Goal: Task Accomplishment & Management: Use online tool/utility

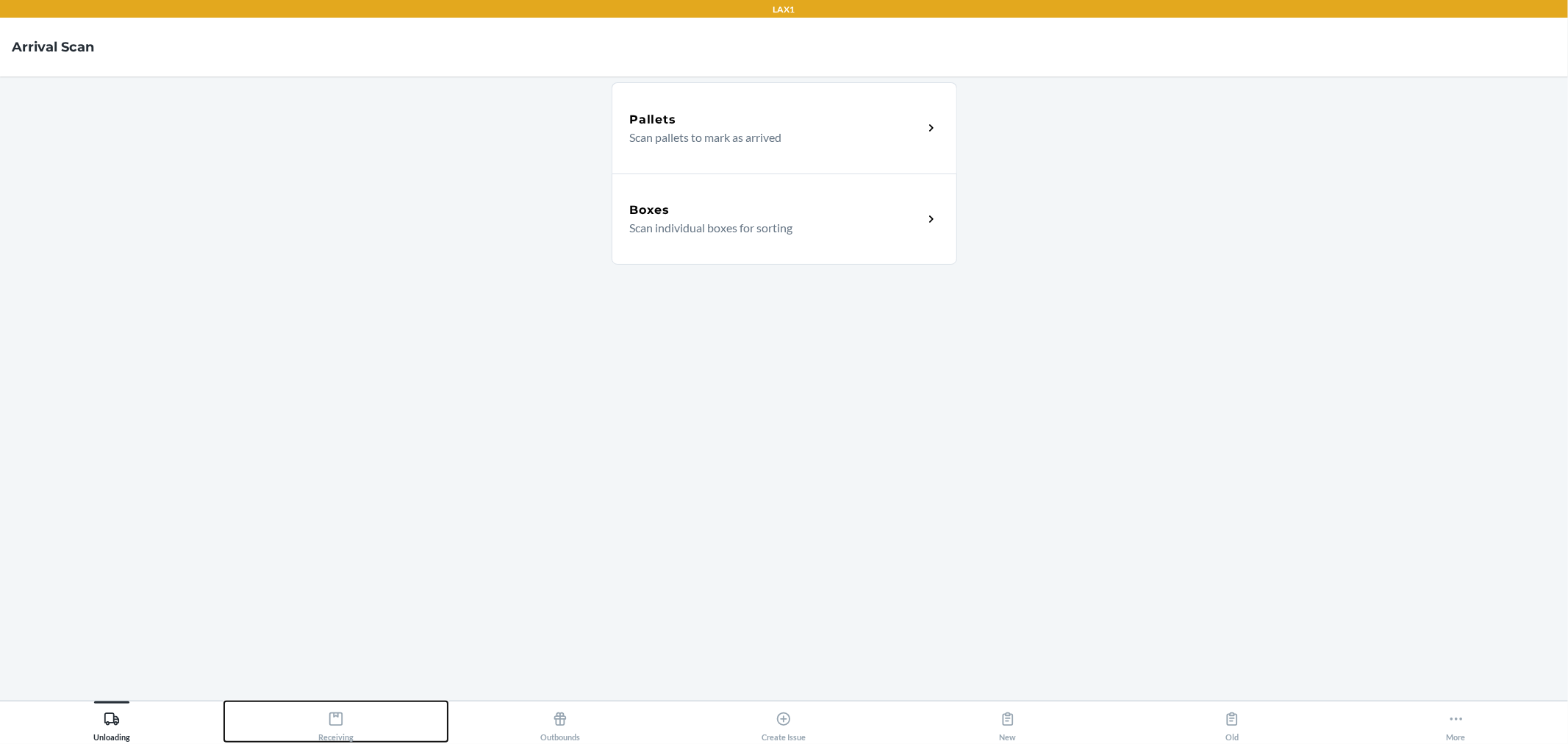
click at [347, 723] on div "Receiving" at bounding box center [335, 723] width 35 height 37
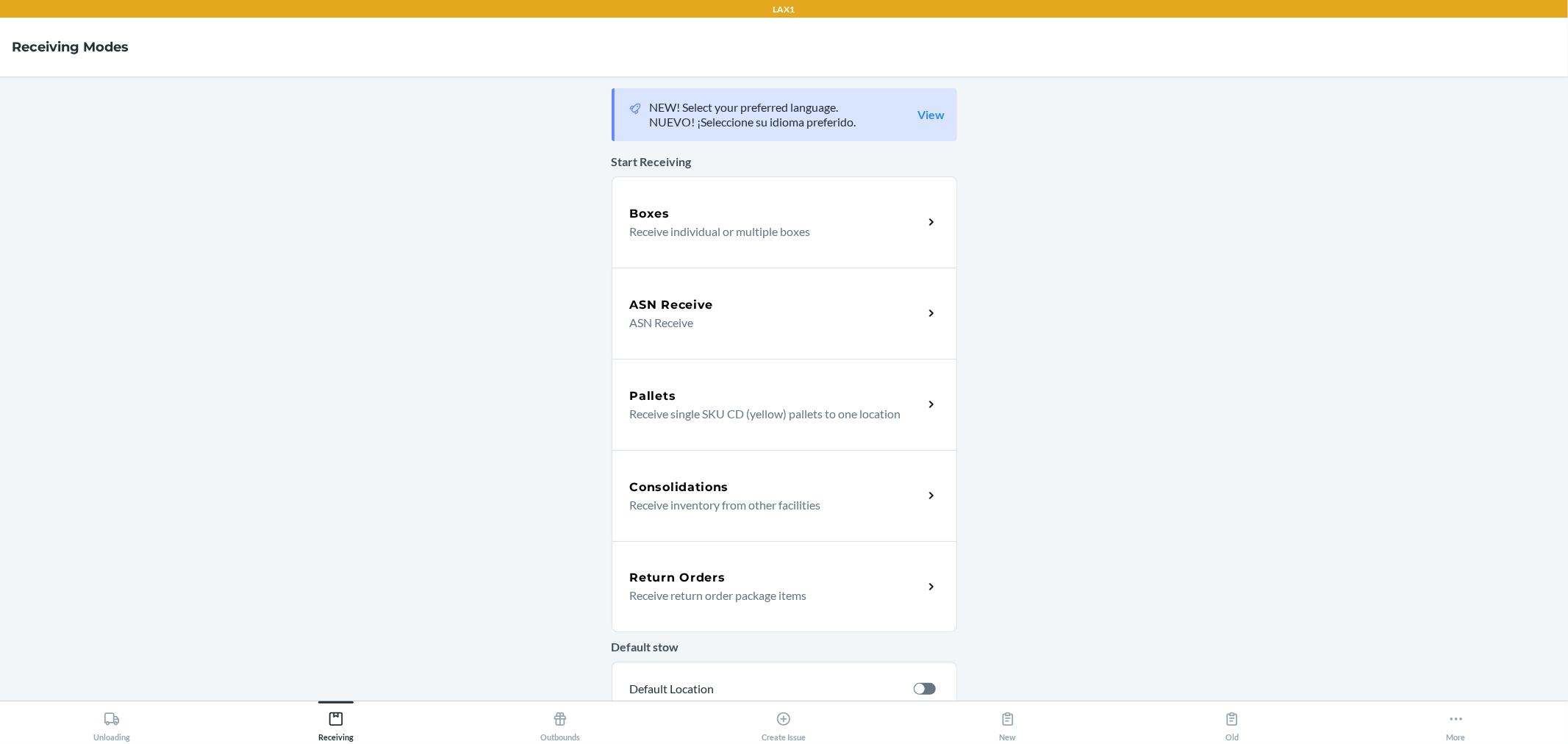
click at [715, 231] on p "Receive individual or multiple boxes" at bounding box center [771, 232] width 281 height 18
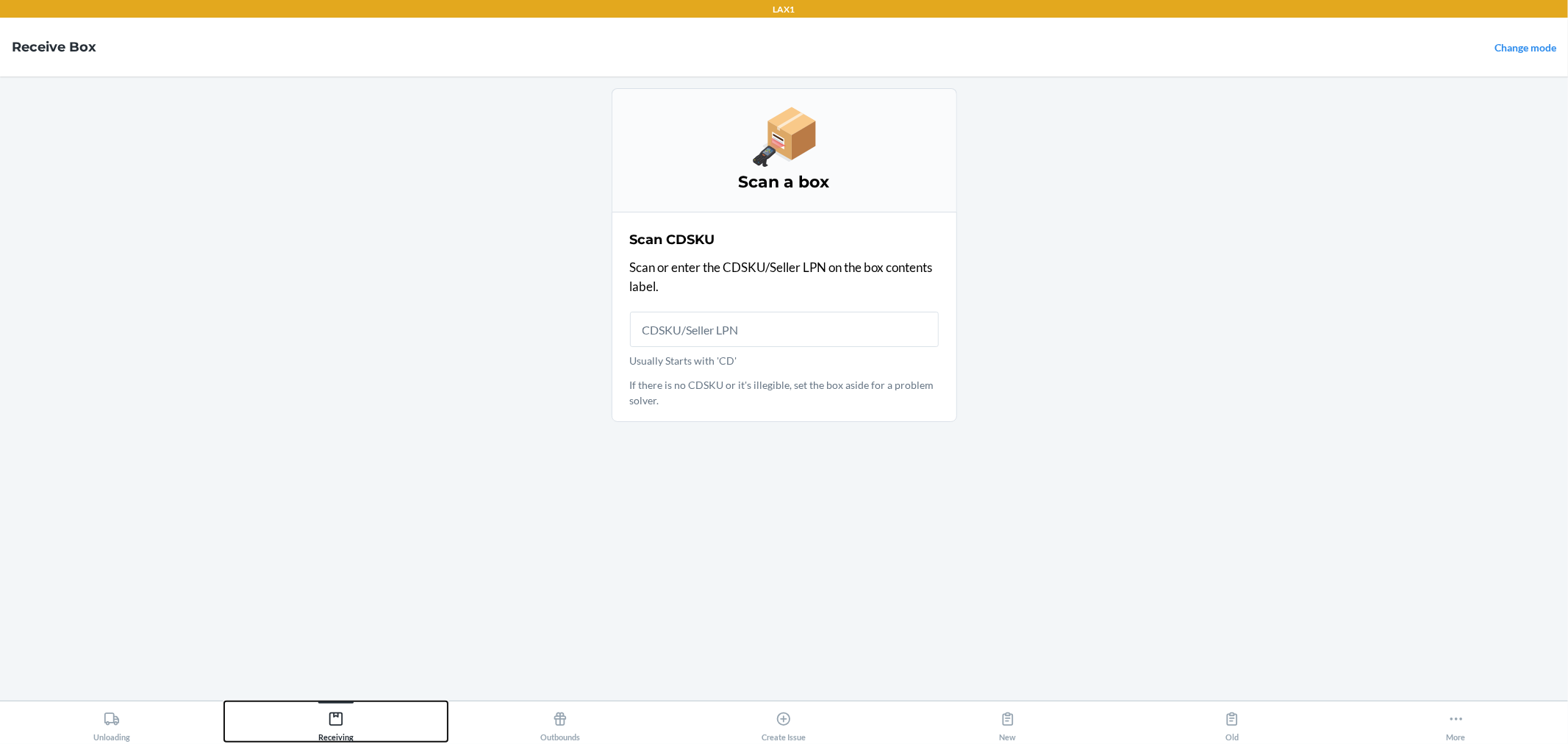
click at [338, 724] on icon at bounding box center [336, 719] width 16 height 16
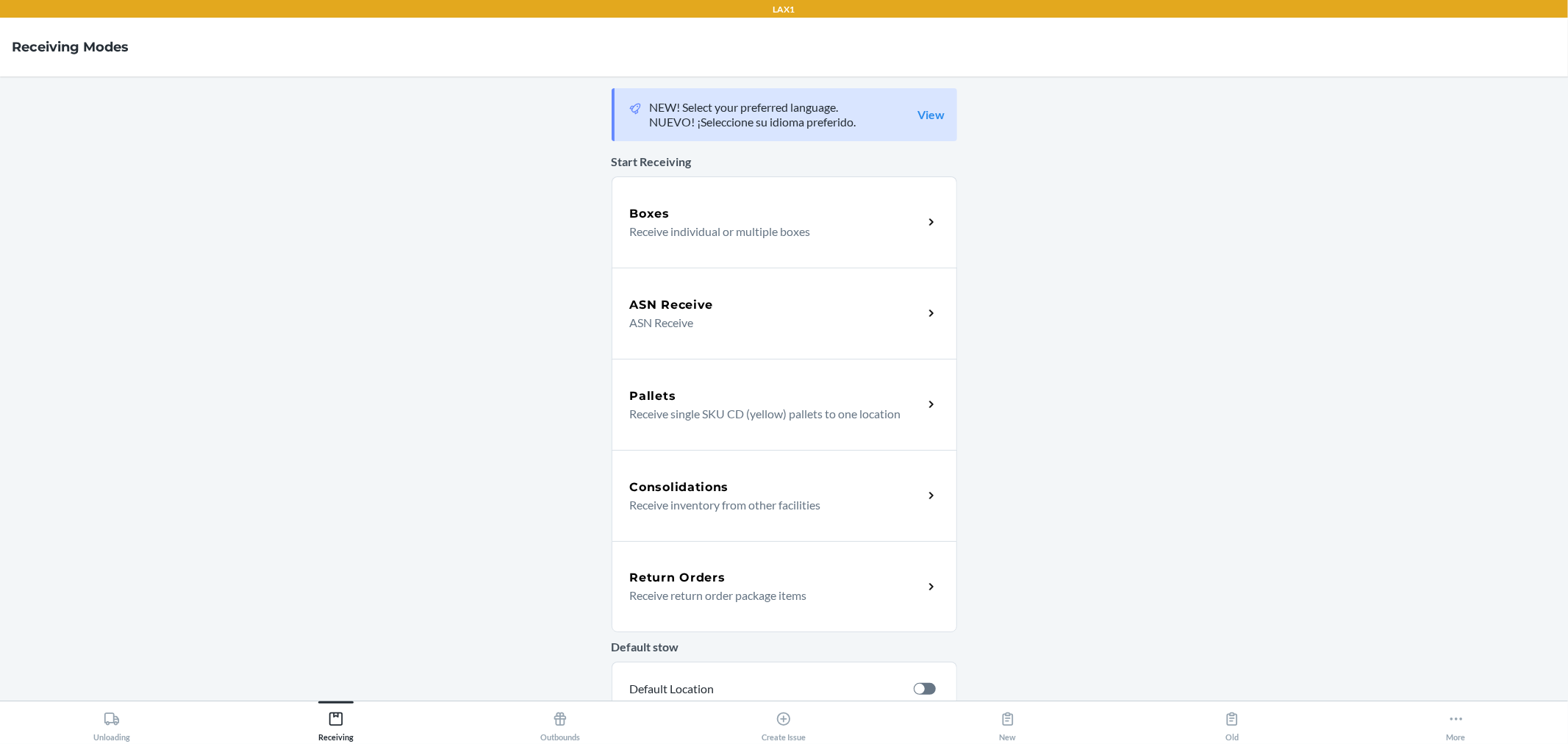
click at [733, 321] on p "ASN Receive" at bounding box center [771, 323] width 281 height 18
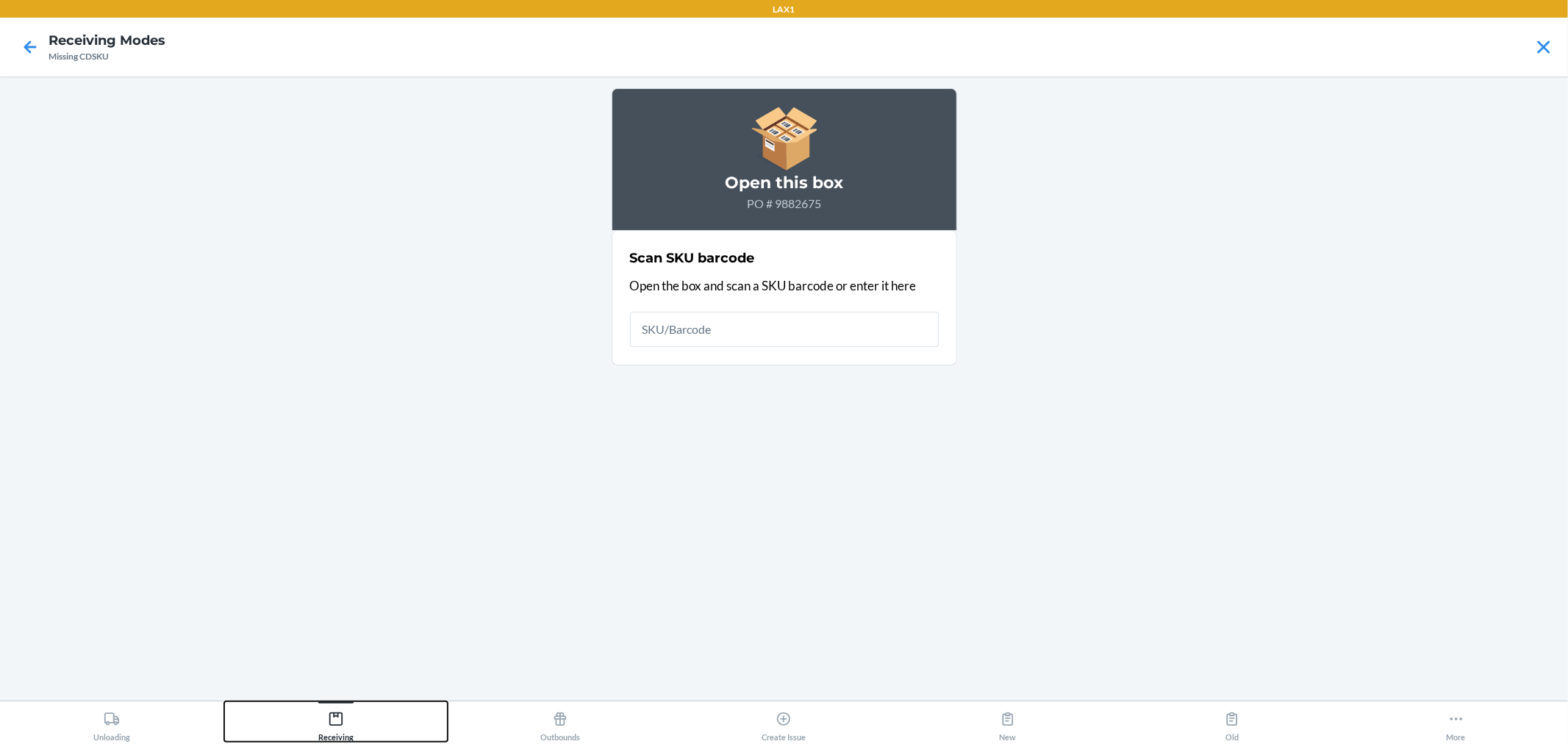
click at [342, 715] on icon at bounding box center [336, 719] width 13 height 13
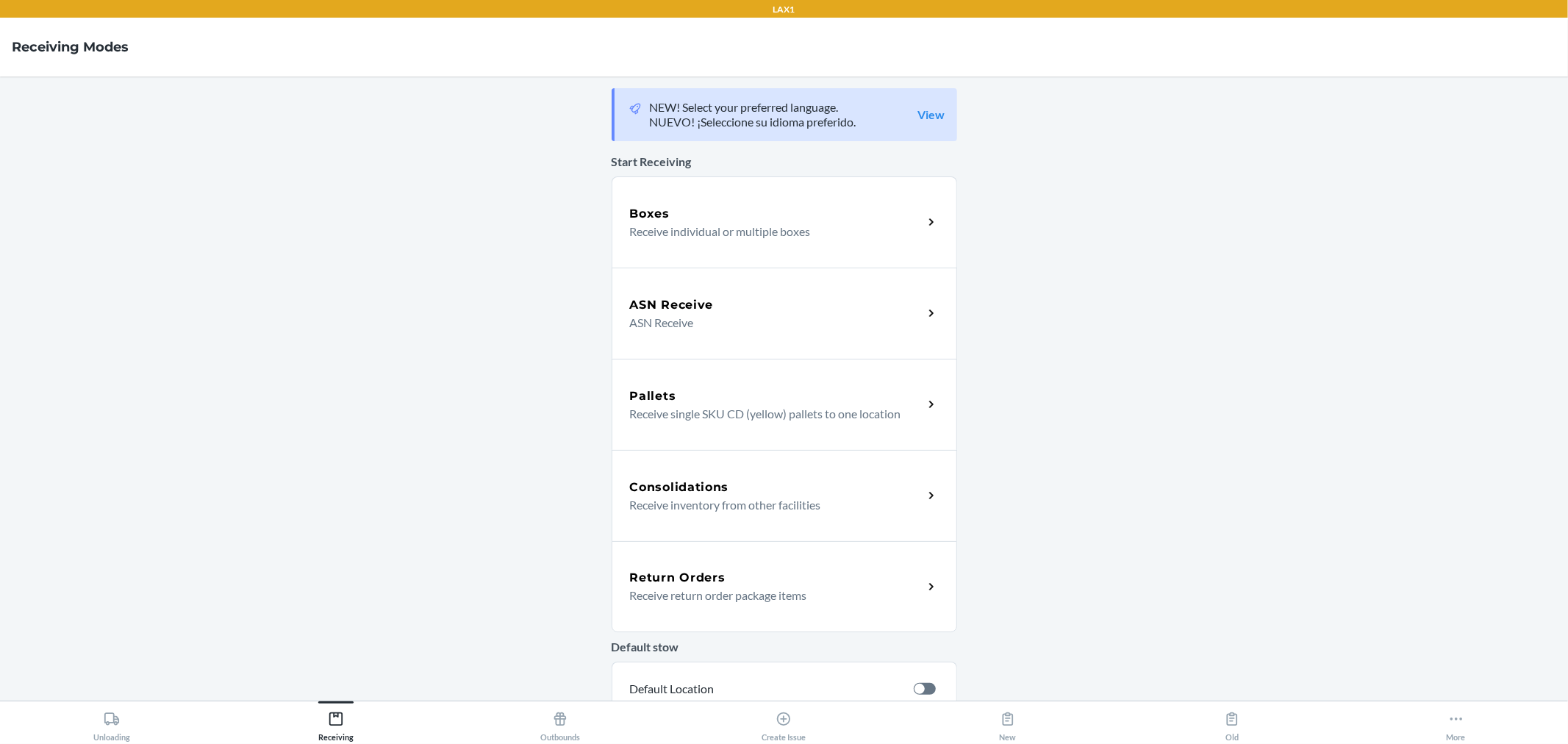
click at [674, 333] on div "ASN Receive ASN Receive" at bounding box center [785, 314] width 346 height 91
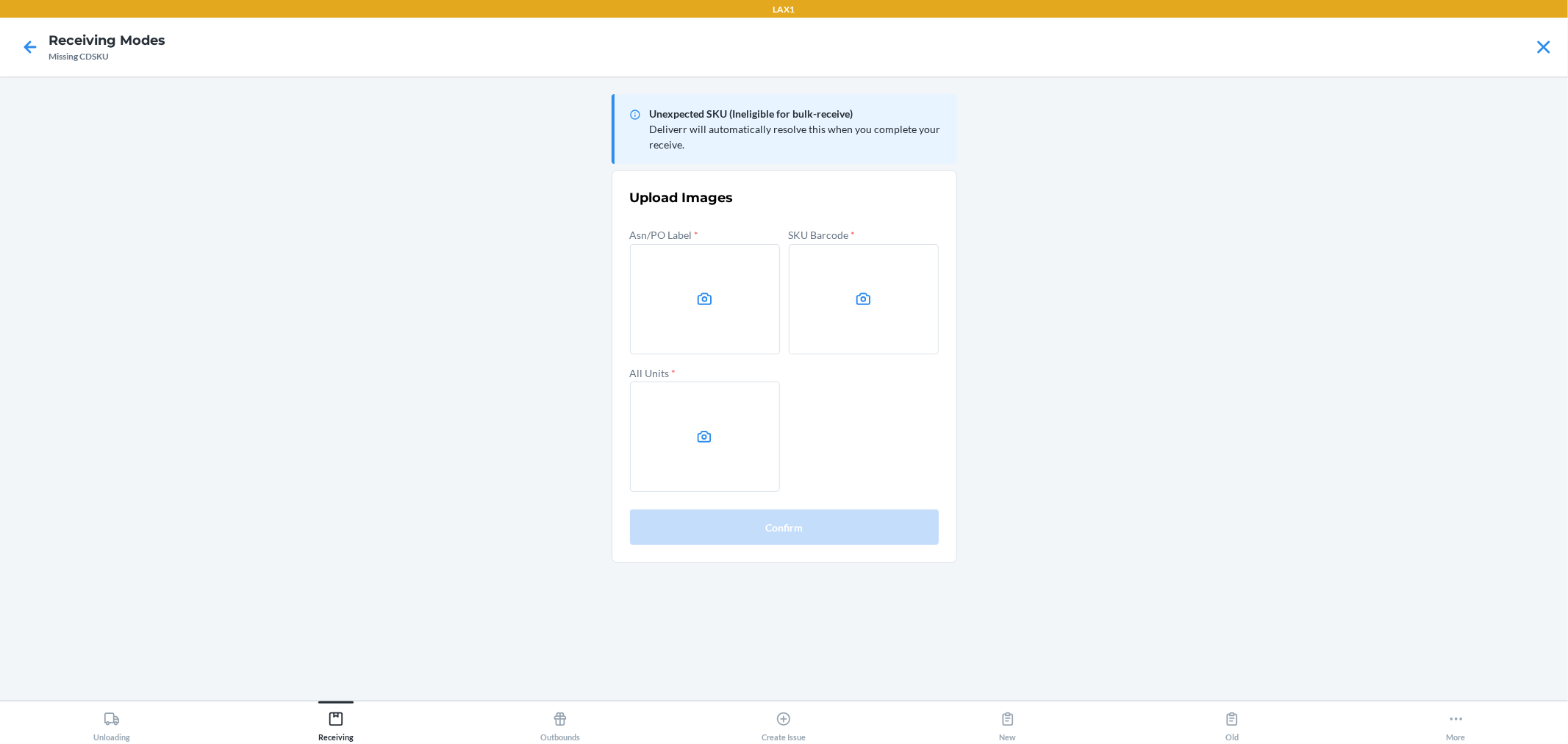
click at [1567, 743] on html "LAX1 Receiving Modes Missing CDSKU Unexpected SKU (Ineligible for bulk-receive)…" at bounding box center [784, 372] width 1568 height 744
click at [1331, 361] on main "Unexpected SKU (Ineligible for bulk-receive) Deliverr will automatically resolv…" at bounding box center [784, 388] width 1568 height 624
click at [722, 290] on label at bounding box center [705, 299] width 150 height 110
click at [0, 0] on input "file" at bounding box center [0, 0] width 0 height 0
click at [895, 337] on label at bounding box center [863, 299] width 150 height 110
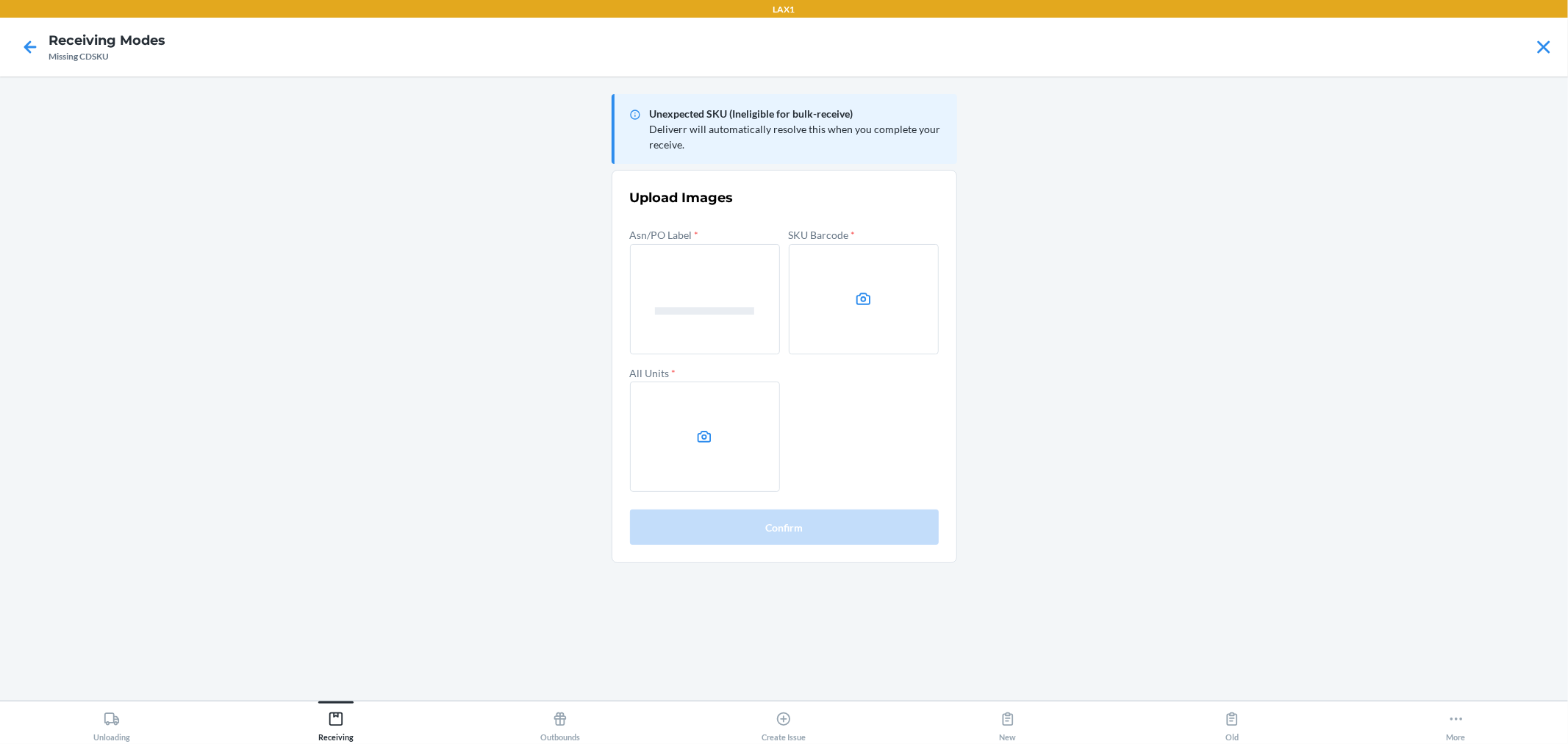
click at [0, 0] on input "file" at bounding box center [0, 0] width 0 height 0
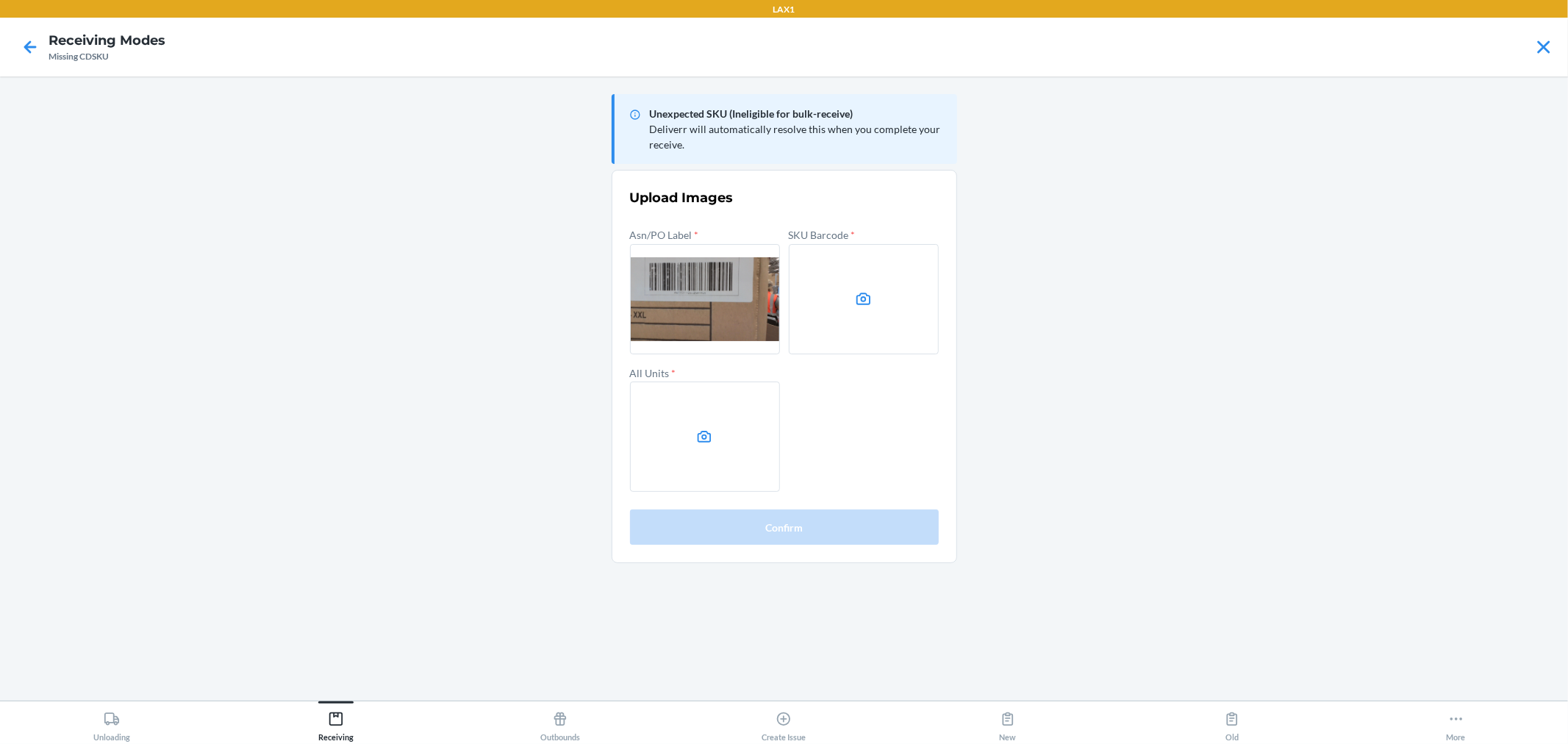
click at [797, 438] on div "Asn/PO Label * SKU Barcode * All Units *" at bounding box center [784, 359] width 309 height 267
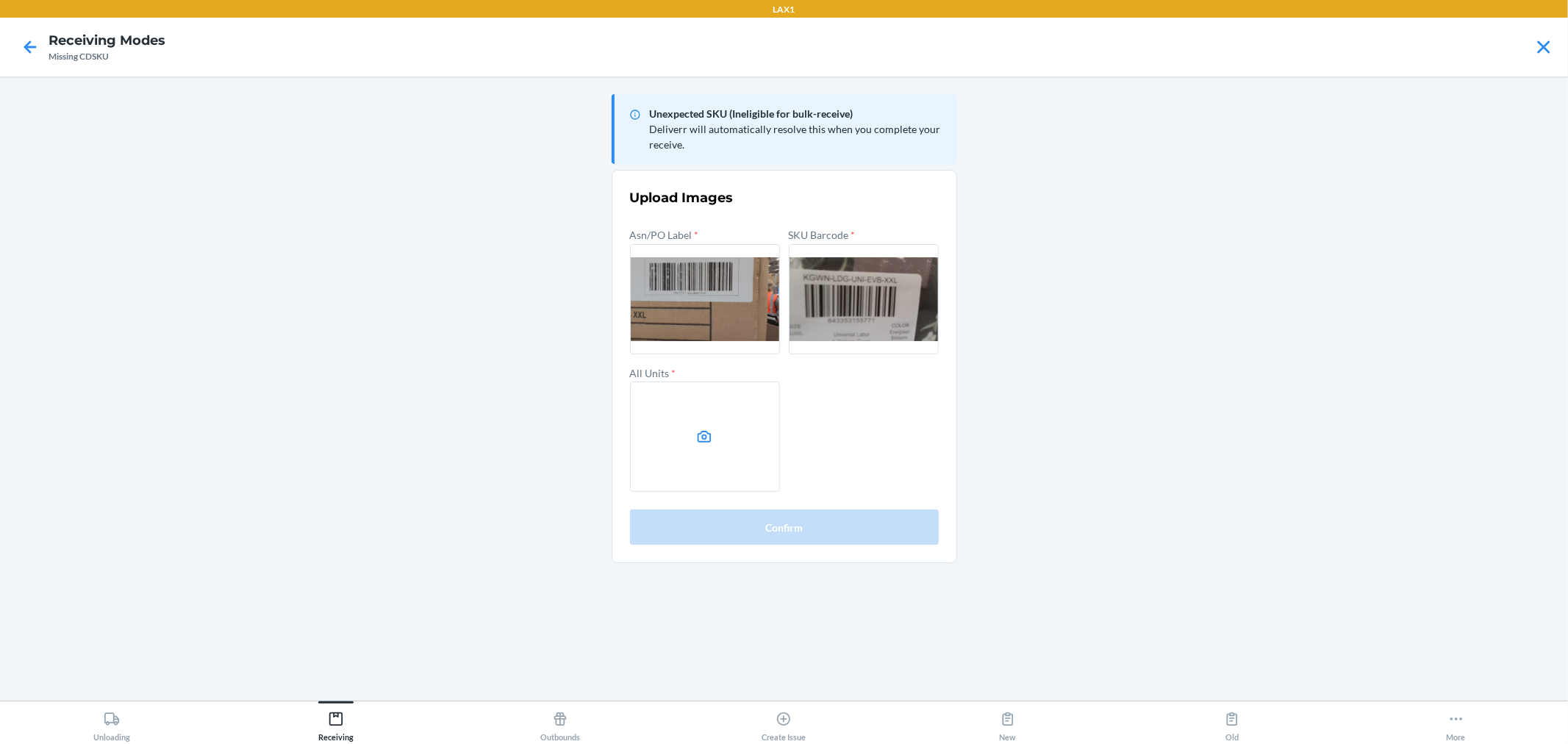
click at [738, 438] on label at bounding box center [705, 436] width 150 height 110
click at [0, 0] on input "file" at bounding box center [0, 0] width 0 height 0
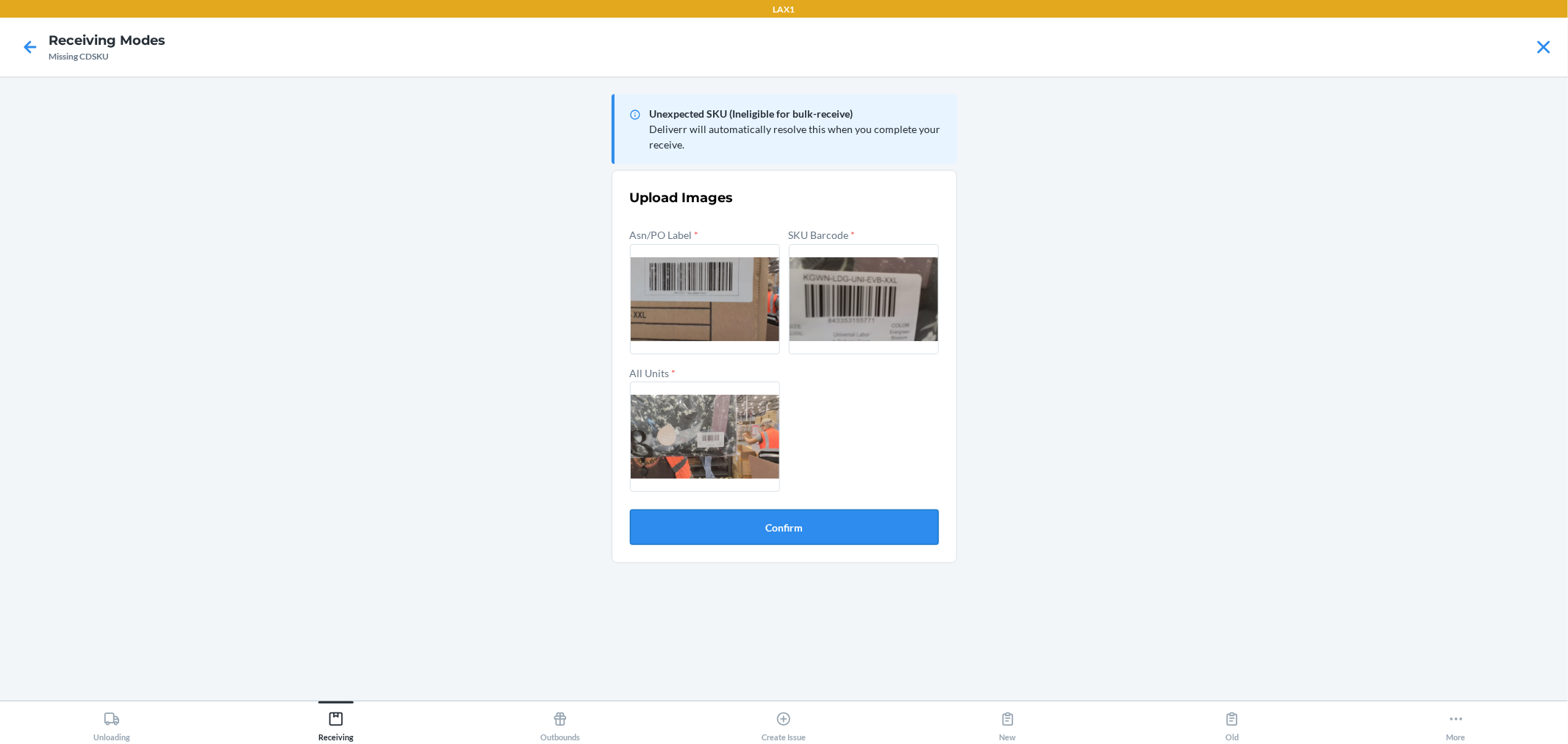
click at [738, 528] on button "Confirm" at bounding box center [784, 527] width 309 height 35
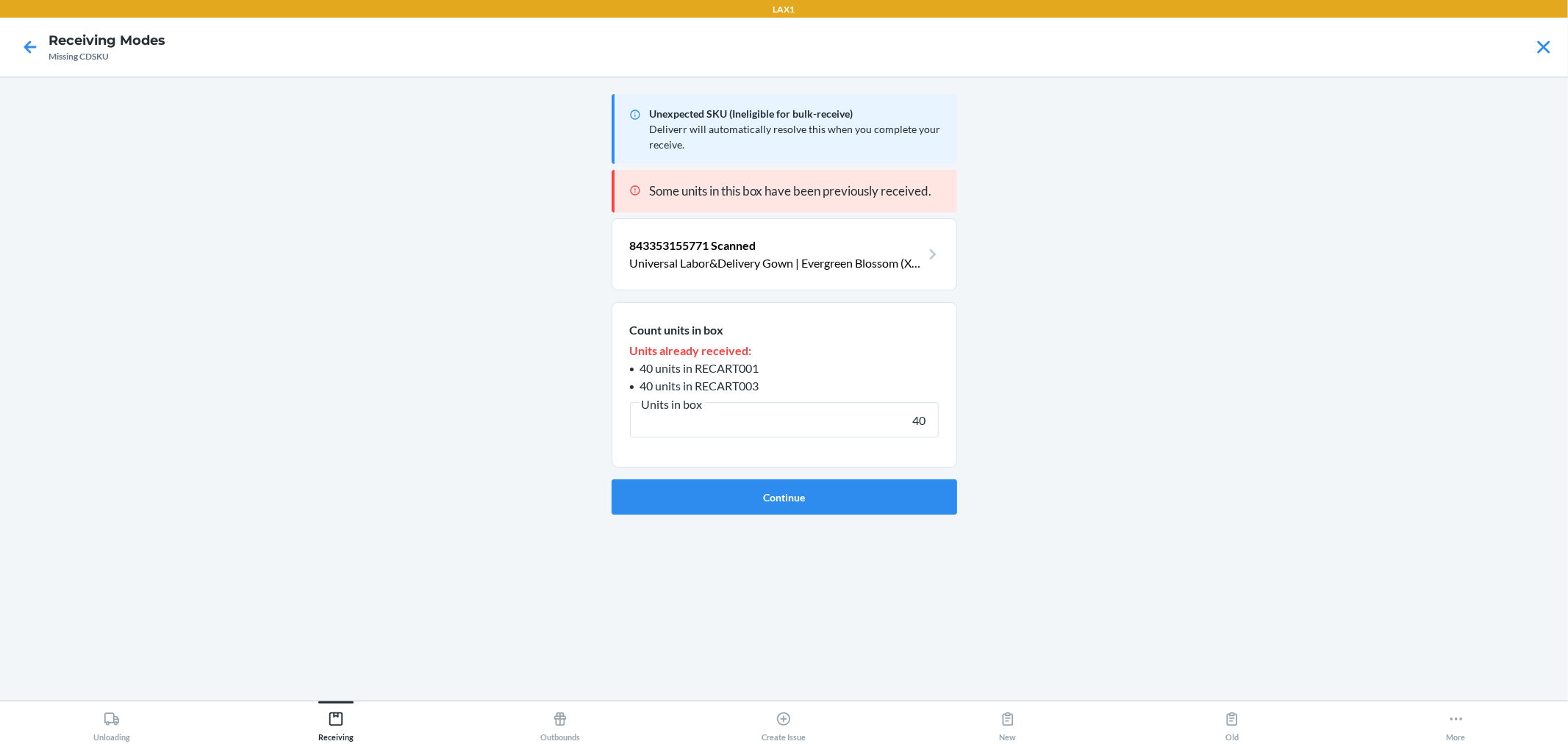
type input "40"
click at [612, 480] on button "Continue" at bounding box center [785, 497] width 346 height 35
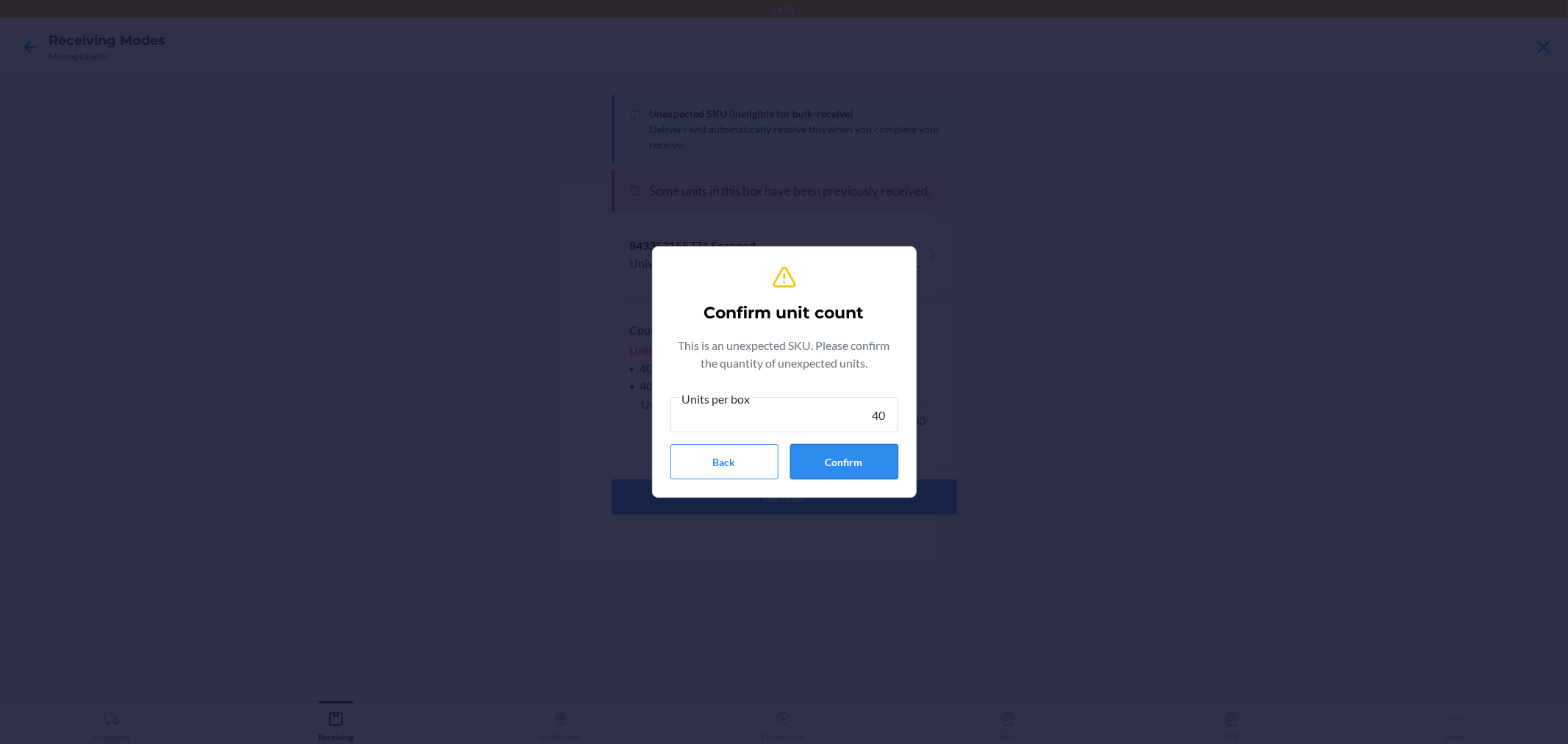
type input "40"
click at [883, 469] on button "Confirm" at bounding box center [844, 462] width 108 height 35
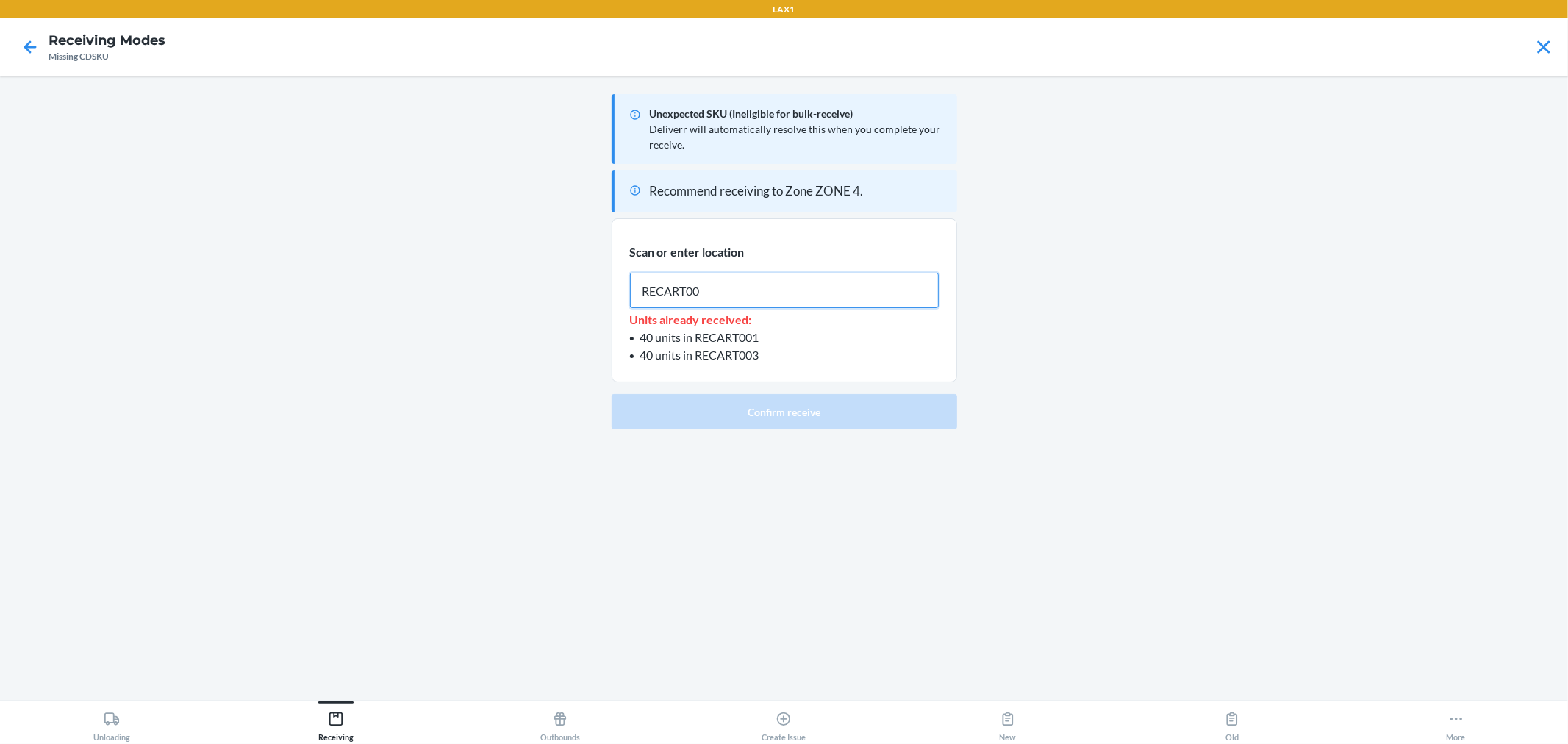
type input "RECART003"
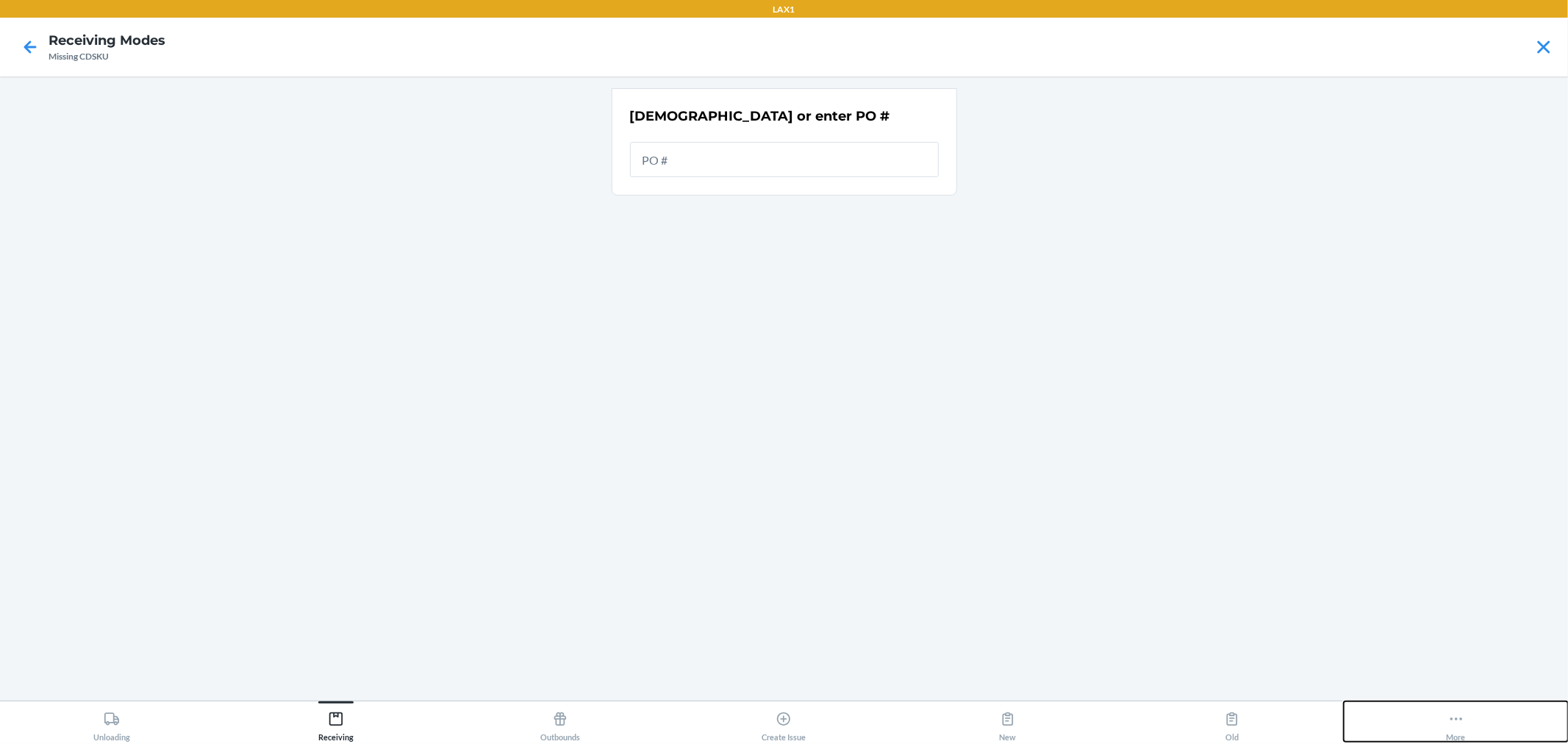
click at [1463, 725] on icon at bounding box center [1457, 719] width 16 height 16
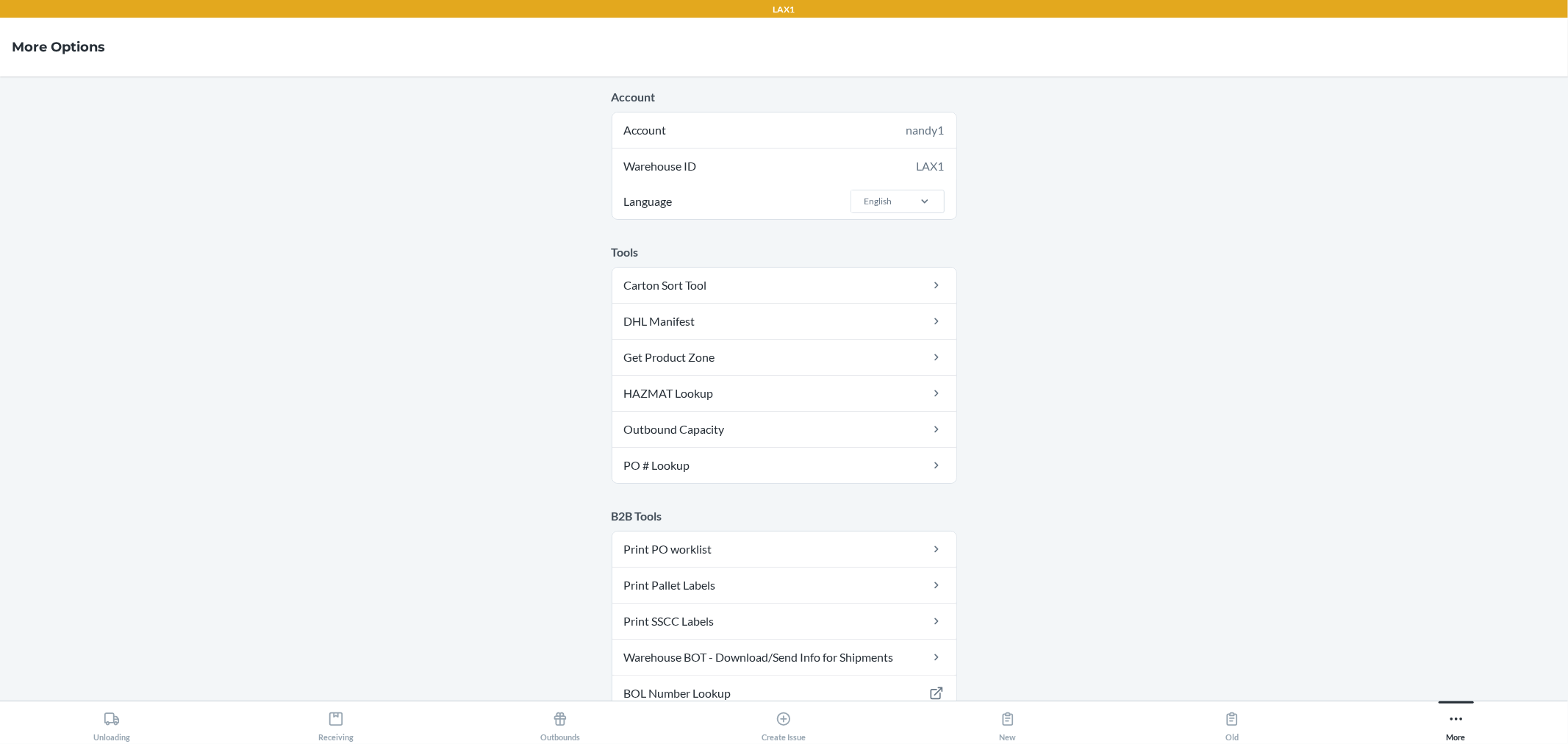
click at [1025, 222] on main "Account Account nandy1 Warehouse ID LAX1 Language English Tools Carton Sort Too…" at bounding box center [784, 388] width 1568 height 624
click at [313, 727] on button "Receiving" at bounding box center [337, 722] width 224 height 40
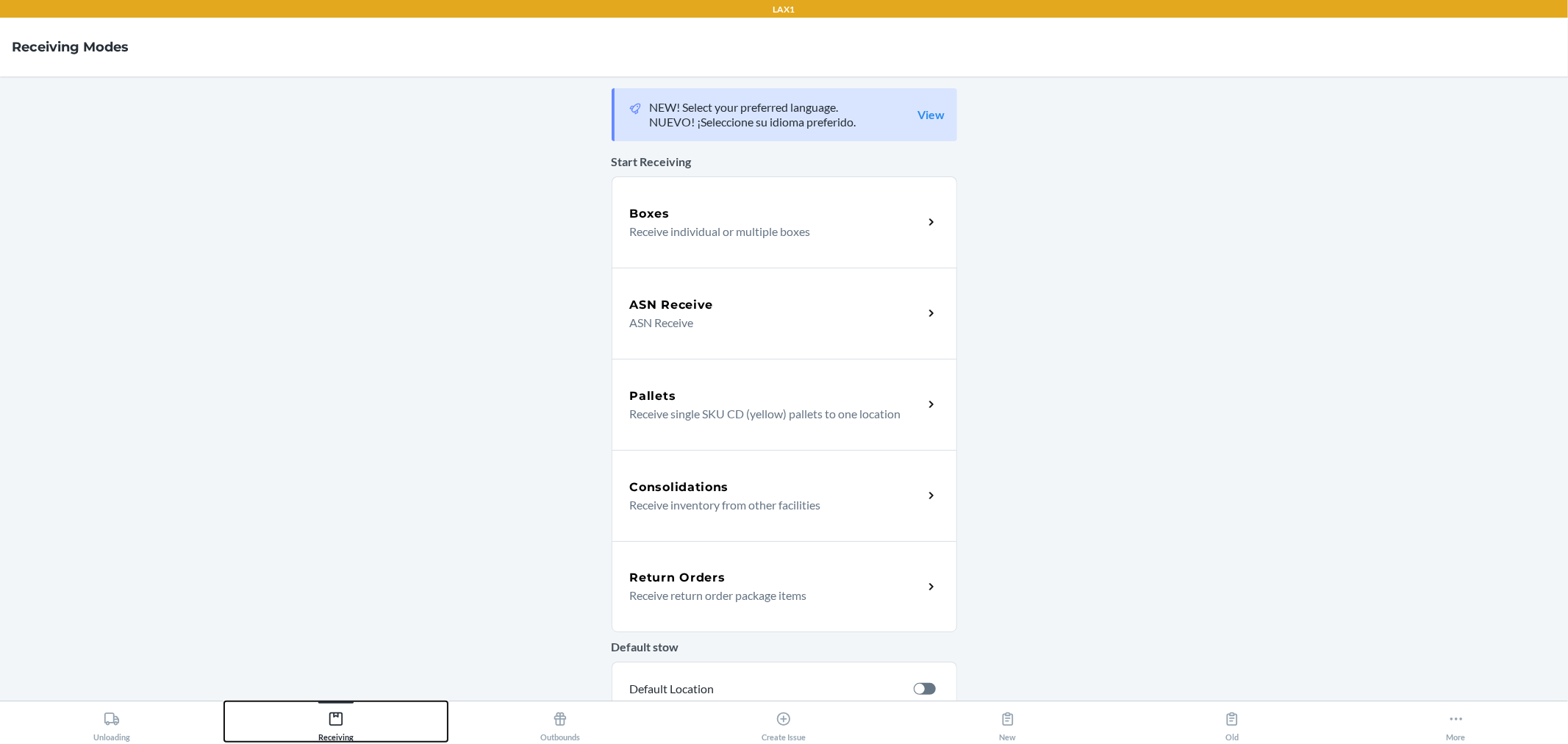
click at [388, 721] on button "Receiving" at bounding box center [337, 722] width 224 height 40
click at [799, 299] on div "ASN Receive" at bounding box center [777, 305] width 293 height 18
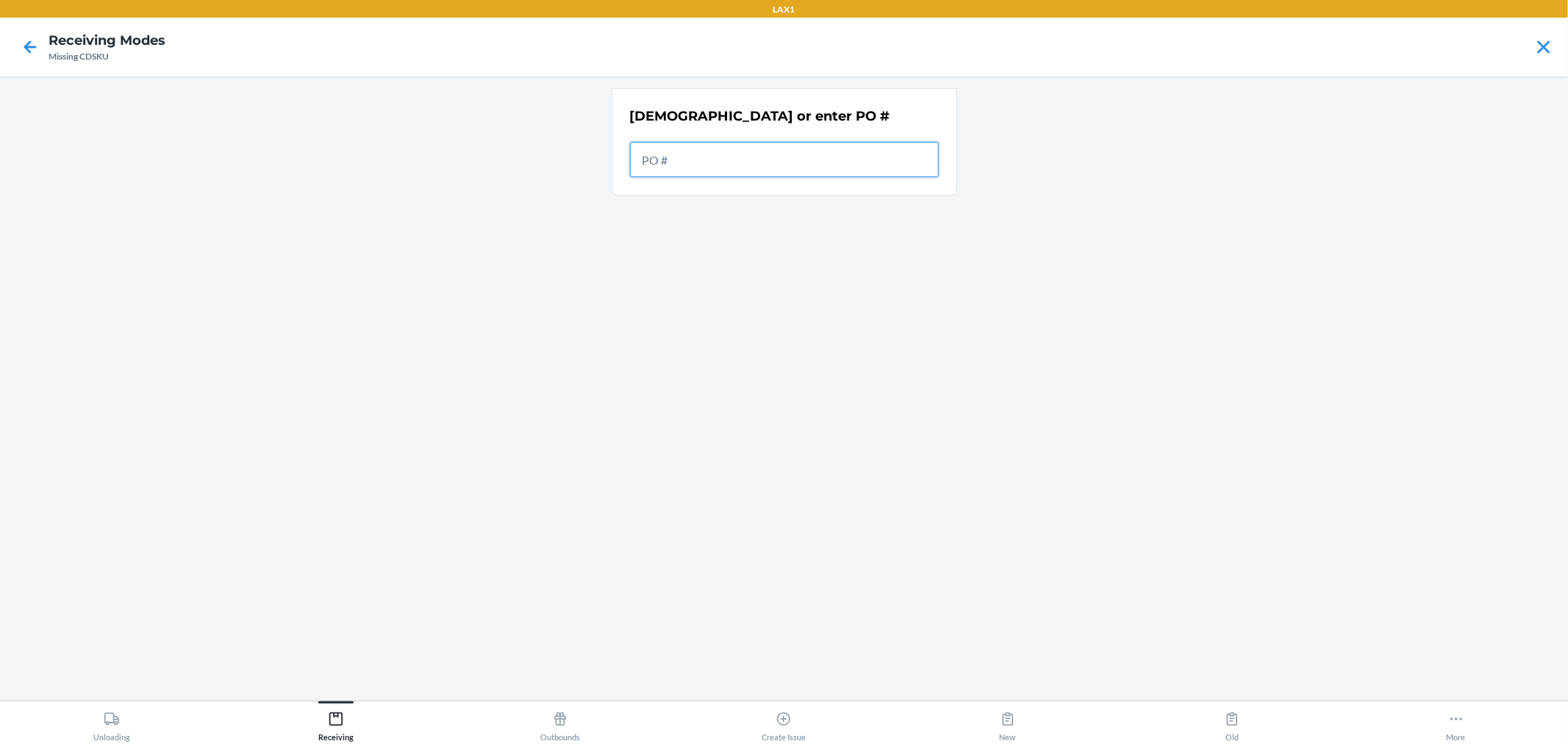
paste input "9866301"
type input "9866301"
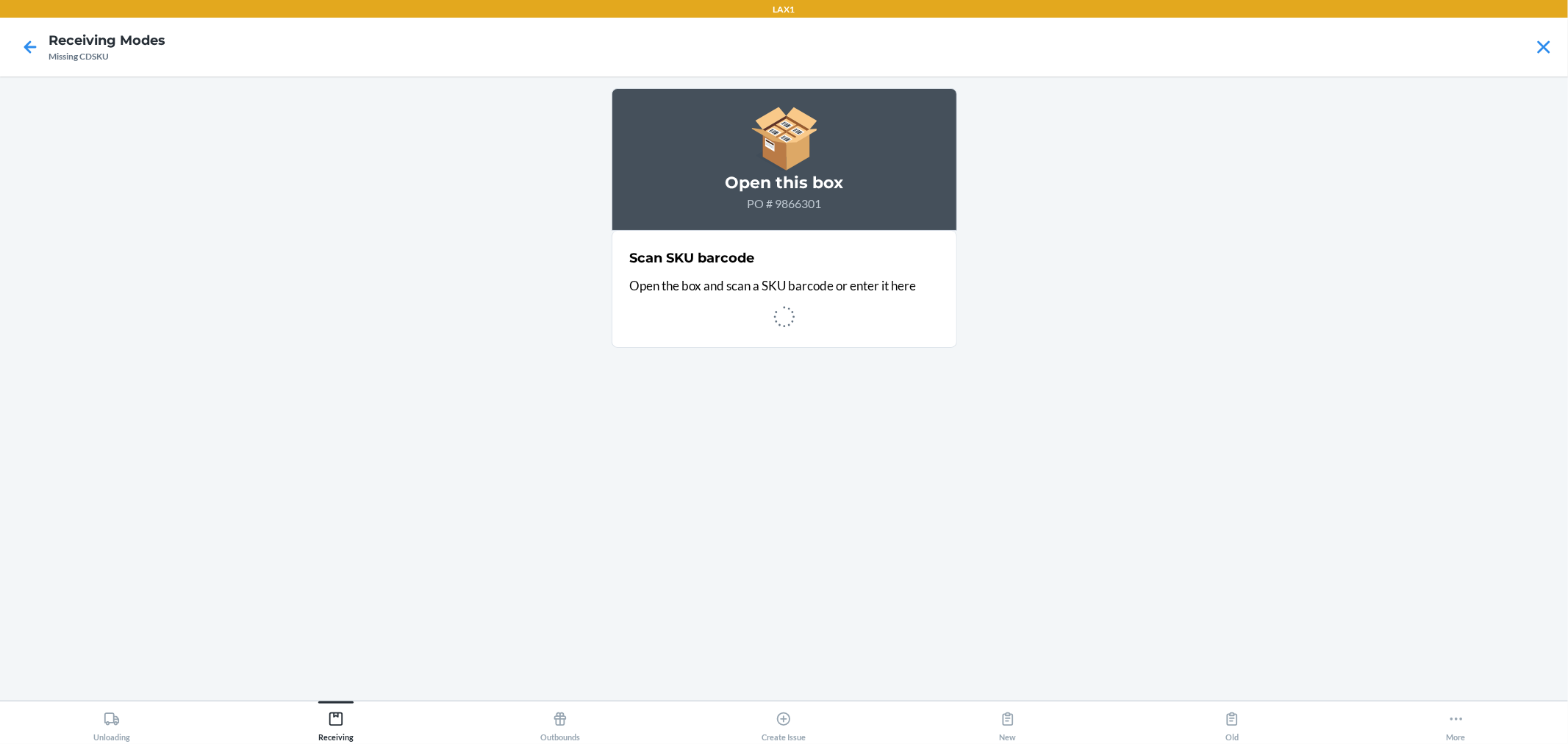
scroll to position [156, 0]
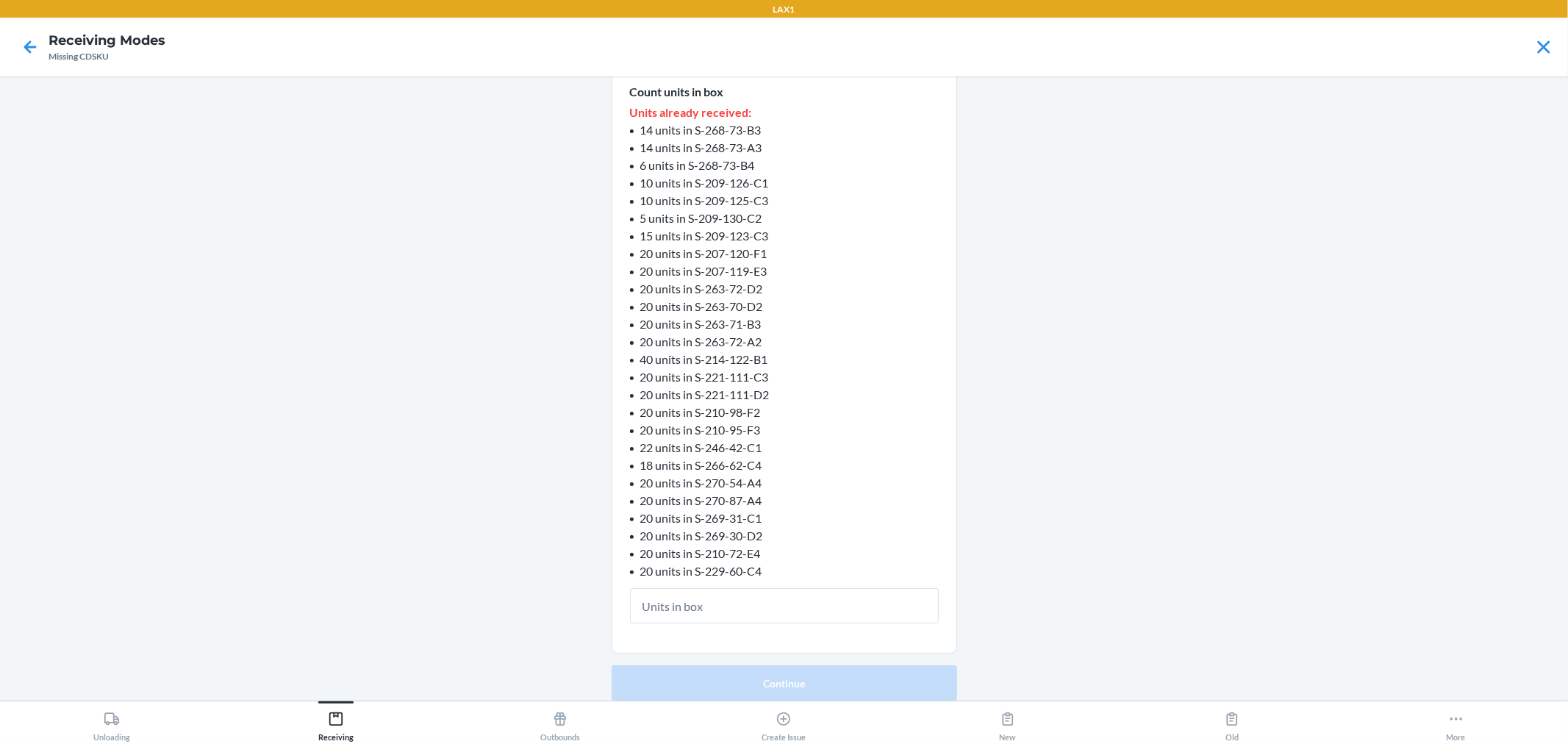
drag, startPoint x: 827, startPoint y: 406, endPoint x: 819, endPoint y: 404, distance: 8.2
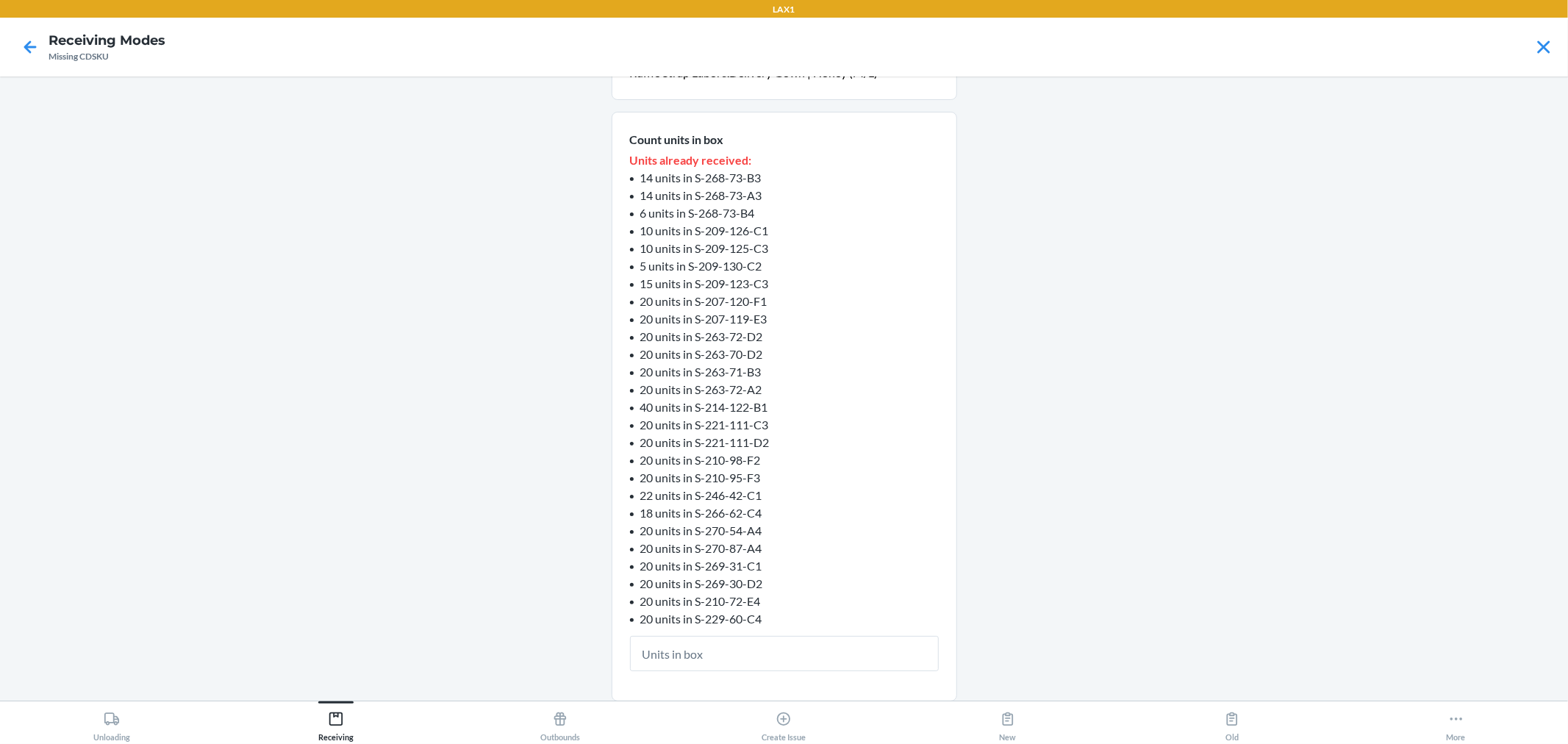
scroll to position [0, 0]
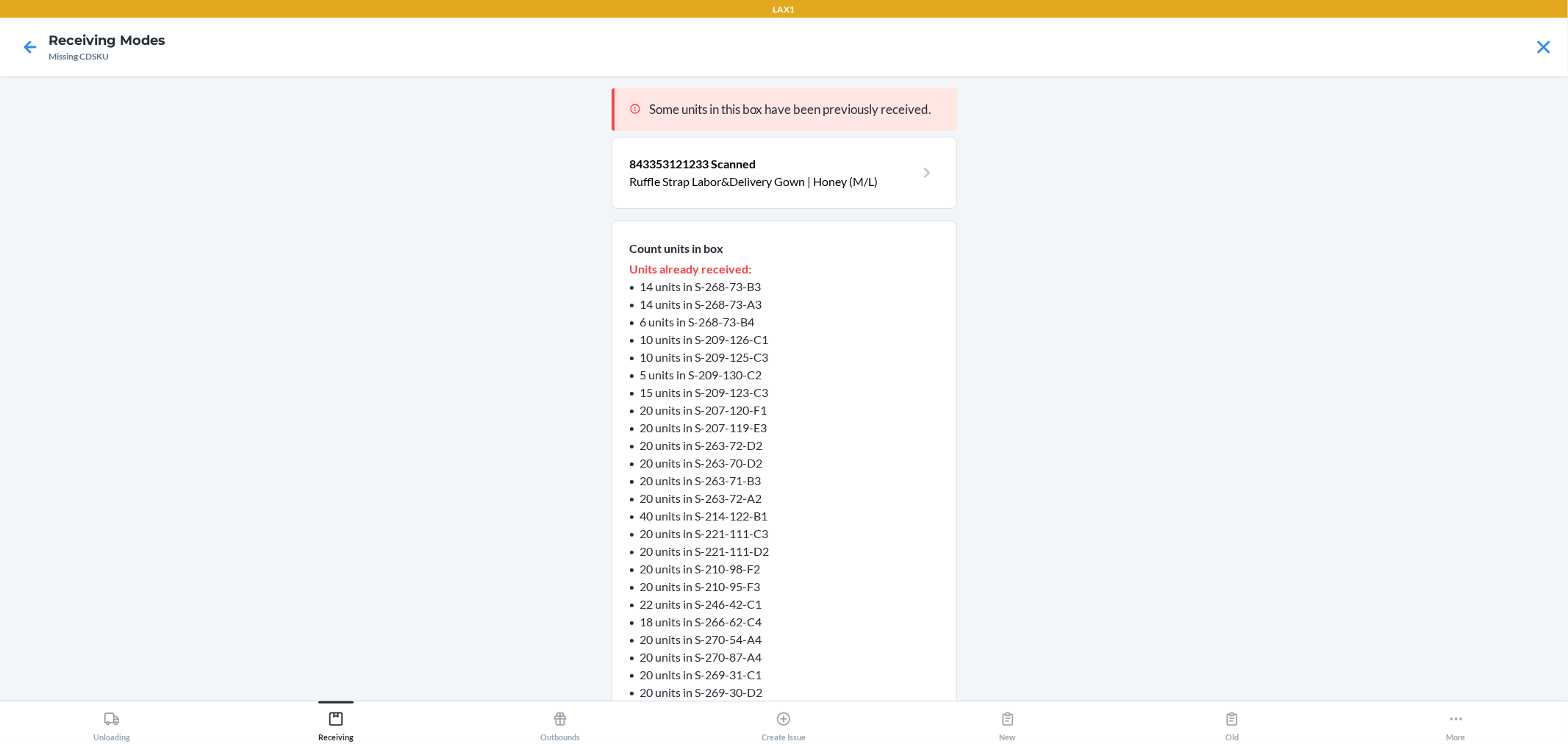
drag, startPoint x: 785, startPoint y: 398, endPoint x: 1164, endPoint y: 412, distance: 379.3
click at [1164, 412] on main "Some units in this box have been previously received. 843353121233 Scanned Ruff…" at bounding box center [784, 388] width 1568 height 624
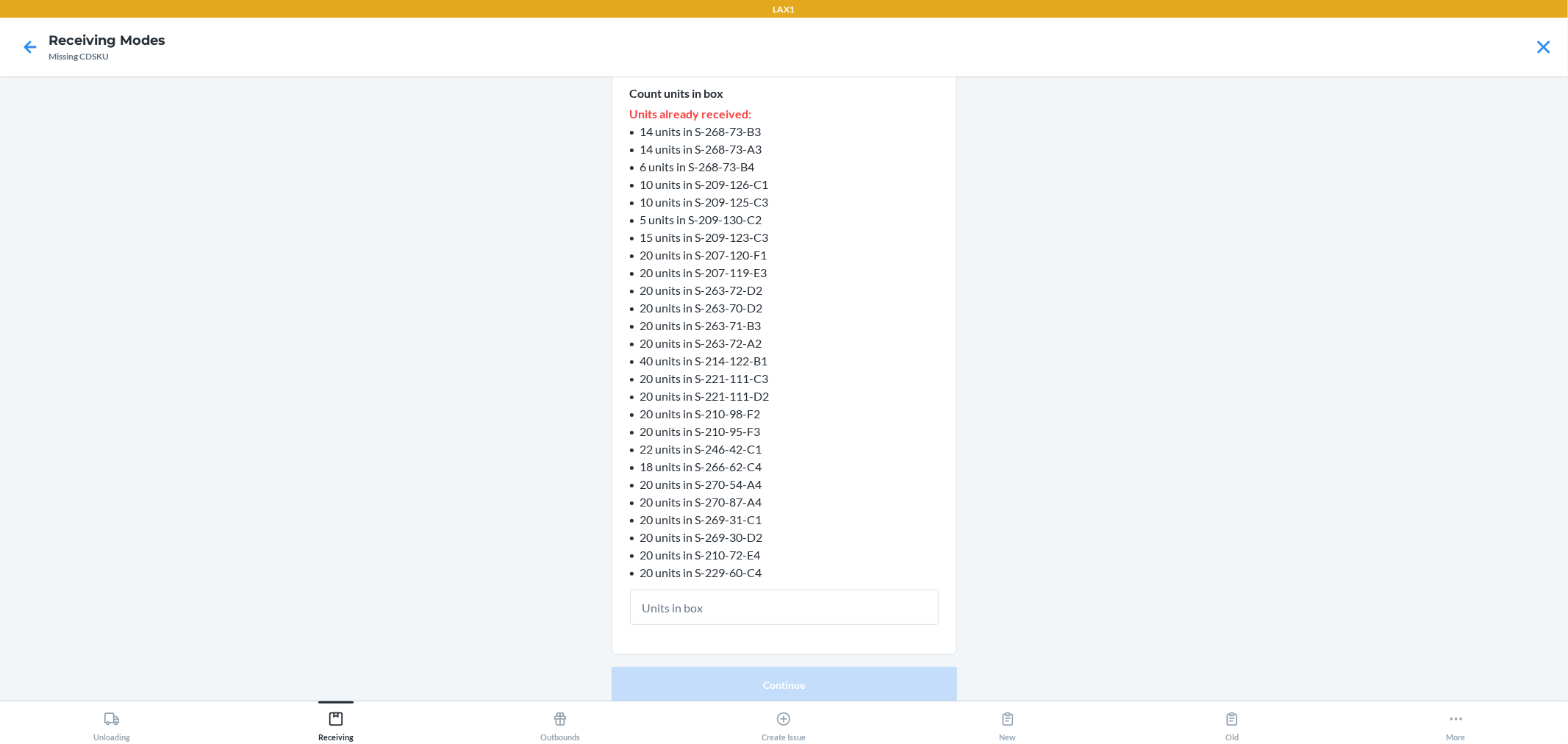
scroll to position [156, 0]
click at [820, 598] on input "text" at bounding box center [784, 606] width 309 height 35
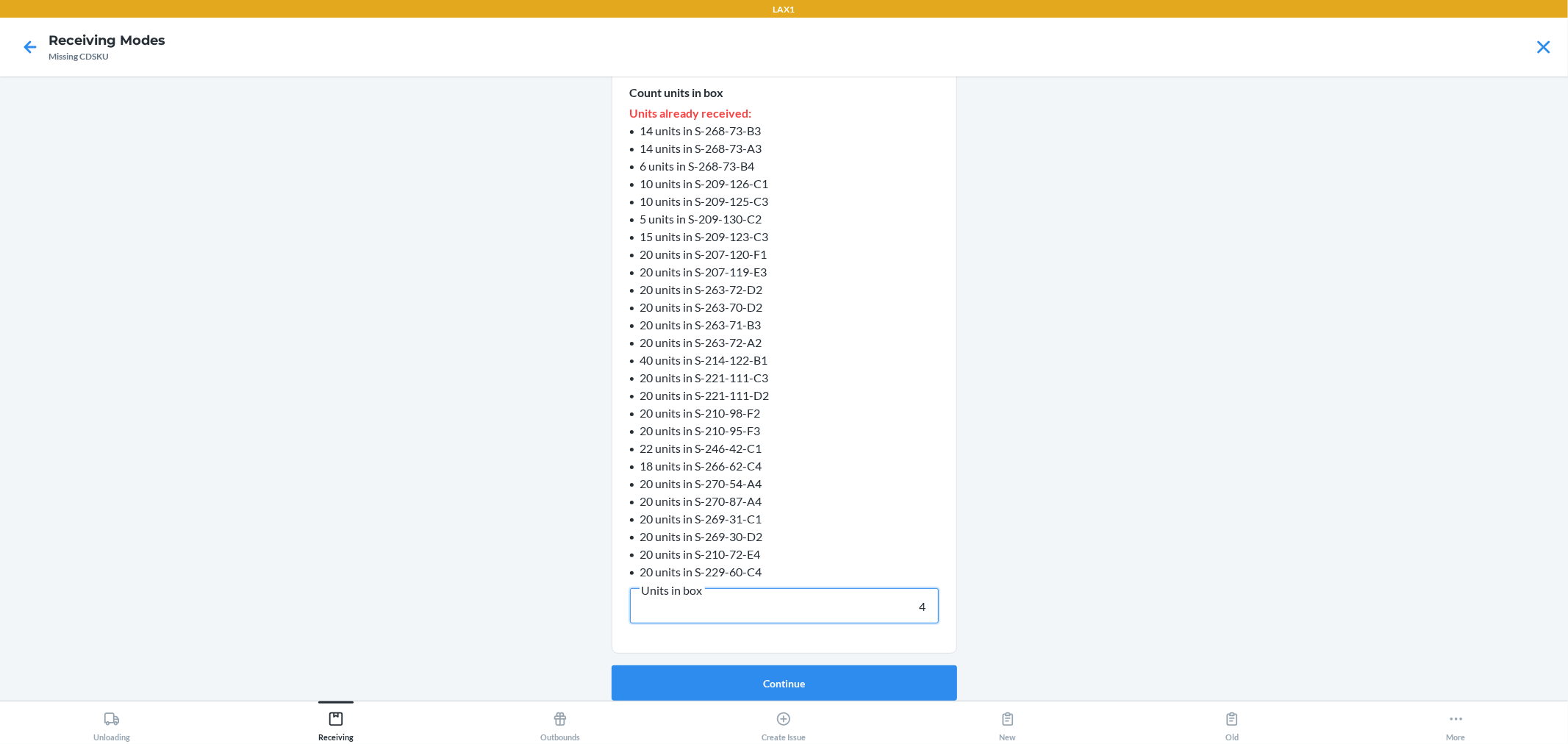
type input "40"
click button "Continue" at bounding box center [785, 683] width 346 height 35
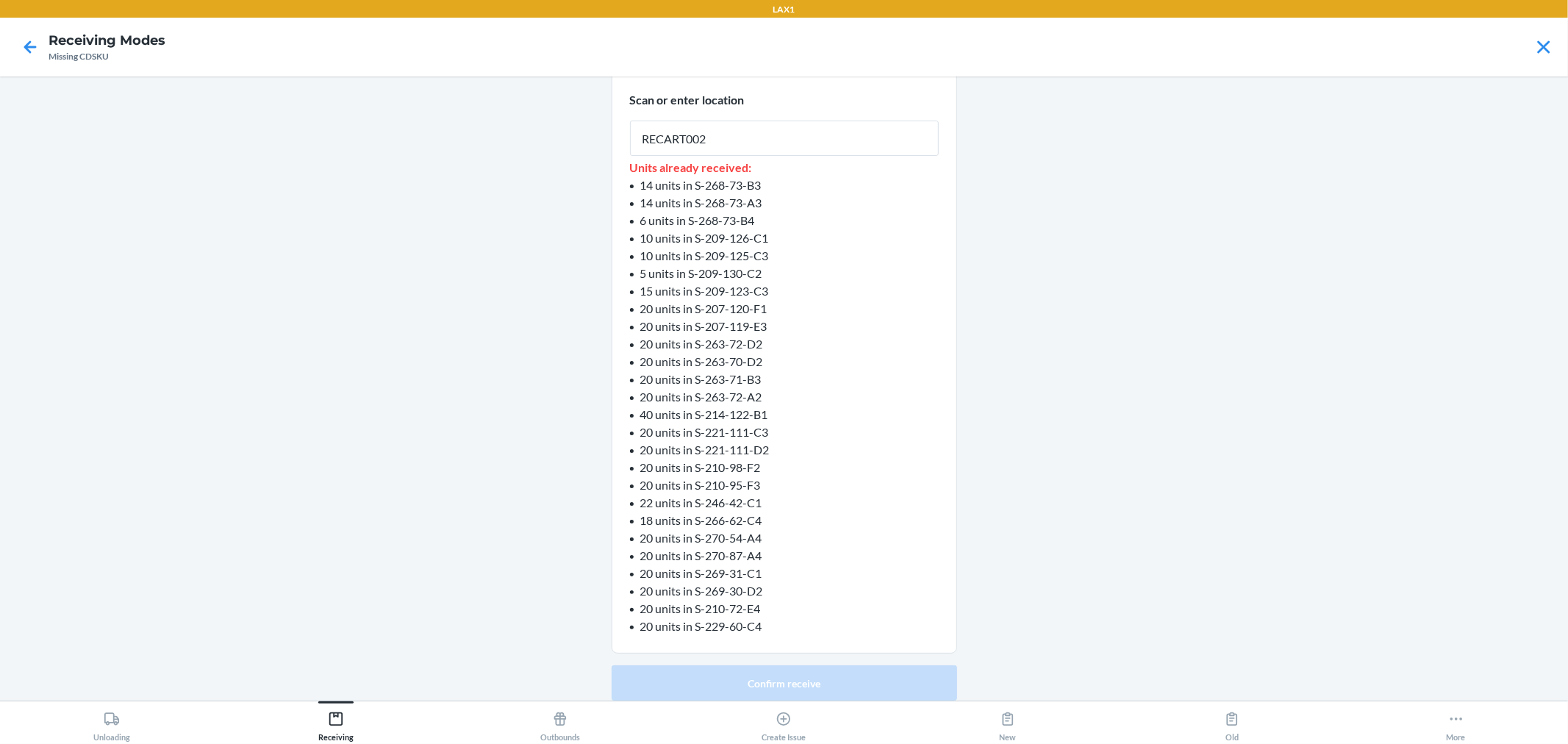
type input "RECART002"
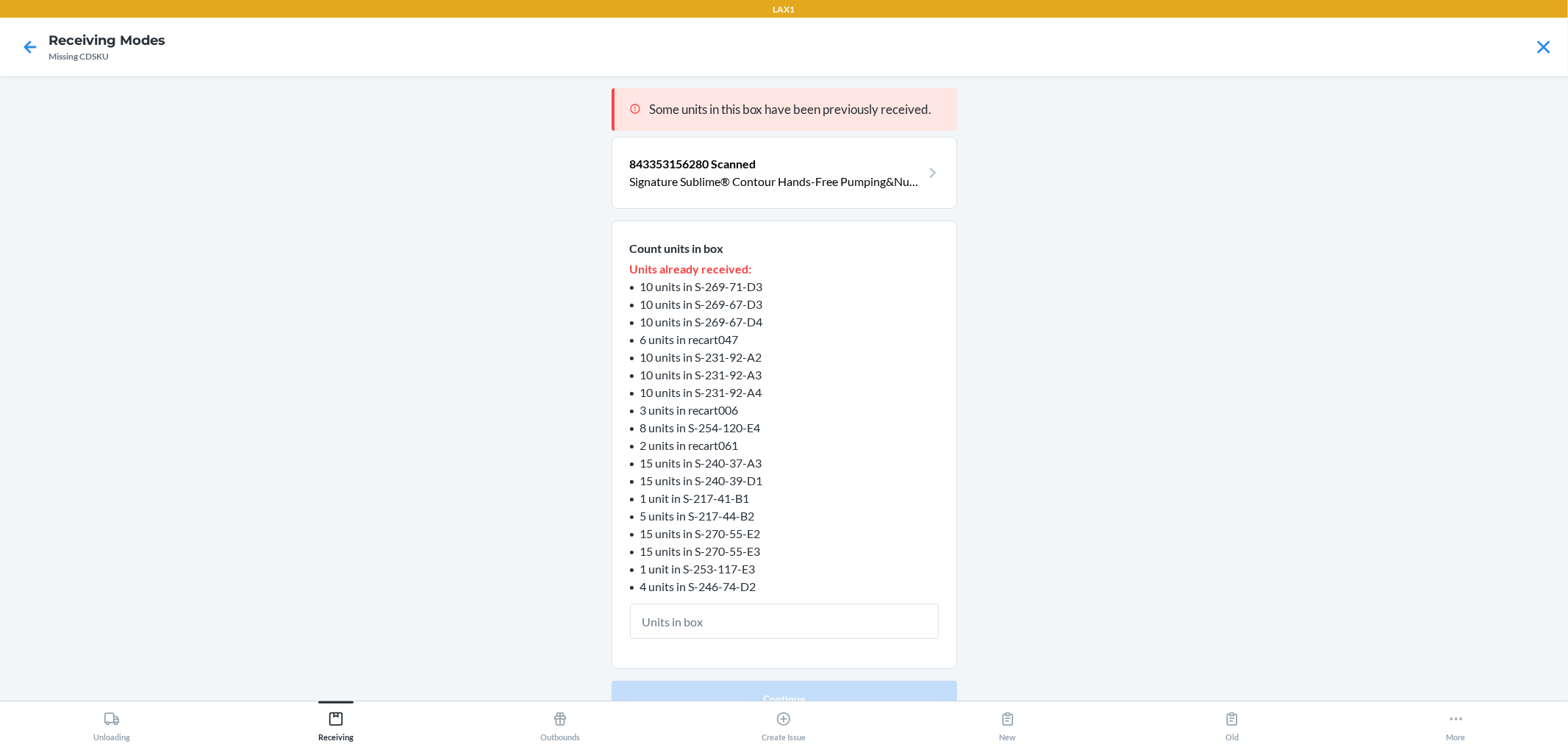
type input "9"
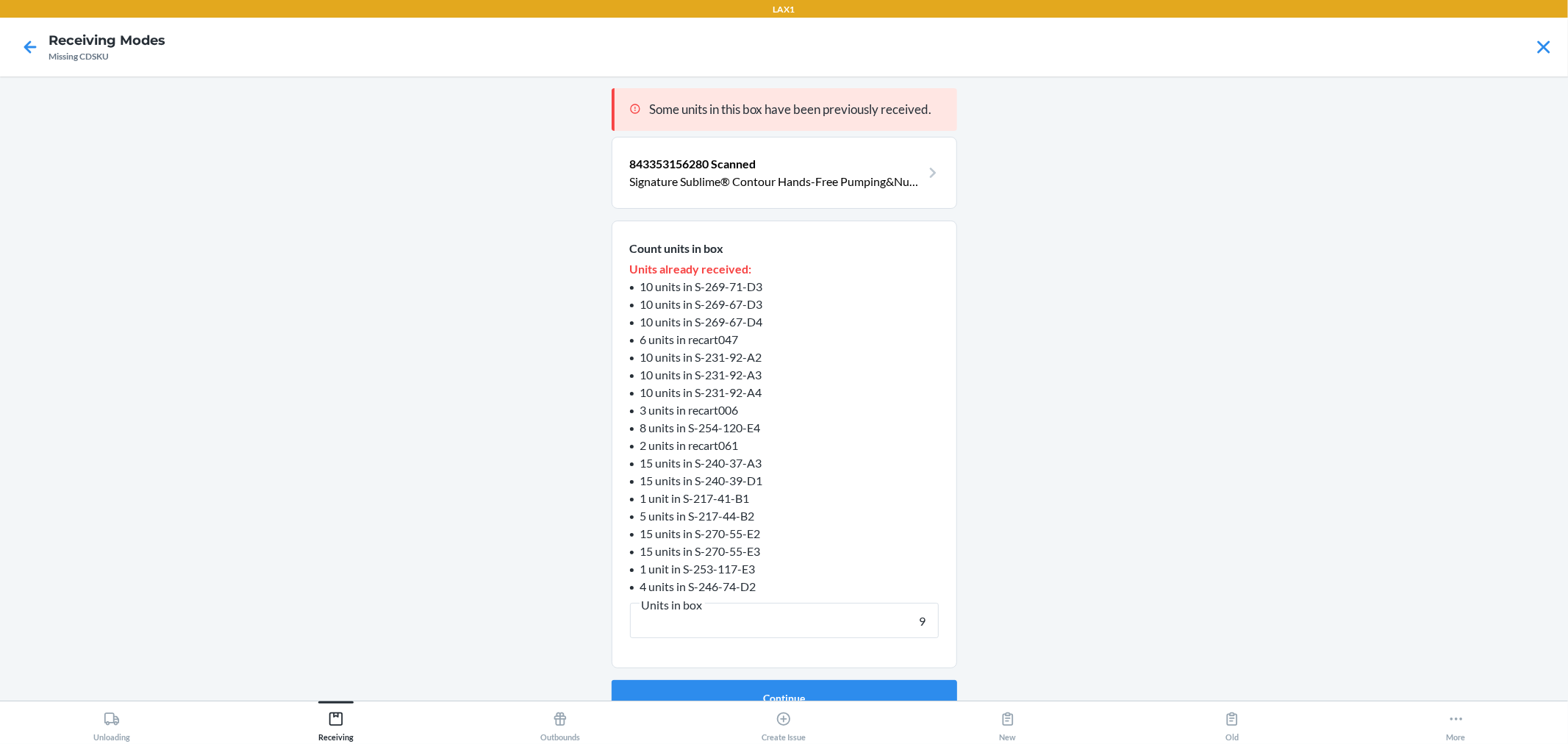
click button "Continue" at bounding box center [785, 698] width 346 height 35
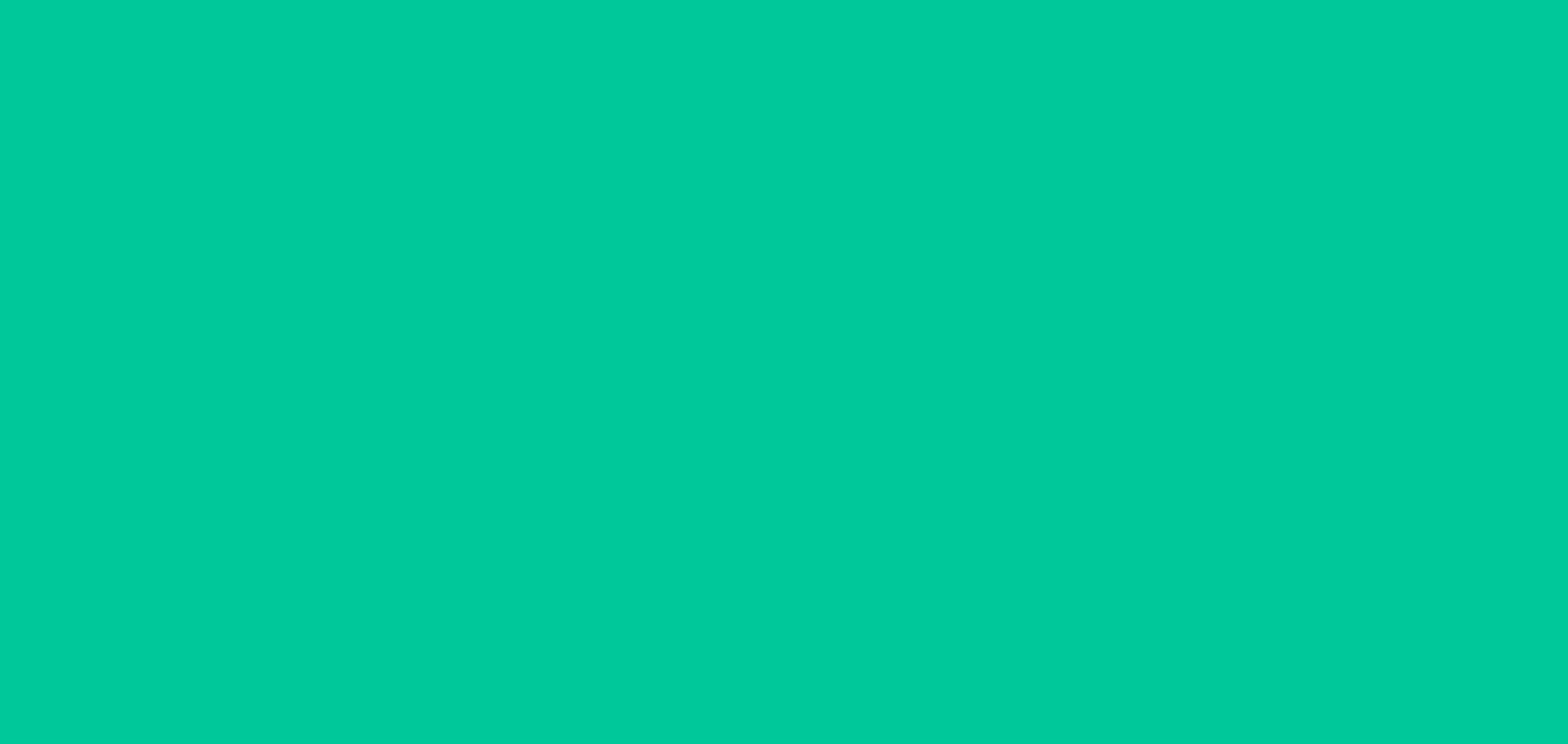
type input "9"
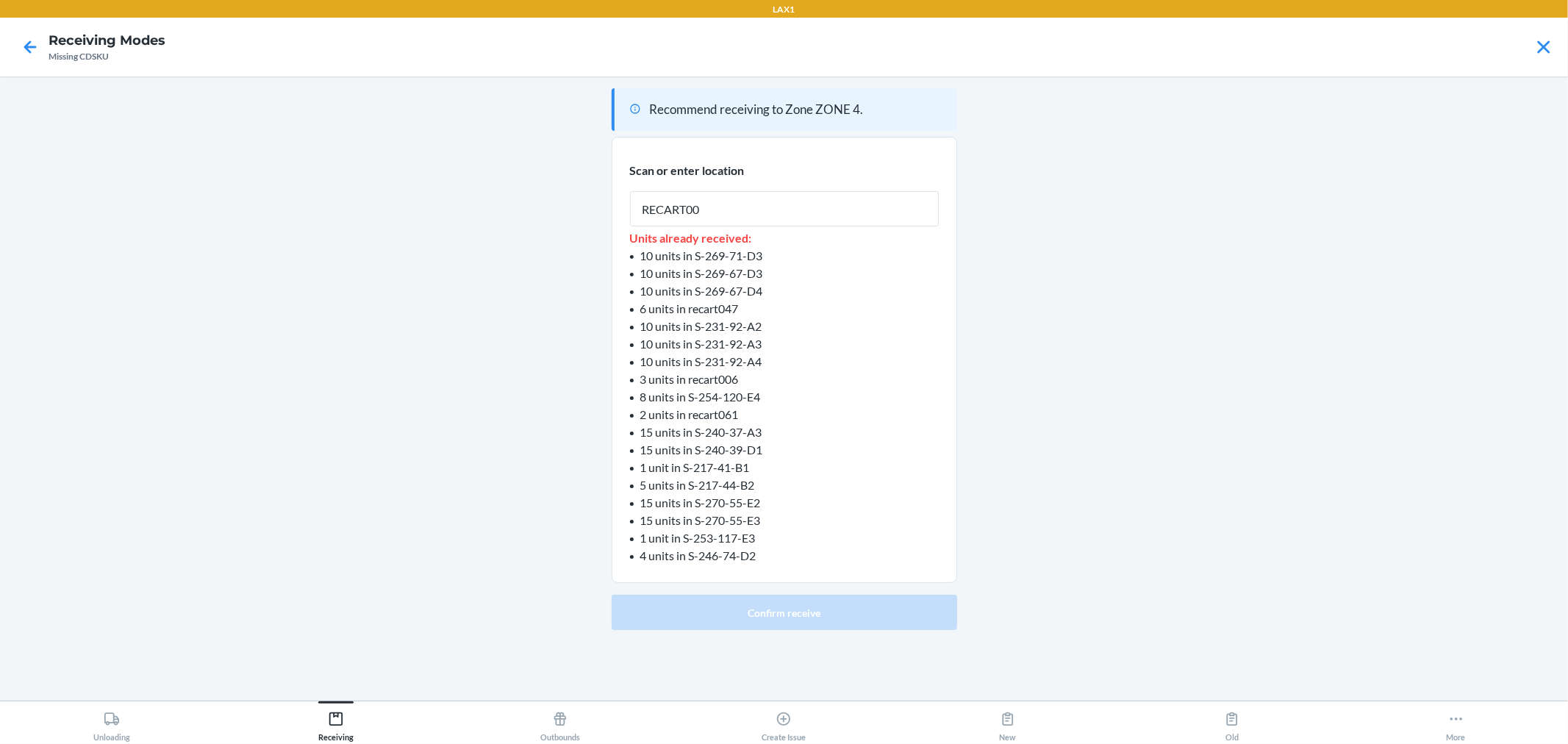
type input "RECART002"
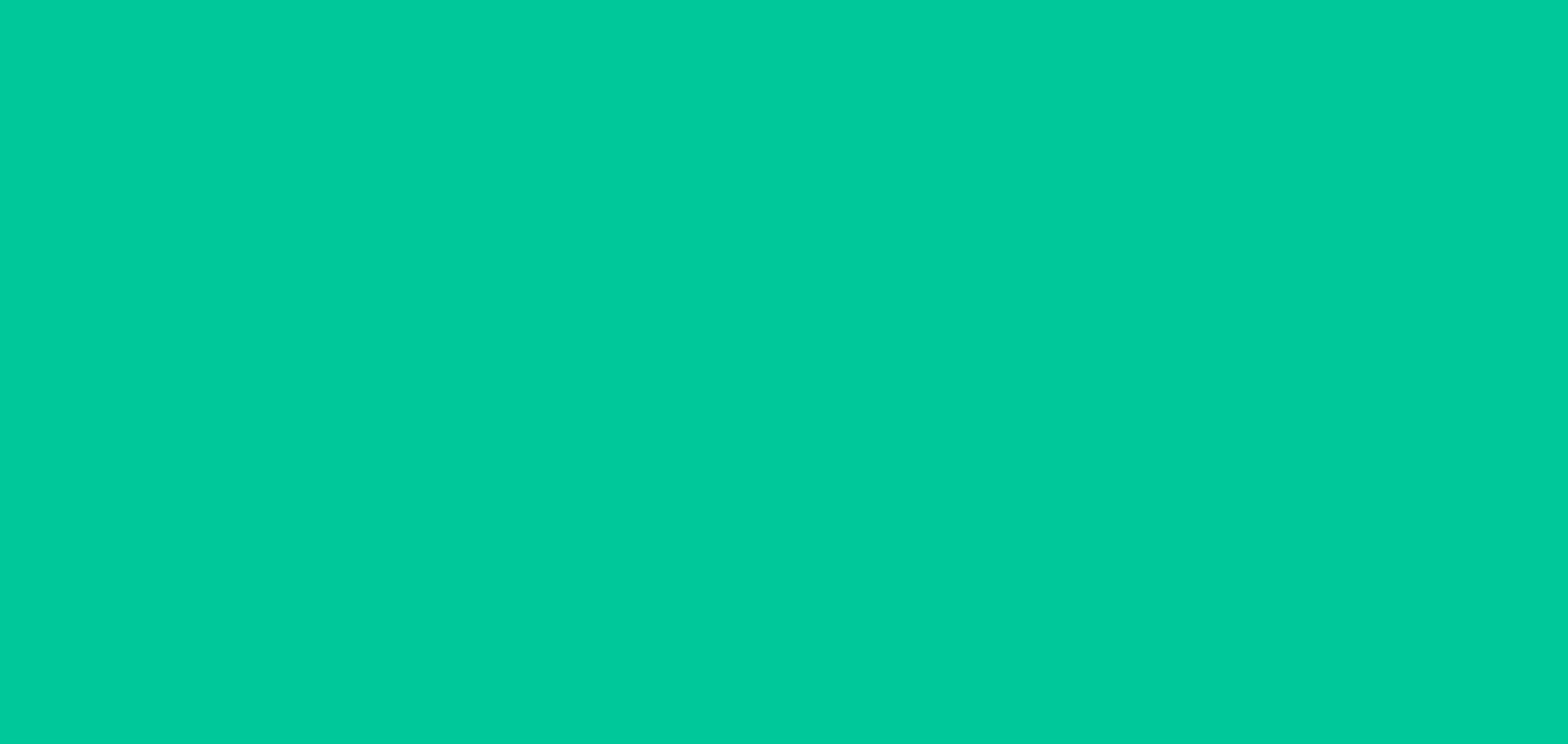
scroll to position [333, 0]
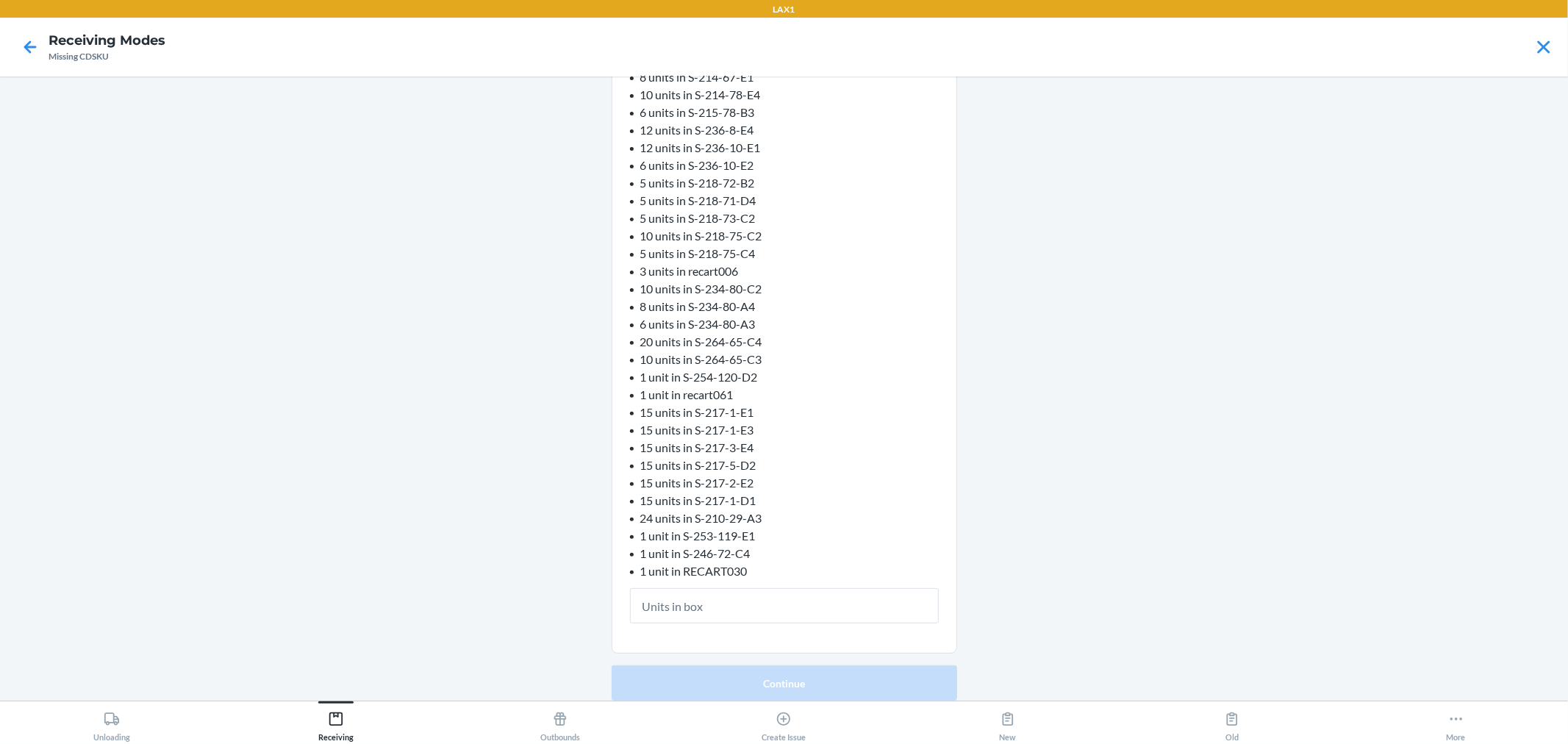
type input "1"
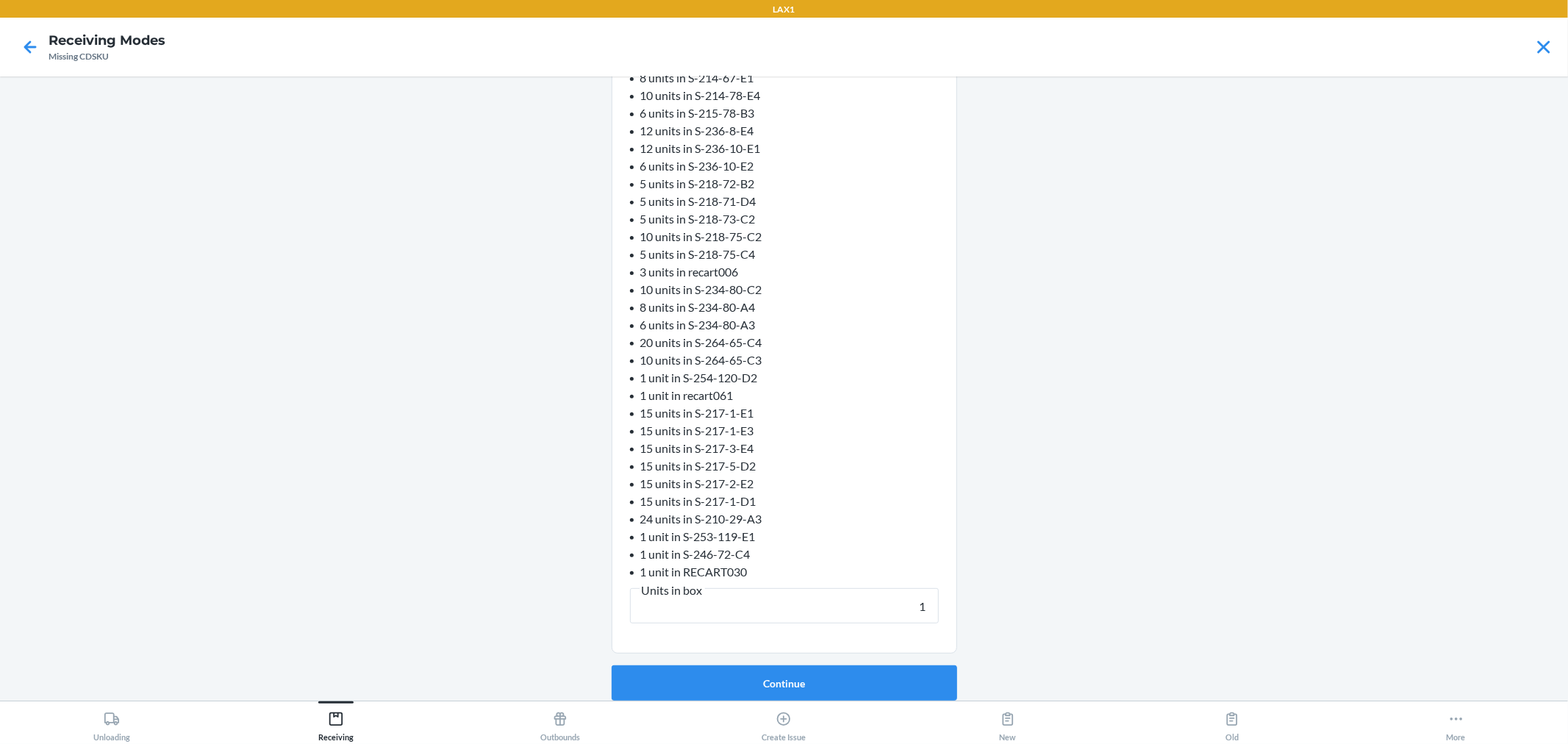
click button "Continue" at bounding box center [785, 683] width 346 height 35
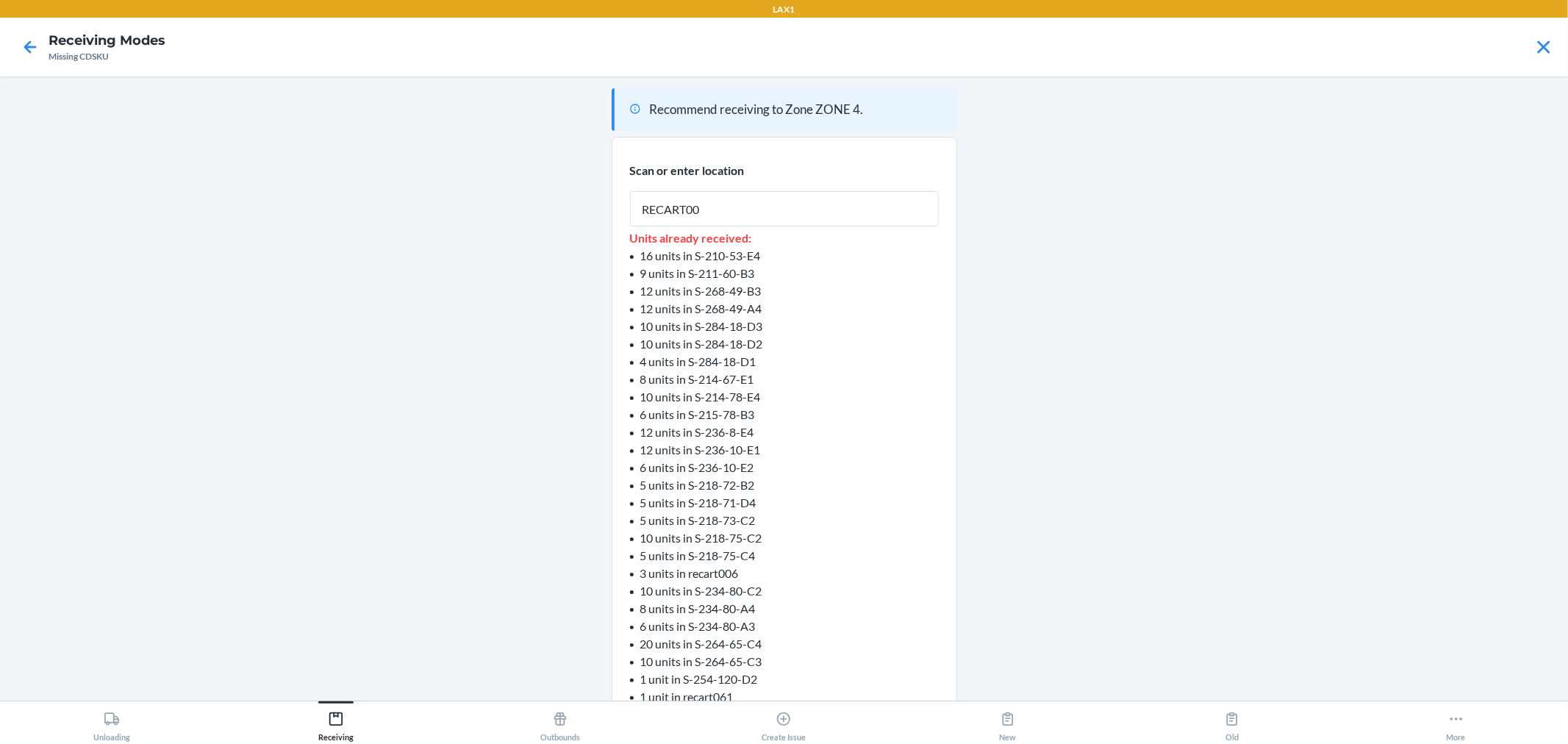
type input "RECART002"
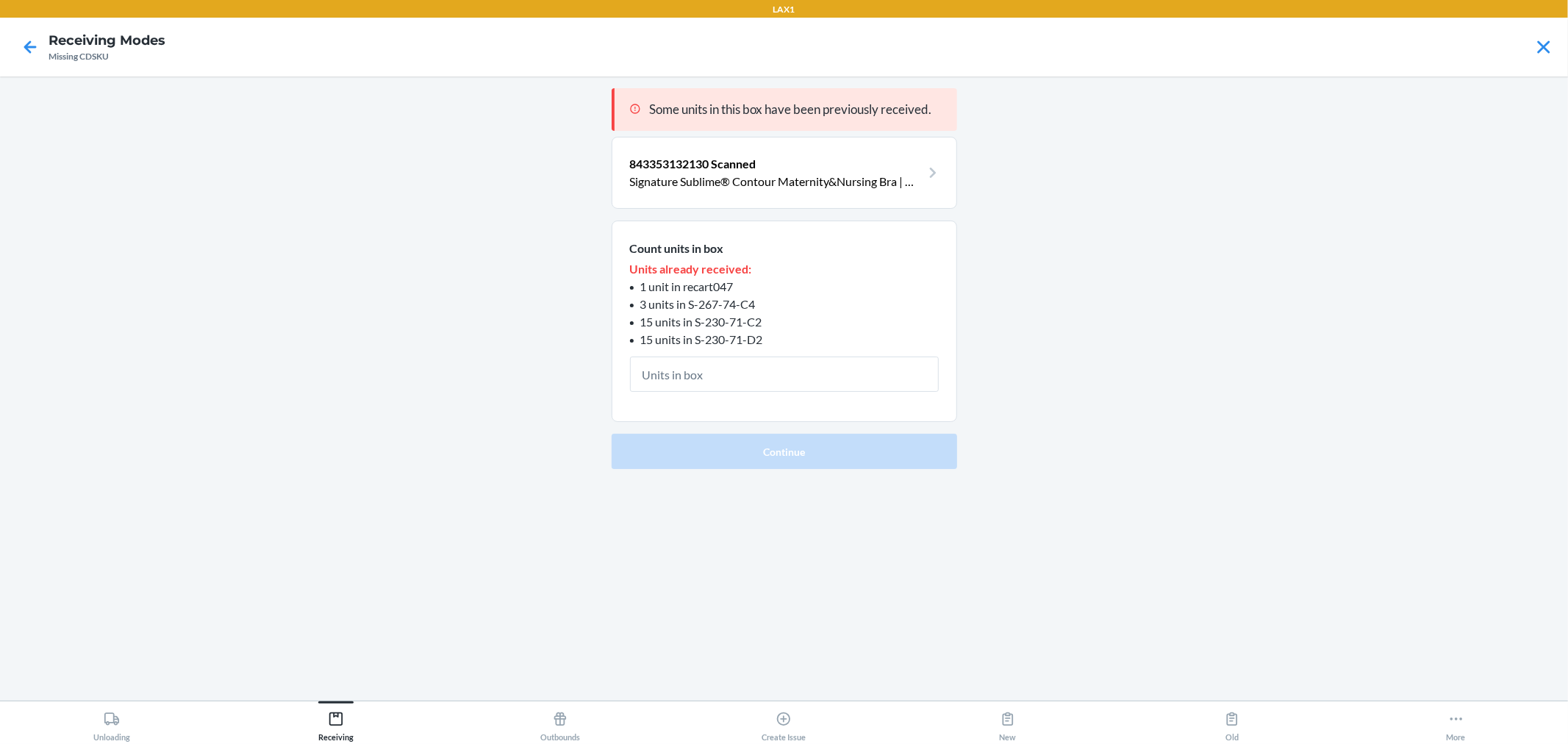
type input "1"
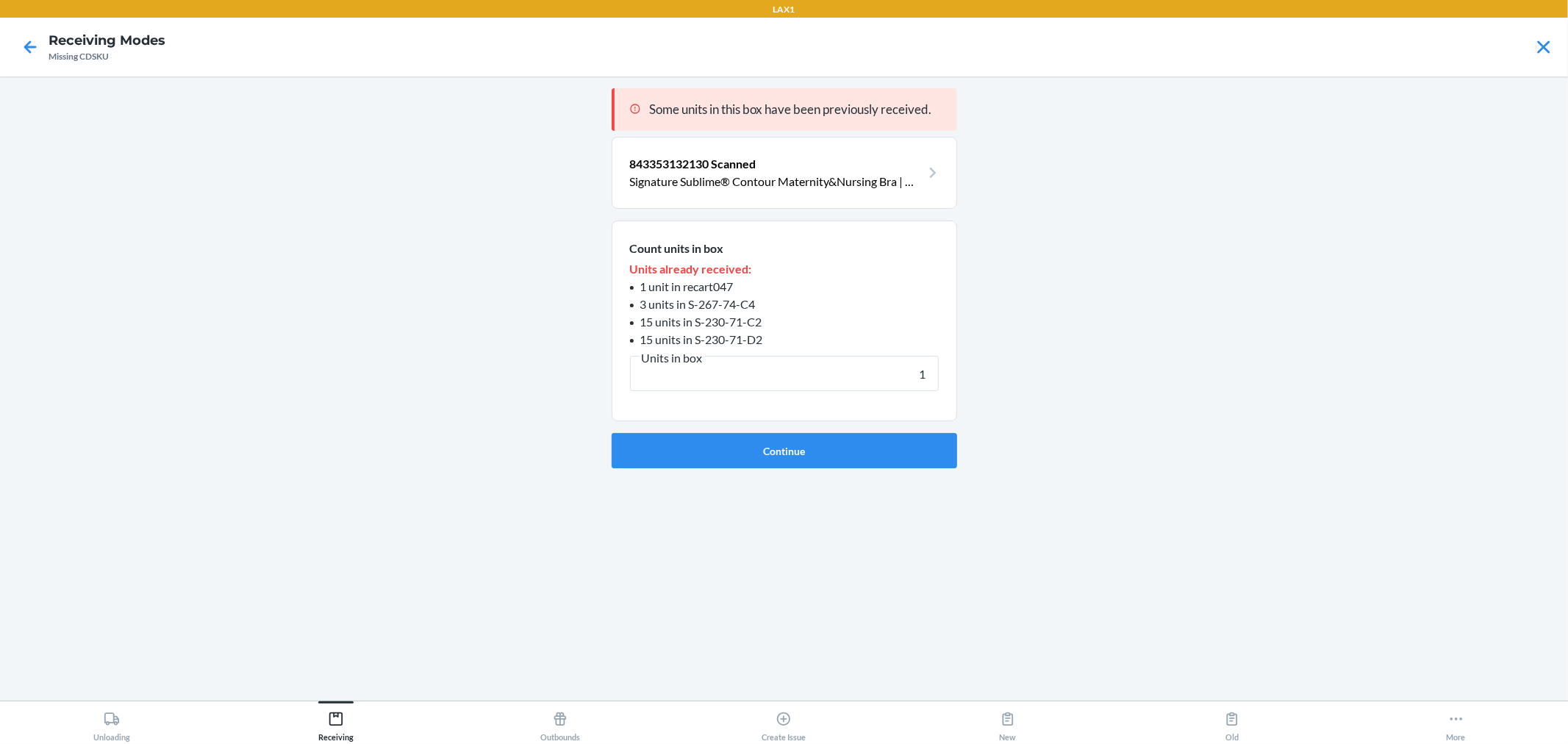
click button "Continue" at bounding box center [785, 451] width 346 height 35
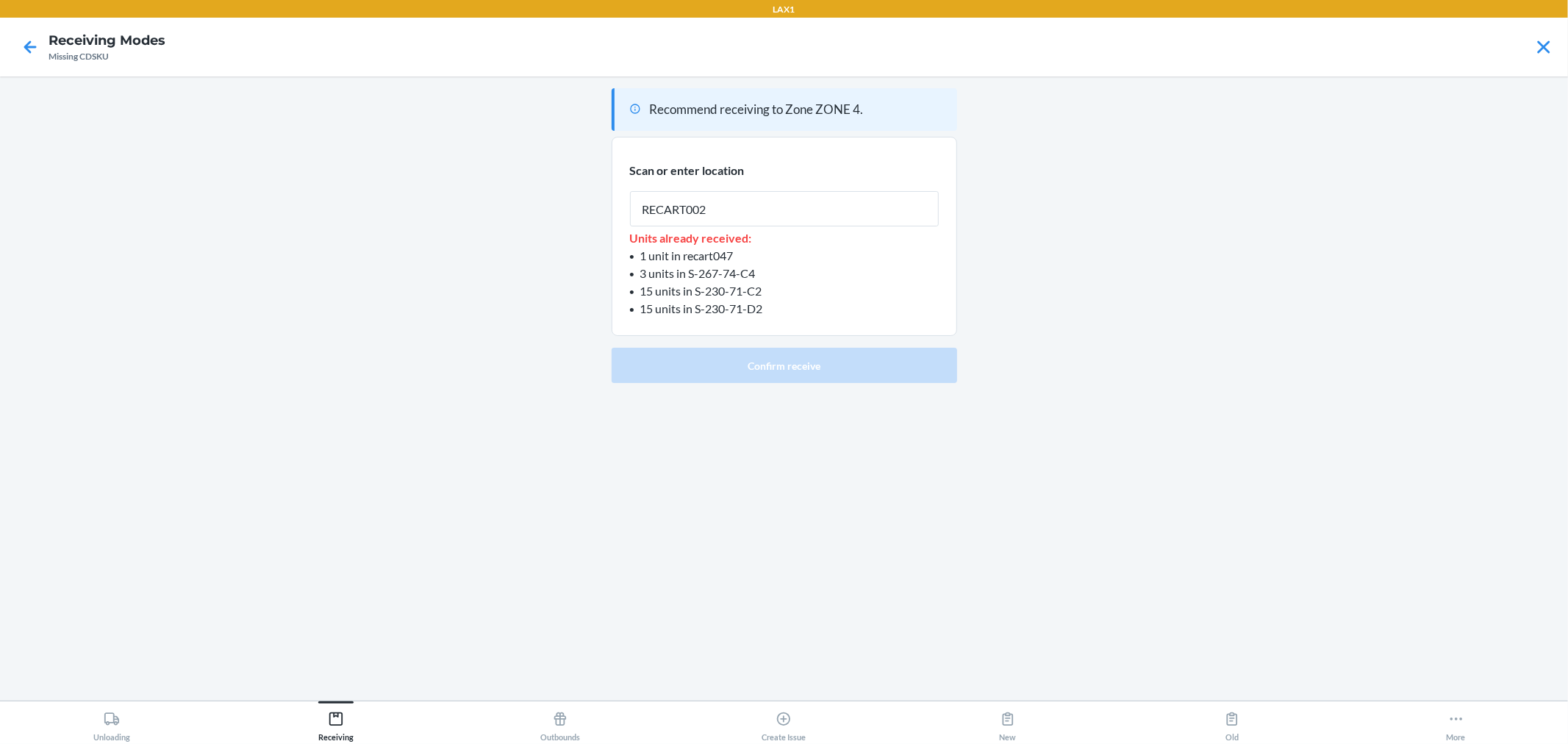
type input "RECART002"
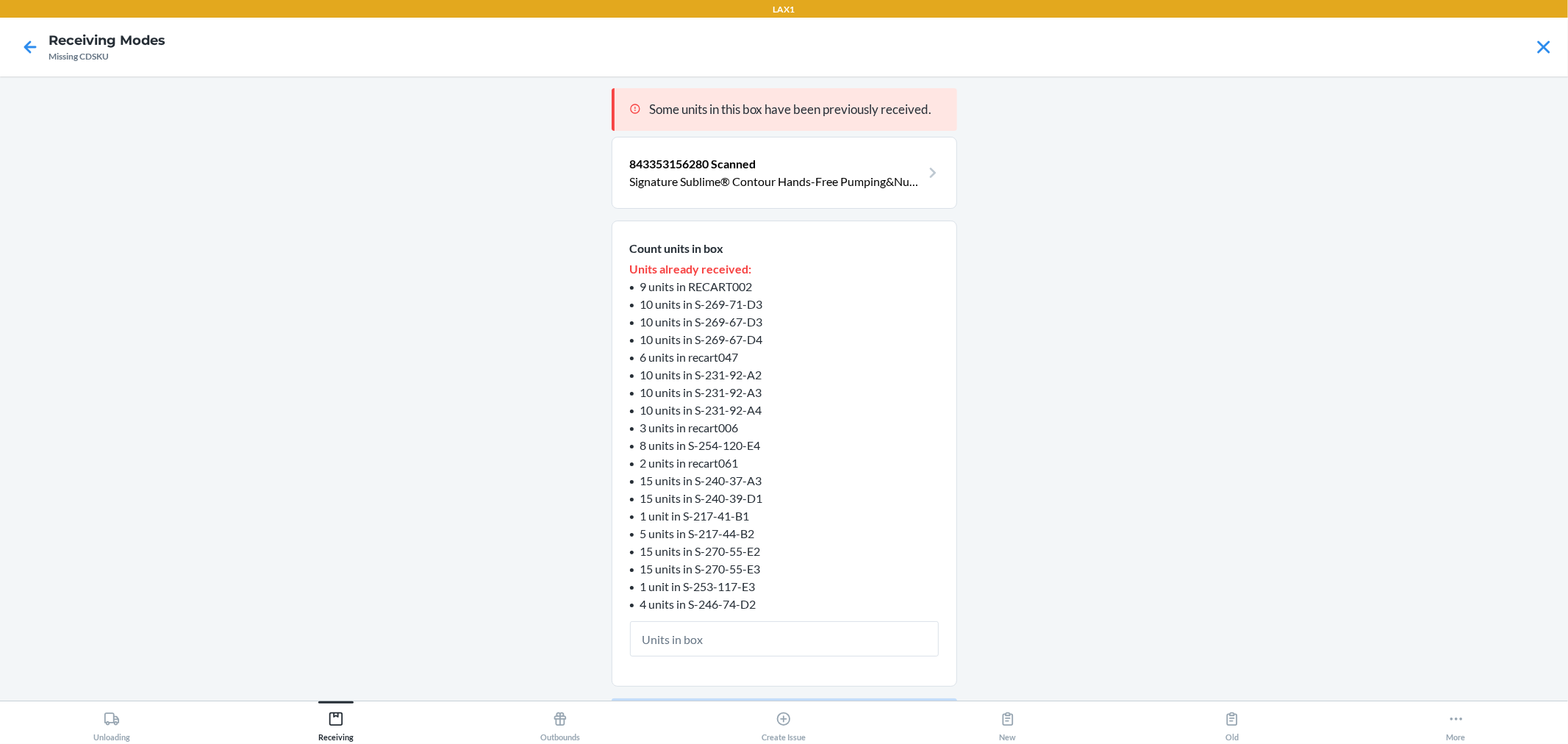
type input "3"
click button "Continue" at bounding box center [785, 716] width 346 height 35
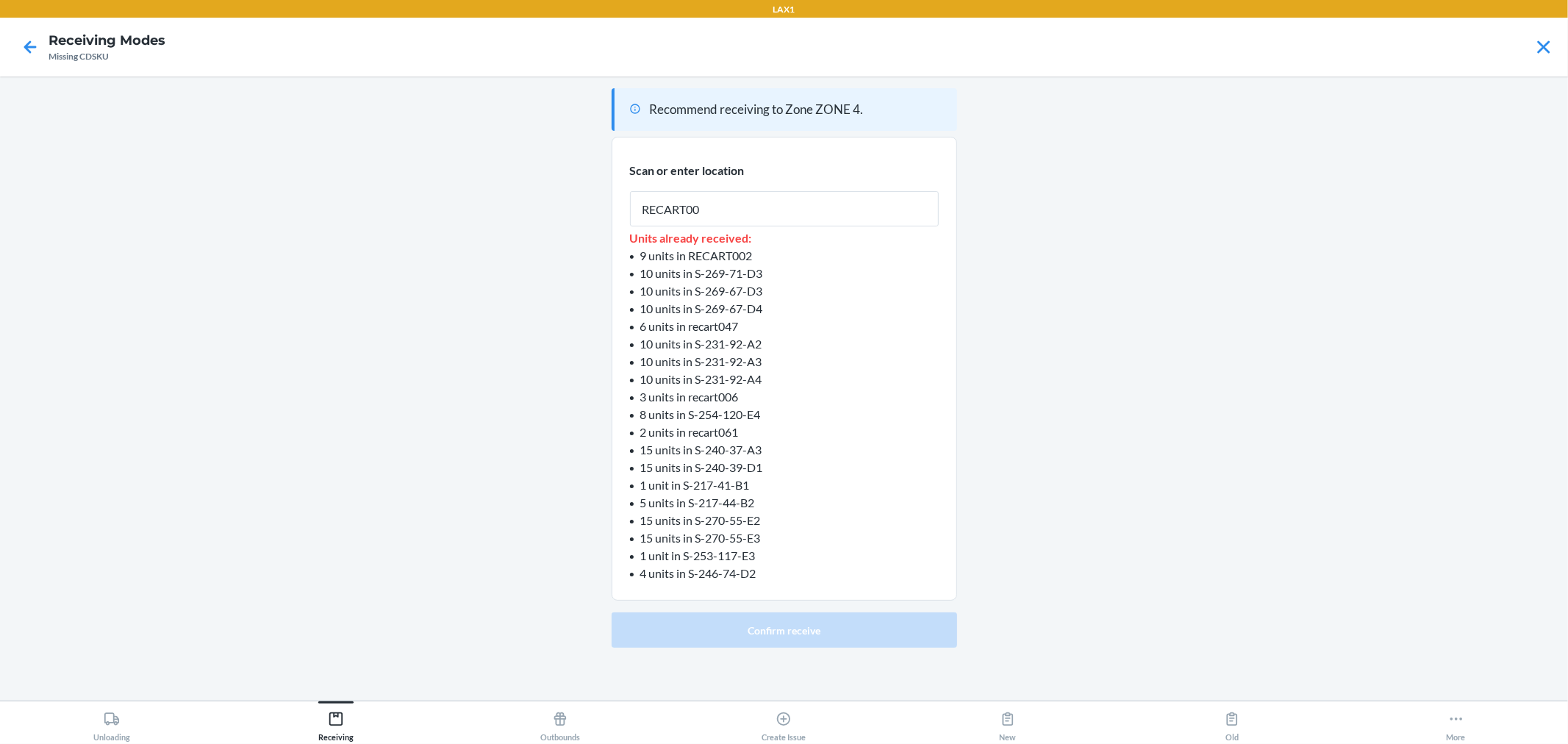
type input "RECART002"
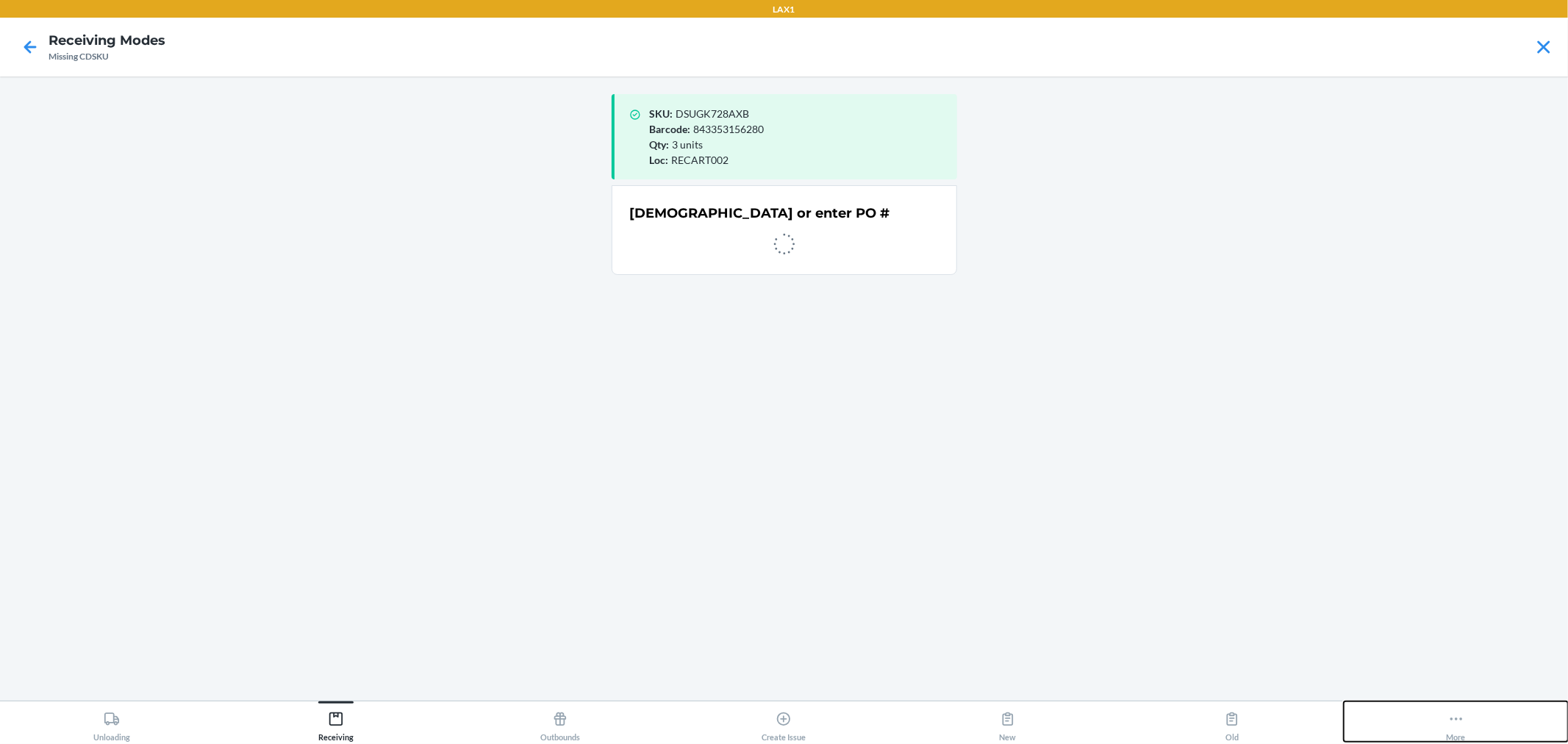
click at [1454, 714] on icon at bounding box center [1457, 719] width 16 height 16
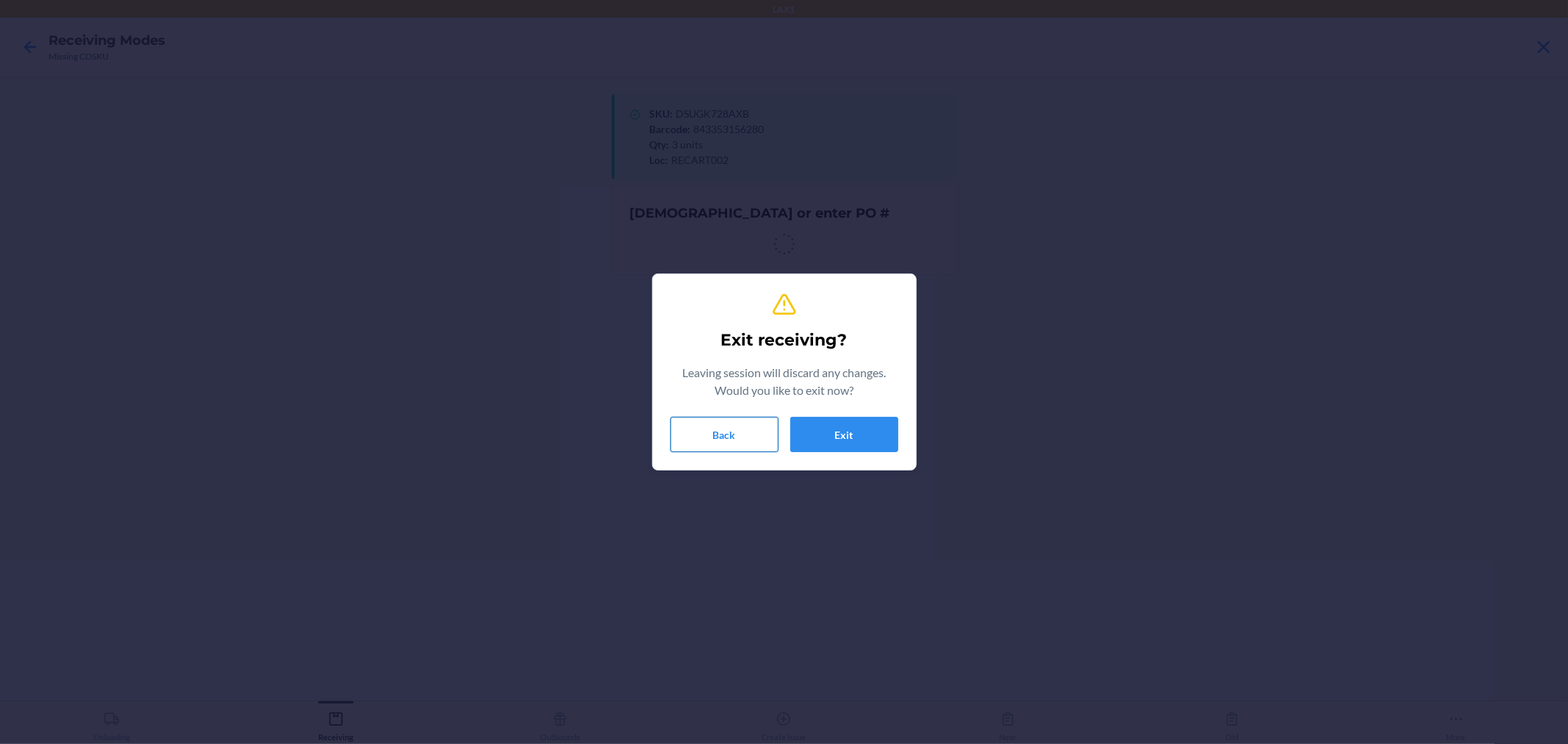
click at [747, 442] on button "Back" at bounding box center [724, 434] width 108 height 35
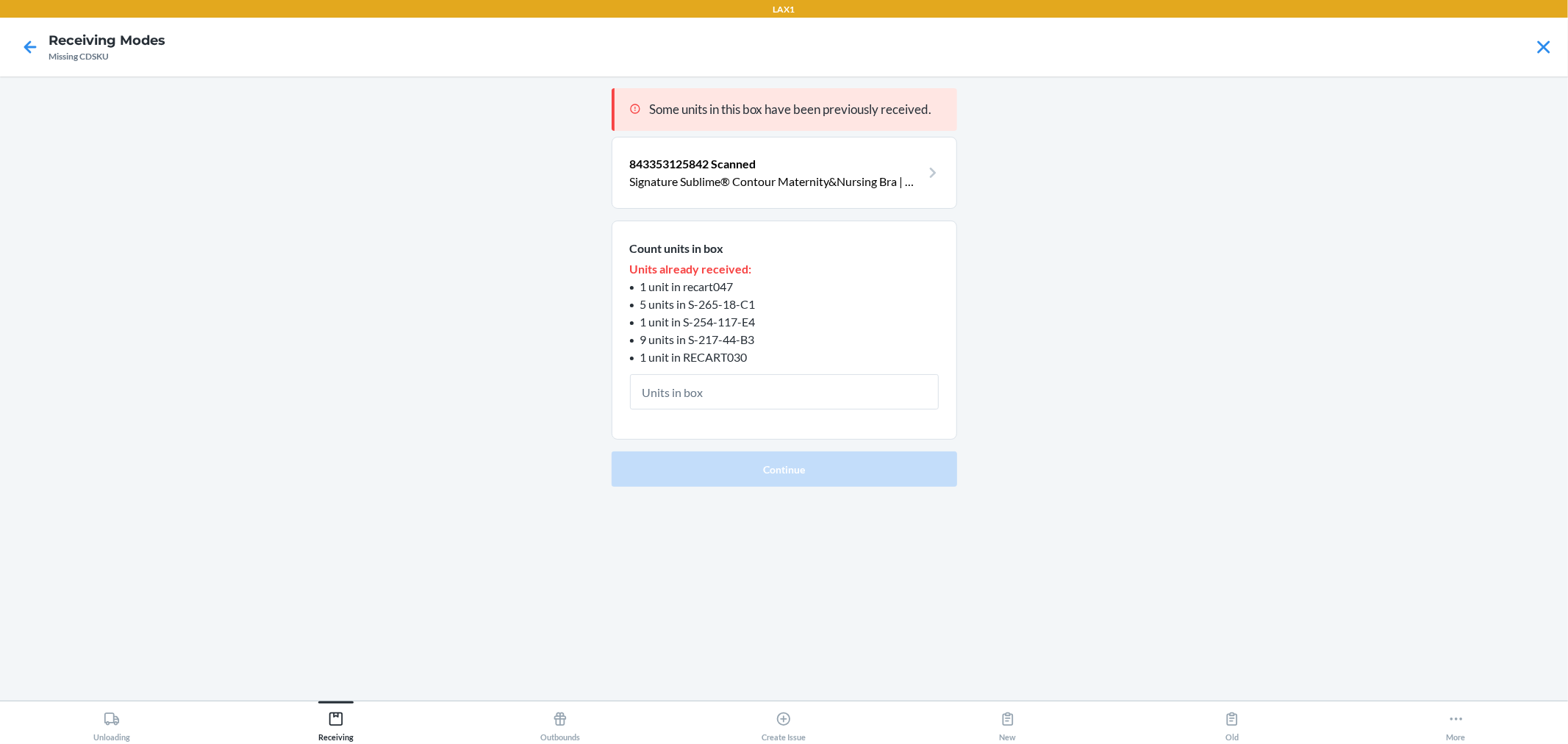
type input "2"
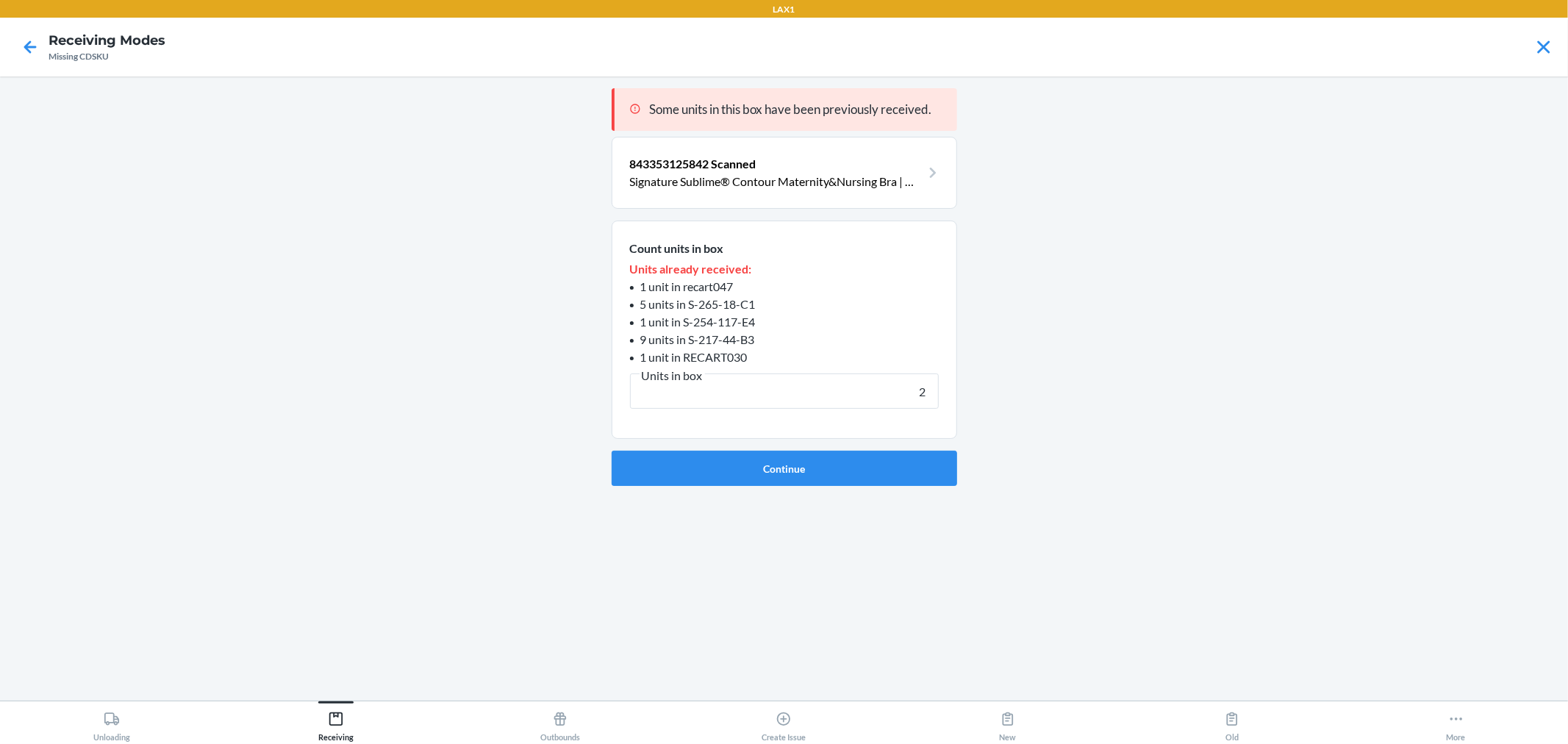
click button "Continue" at bounding box center [785, 468] width 346 height 35
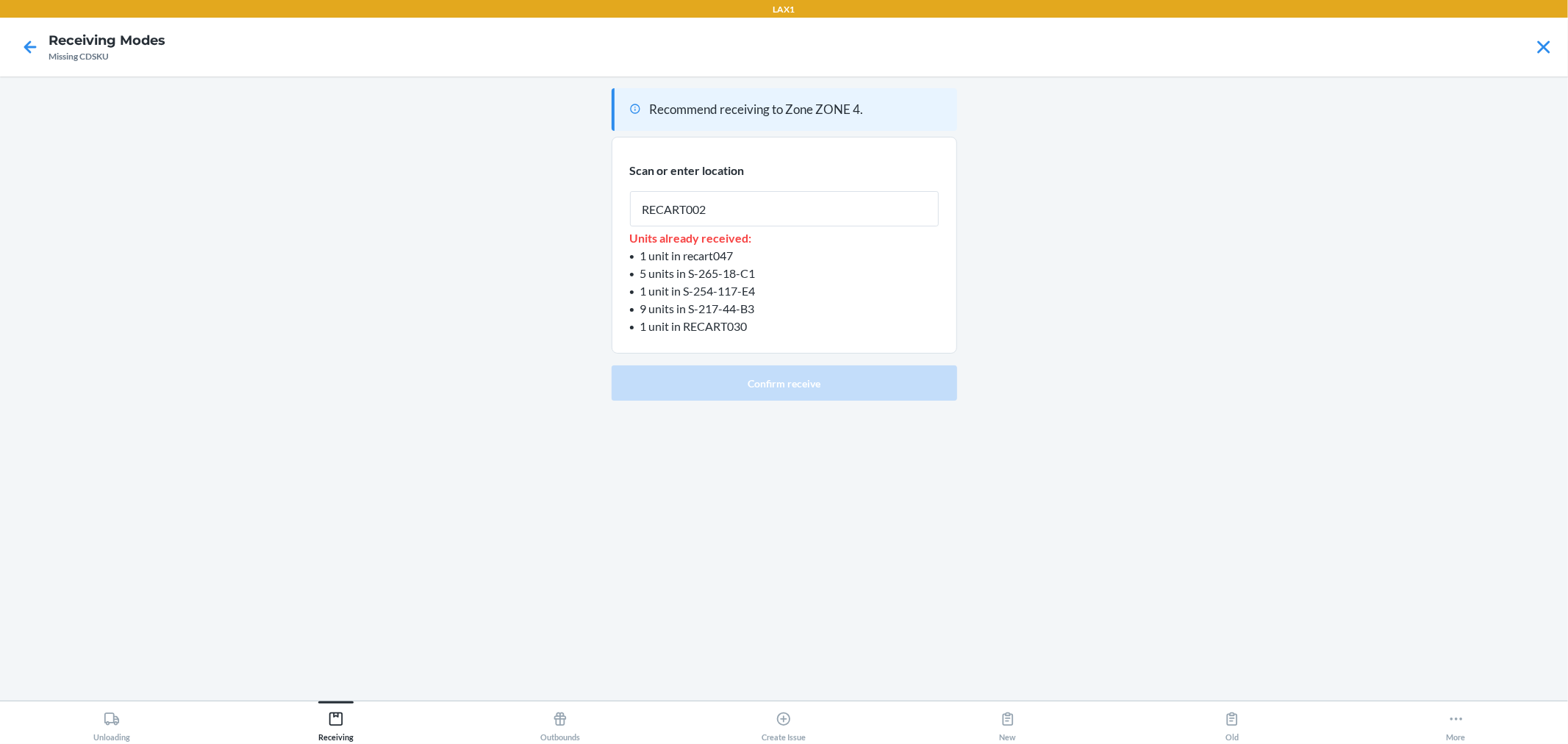
type input "RECART002"
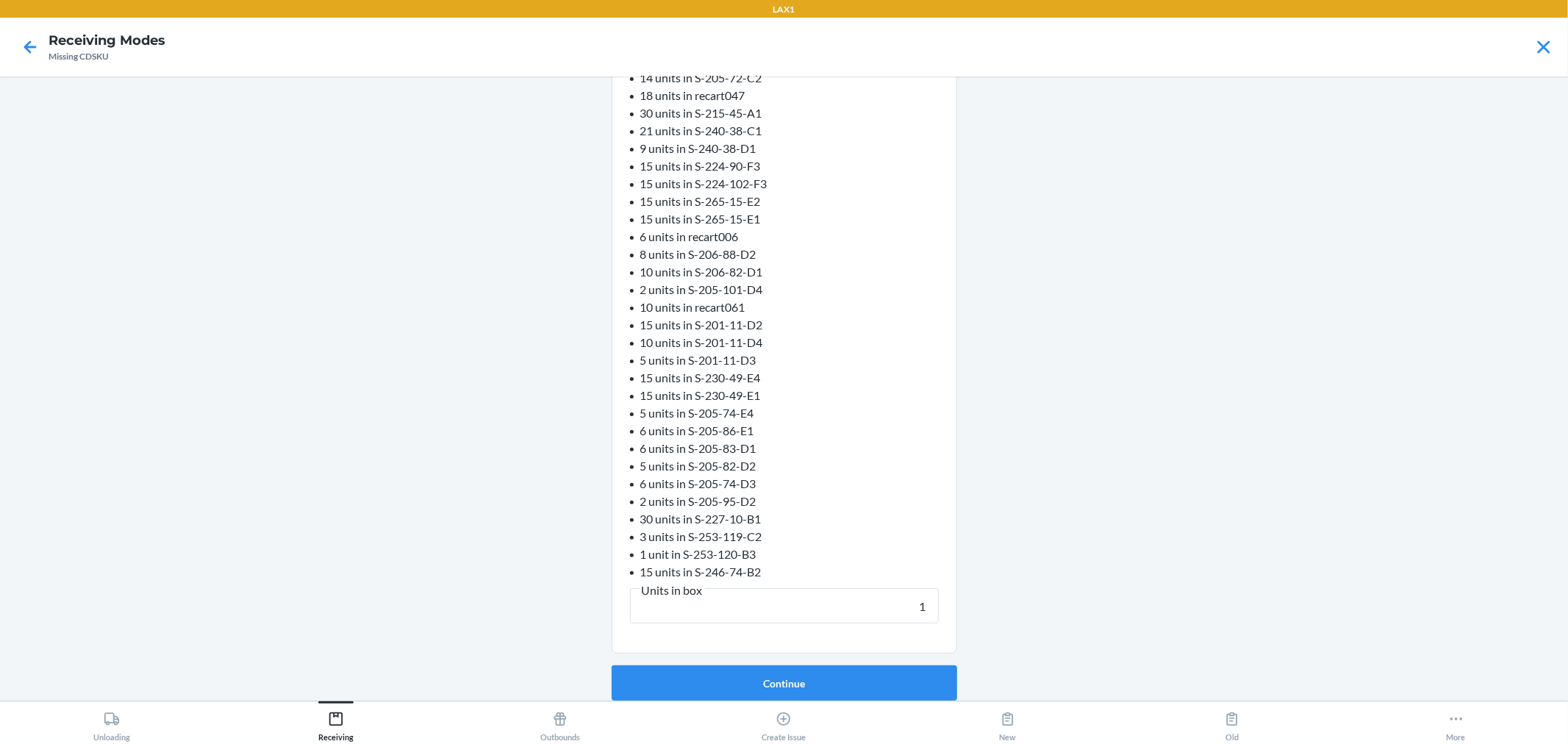
scroll to position [244, 0]
type input "15"
click button "Continue" at bounding box center [785, 683] width 346 height 35
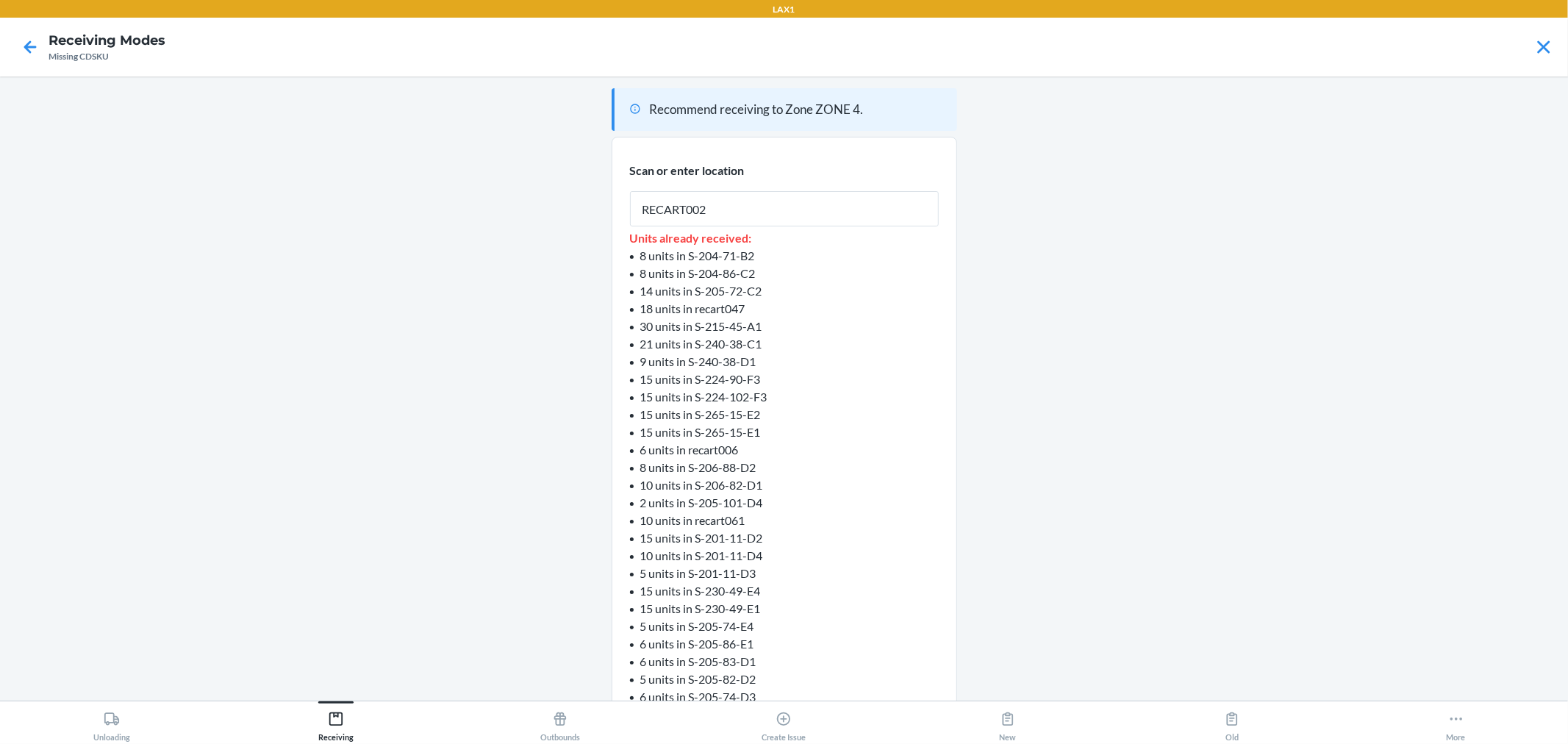
type input "RECART002"
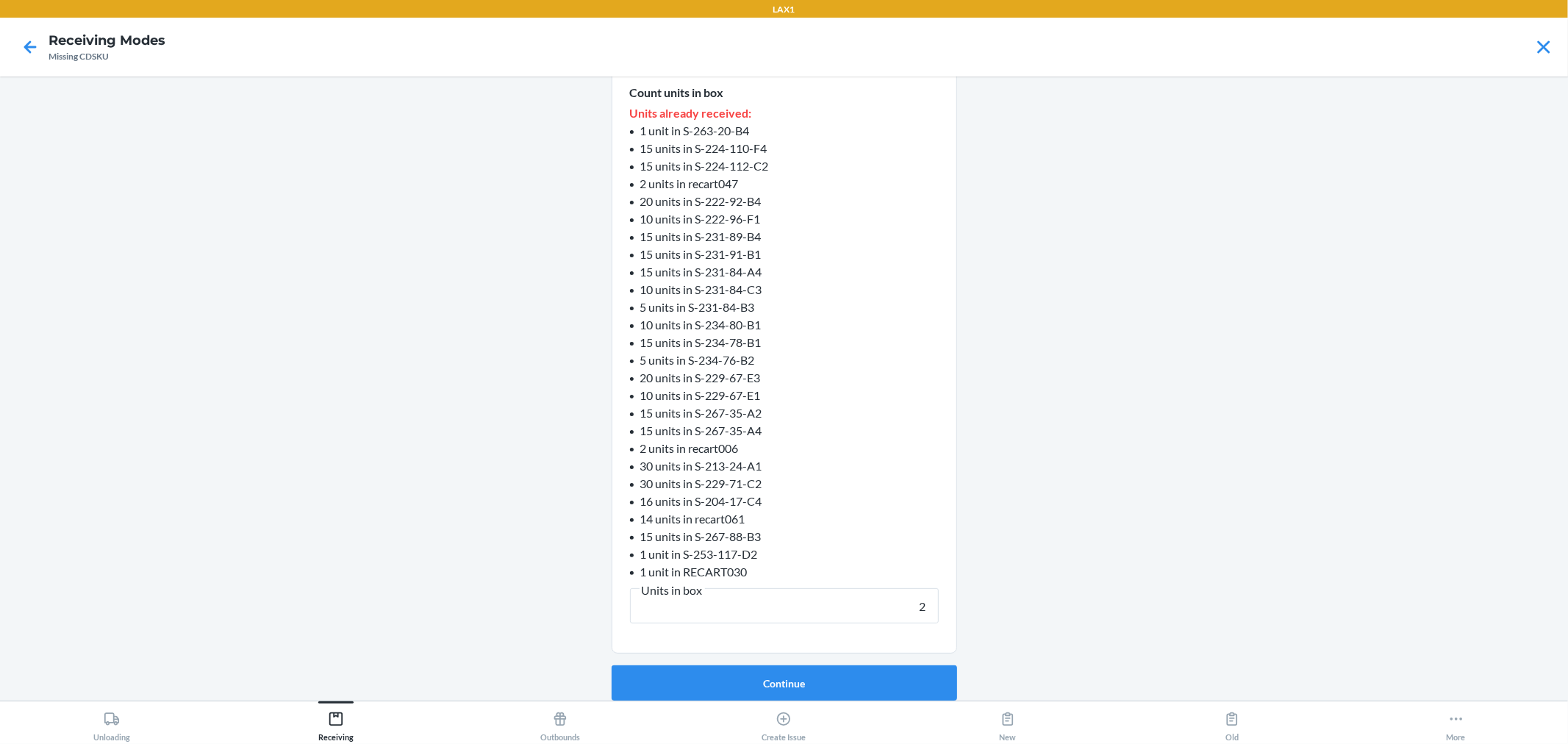
scroll to position [156, 0]
type input "2"
click at [612, 665] on button "Continue" at bounding box center [785, 683] width 346 height 35
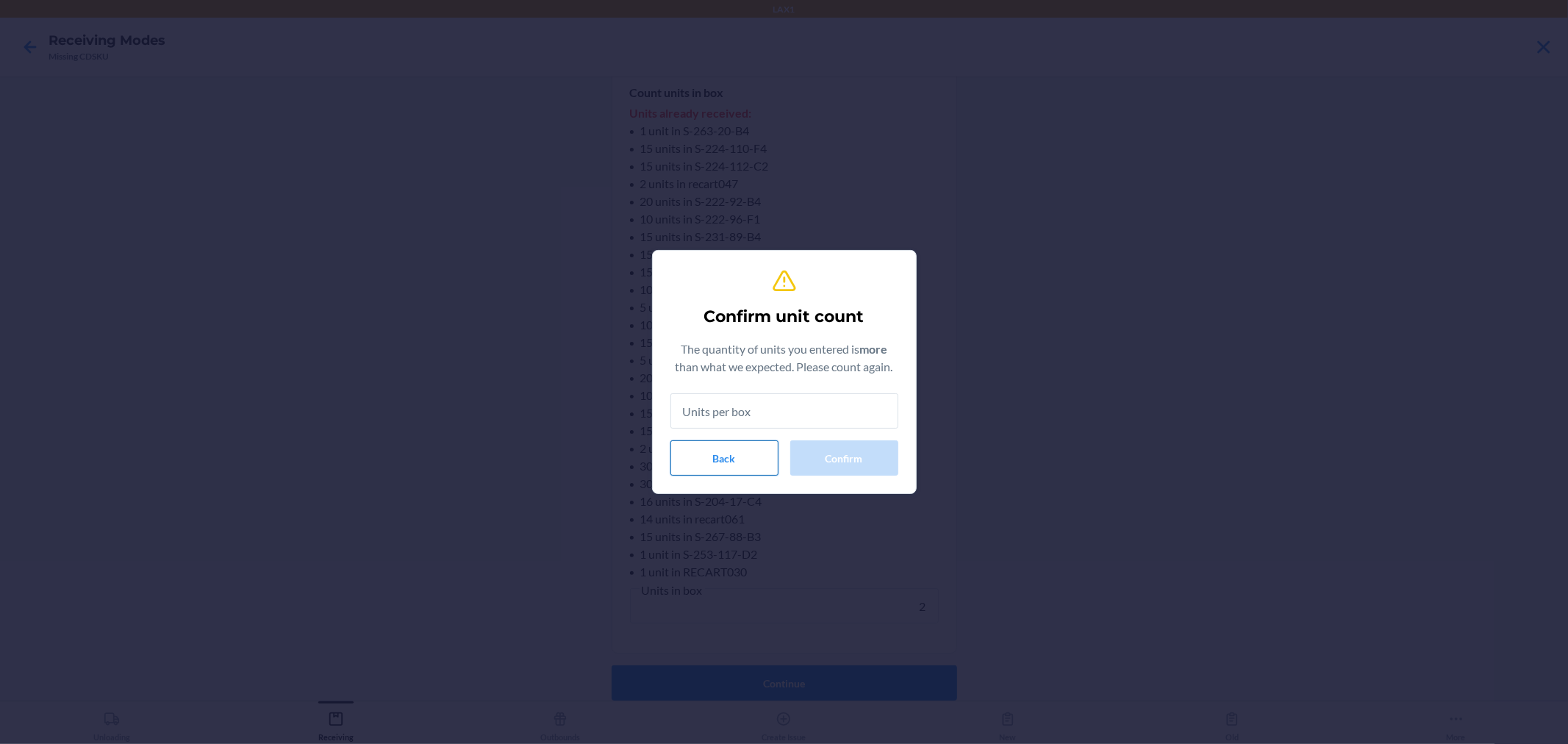
click at [751, 454] on button "Back" at bounding box center [724, 458] width 108 height 35
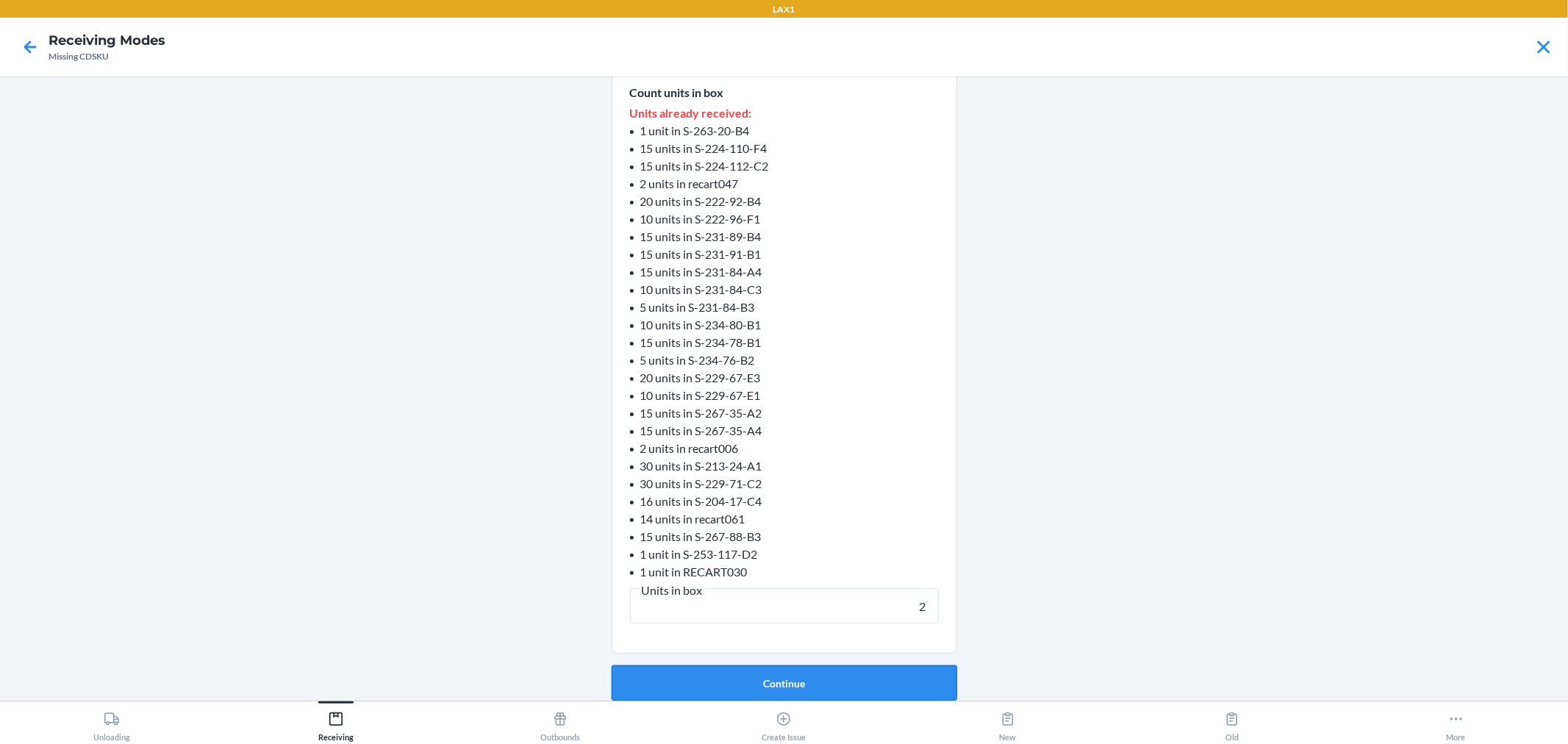
click at [839, 683] on button "Continue" at bounding box center [785, 683] width 346 height 35
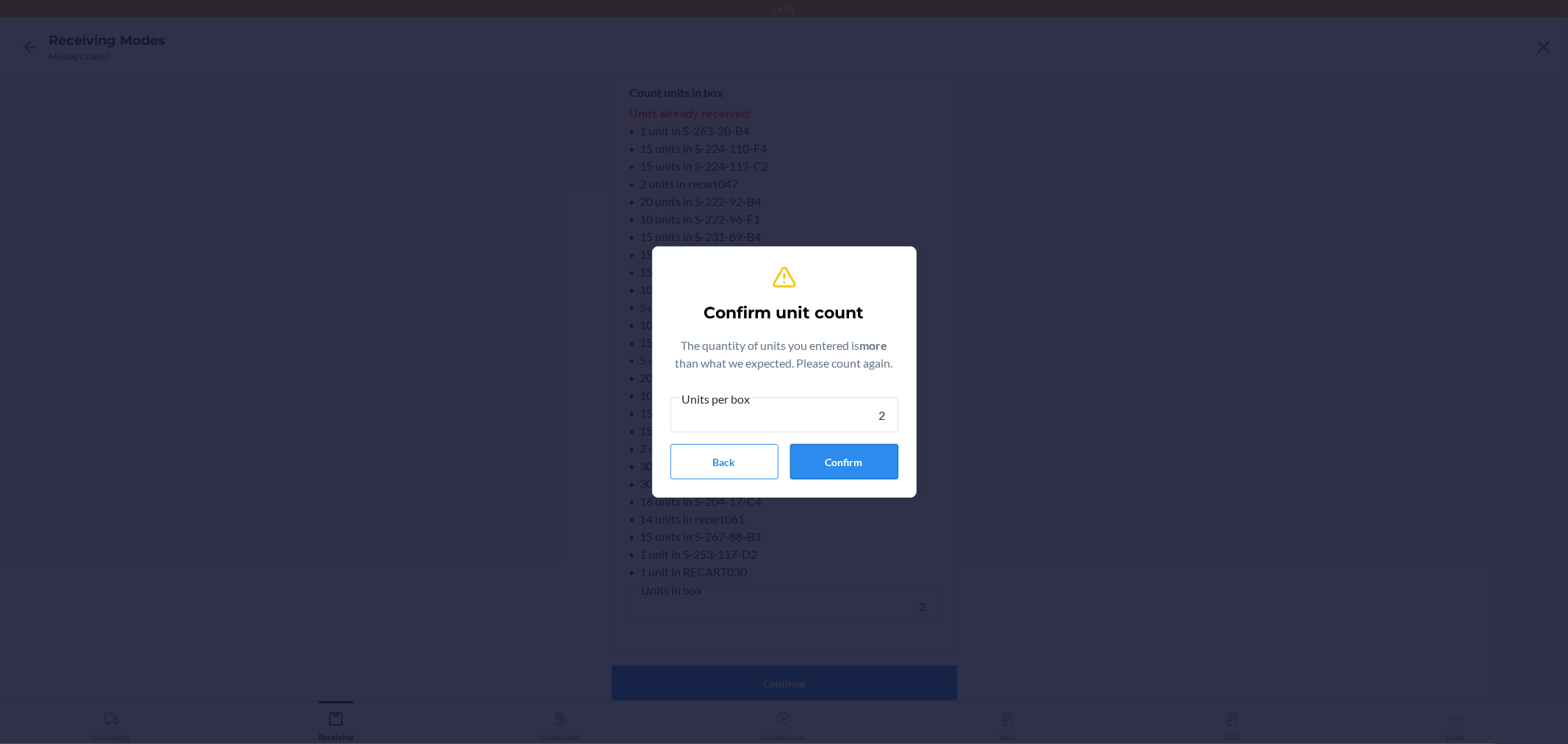
type input "2"
click at [830, 472] on button "Confirm" at bounding box center [844, 462] width 108 height 35
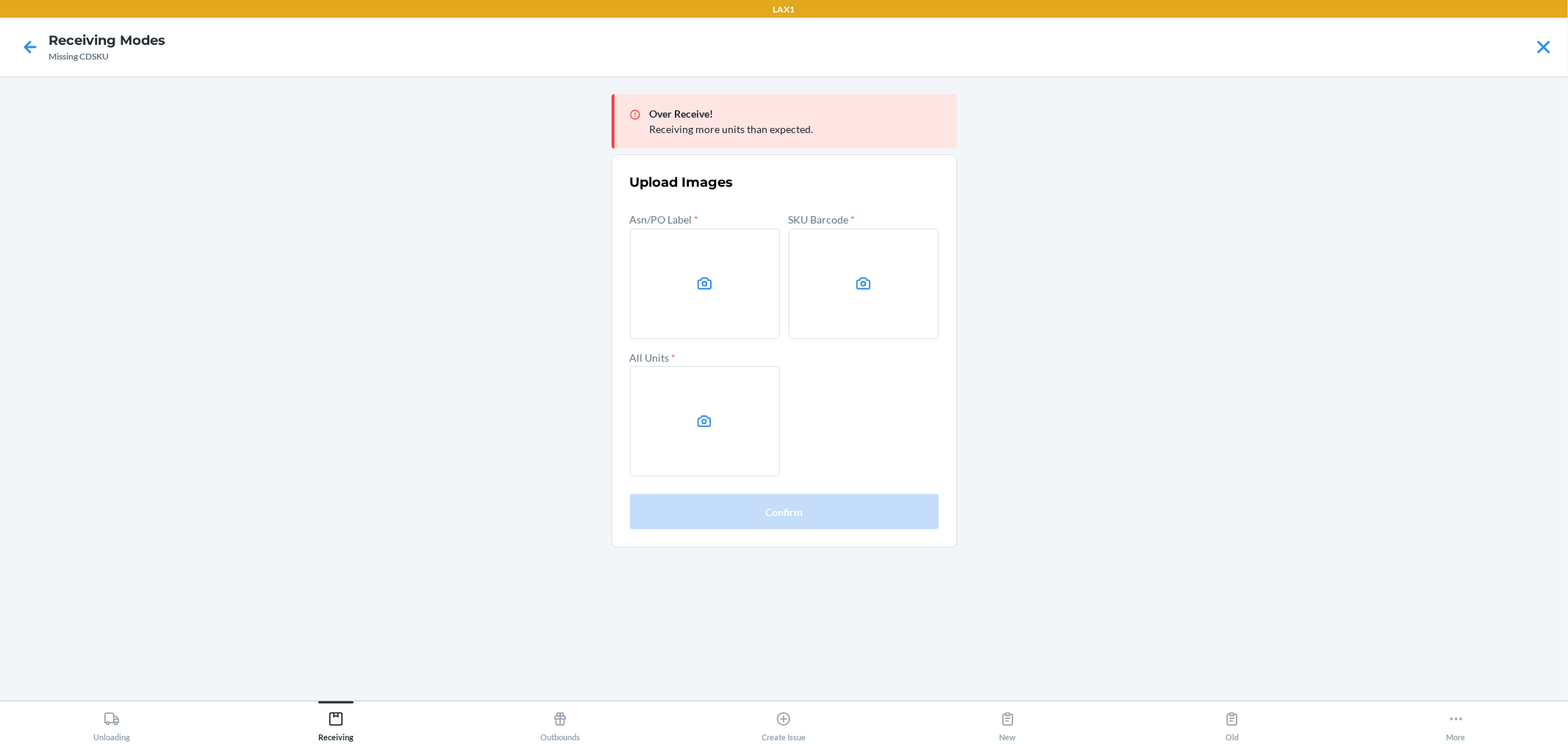
click at [1513, 534] on main "Over Receive! Receiving more units than expected. Upload Images Asn/PO Label * …" at bounding box center [784, 388] width 1568 height 624
click at [721, 246] on label at bounding box center [705, 284] width 150 height 110
click at [0, 0] on input "file" at bounding box center [0, 0] width 0 height 0
click at [860, 317] on label at bounding box center [863, 284] width 150 height 110
click at [0, 0] on input "file" at bounding box center [0, 0] width 0 height 0
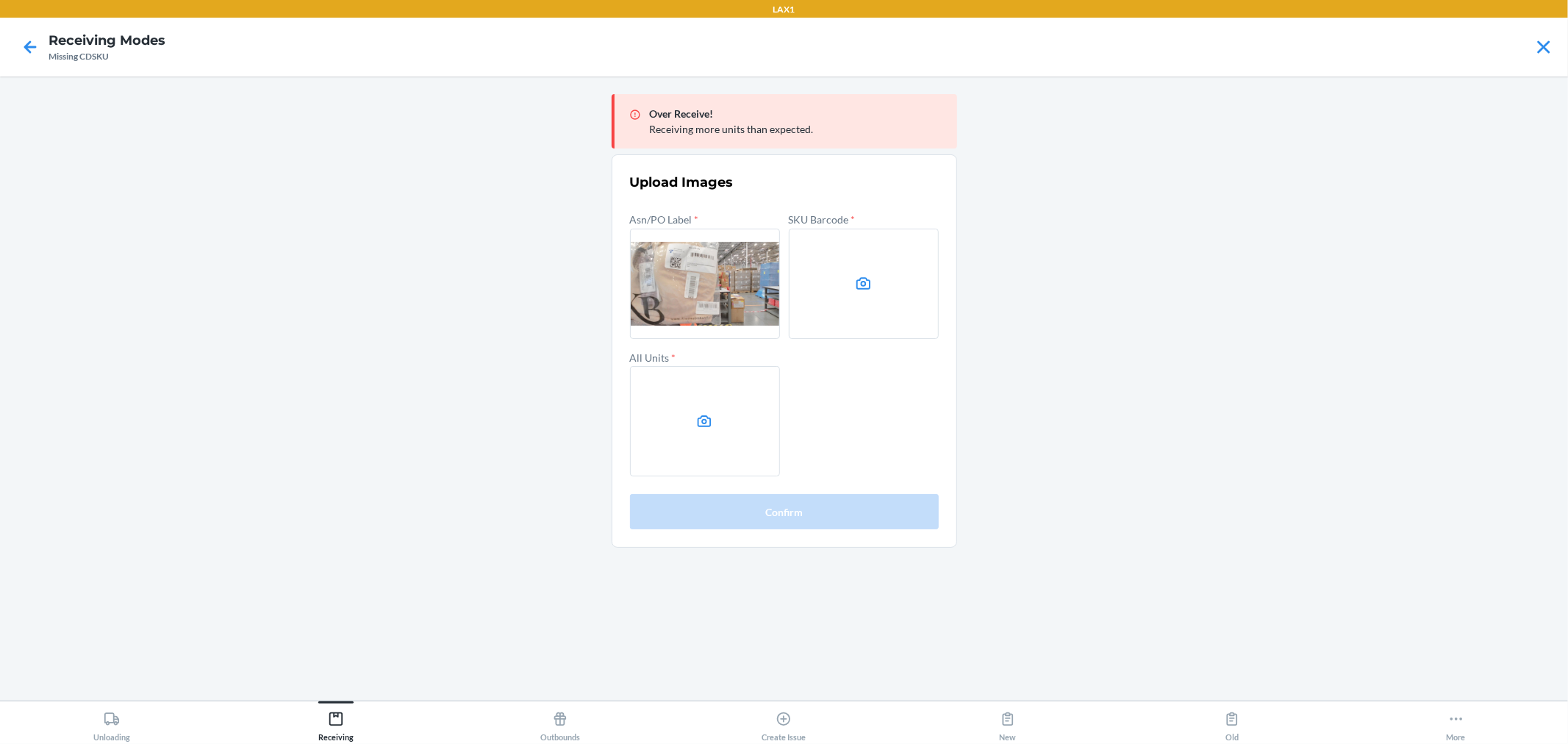
click at [708, 423] on icon at bounding box center [705, 421] width 17 height 17
click at [0, 0] on input "file" at bounding box center [0, 0] width 0 height 0
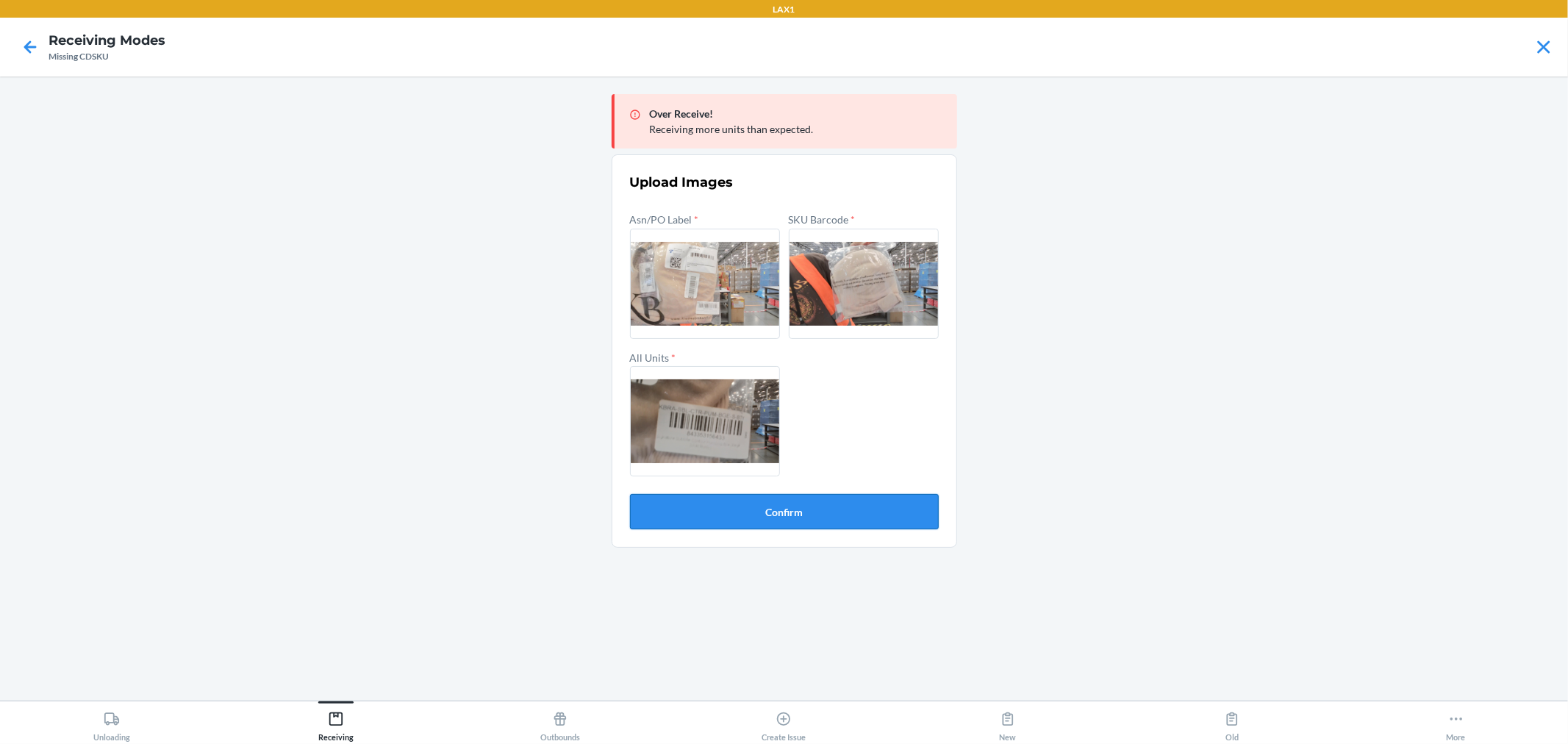
click at [790, 523] on button "Confirm" at bounding box center [784, 511] width 309 height 35
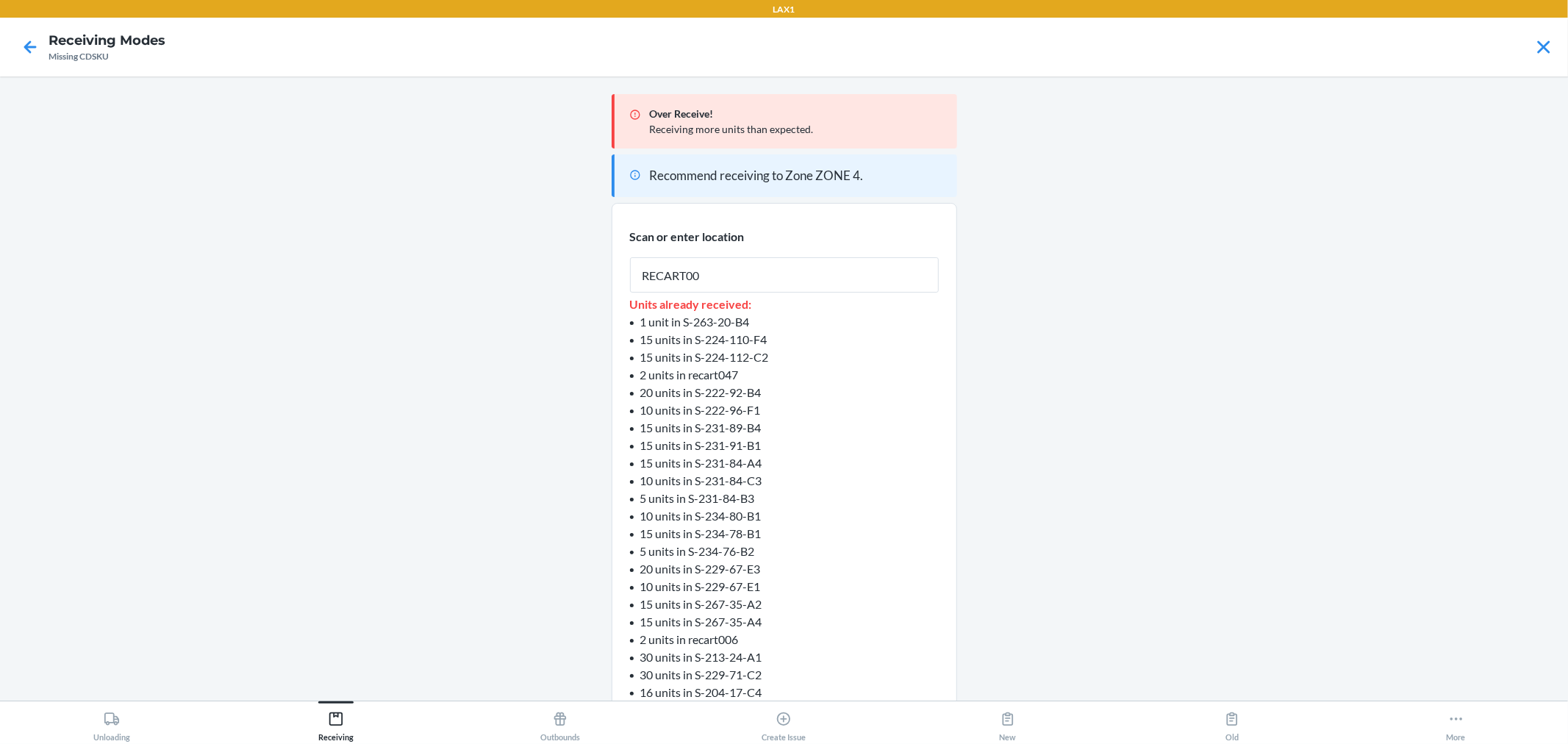
type input "RECART002"
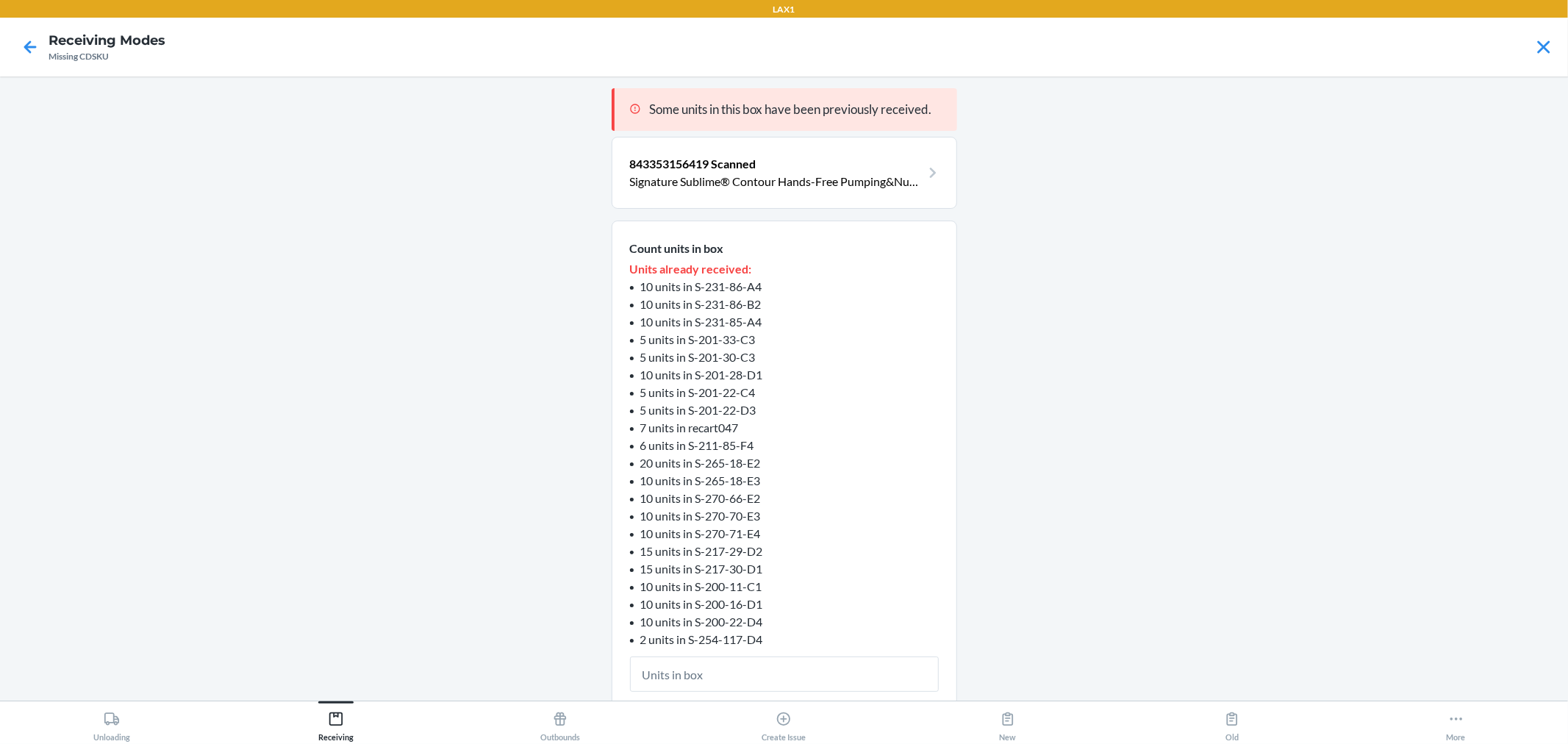
type input "1"
click button "Continue" at bounding box center [785, 751] width 346 height 35
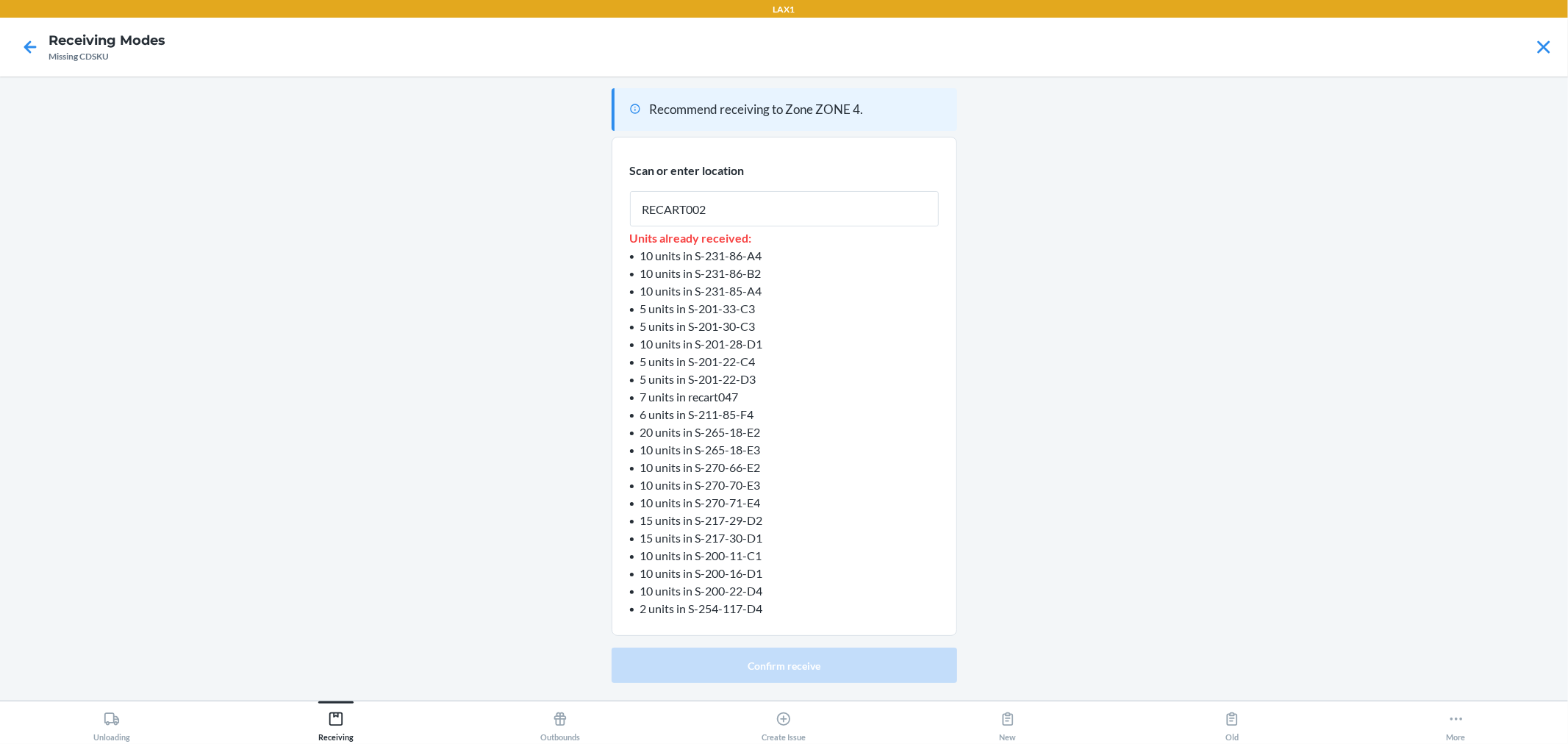
type input "RECART002"
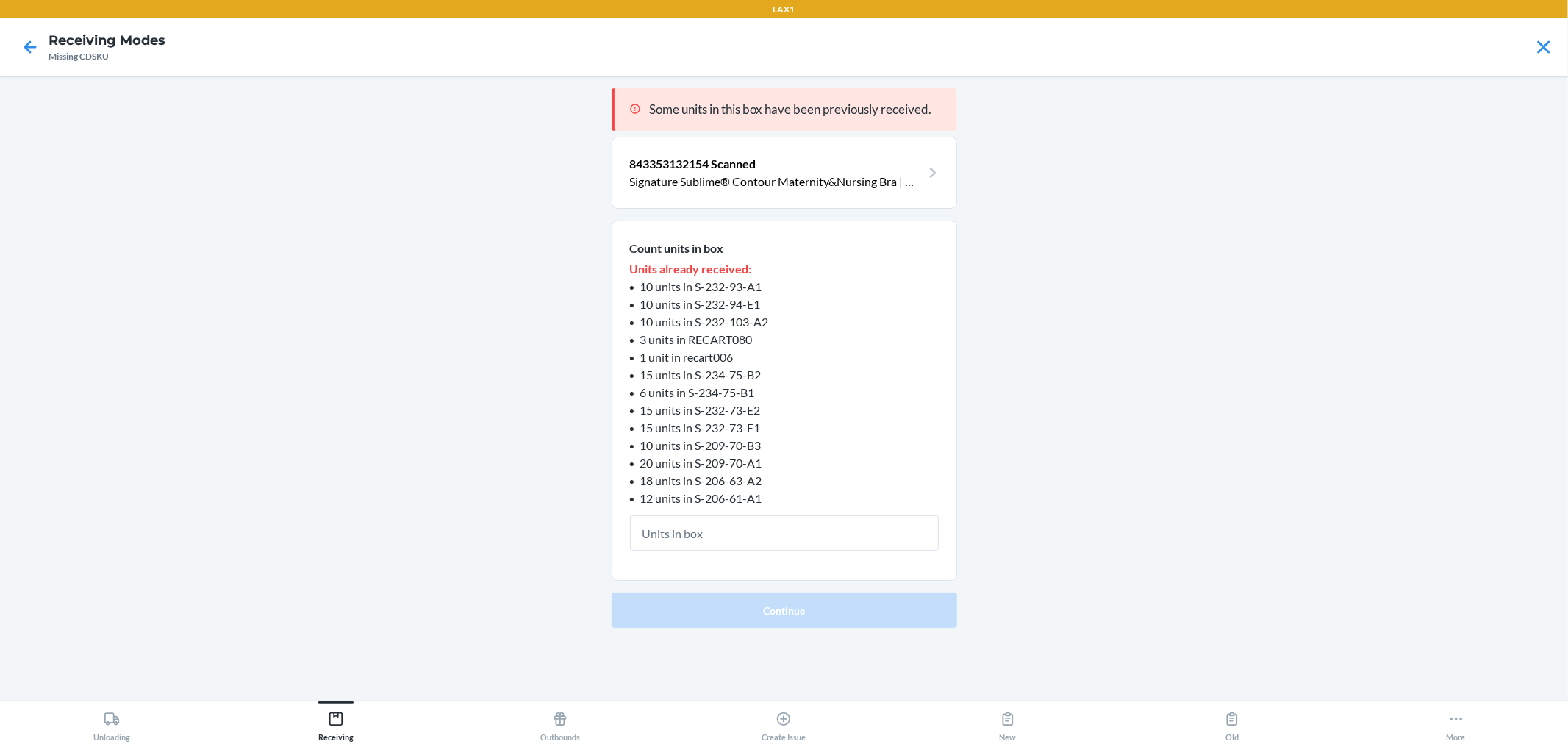
type input "1"
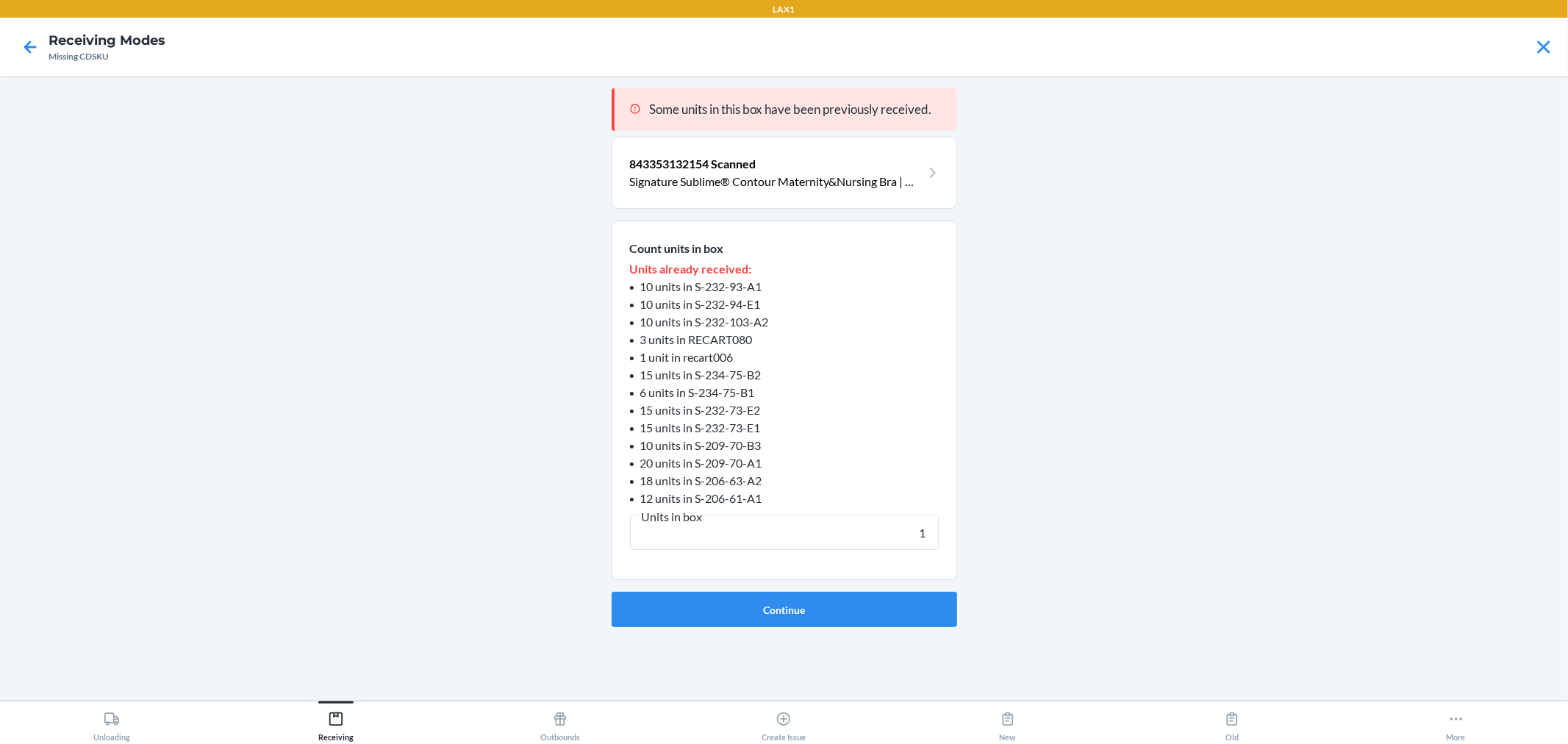
click button "Continue" at bounding box center [785, 609] width 346 height 35
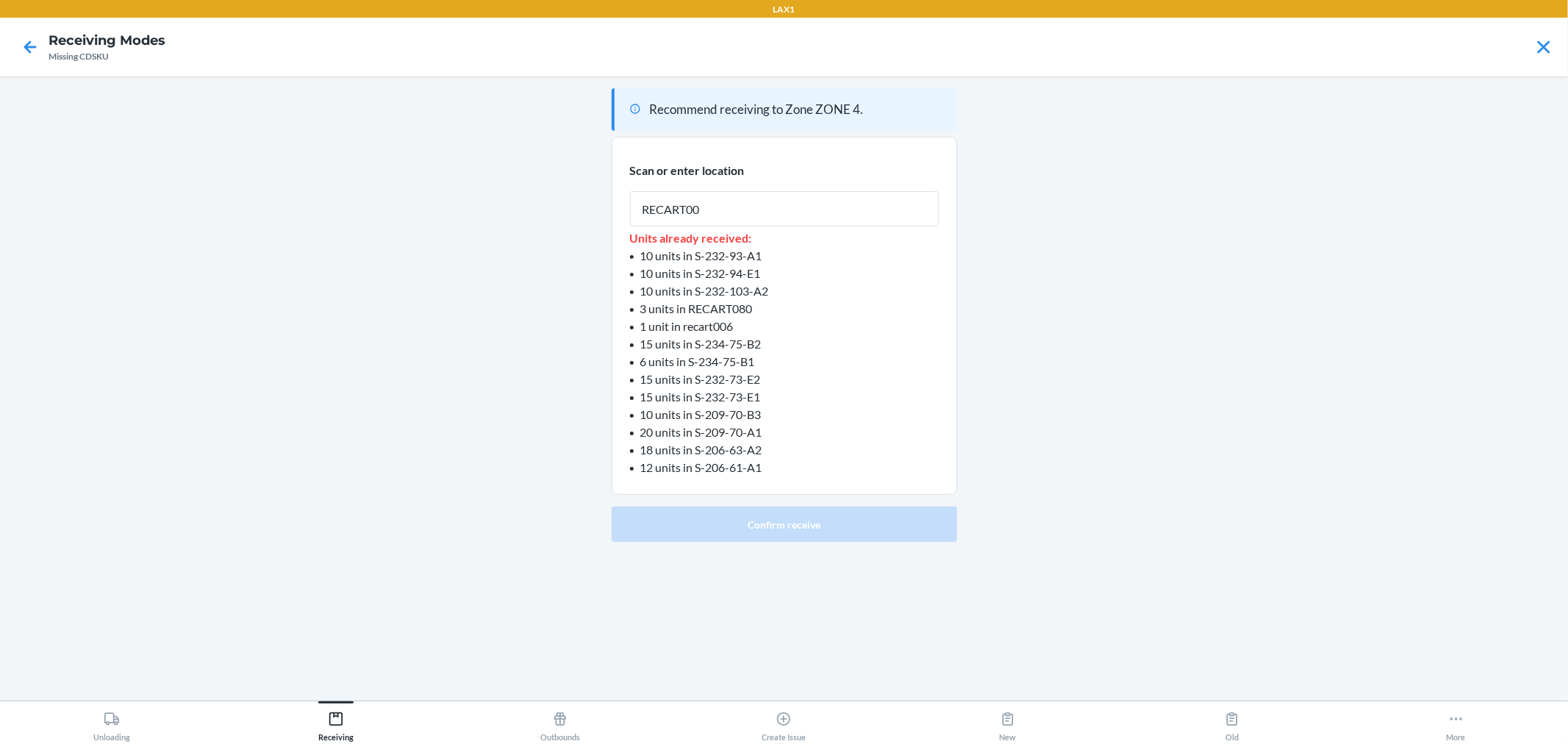
type input "RECART002"
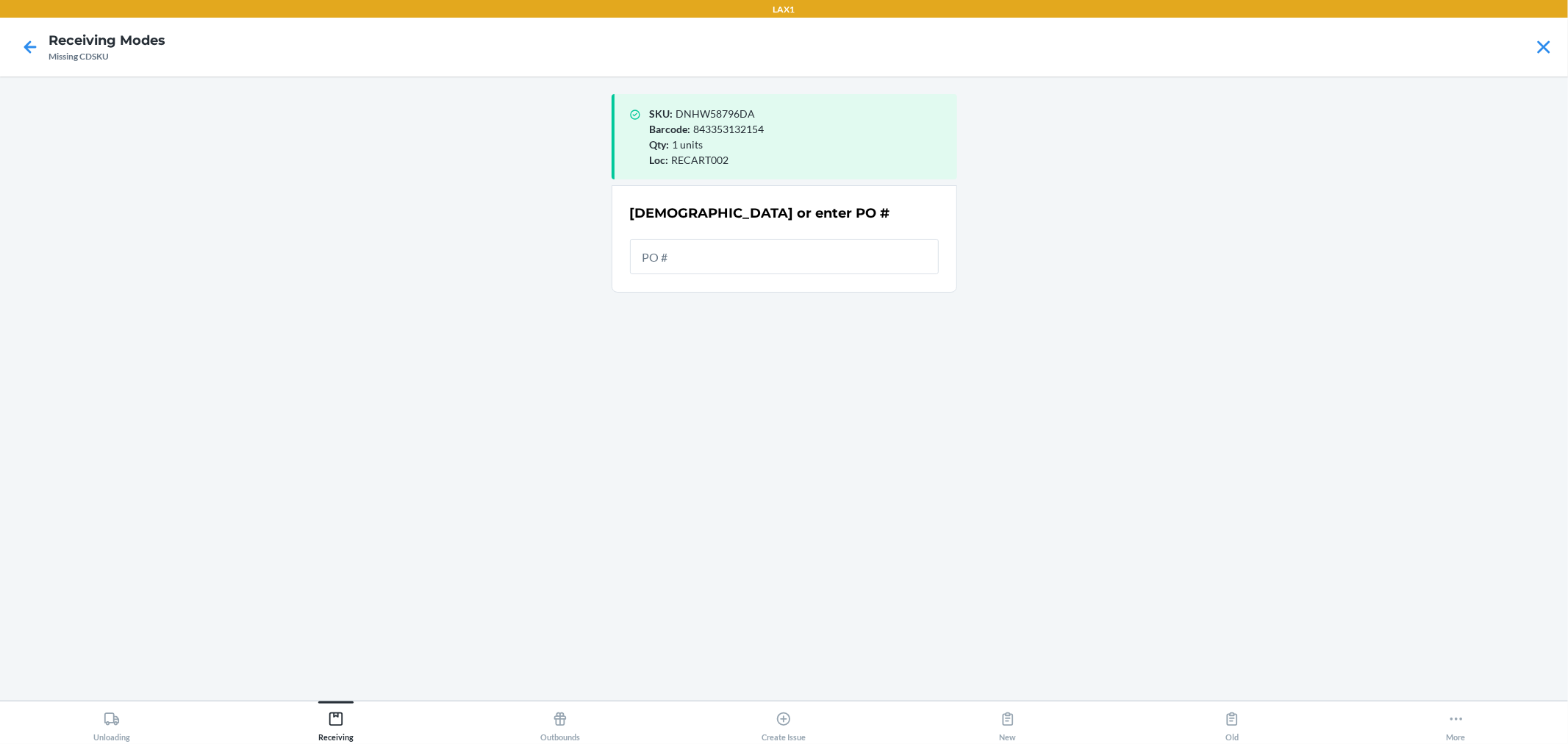
click at [770, 254] on input "text" at bounding box center [784, 256] width 309 height 35
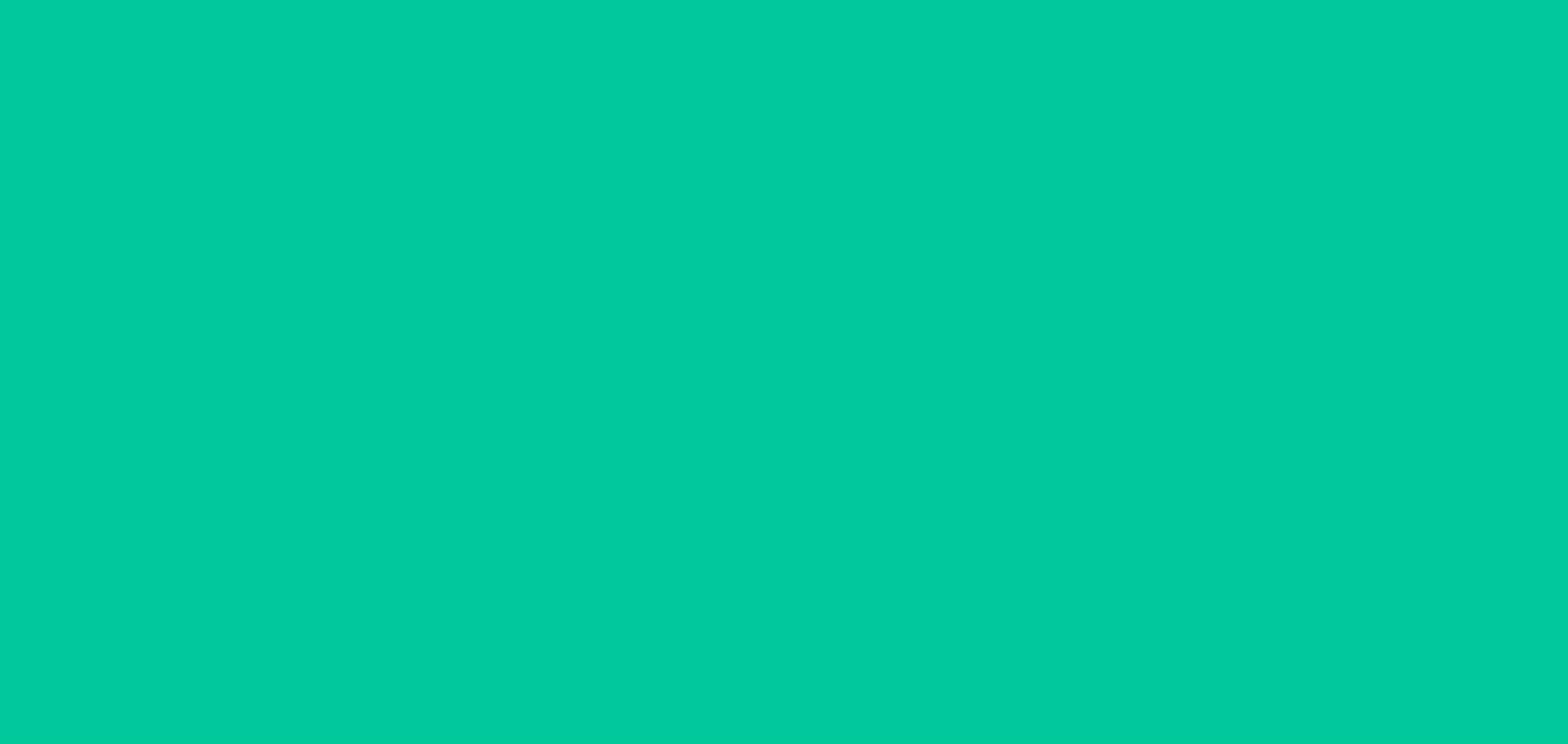
type input "1"
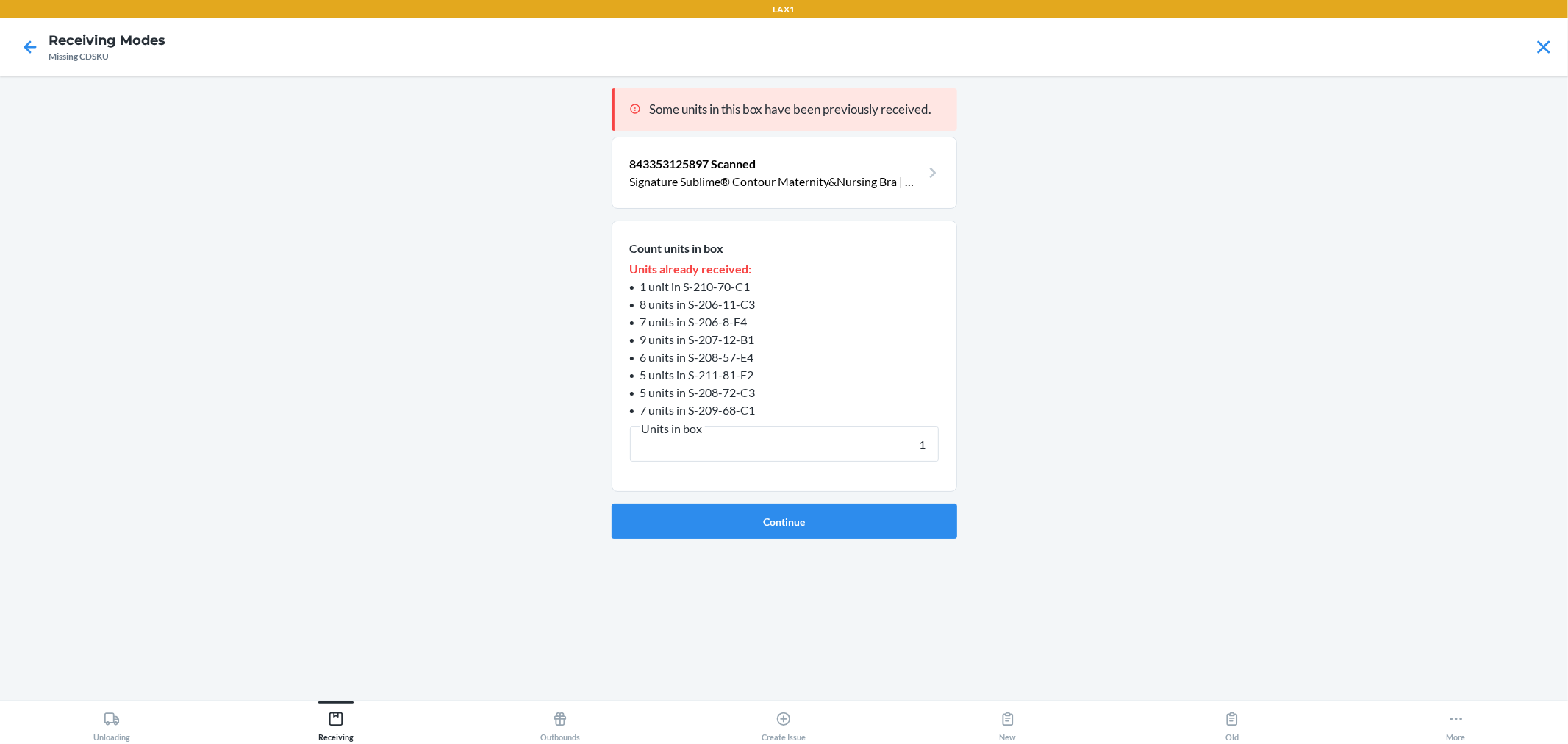
click button "Continue" at bounding box center [785, 521] width 346 height 35
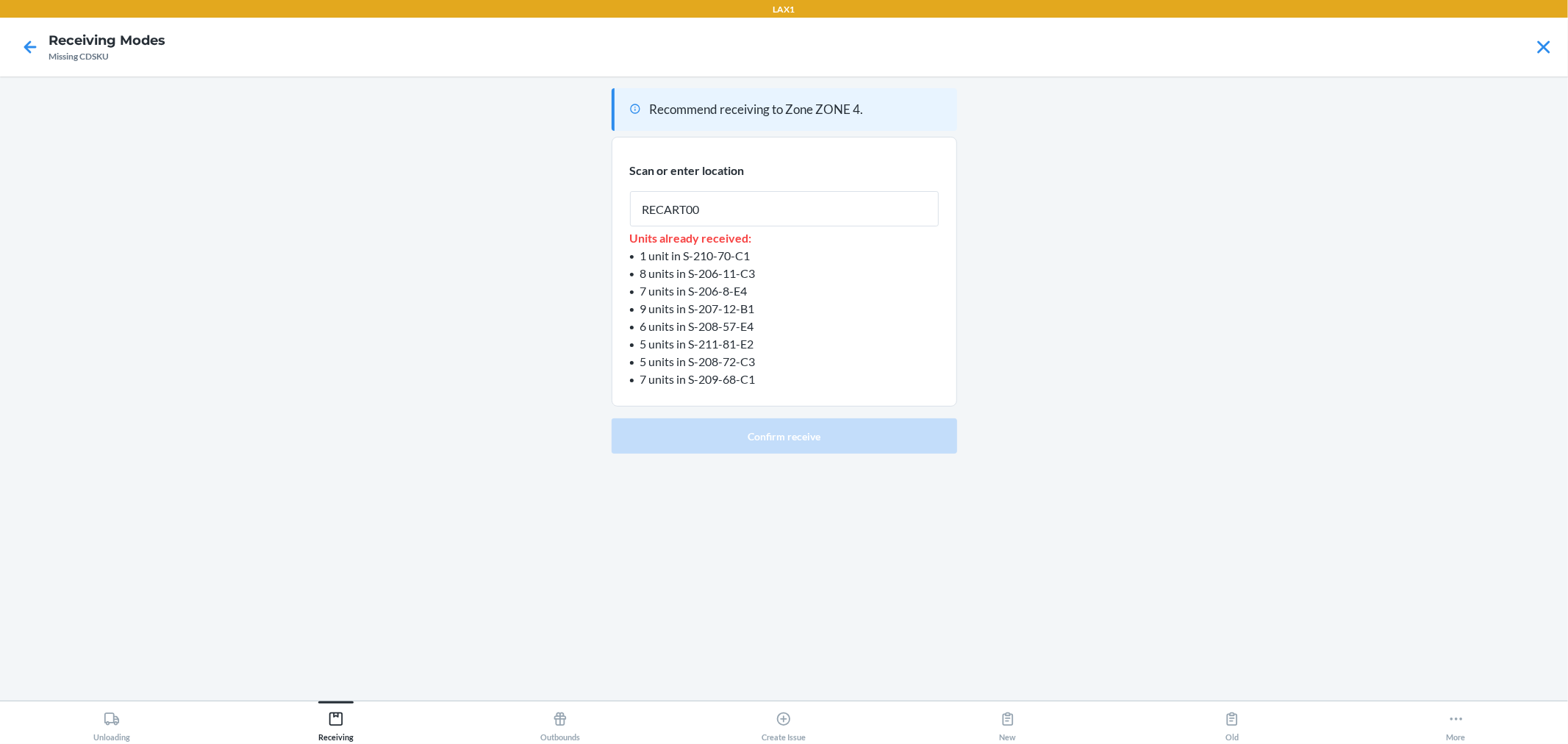
type input "RECART002"
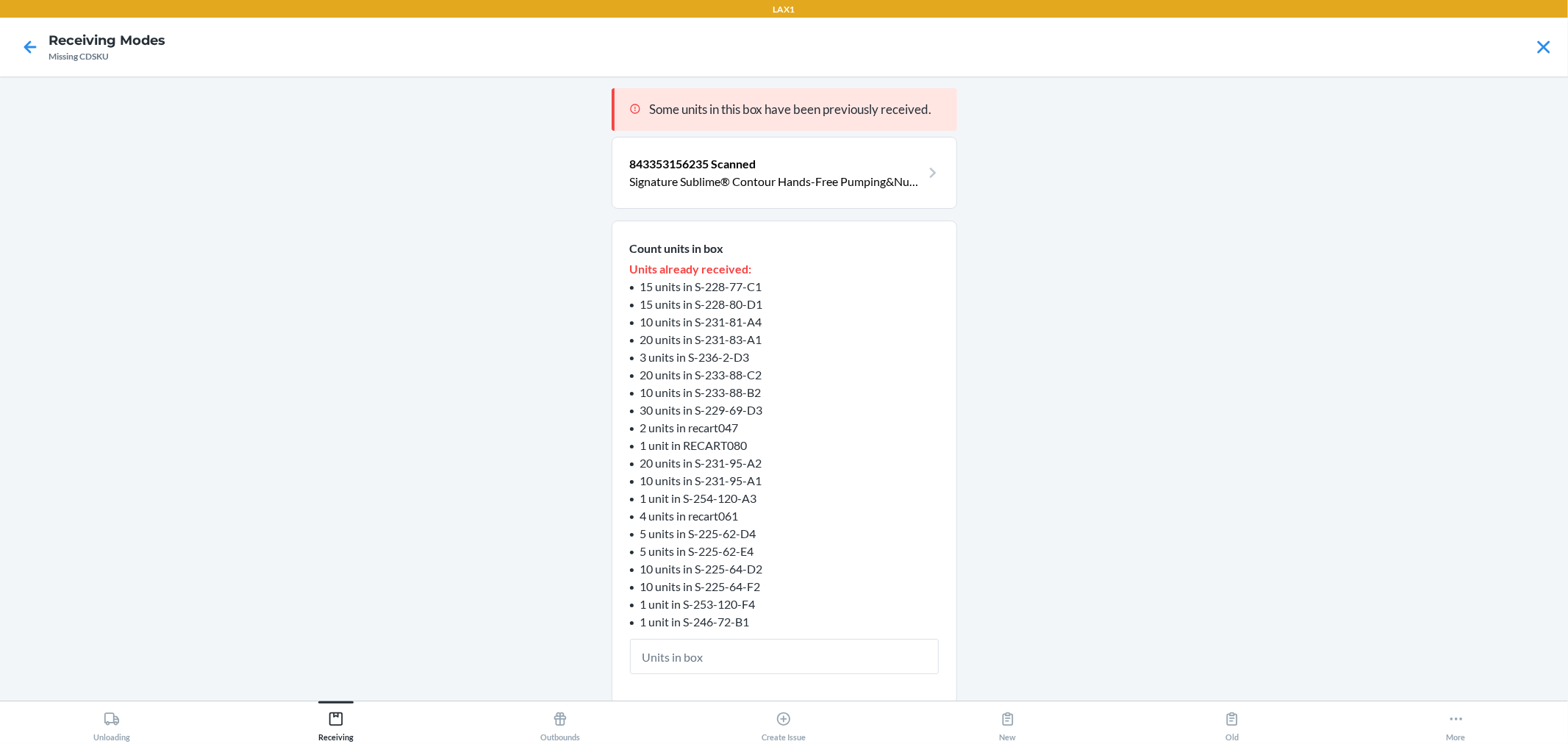
type input "2"
click button "Continue" at bounding box center [785, 733] width 346 height 35
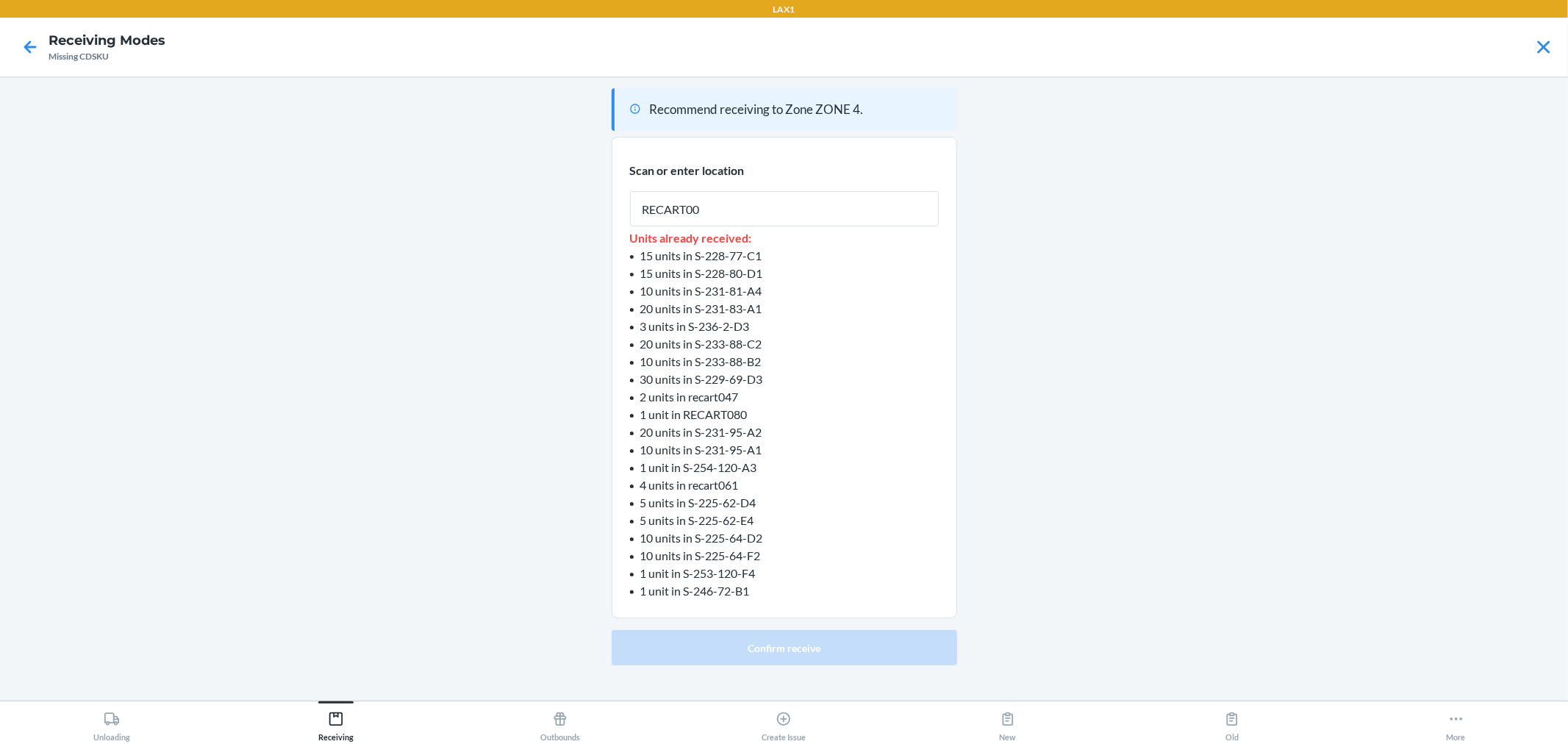
type input "RECART002"
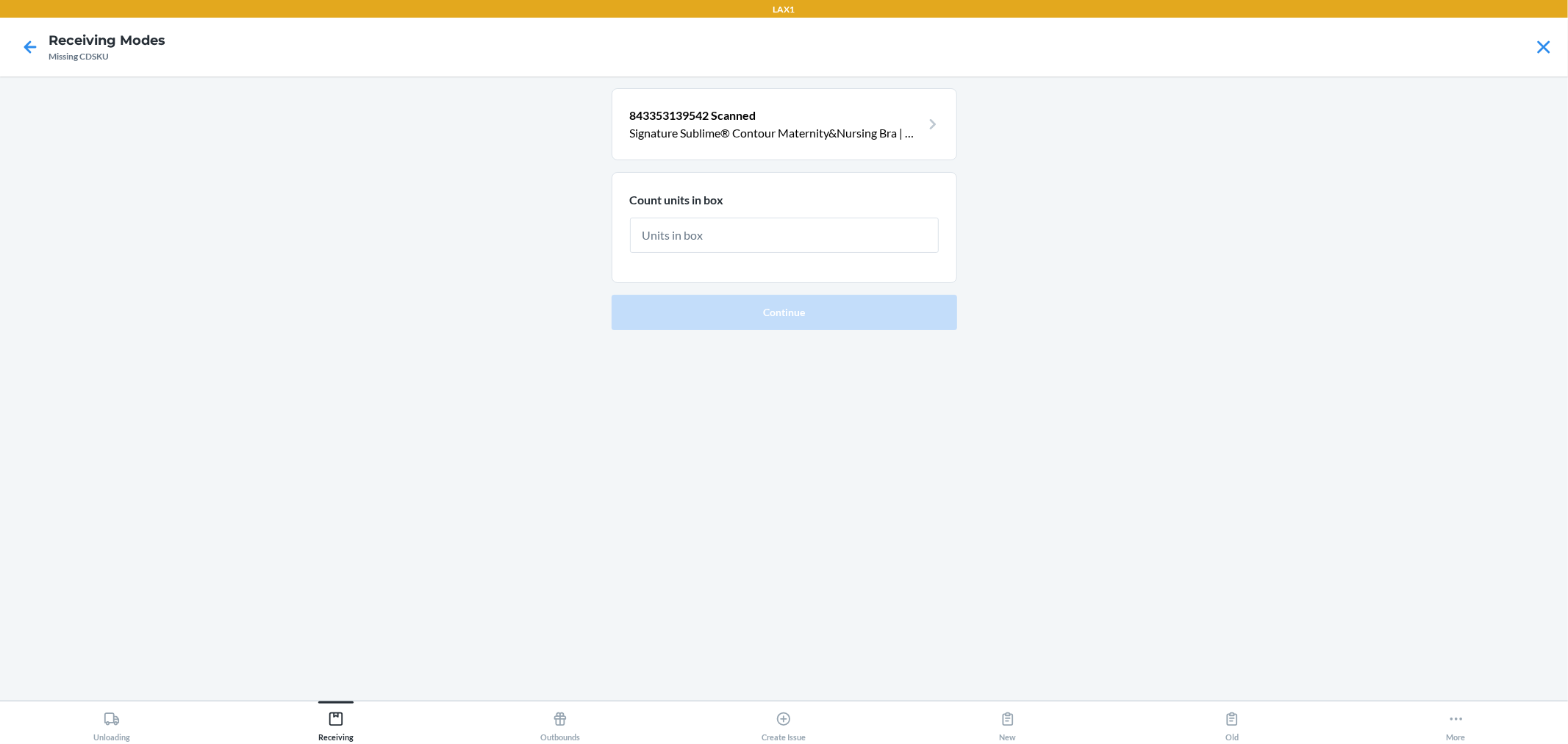
type input "1"
click button "Continue" at bounding box center [785, 312] width 346 height 35
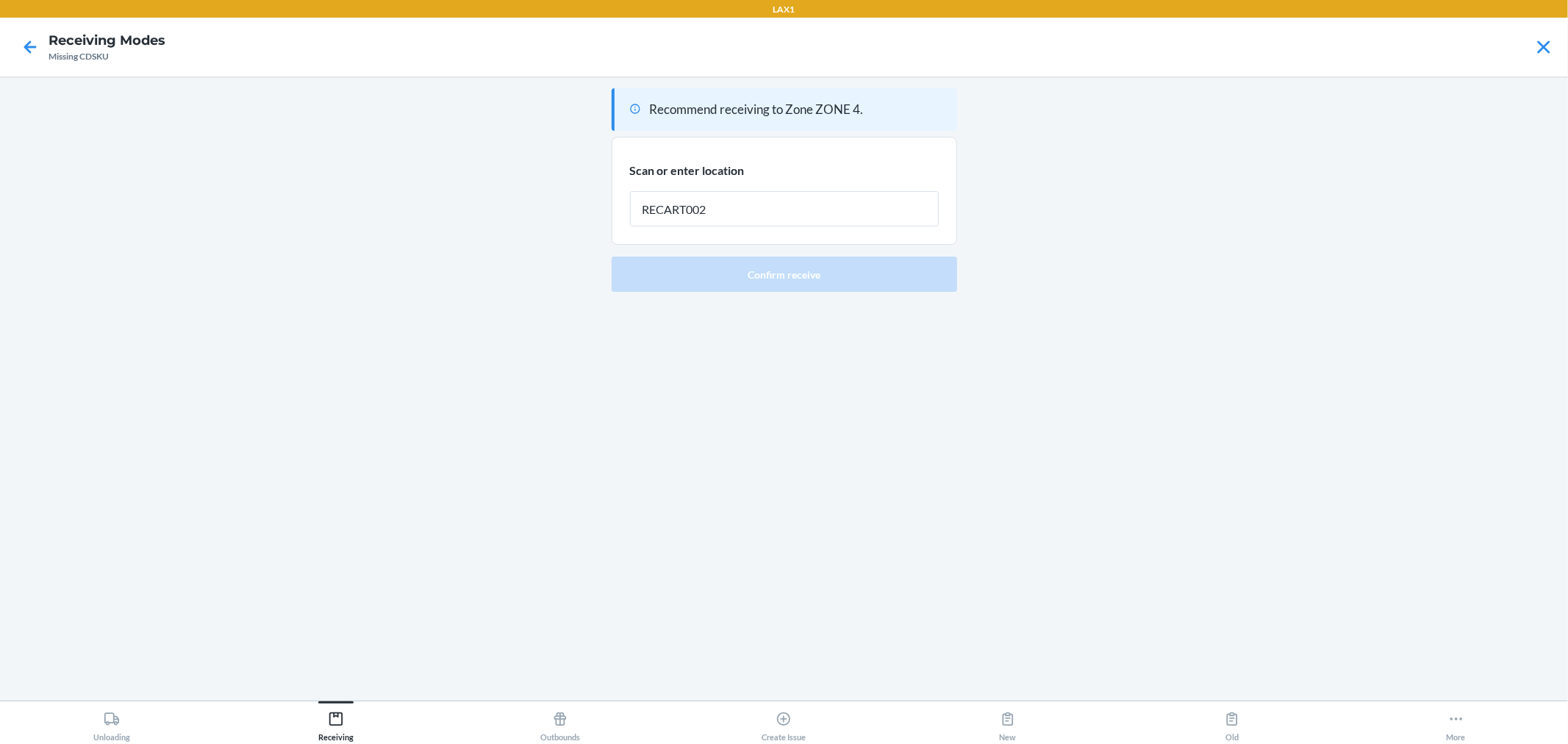
type input "RECART002"
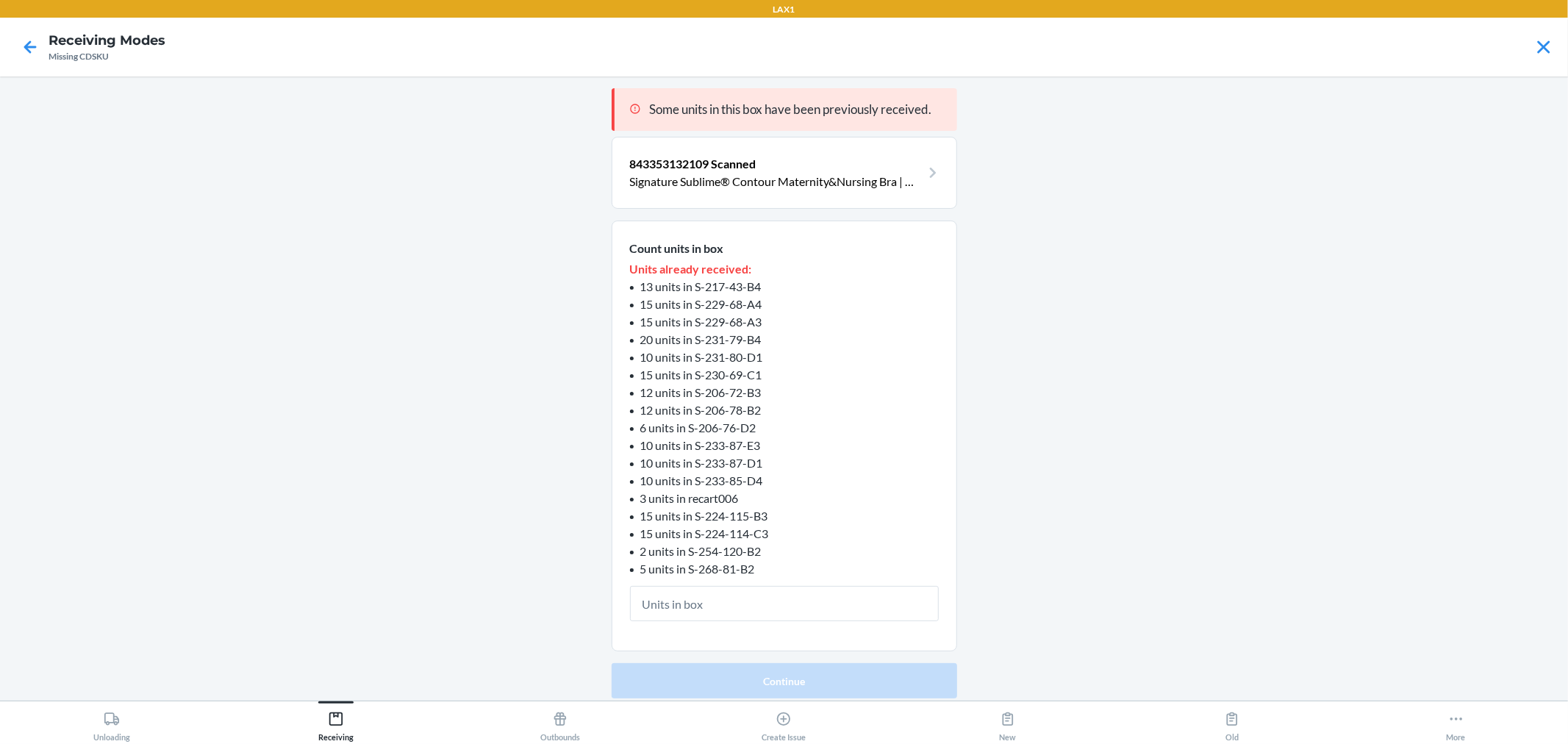
type input "2"
click button "Continue" at bounding box center [785, 680] width 346 height 35
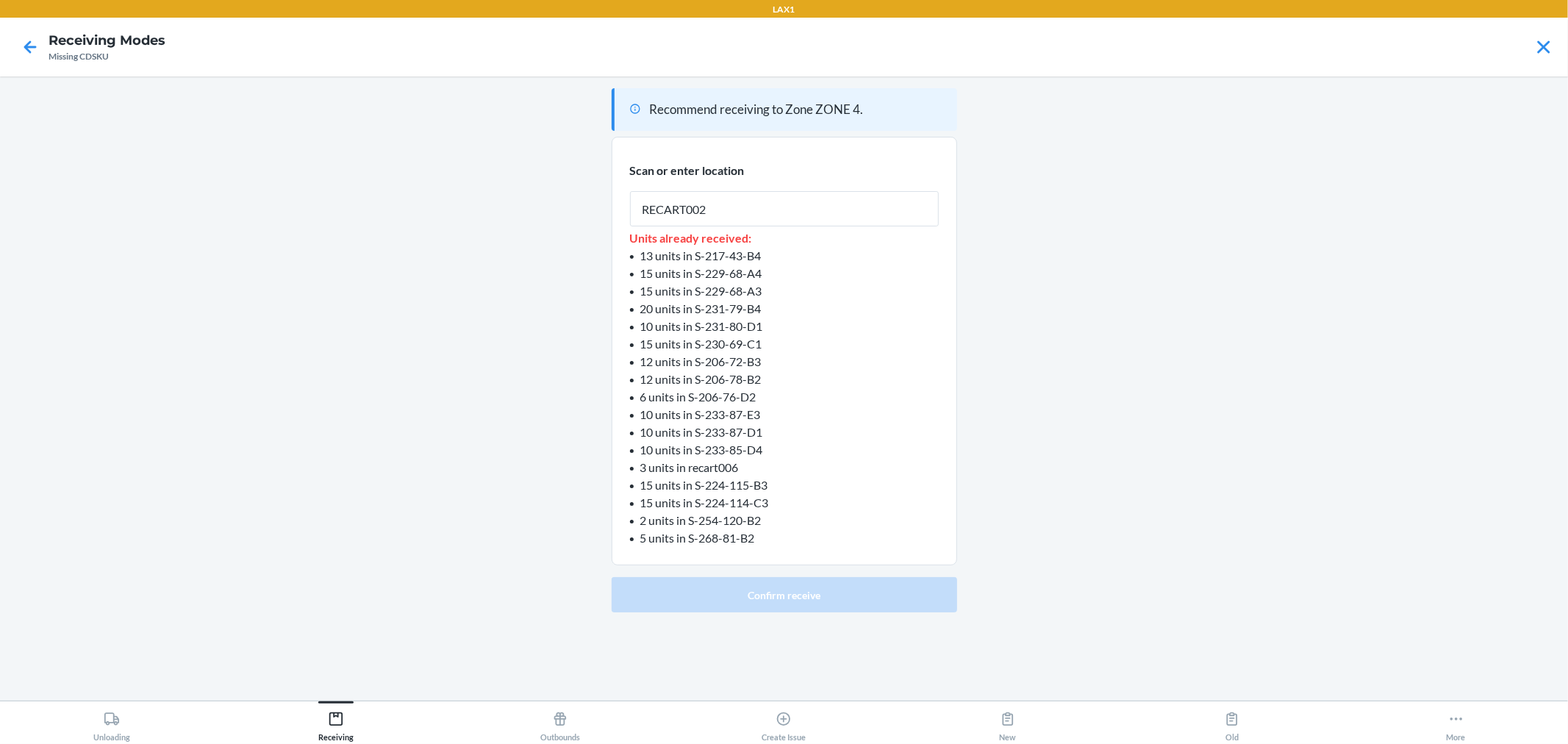
type input "RECART002"
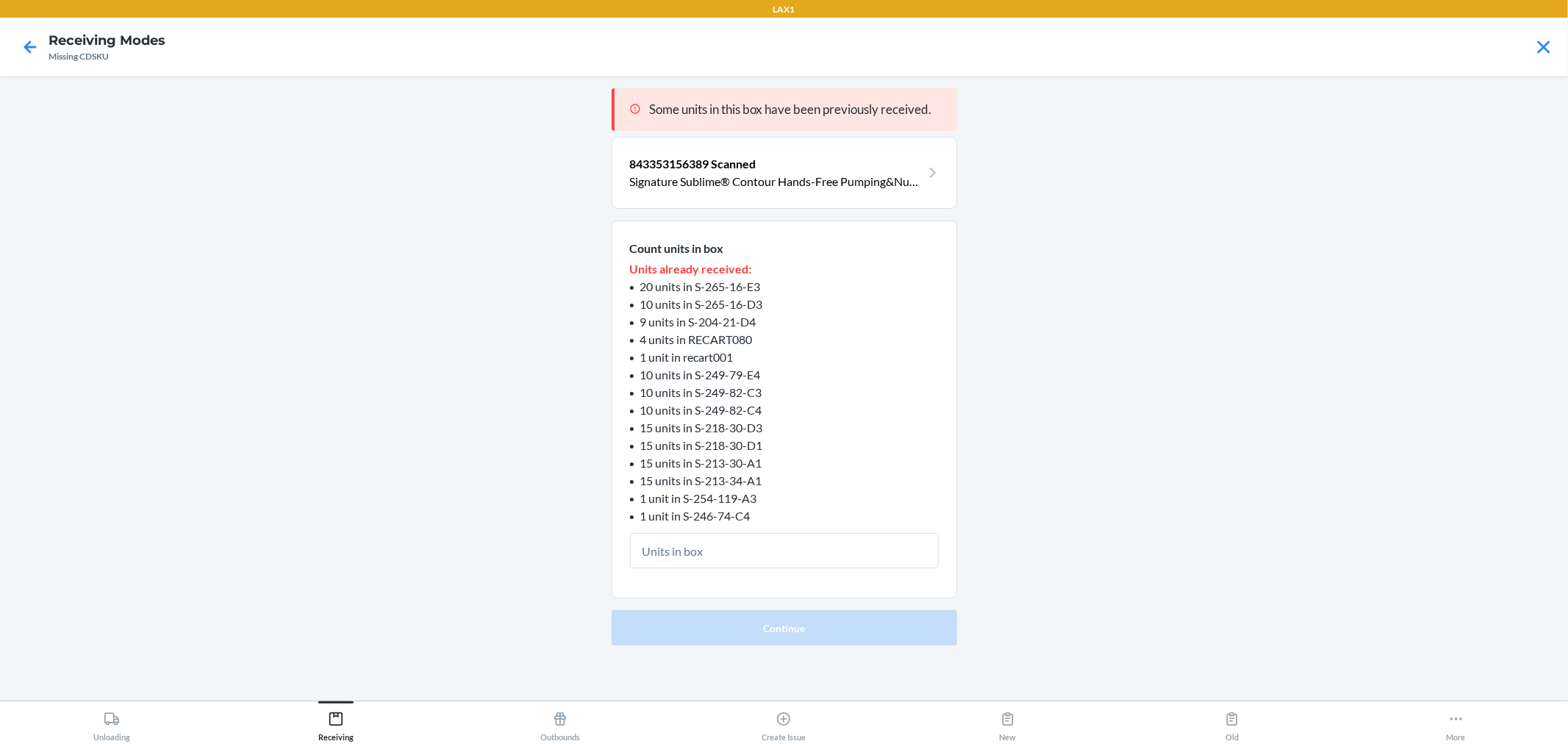
type input "3"
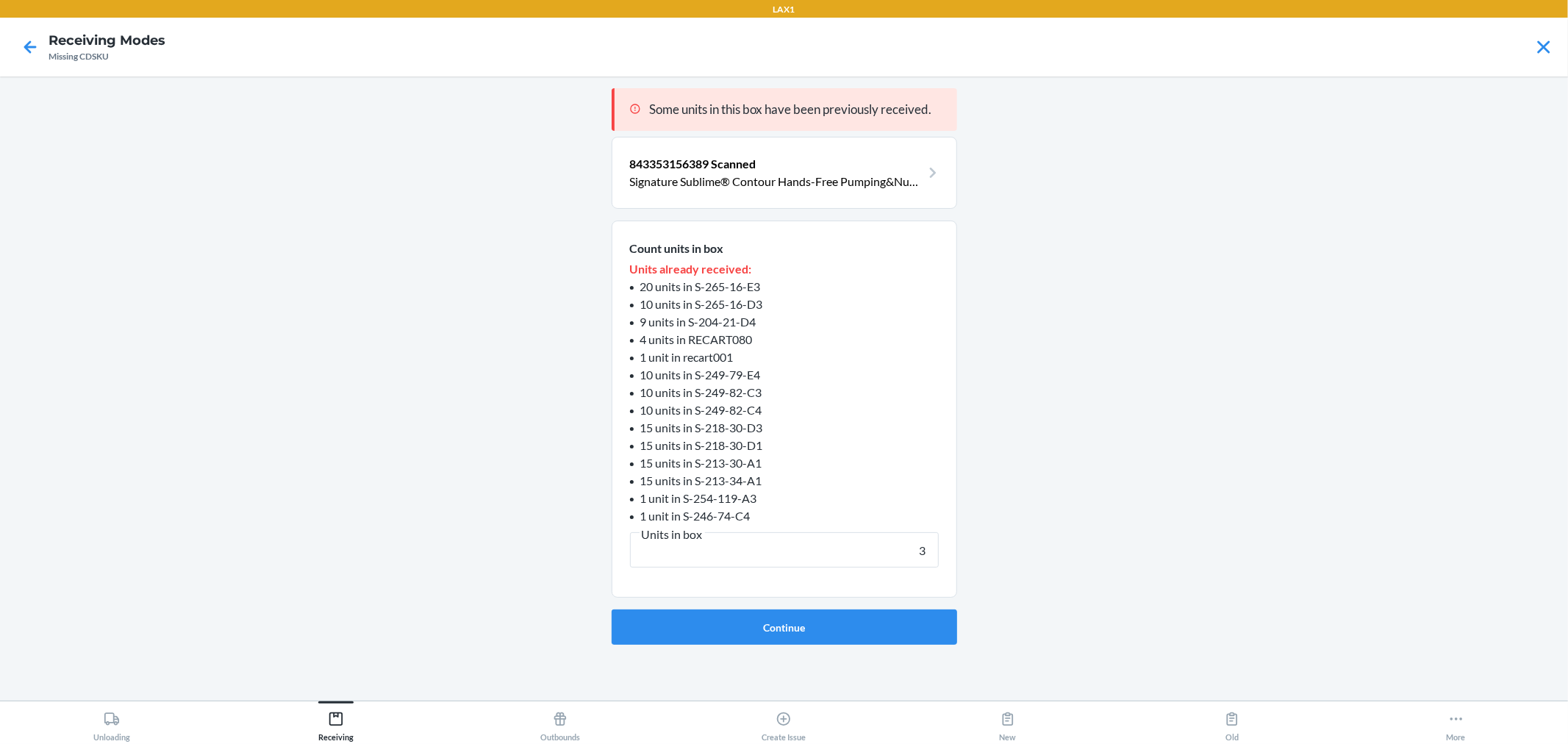
click button "Continue" at bounding box center [785, 627] width 346 height 35
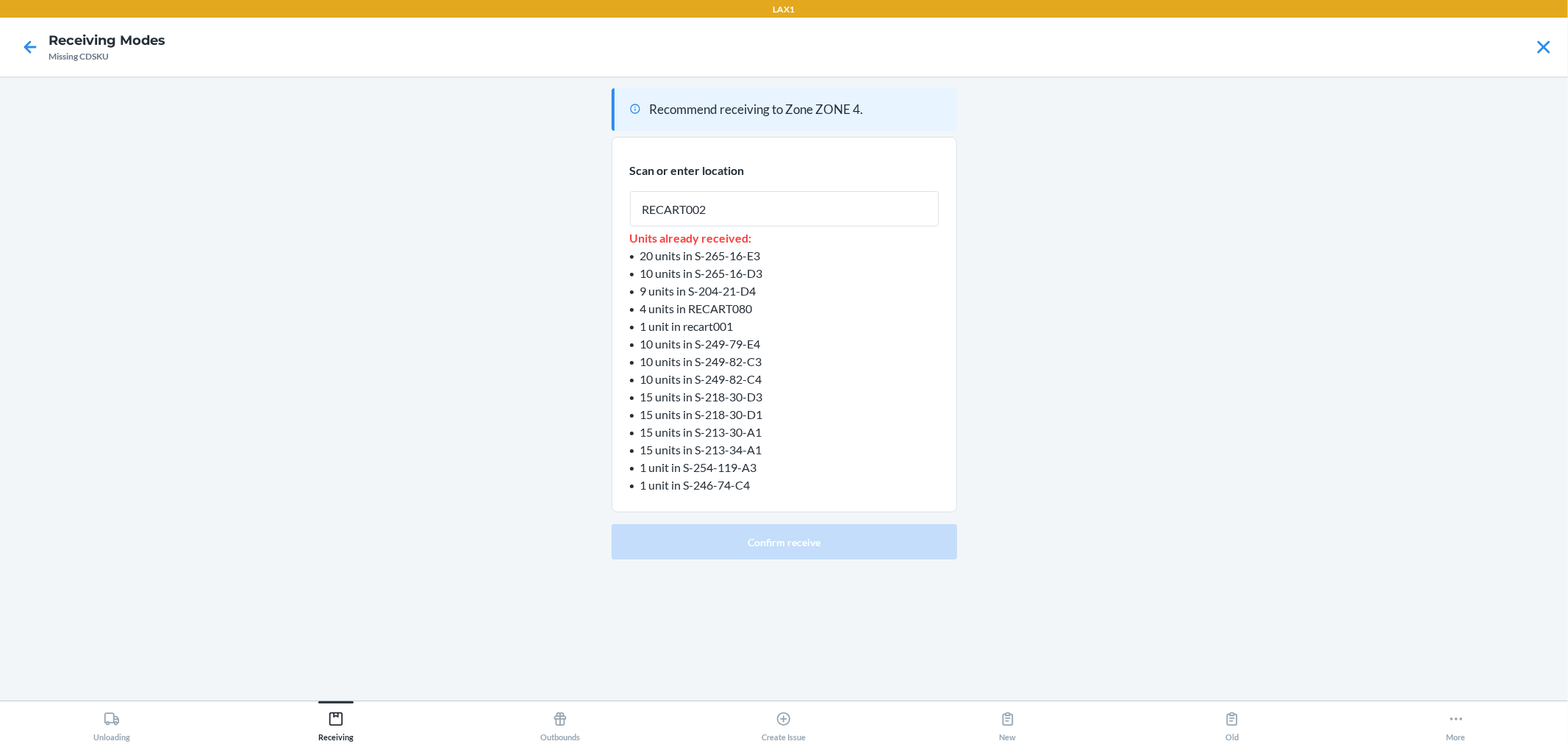
type input "RECART002"
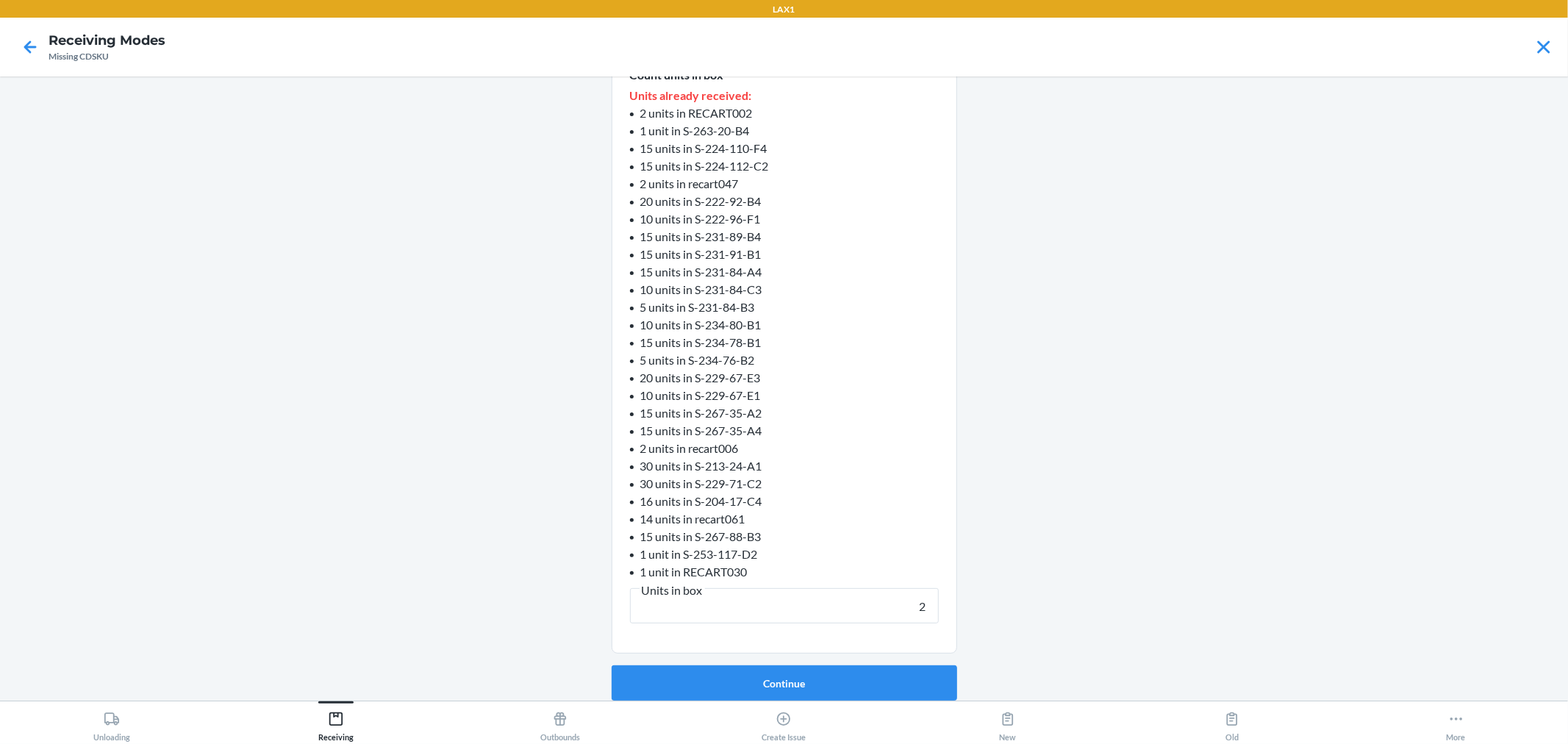
scroll to position [174, 0]
type input "2"
click at [612, 665] on button "Continue" at bounding box center [785, 683] width 346 height 35
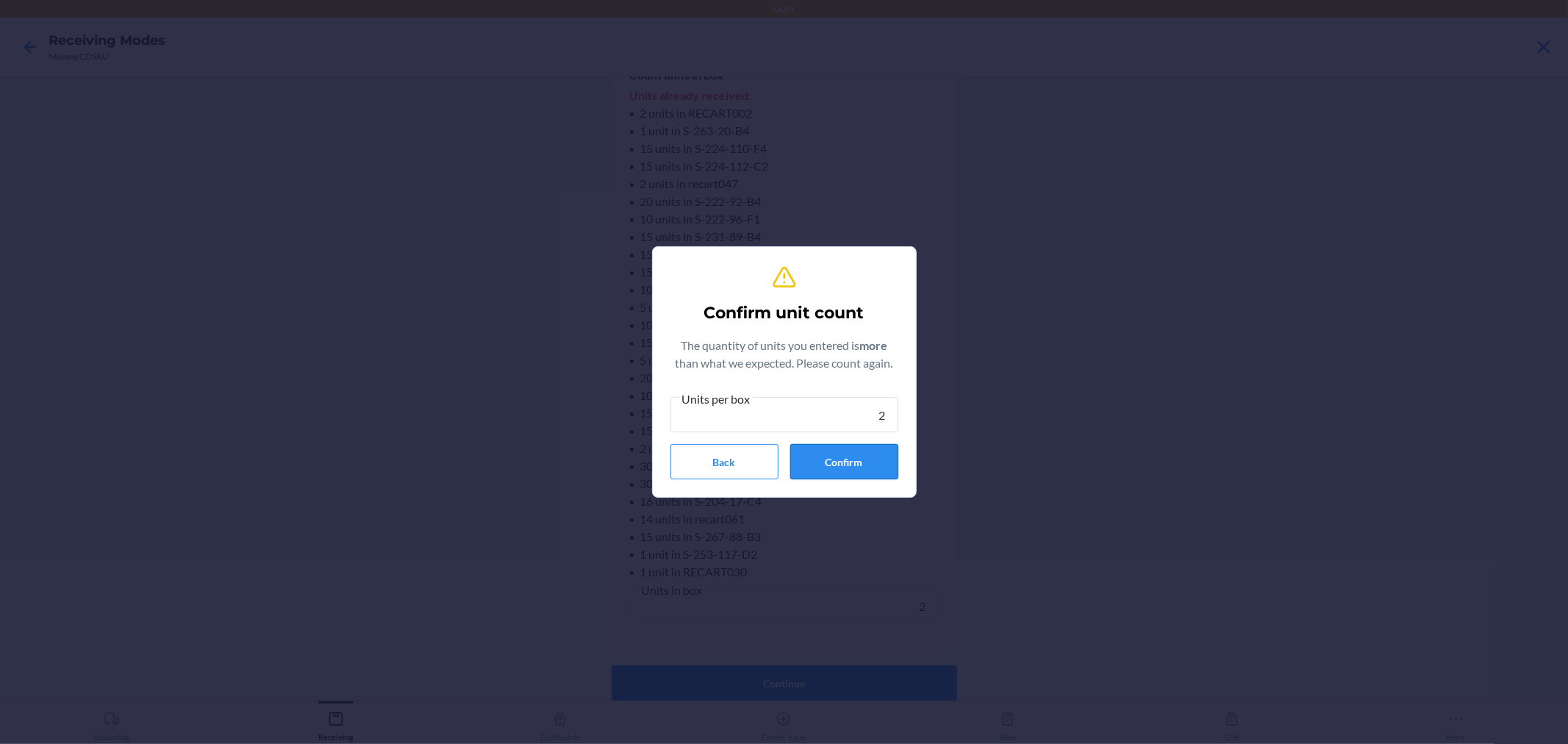
type input "2"
click at [810, 452] on button "Confirm" at bounding box center [844, 462] width 108 height 35
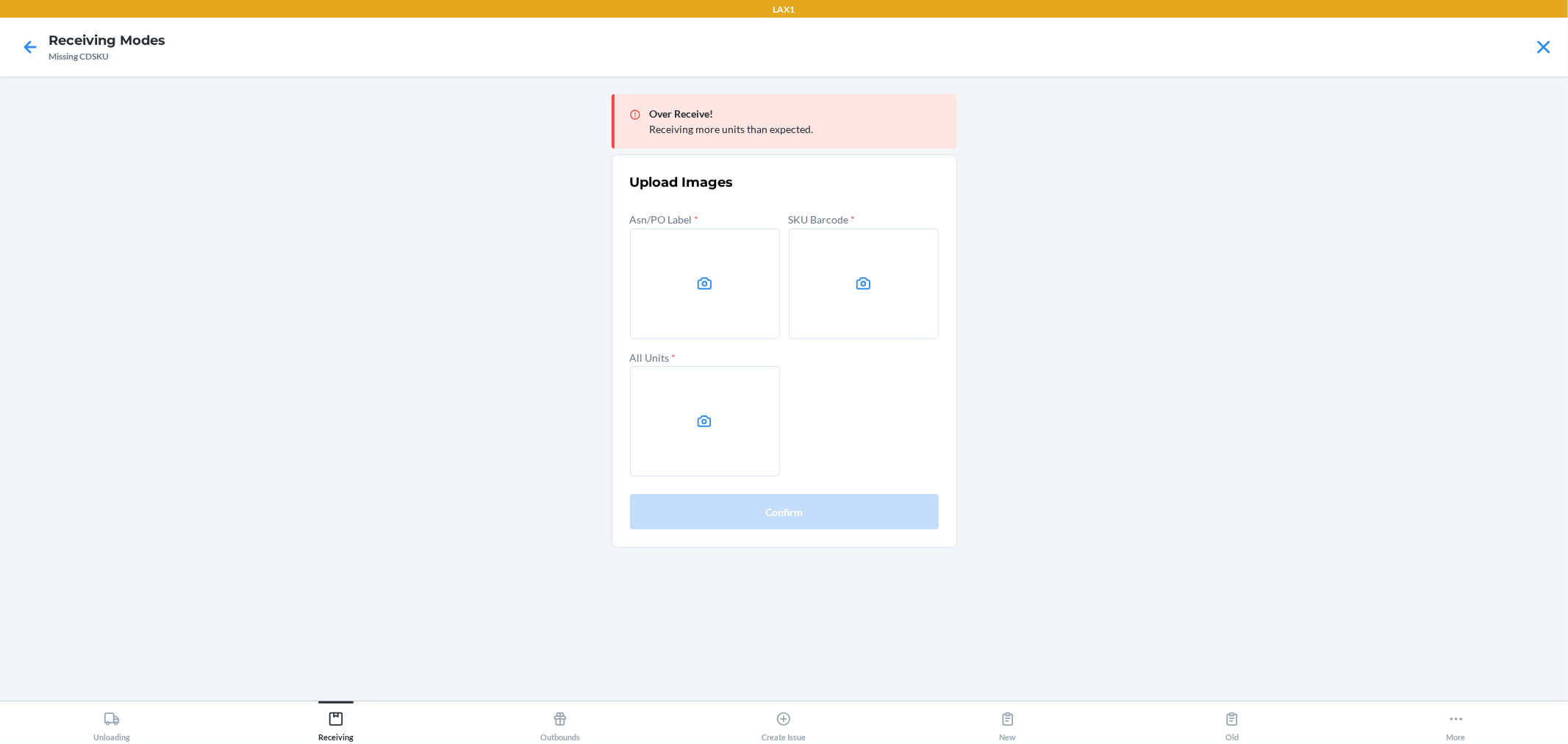
drag, startPoint x: 1486, startPoint y: 546, endPoint x: 1018, endPoint y: 409, distance: 487.6
click at [1486, 546] on main "Over Receive! Receiving more units than expected. Upload Images Asn/PO Label * …" at bounding box center [784, 388] width 1568 height 624
click at [663, 318] on label at bounding box center [705, 284] width 150 height 110
click at [0, 0] on input "file" at bounding box center [0, 0] width 0 height 0
click at [870, 302] on label at bounding box center [863, 284] width 150 height 110
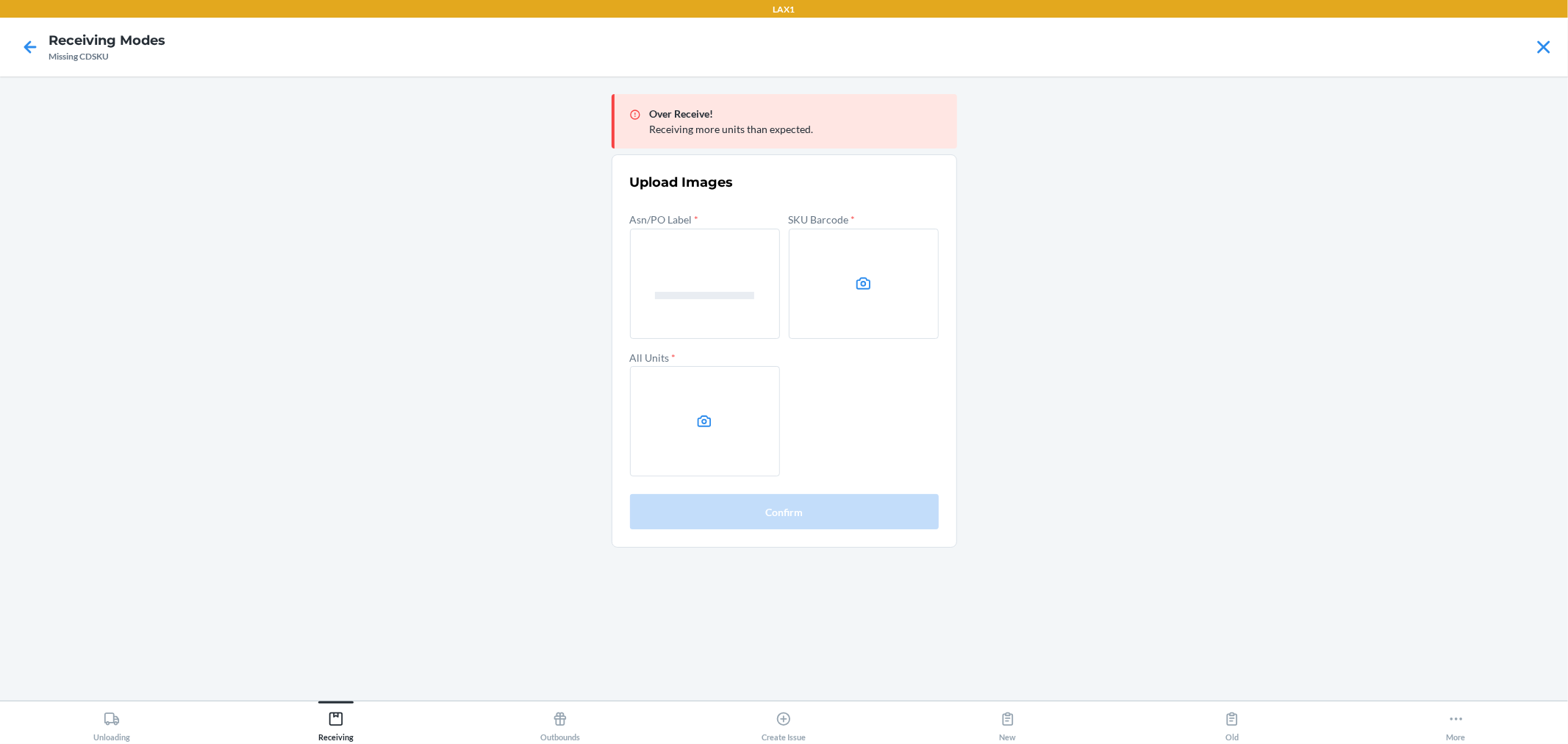
click at [0, 0] on input "file" at bounding box center [0, 0] width 0 height 0
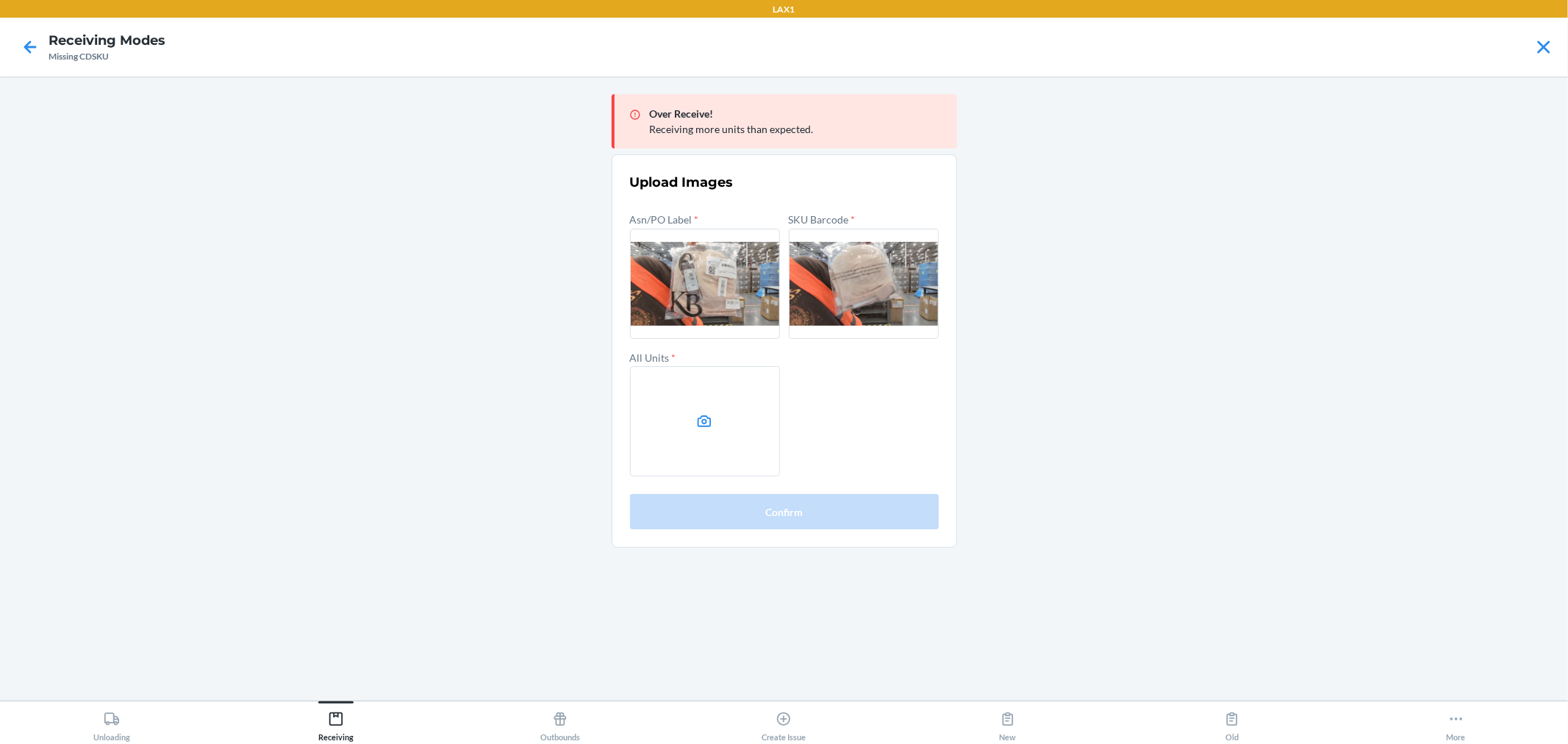
click at [670, 435] on label at bounding box center [705, 421] width 150 height 110
click at [0, 0] on input "file" at bounding box center [0, 0] width 0 height 0
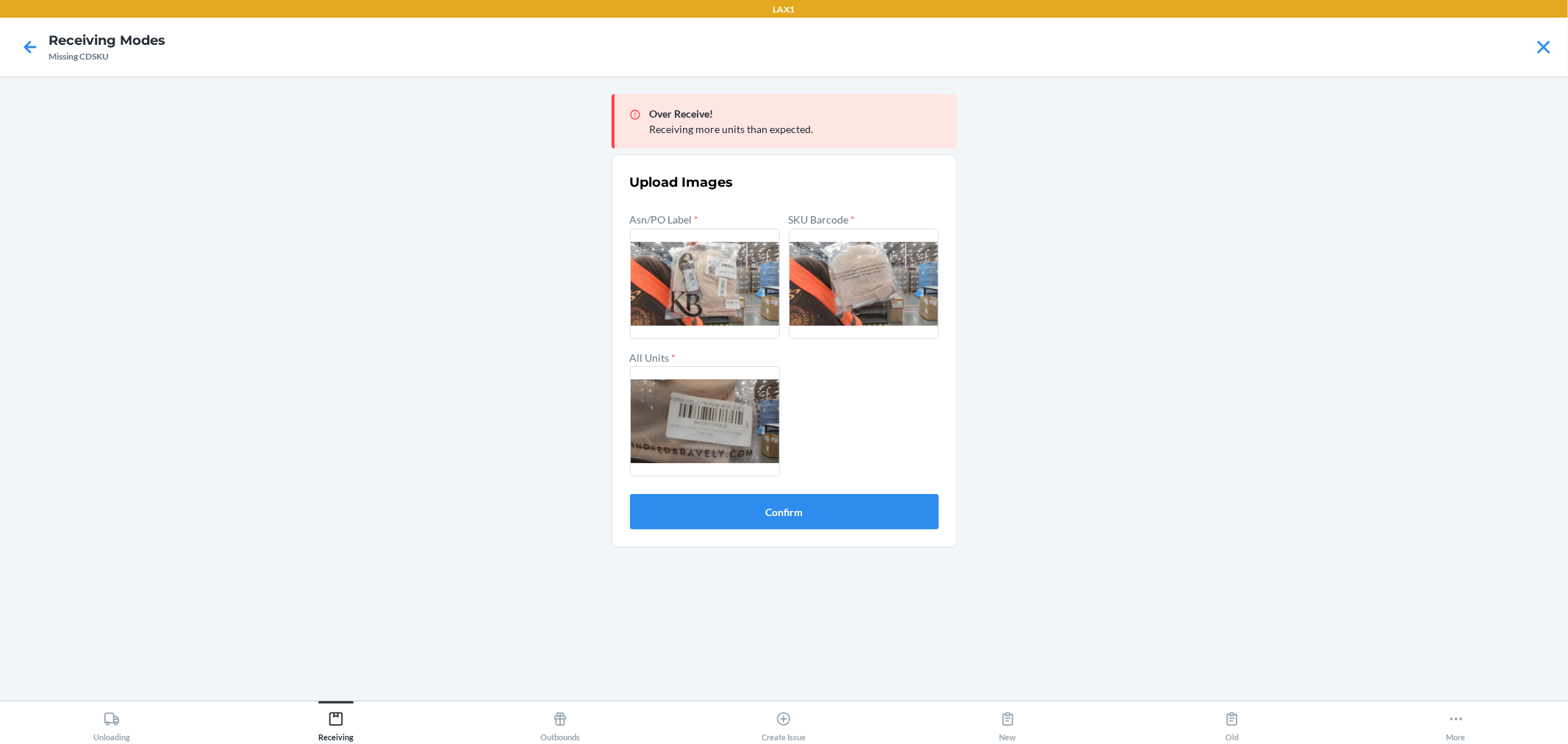
click at [780, 531] on section "Upload Images Asn/PO Label * SKU Barcode * All Units * Confirm" at bounding box center [785, 351] width 346 height 394
click at [783, 510] on button "Confirm" at bounding box center [784, 511] width 309 height 35
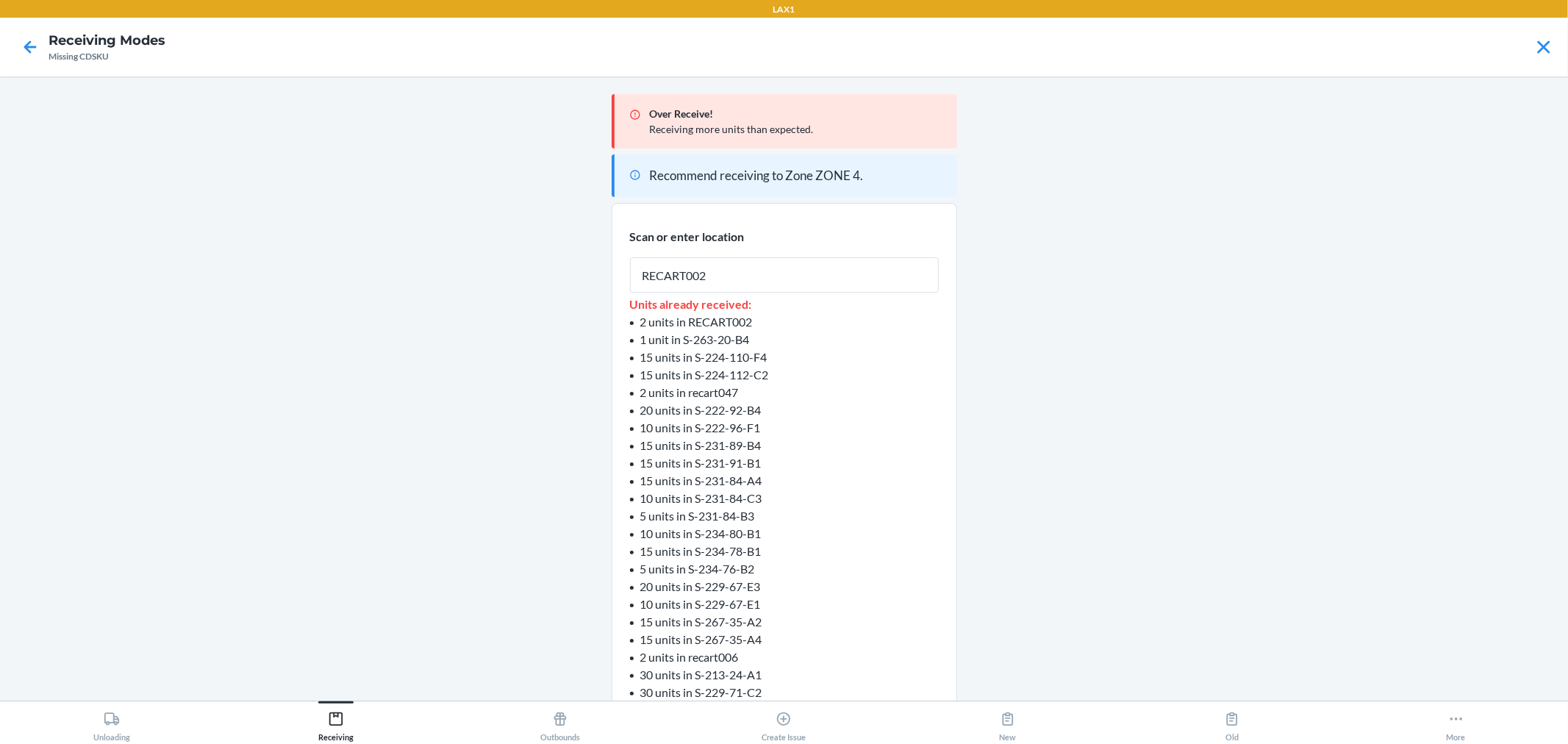
type input "RECART002"
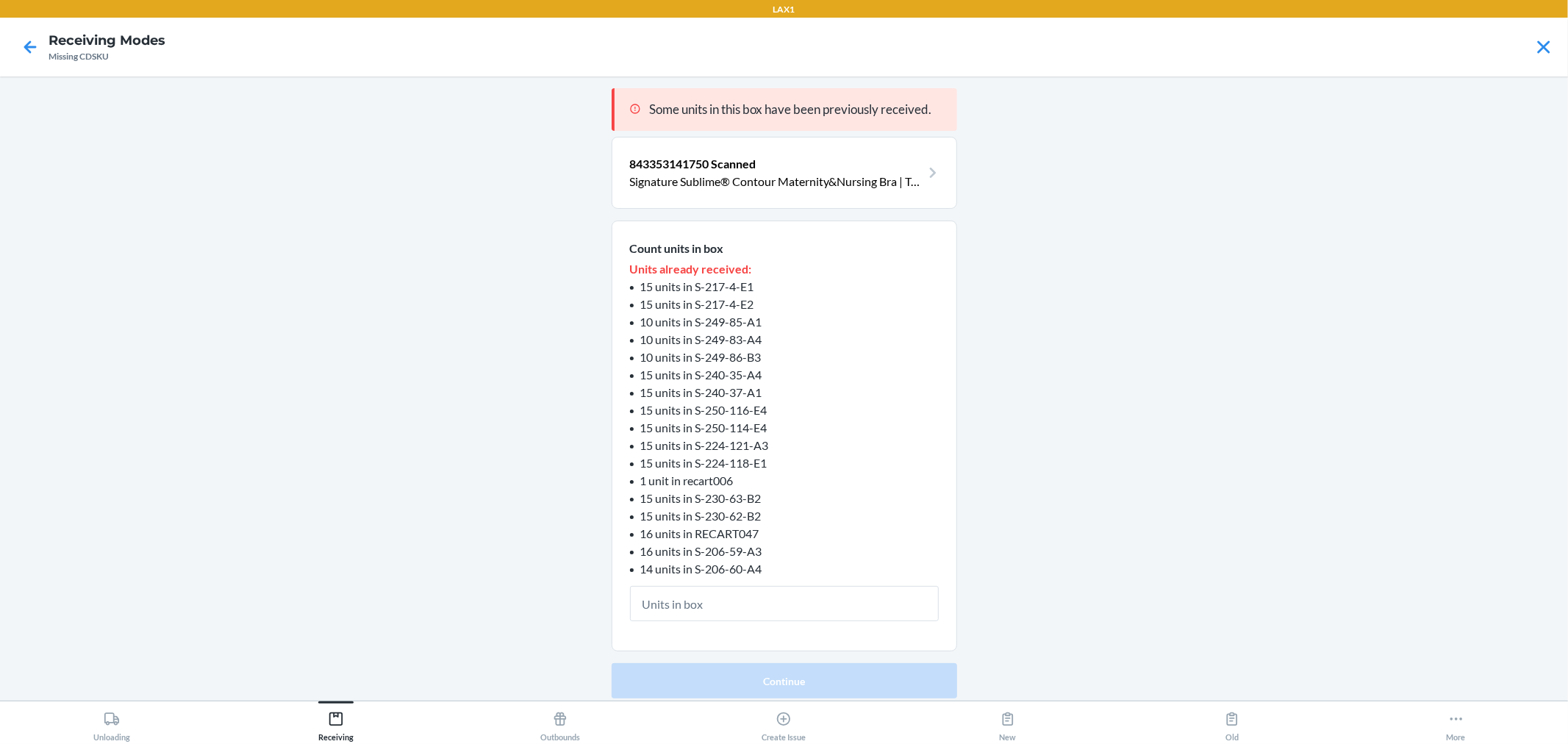
type input "1"
click button "Continue" at bounding box center [785, 680] width 346 height 35
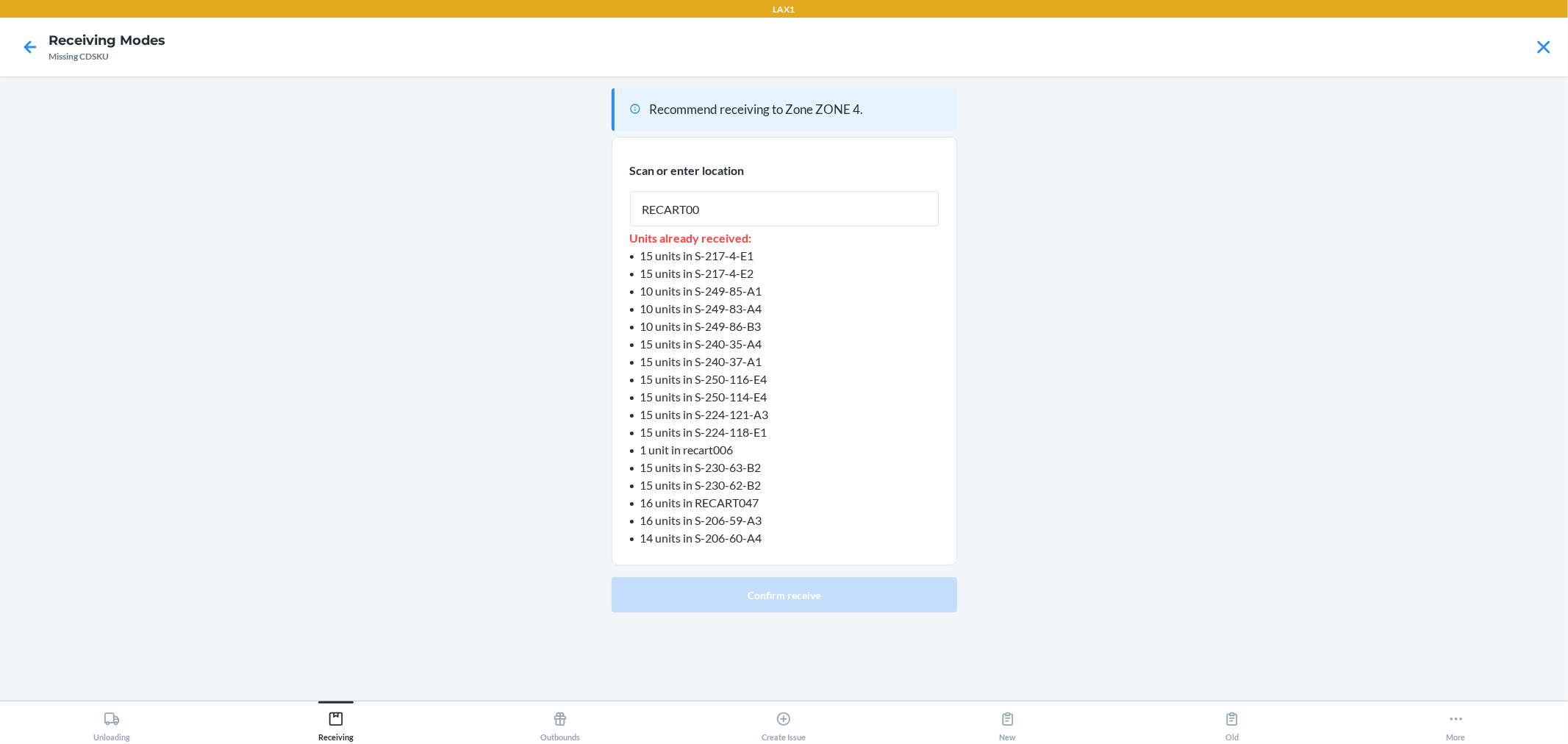
type input "RECART002"
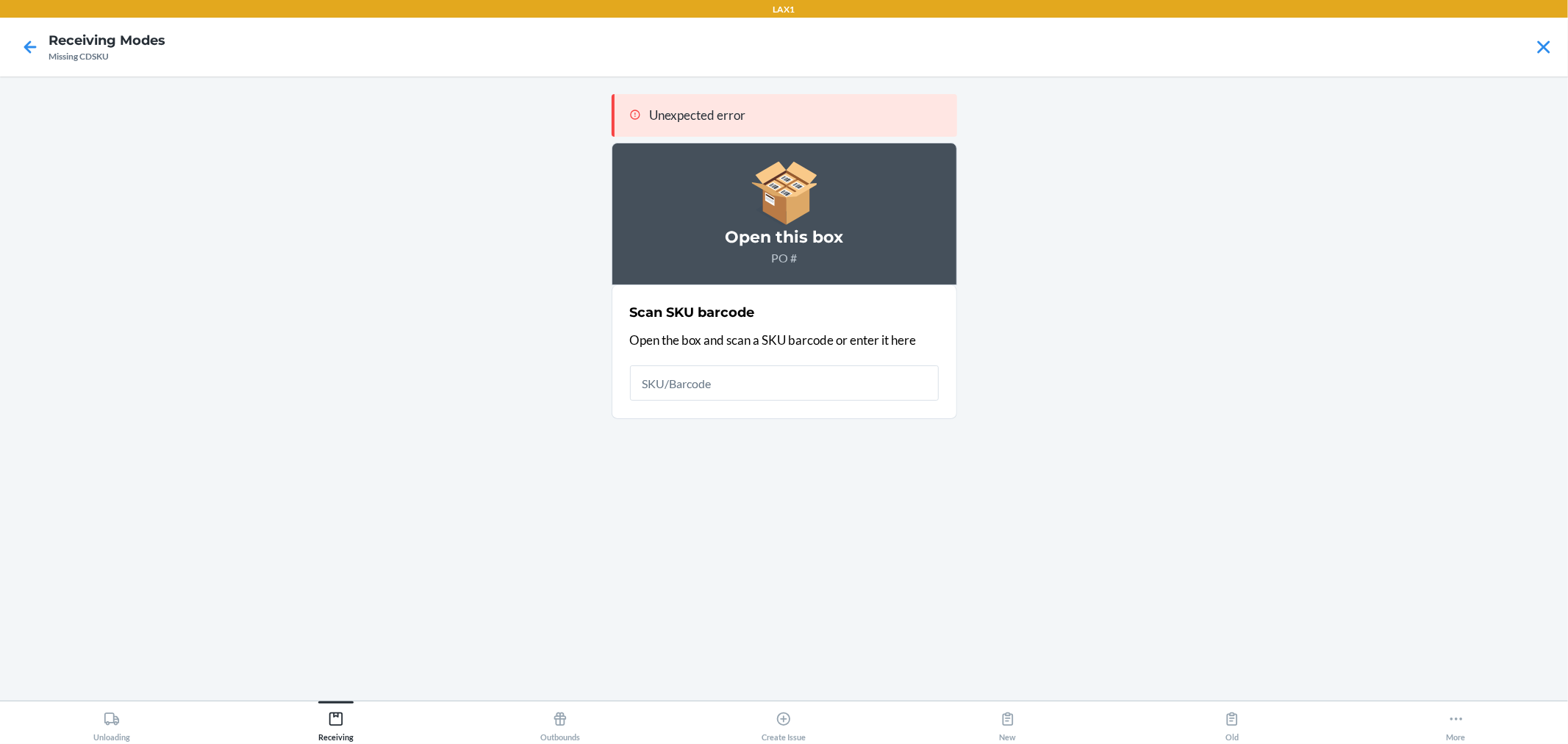
drag, startPoint x: 800, startPoint y: 217, endPoint x: 747, endPoint y: 434, distance: 223.4
click at [747, 434] on div "Unexpected error Open this box PO # Scan SKU barcode Open the box and scan a SK…" at bounding box center [785, 388] width 346 height 601
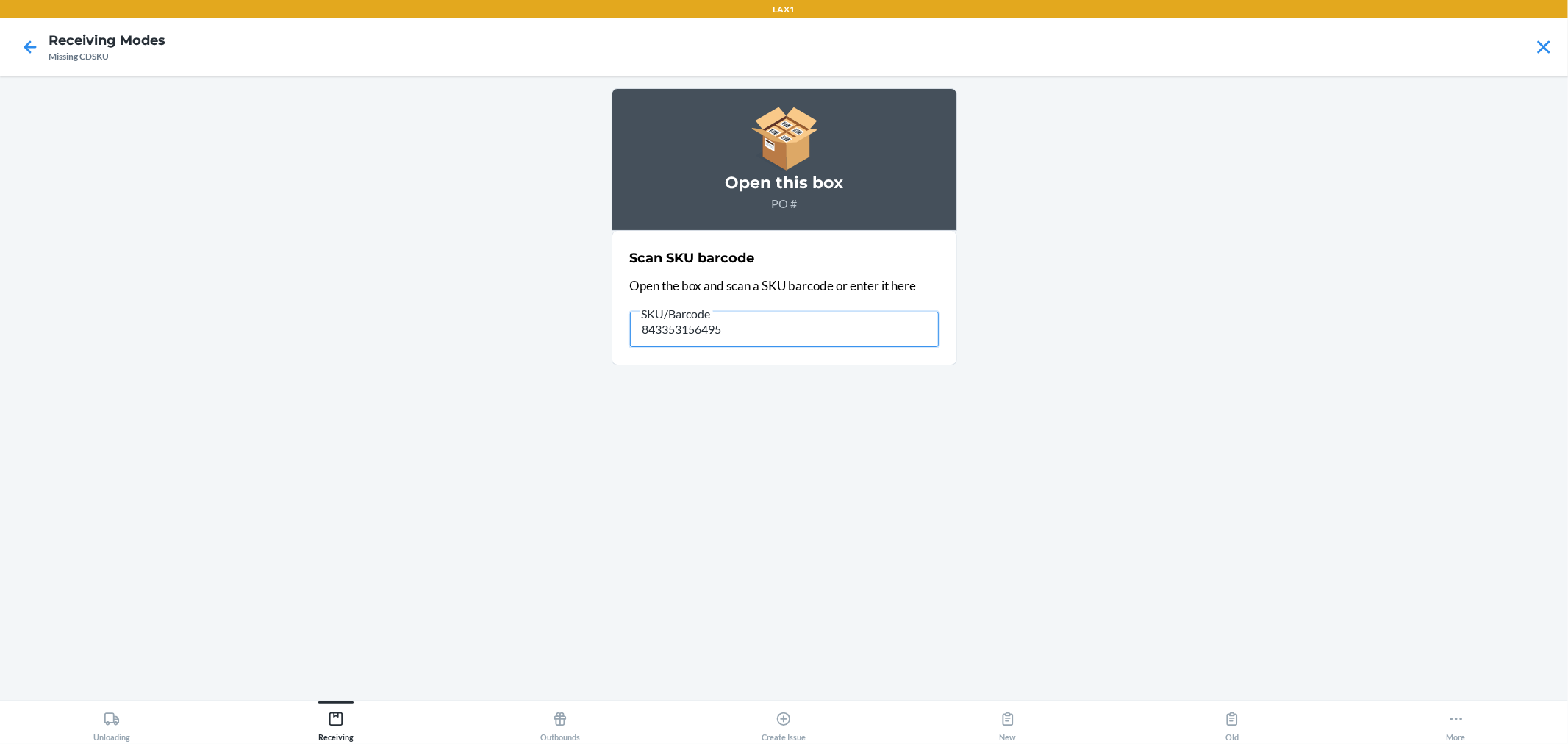
click at [766, 339] on input "843353156495" at bounding box center [784, 329] width 309 height 35
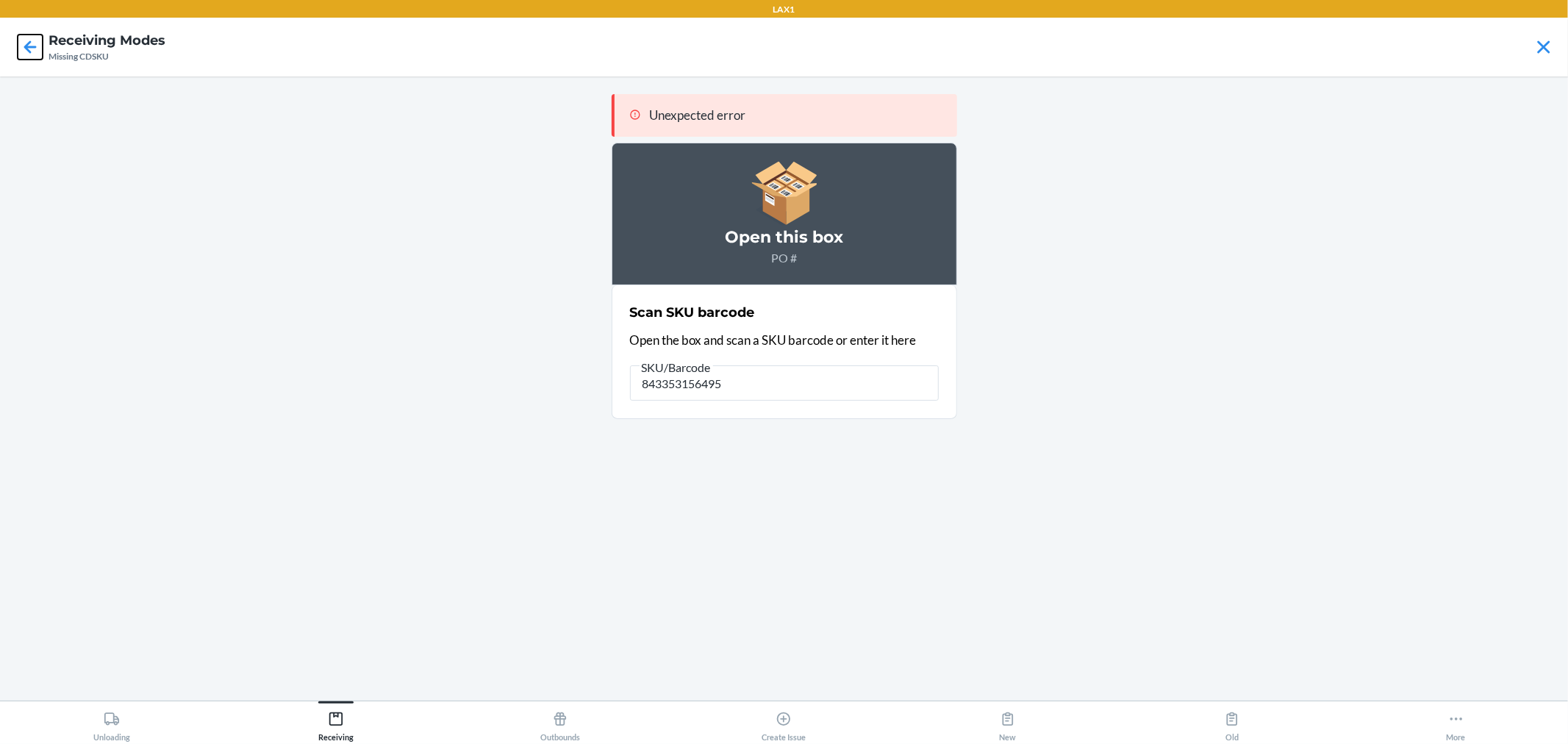
click at [25, 44] on icon at bounding box center [30, 46] width 25 height 25
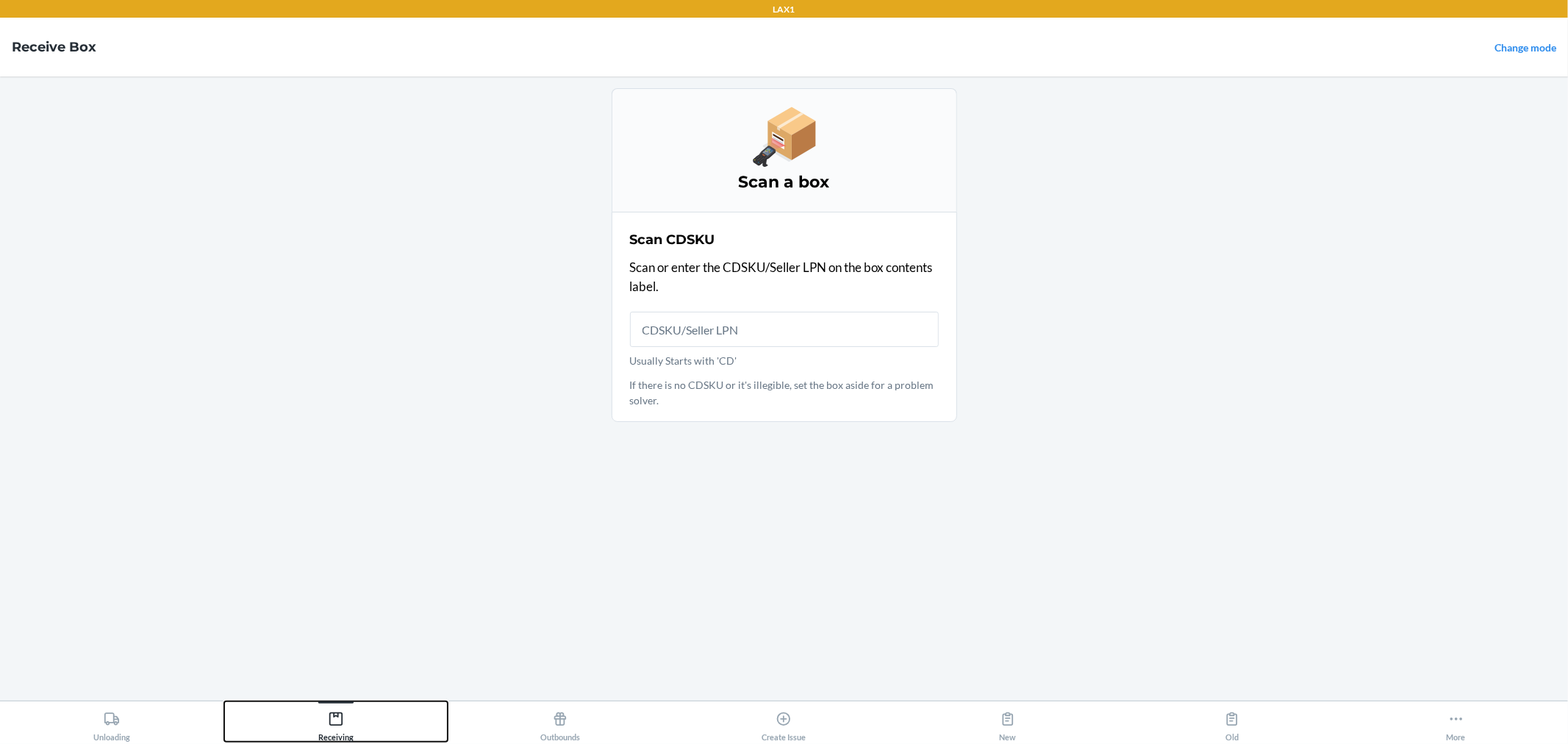
click at [337, 725] on icon at bounding box center [336, 719] width 16 height 16
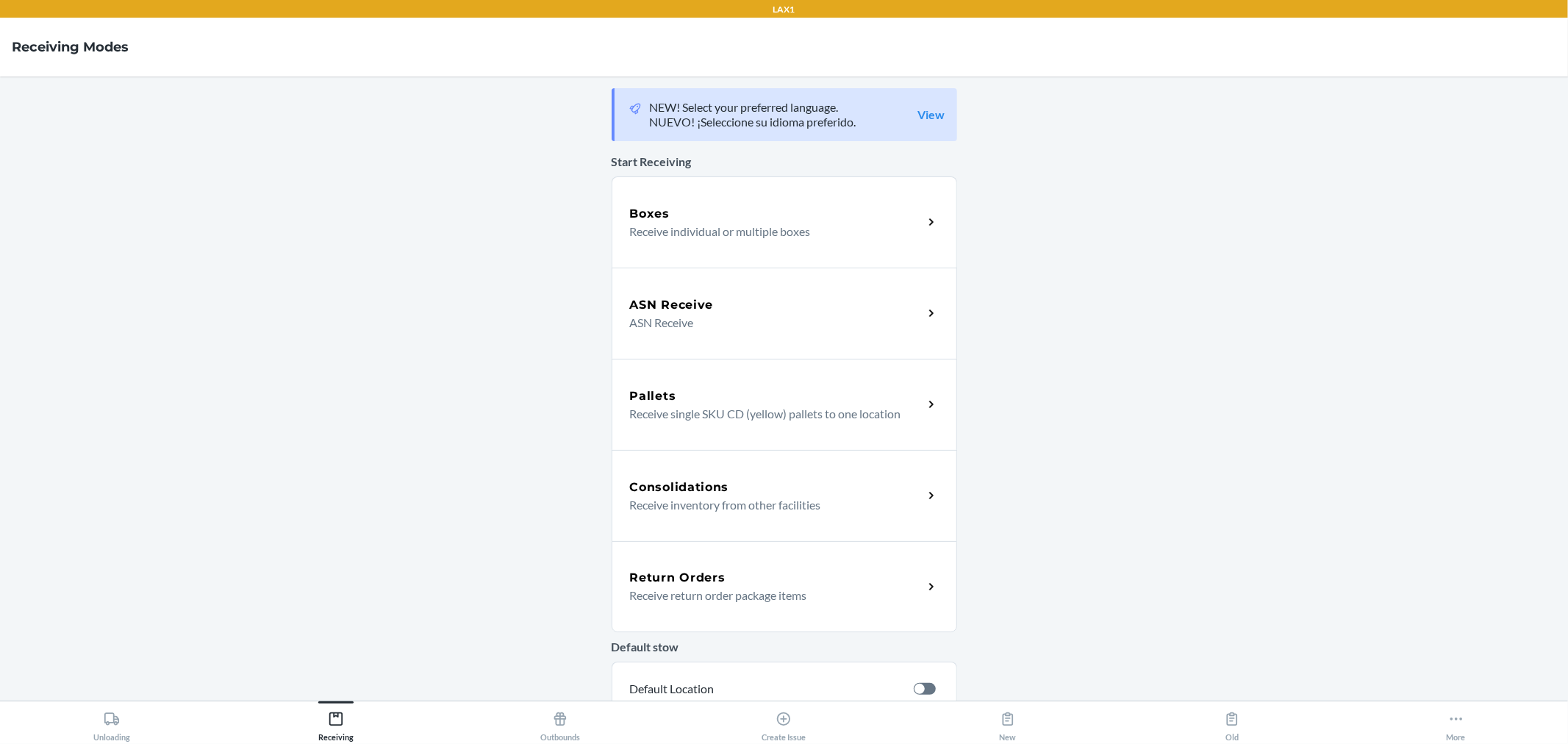
click at [667, 295] on div "ASN Receive ASN Receive" at bounding box center [785, 314] width 346 height 91
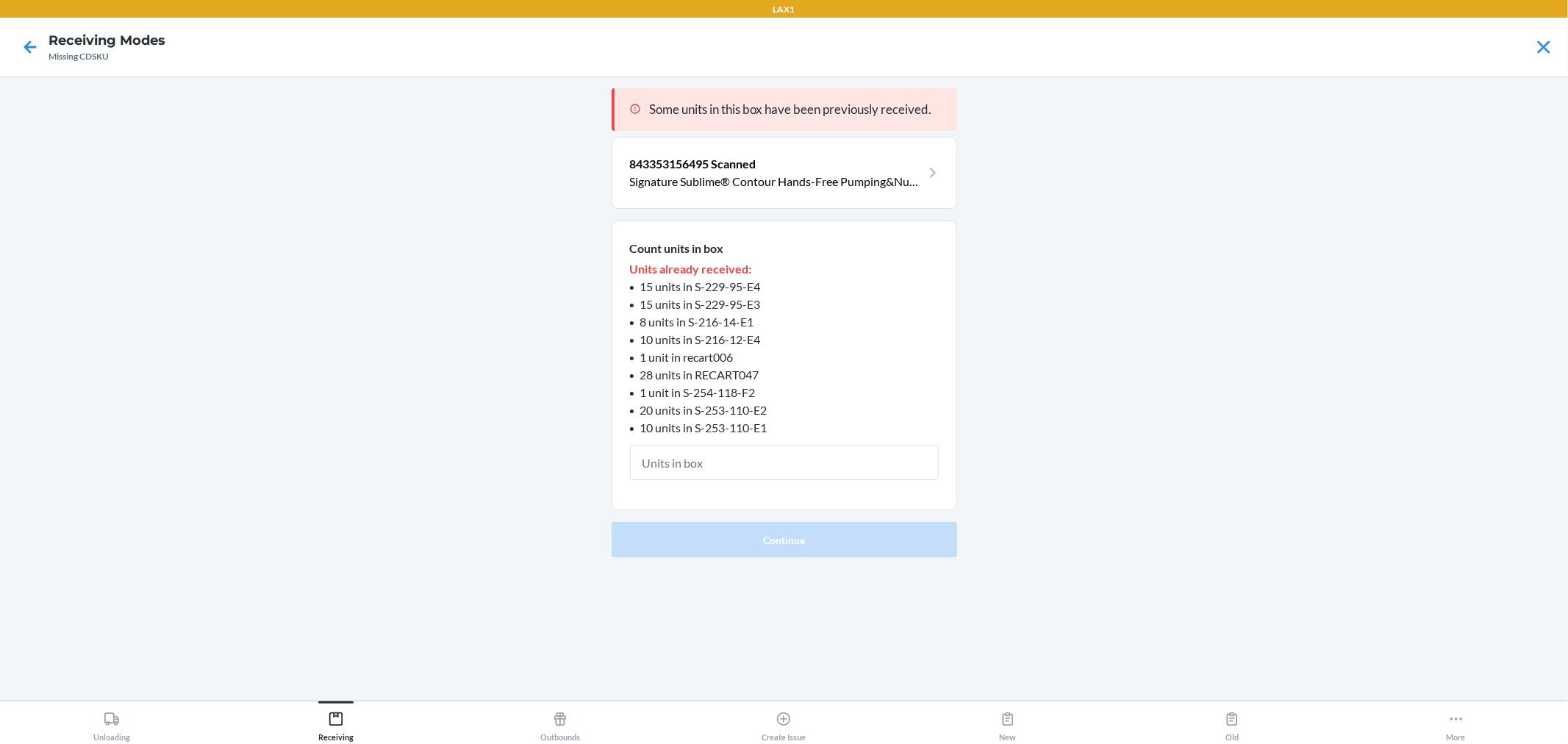
type input "1"
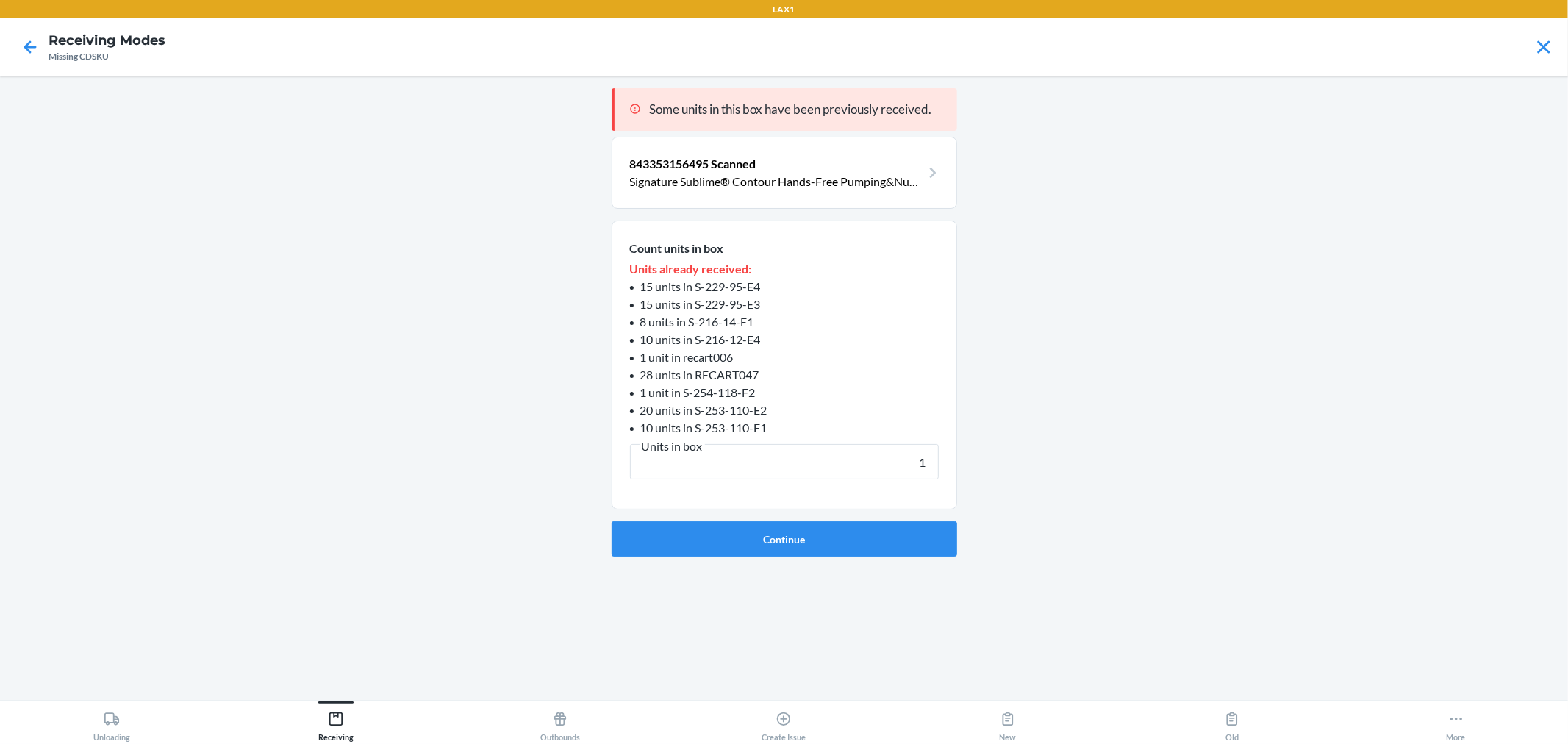
click button "Continue" at bounding box center [785, 539] width 346 height 35
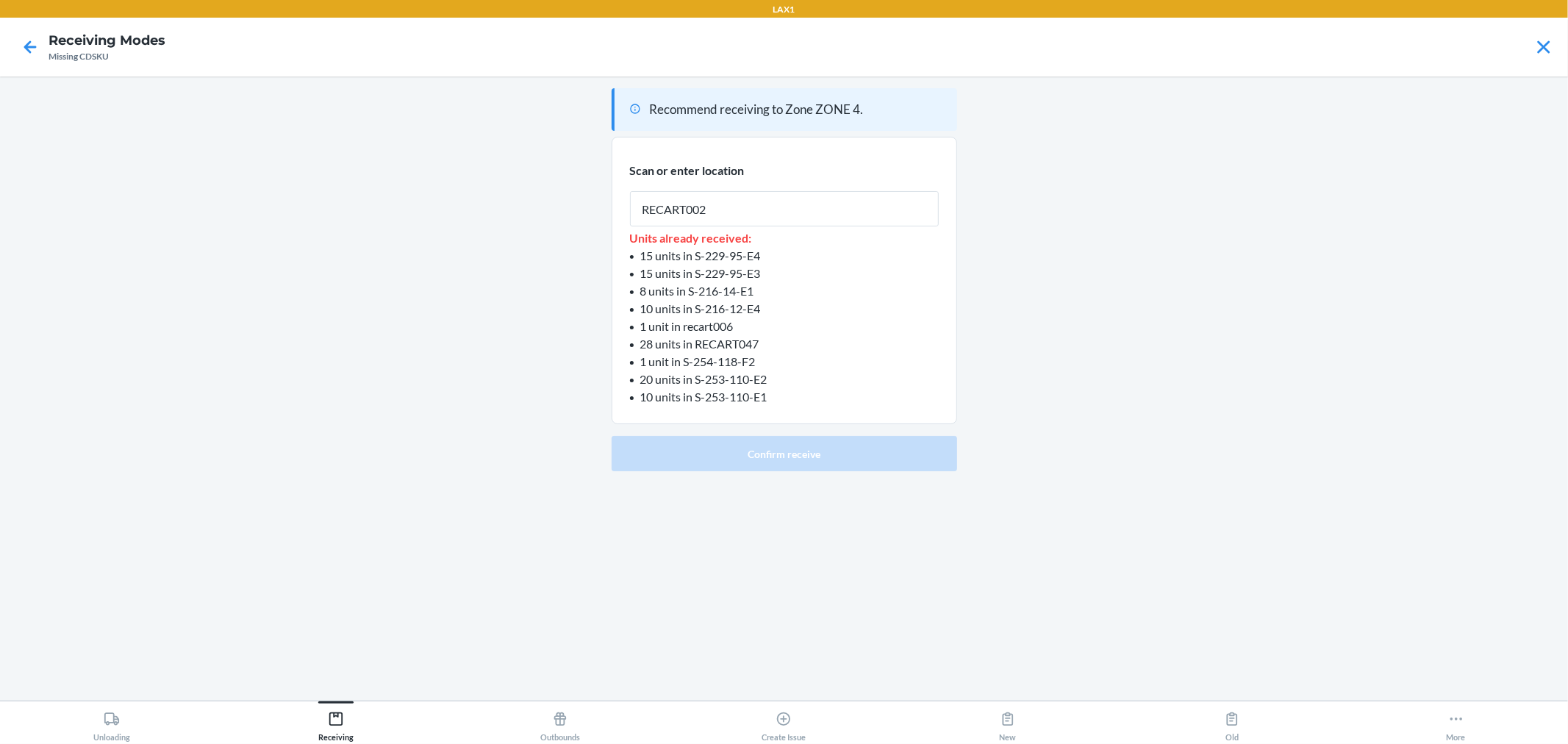
type input "RECART002"
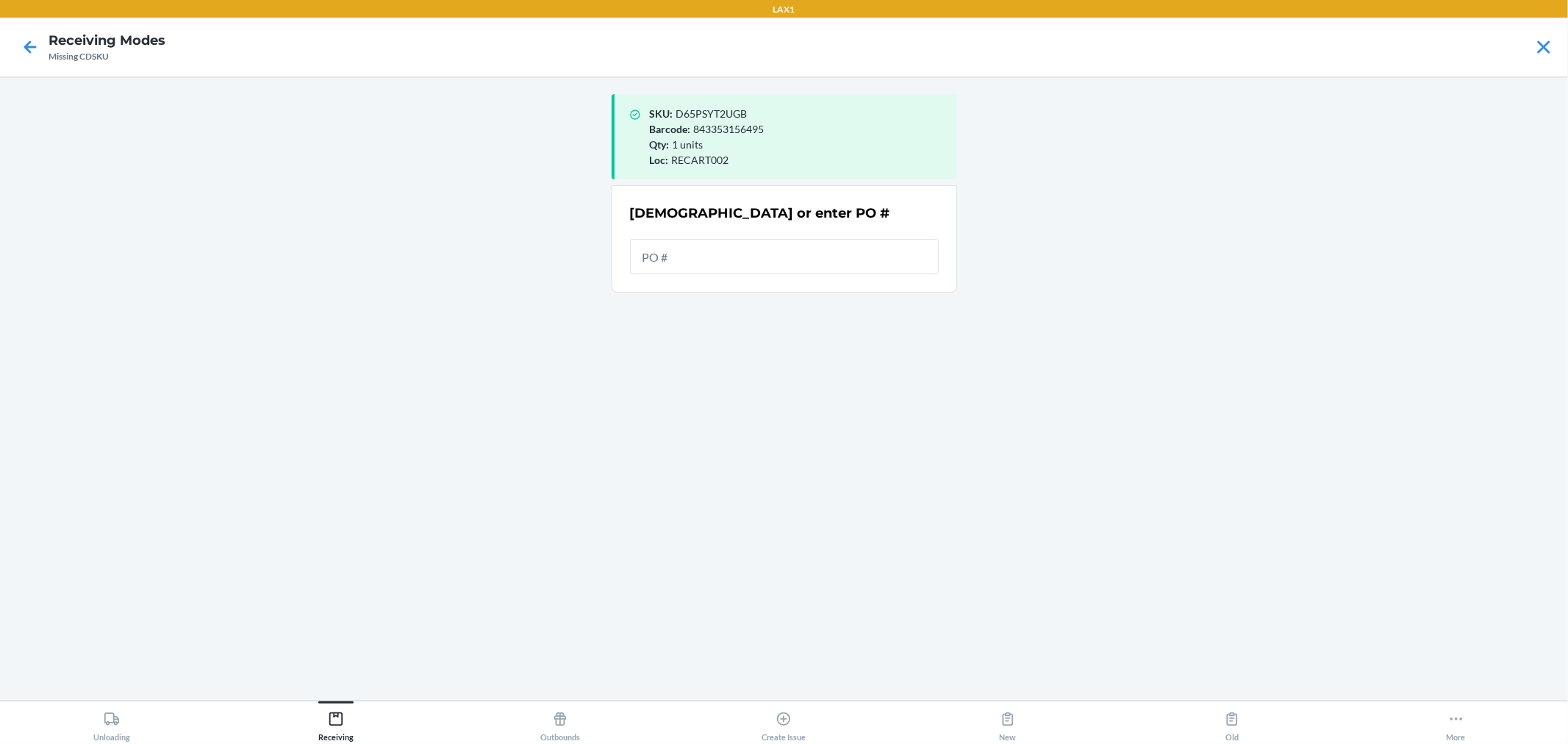
drag, startPoint x: 695, startPoint y: 258, endPoint x: 702, endPoint y: 262, distance: 8.1
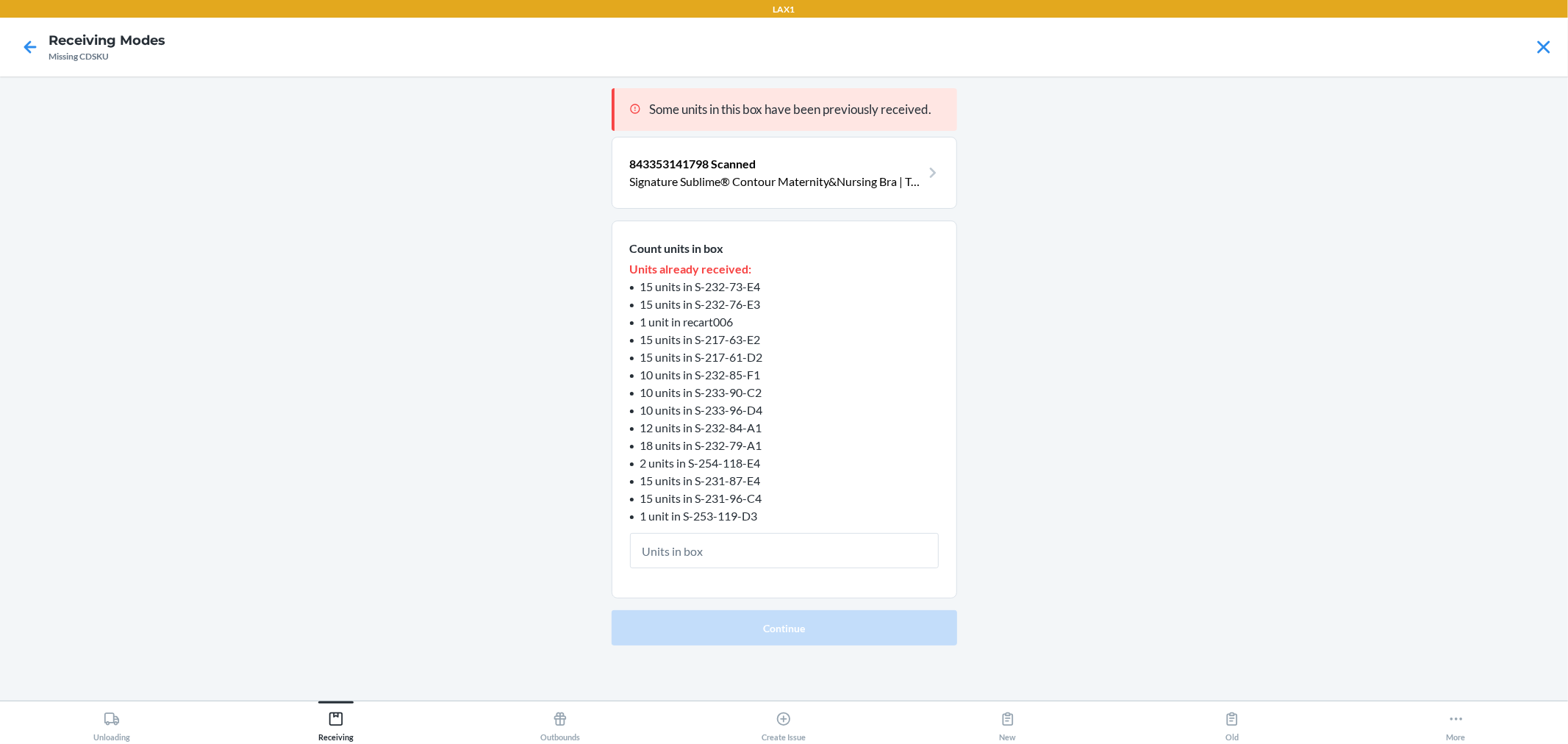
type input "1"
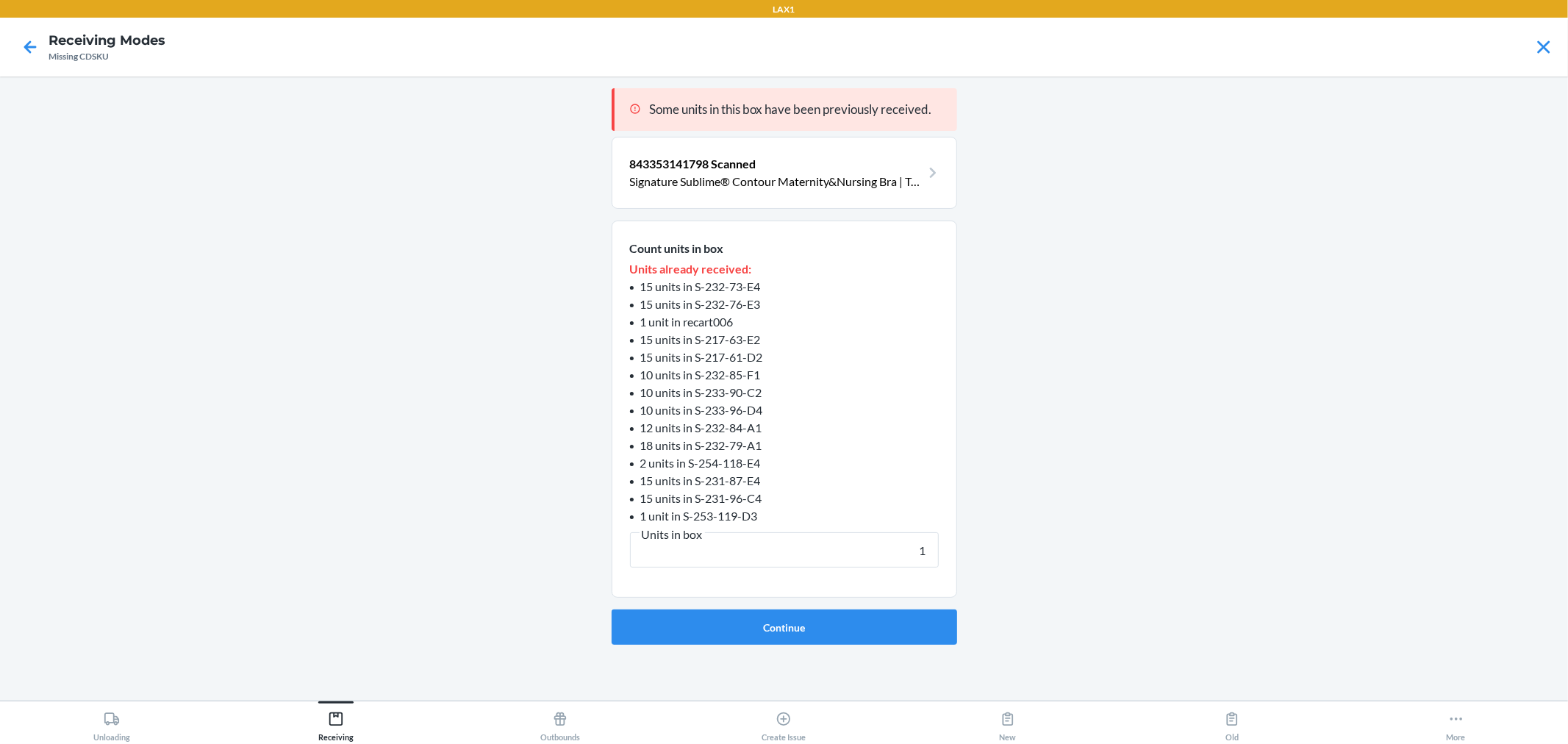
click button "Continue" at bounding box center [785, 627] width 346 height 35
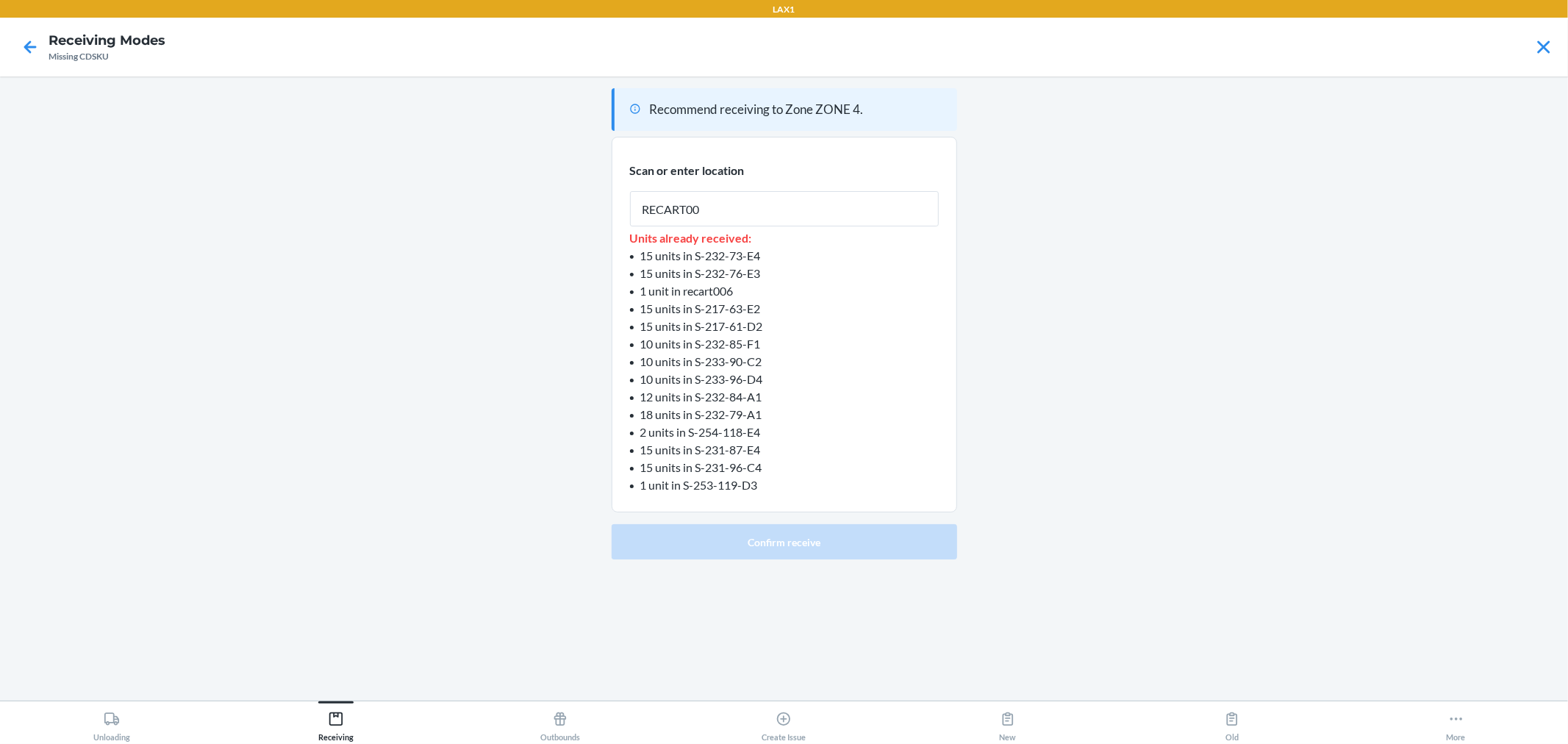
type input "RECART002"
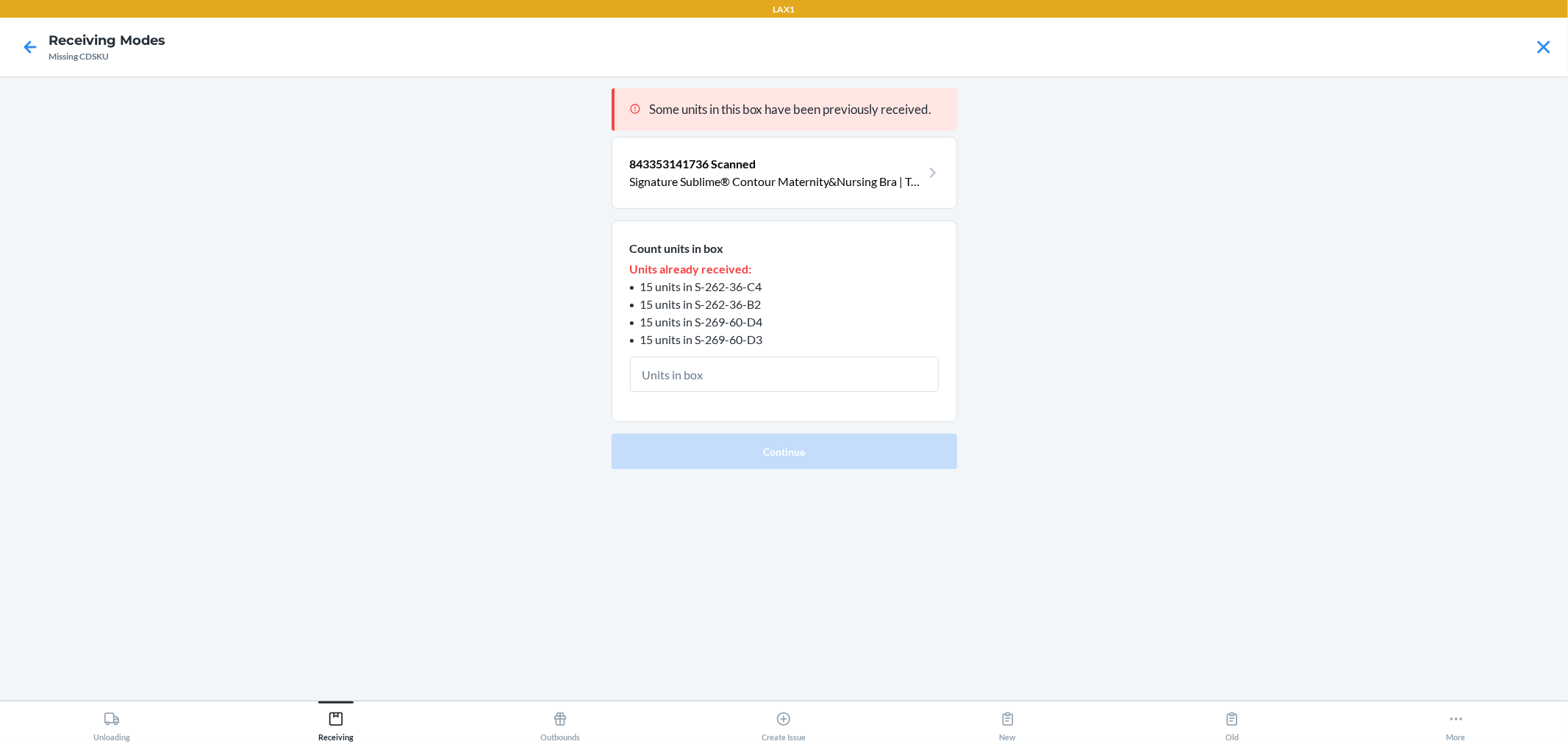
type input "1"
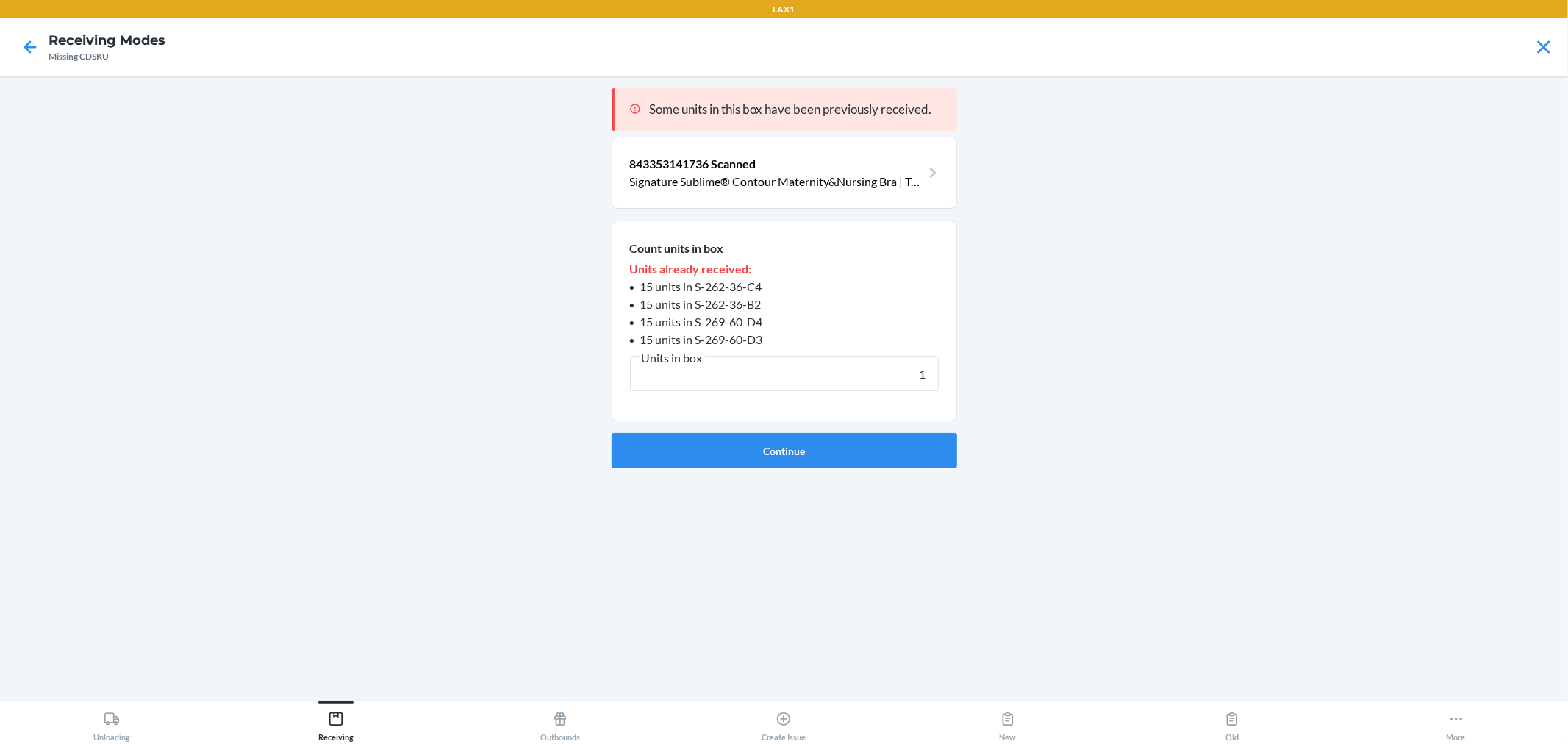
click button "Continue" at bounding box center [785, 451] width 346 height 35
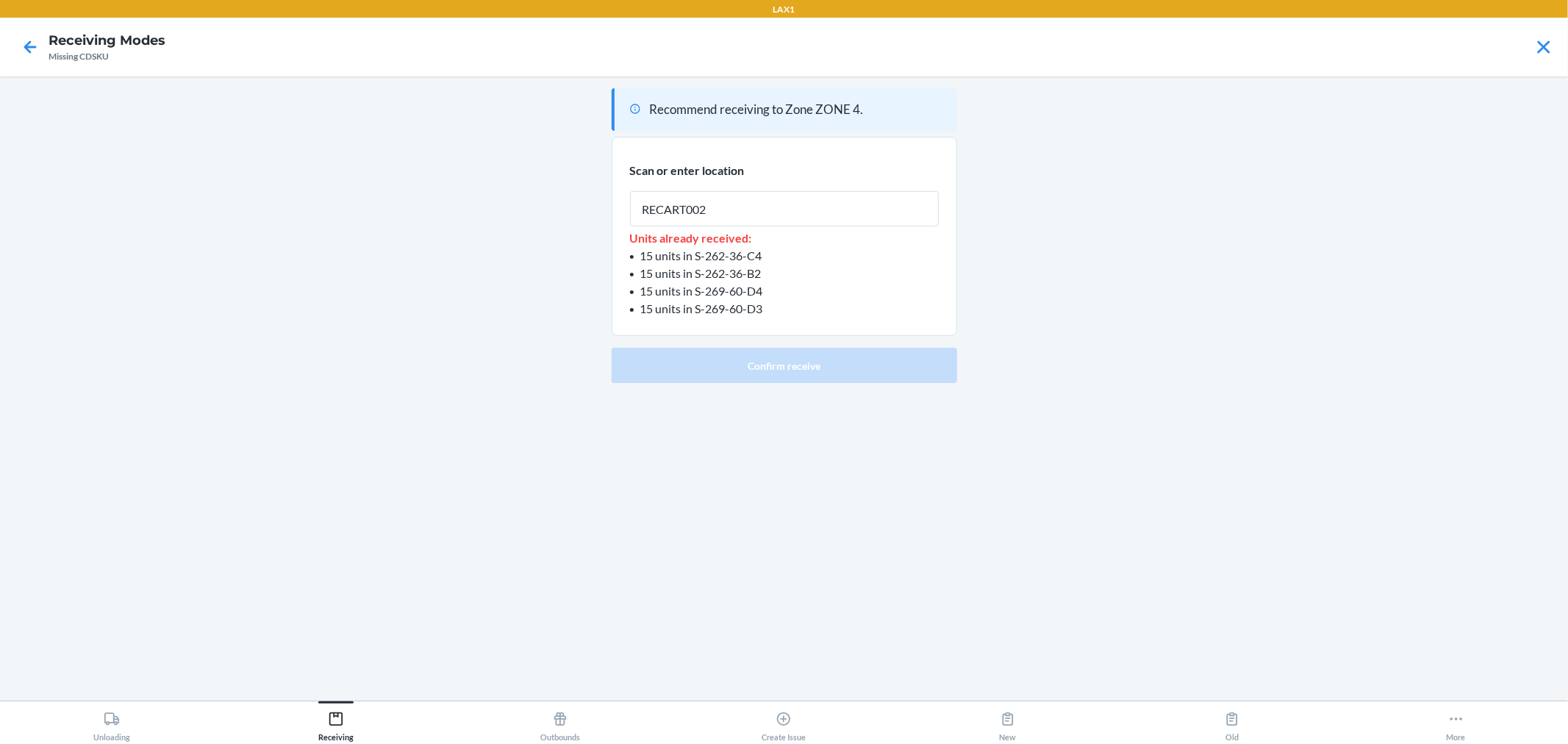
type input "RECART002"
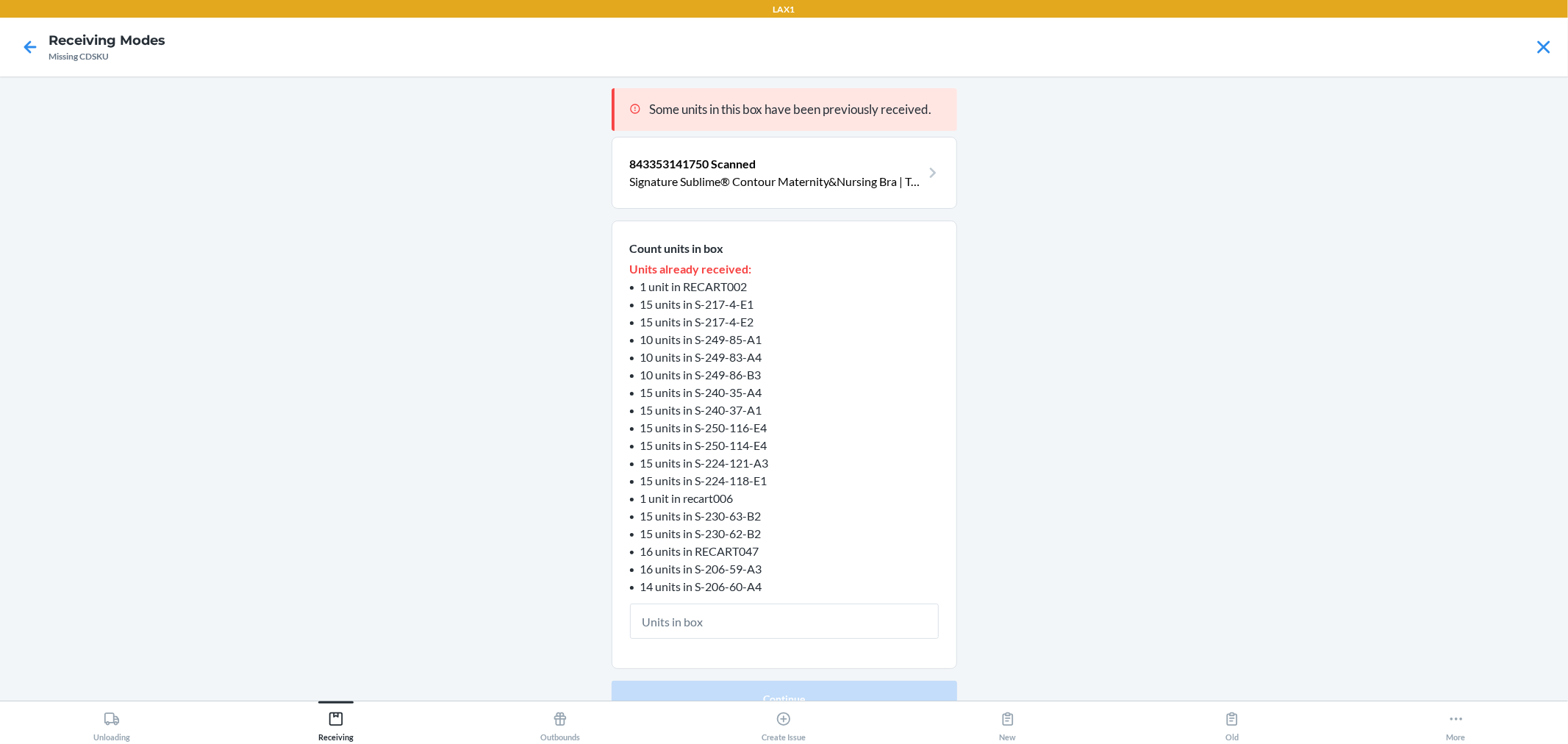
type input "1"
click button "Continue" at bounding box center [785, 698] width 346 height 35
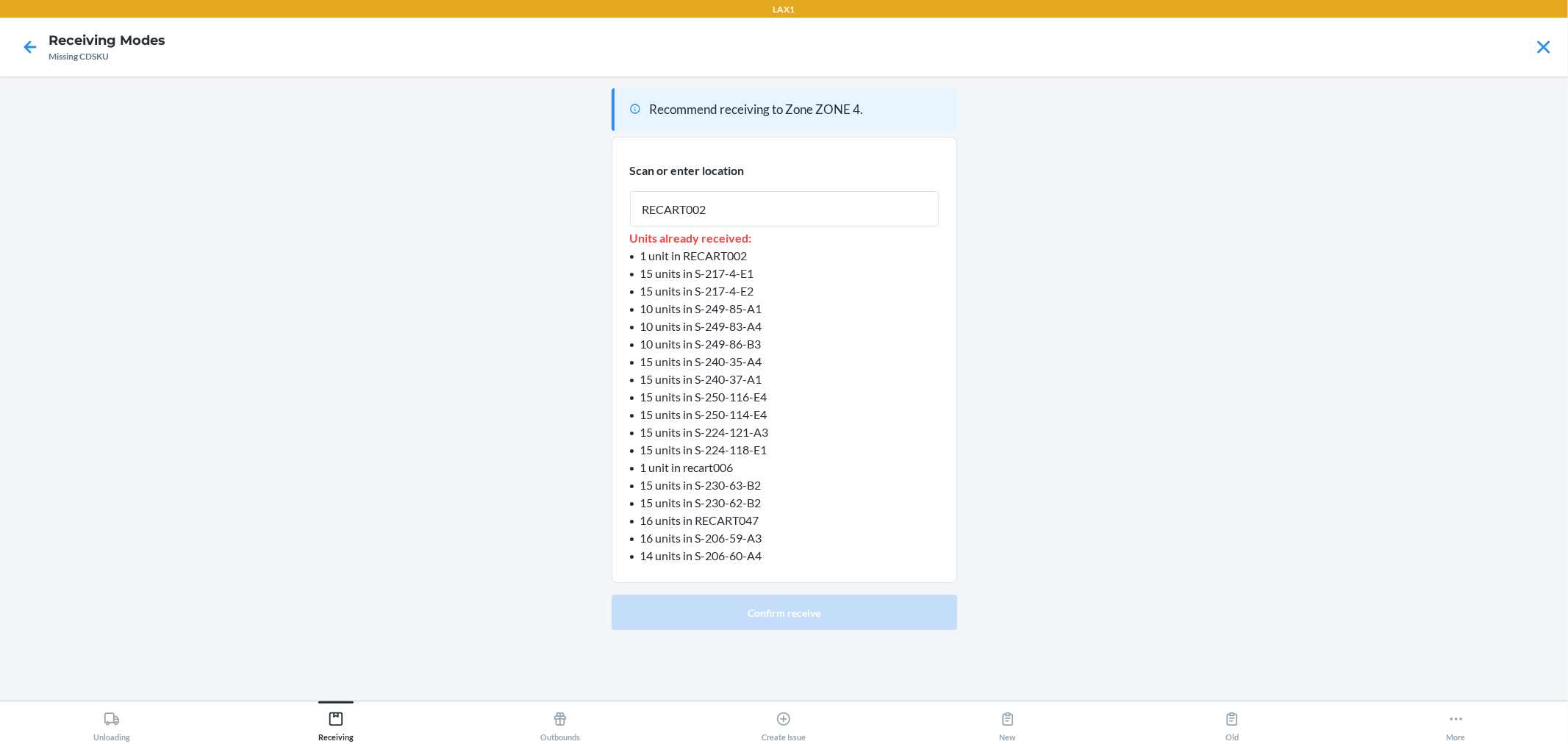
type input "RECART002"
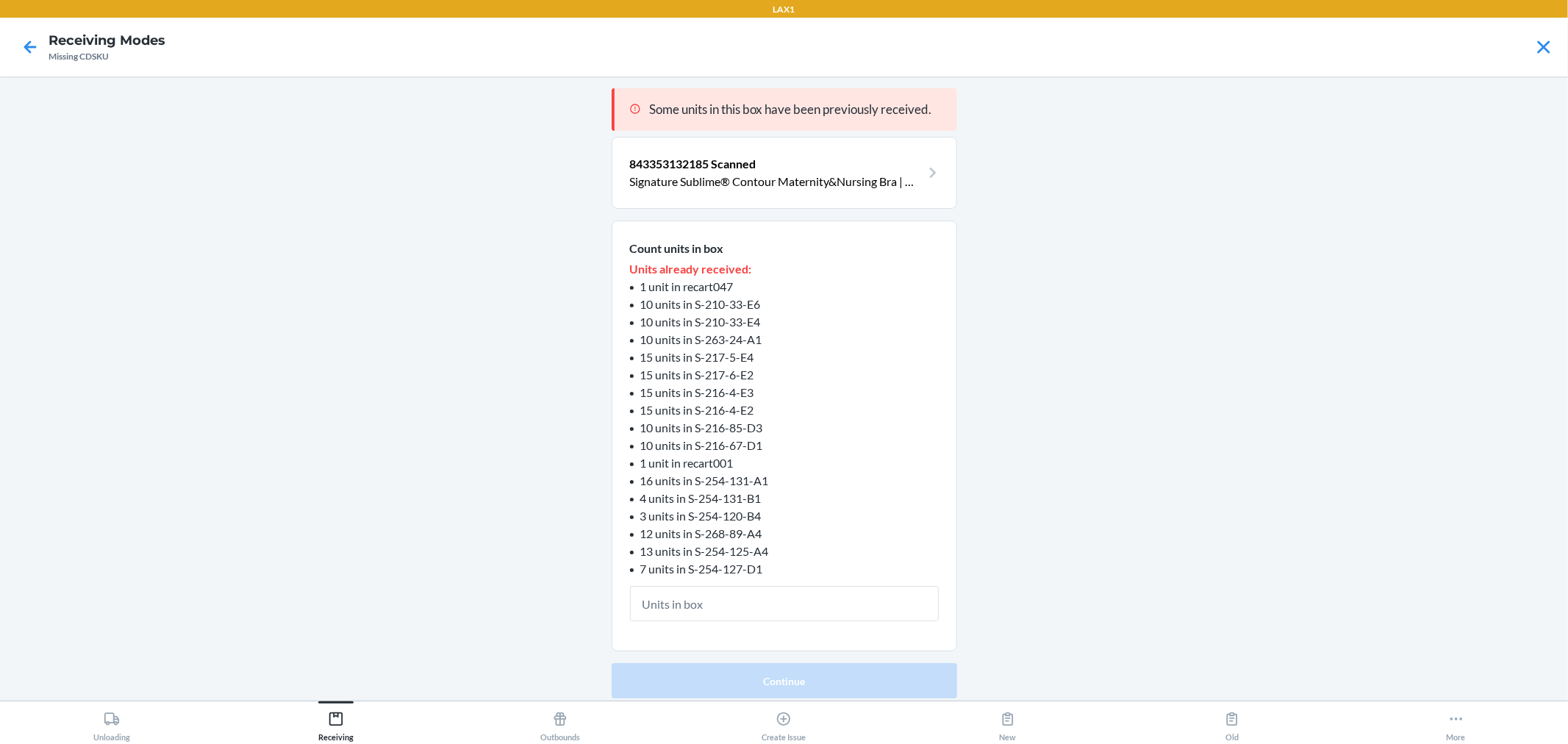
type input "3"
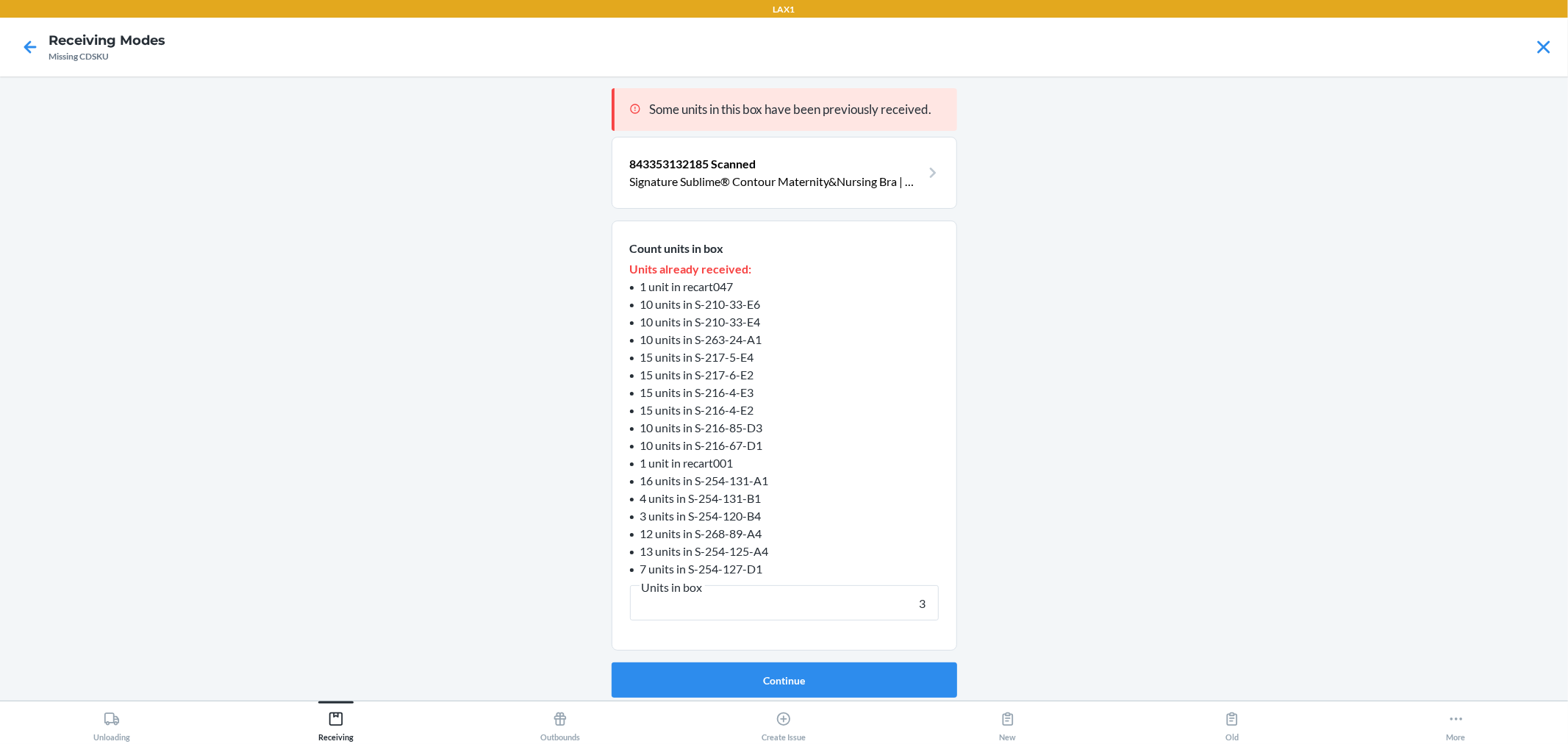
click button "Continue" at bounding box center [785, 680] width 346 height 35
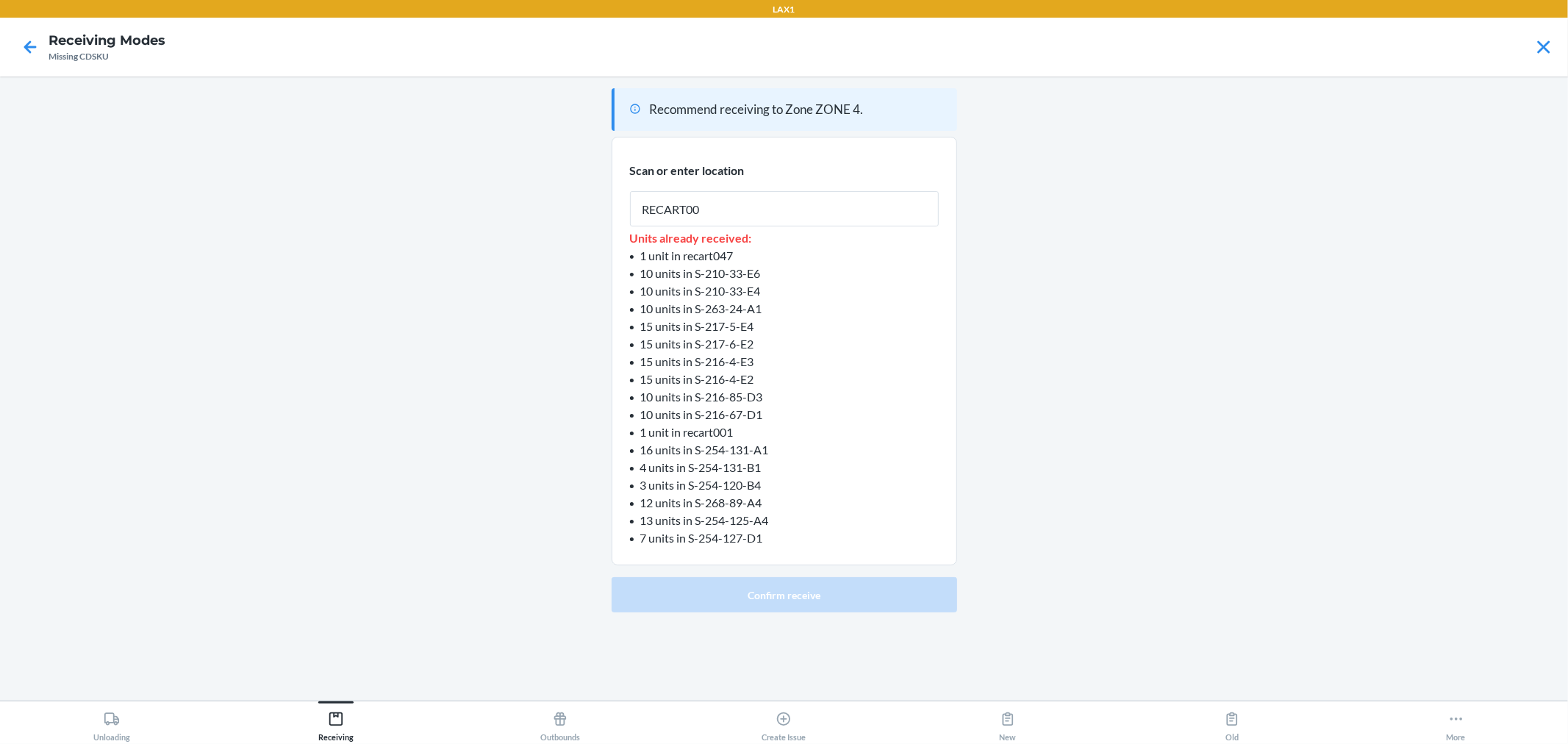
type input "RECART002"
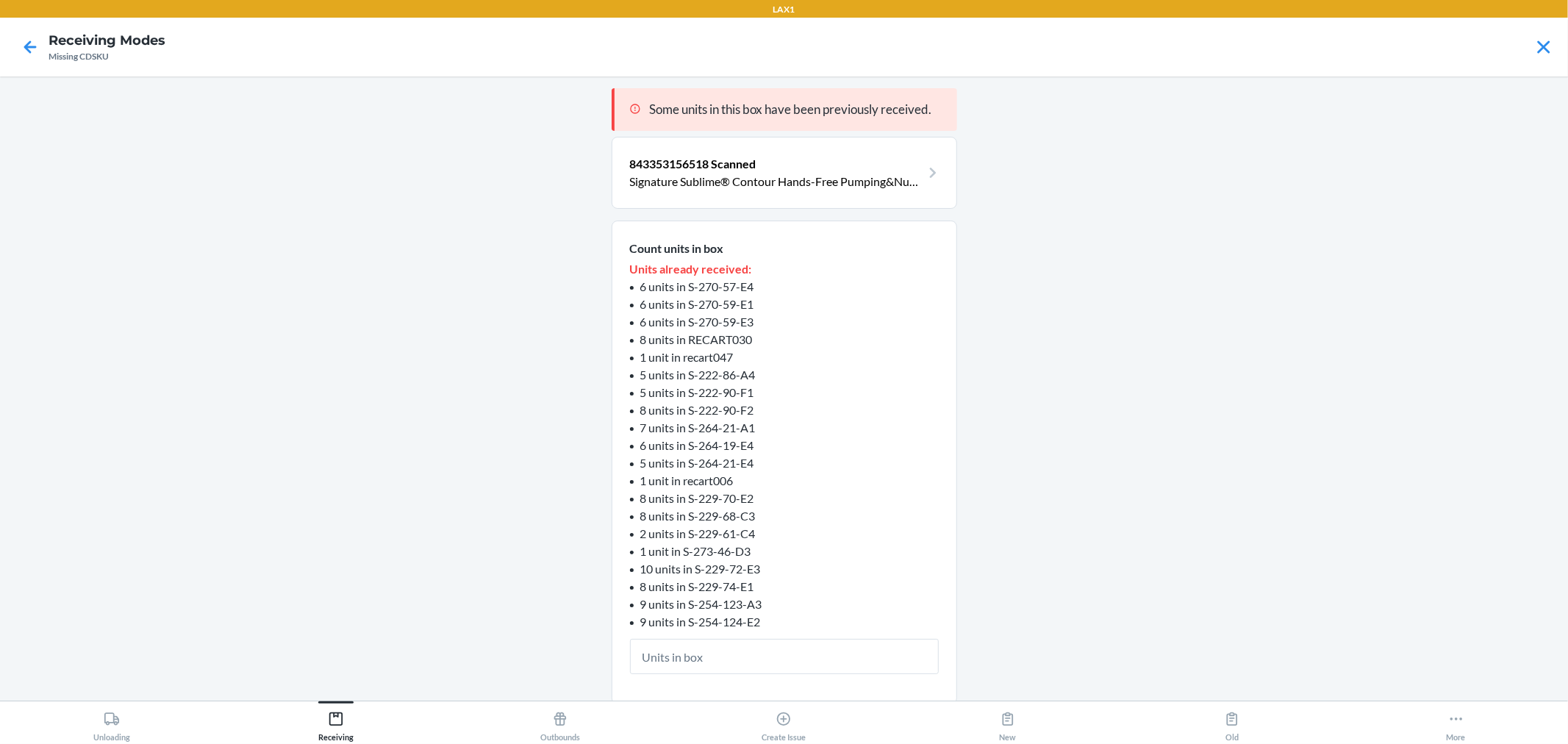
type input "1"
click button "Continue" at bounding box center [785, 733] width 346 height 35
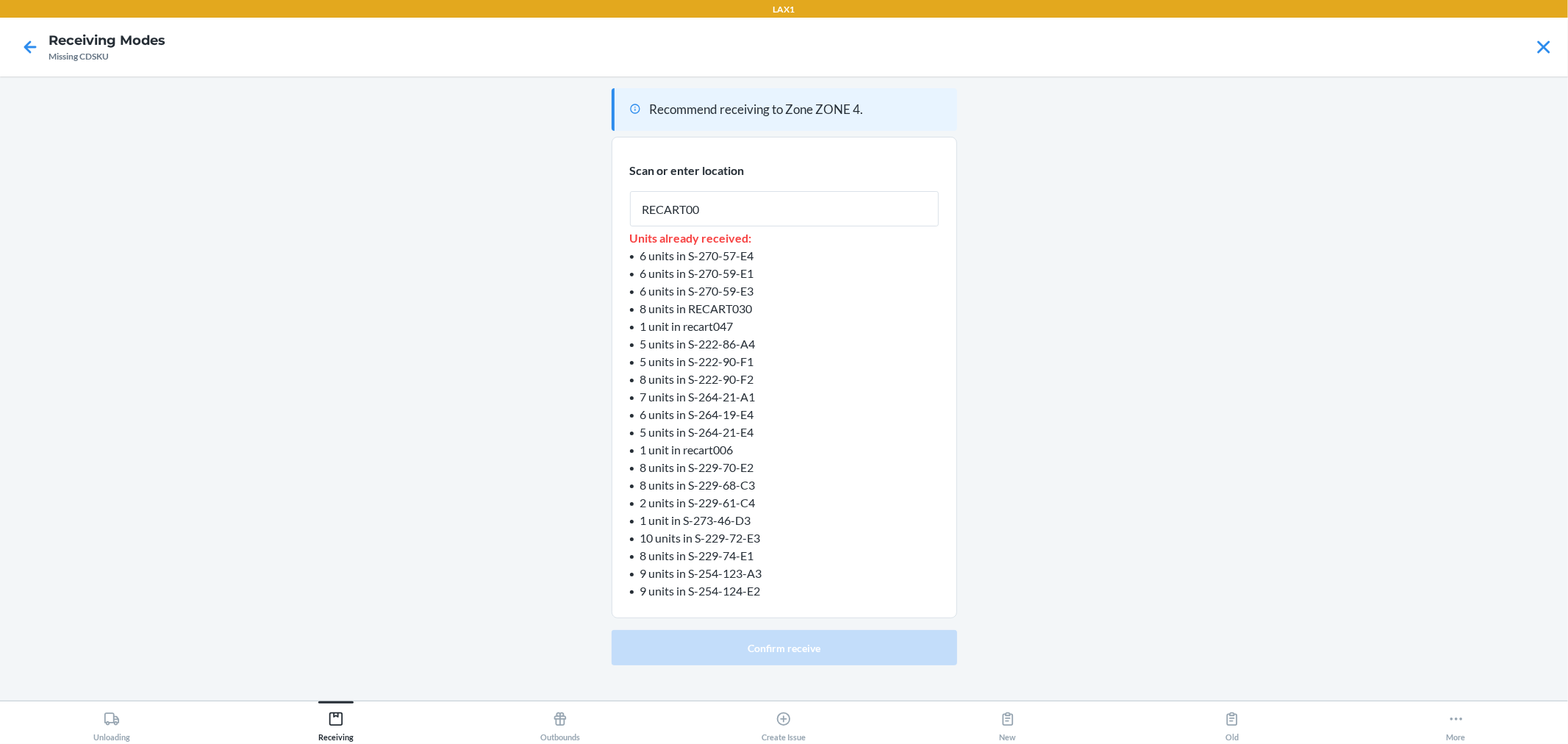
type input "RECART002"
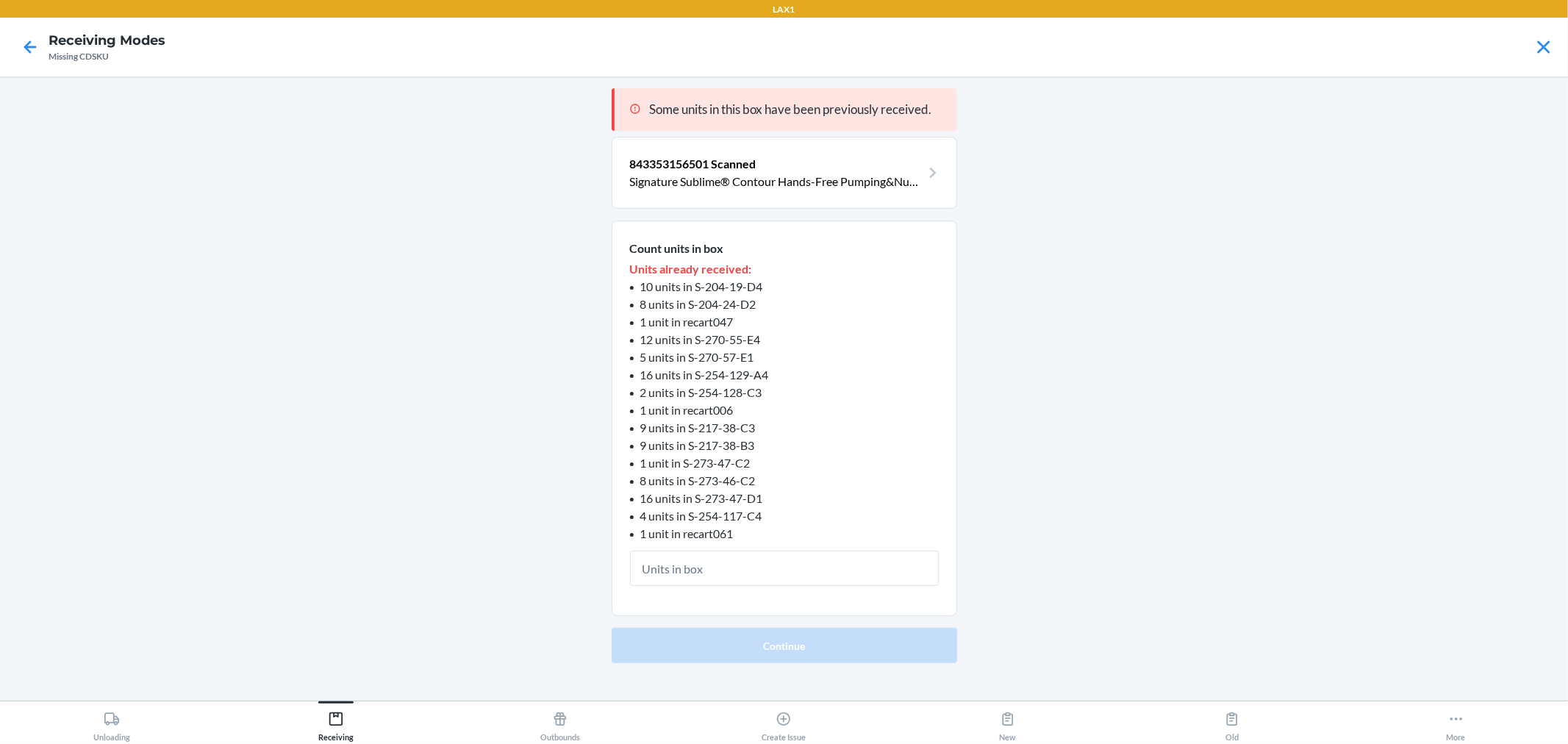
type input "1"
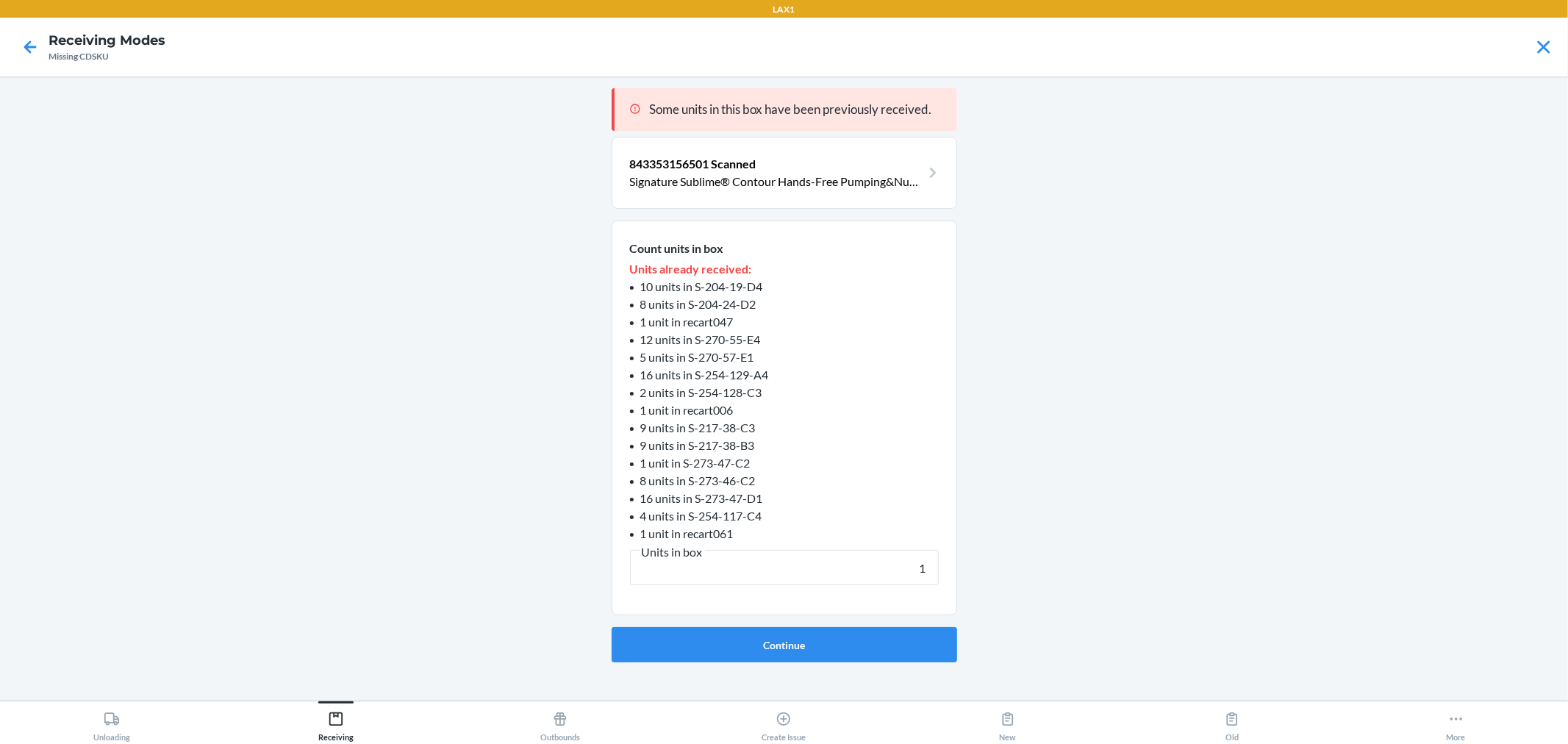
click button "Continue" at bounding box center [785, 644] width 346 height 35
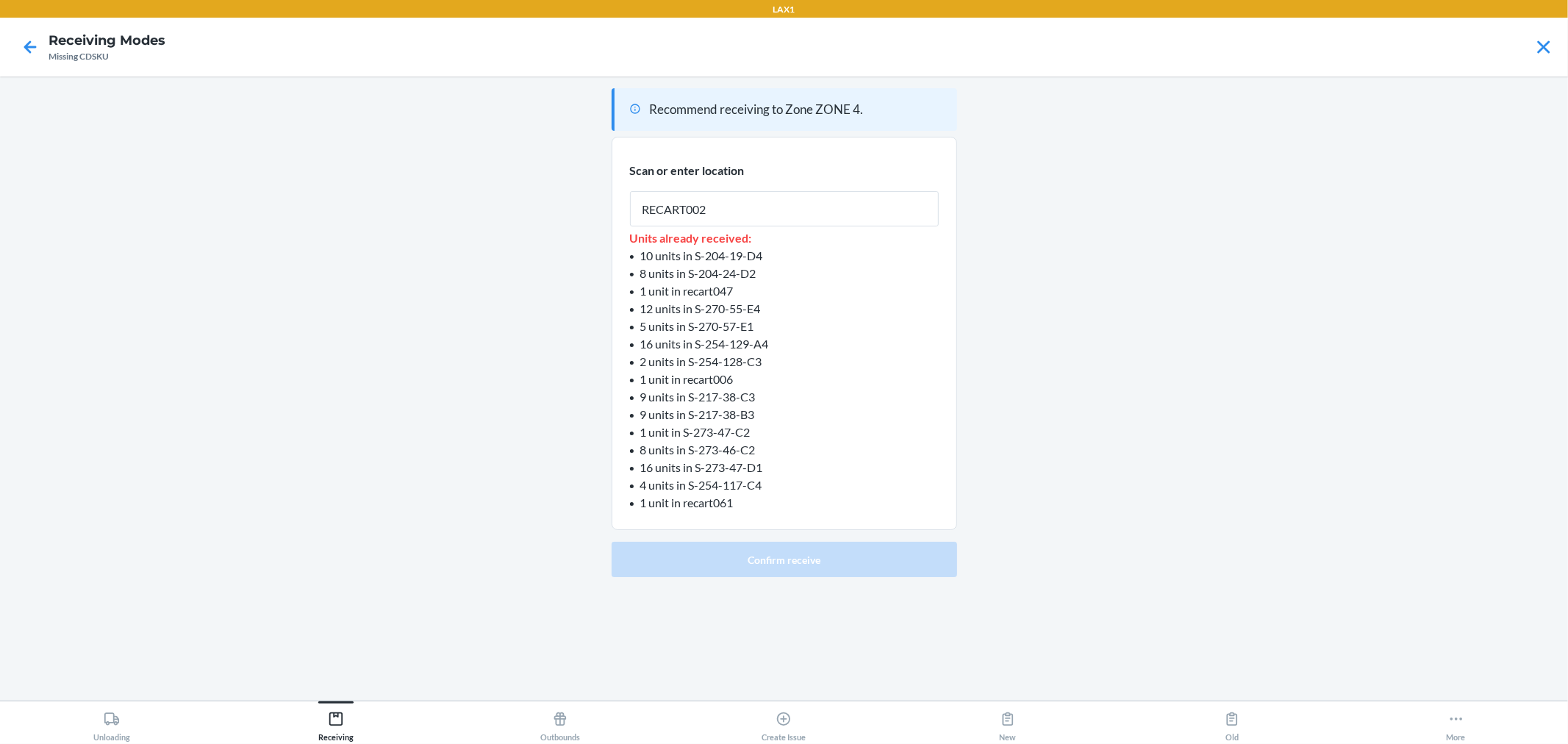
type input "RECART002"
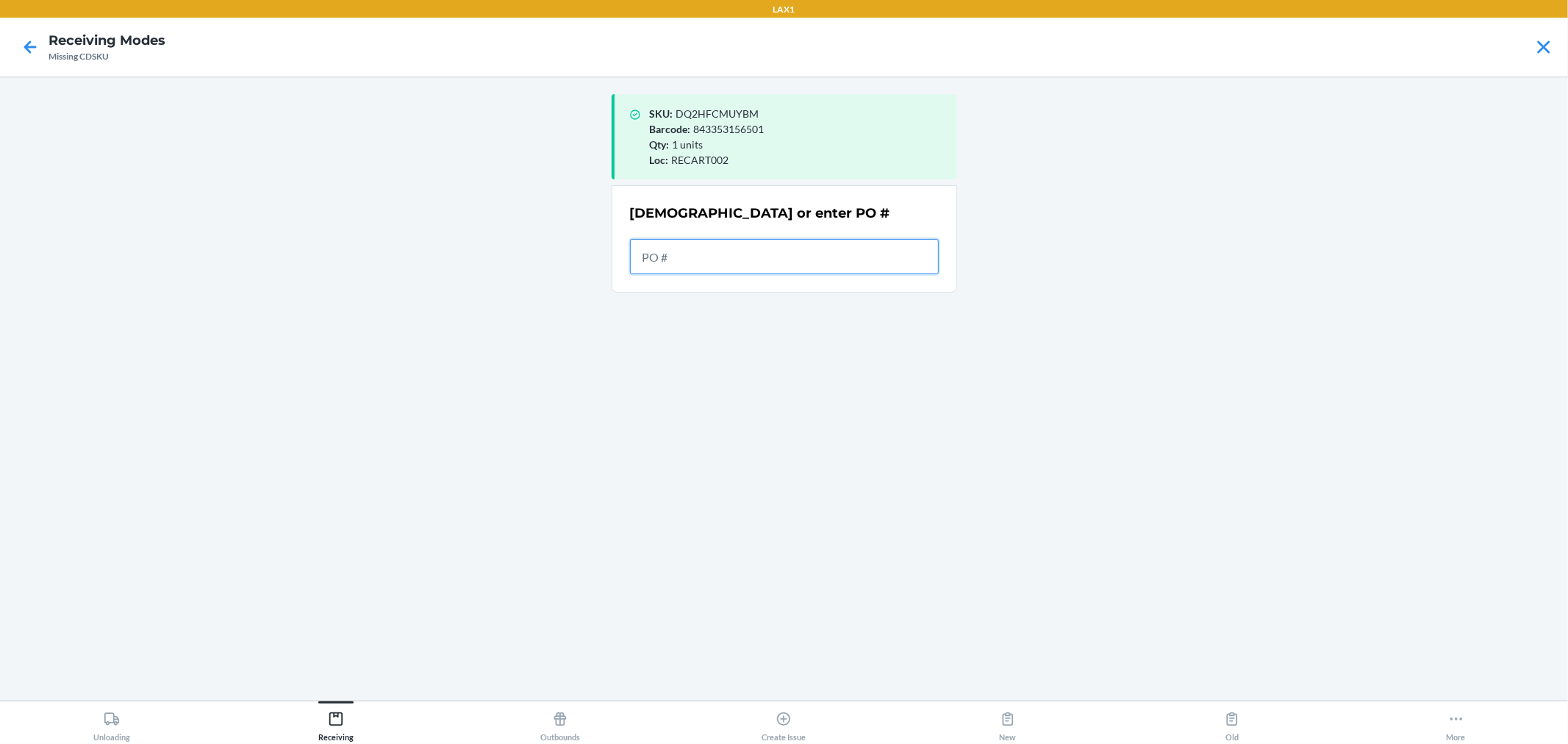
drag, startPoint x: 794, startPoint y: 234, endPoint x: 736, endPoint y: 268, distance: 67.2
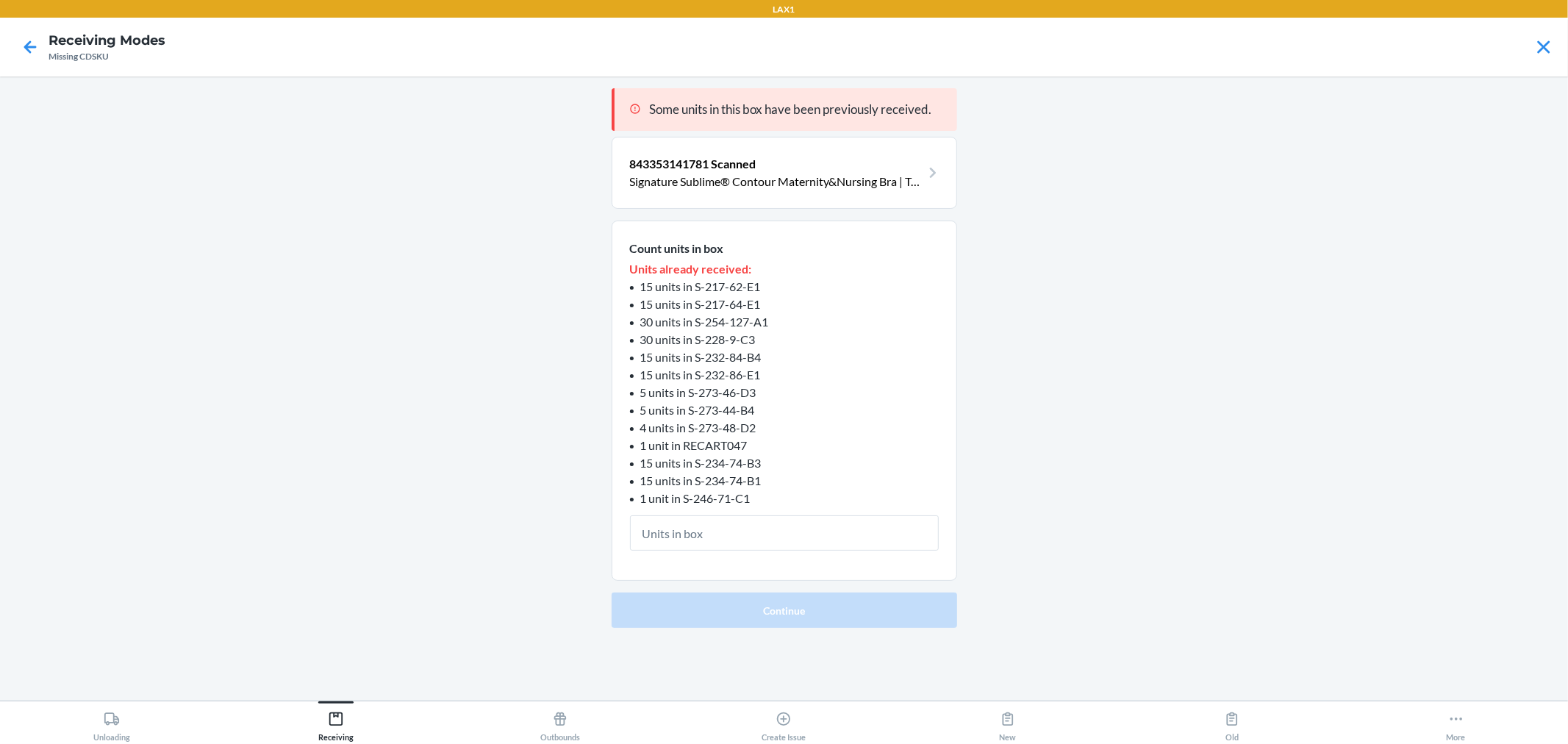
type input "2"
click button "Continue" at bounding box center [785, 610] width 346 height 35
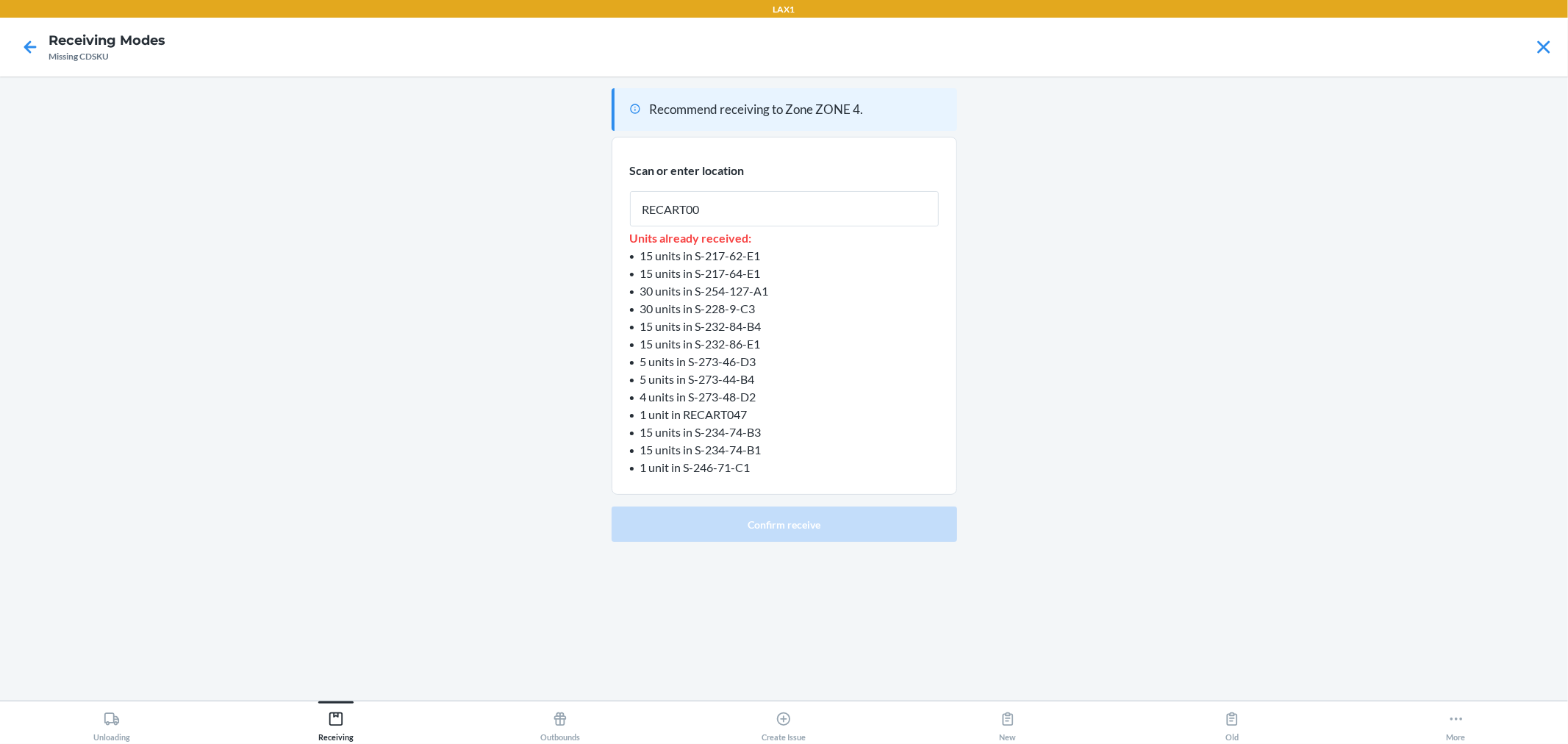
type input "RECART002"
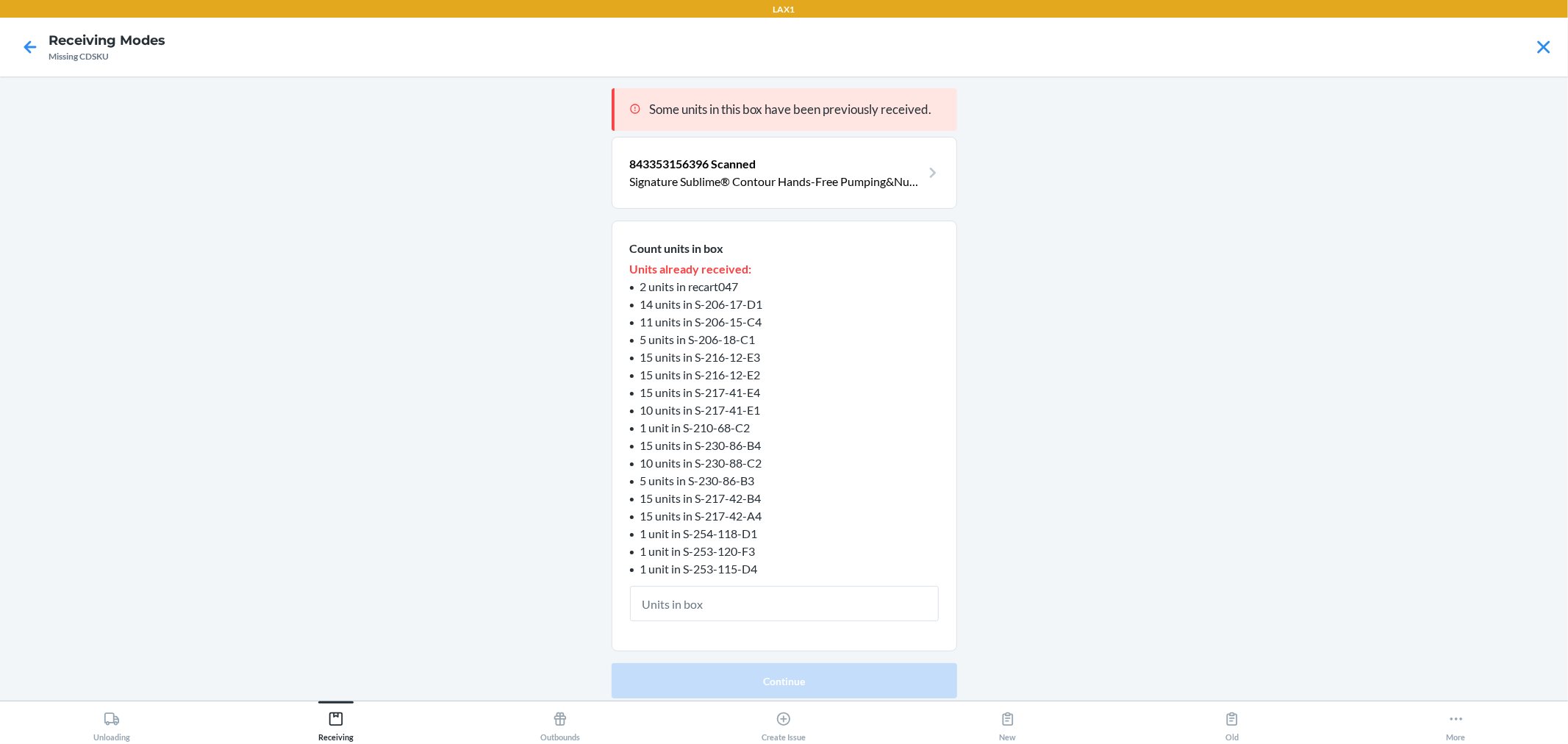
type input "1"
click button "Continue" at bounding box center [785, 680] width 346 height 35
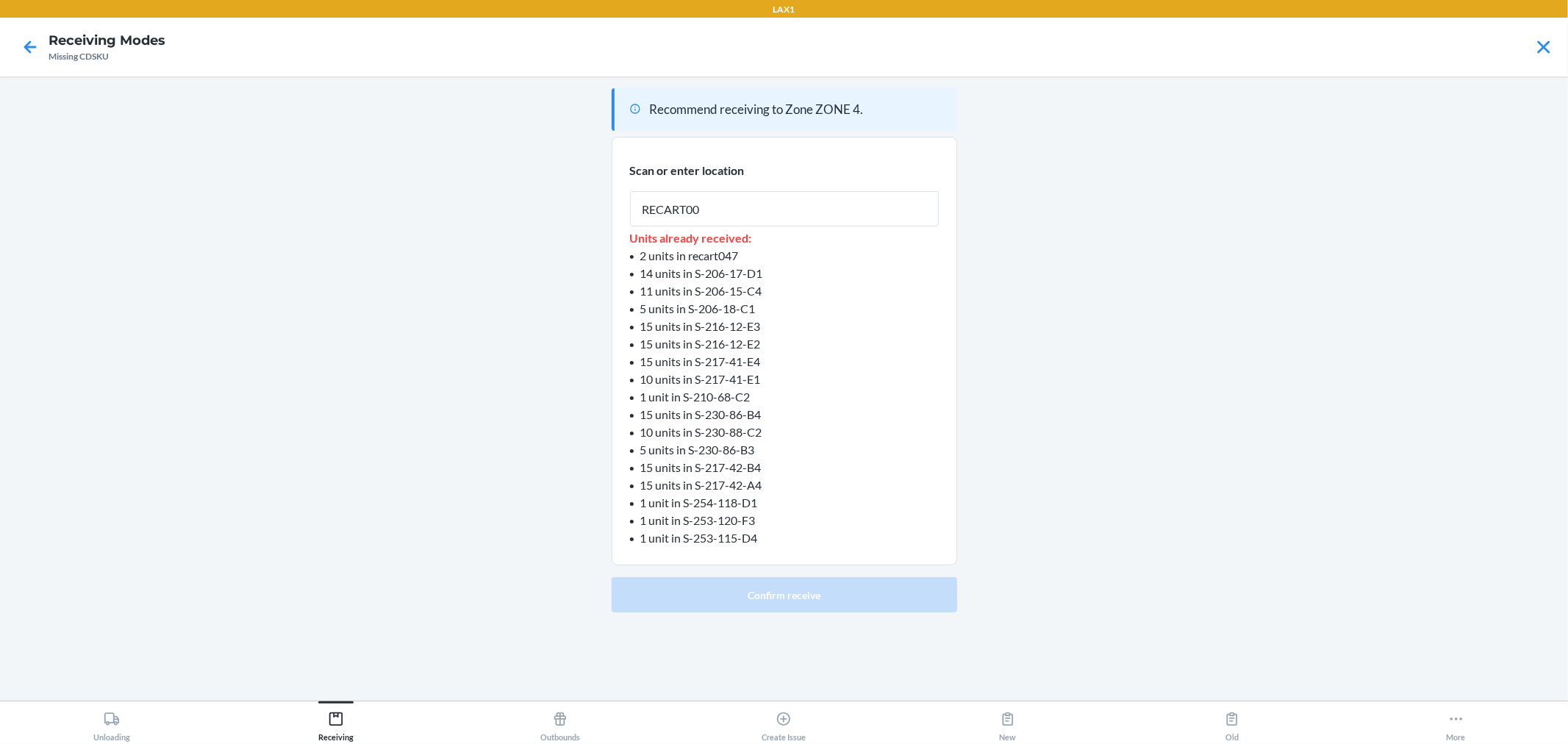
type input "RECART002"
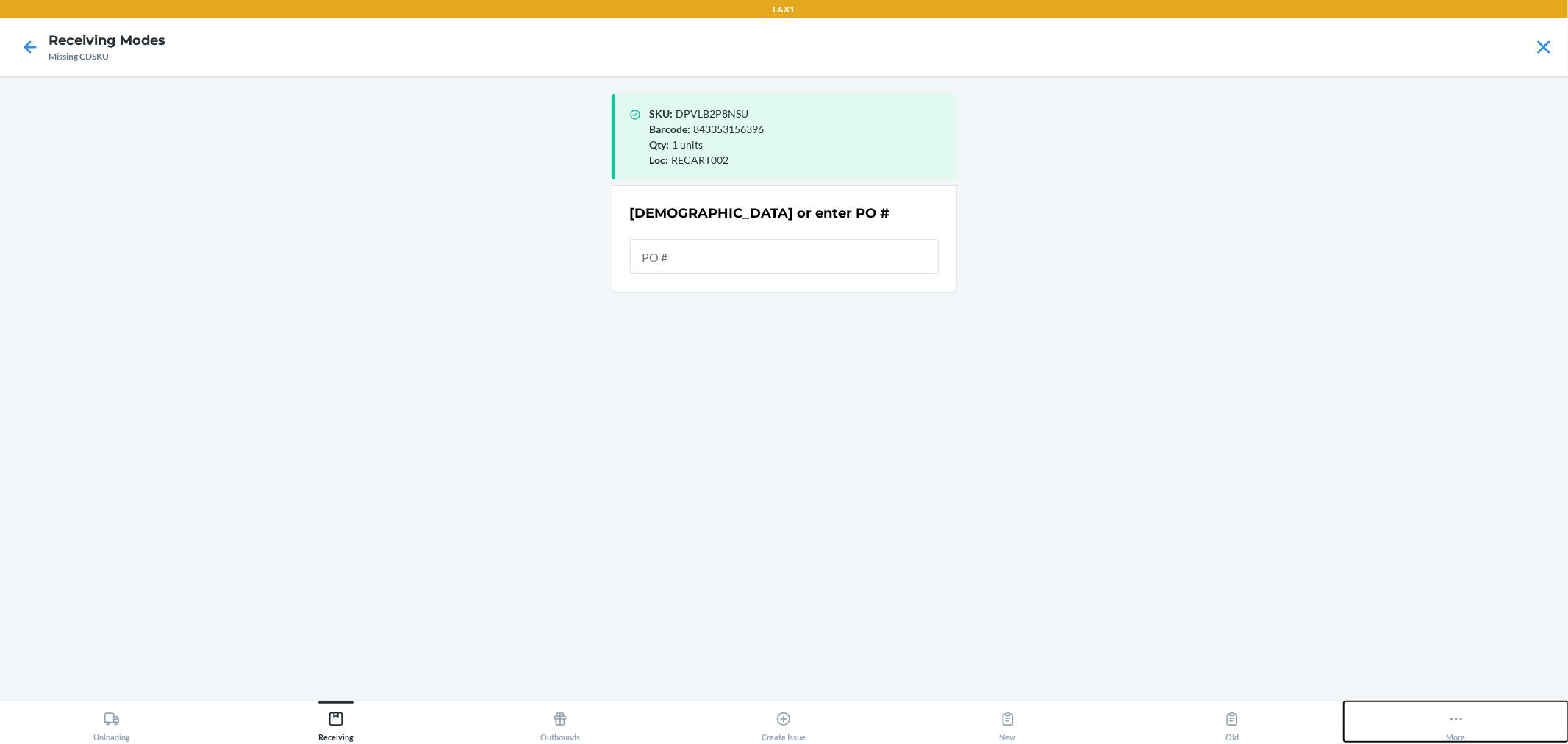
click at [1449, 709] on div "More" at bounding box center [1457, 723] width 19 height 37
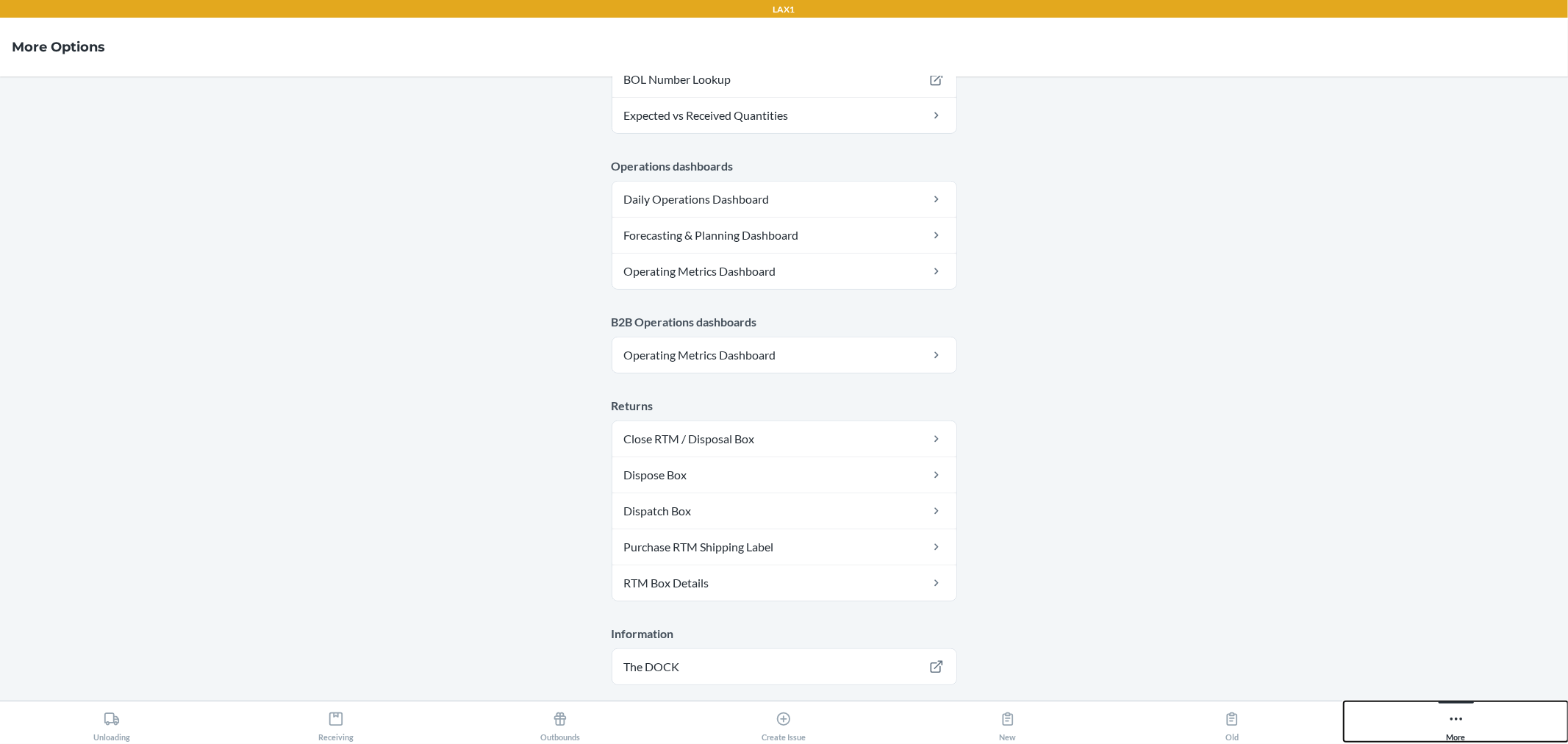
scroll to position [671, 0]
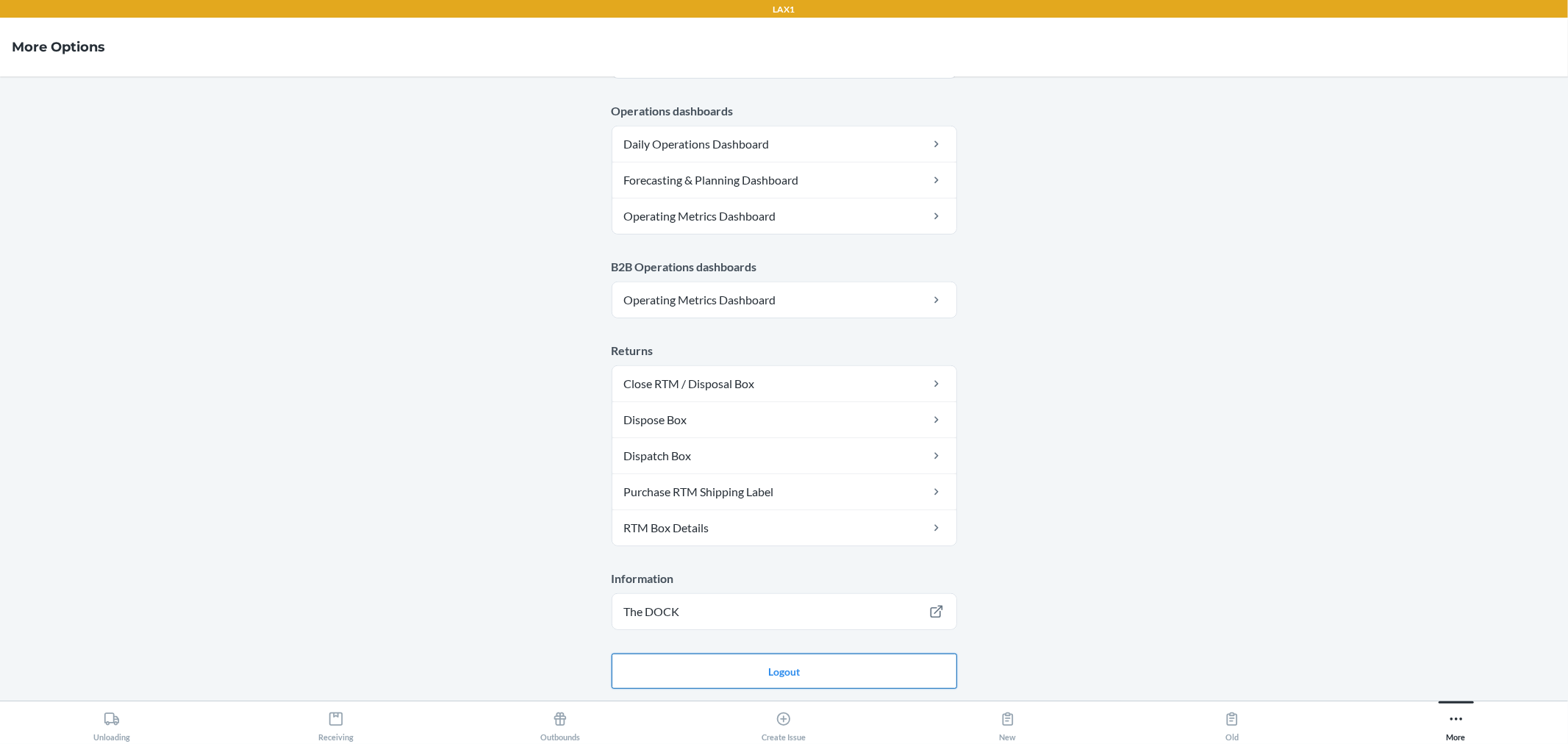
click at [866, 680] on button "Logout" at bounding box center [785, 671] width 346 height 35
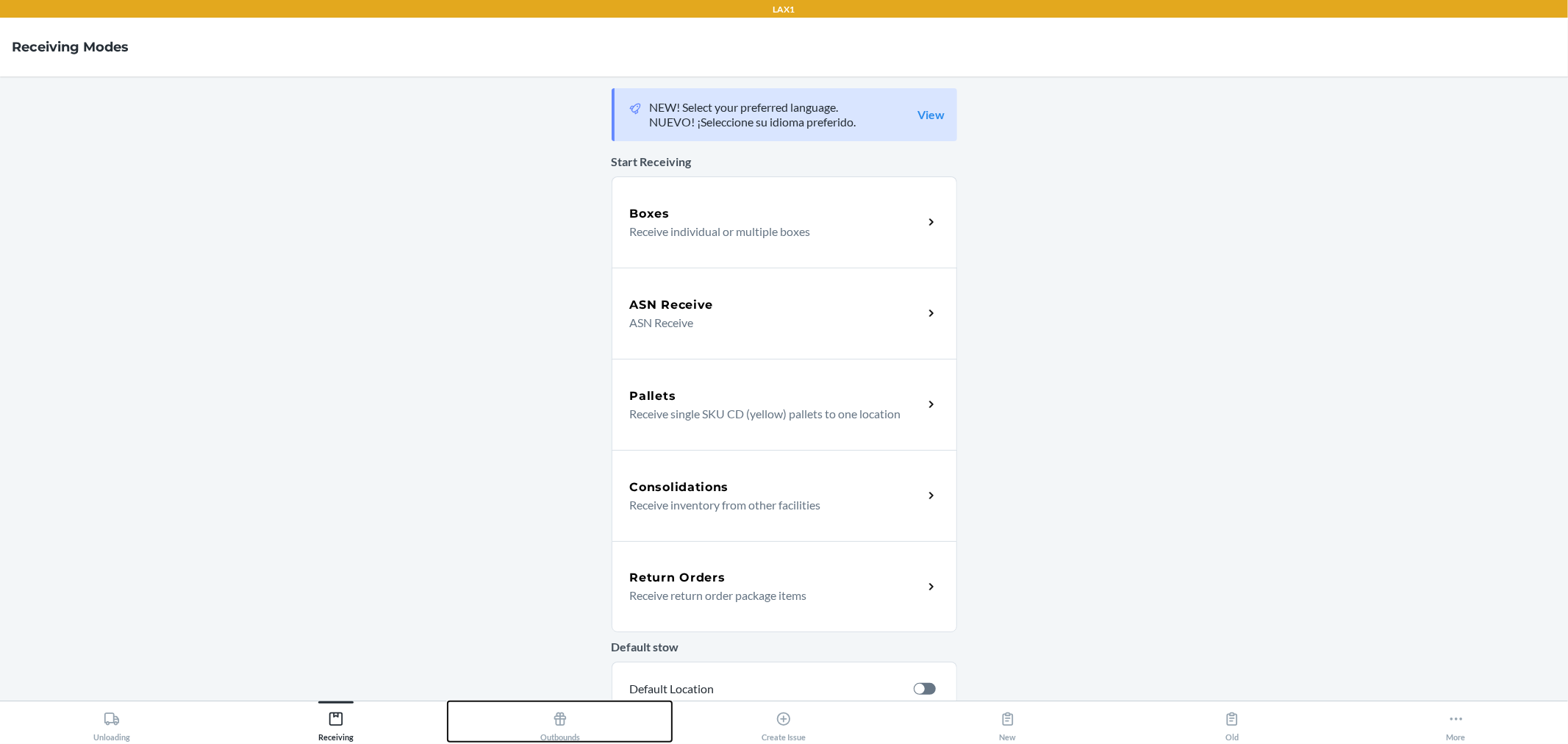
click at [527, 712] on button "Outbounds" at bounding box center [560, 722] width 224 height 40
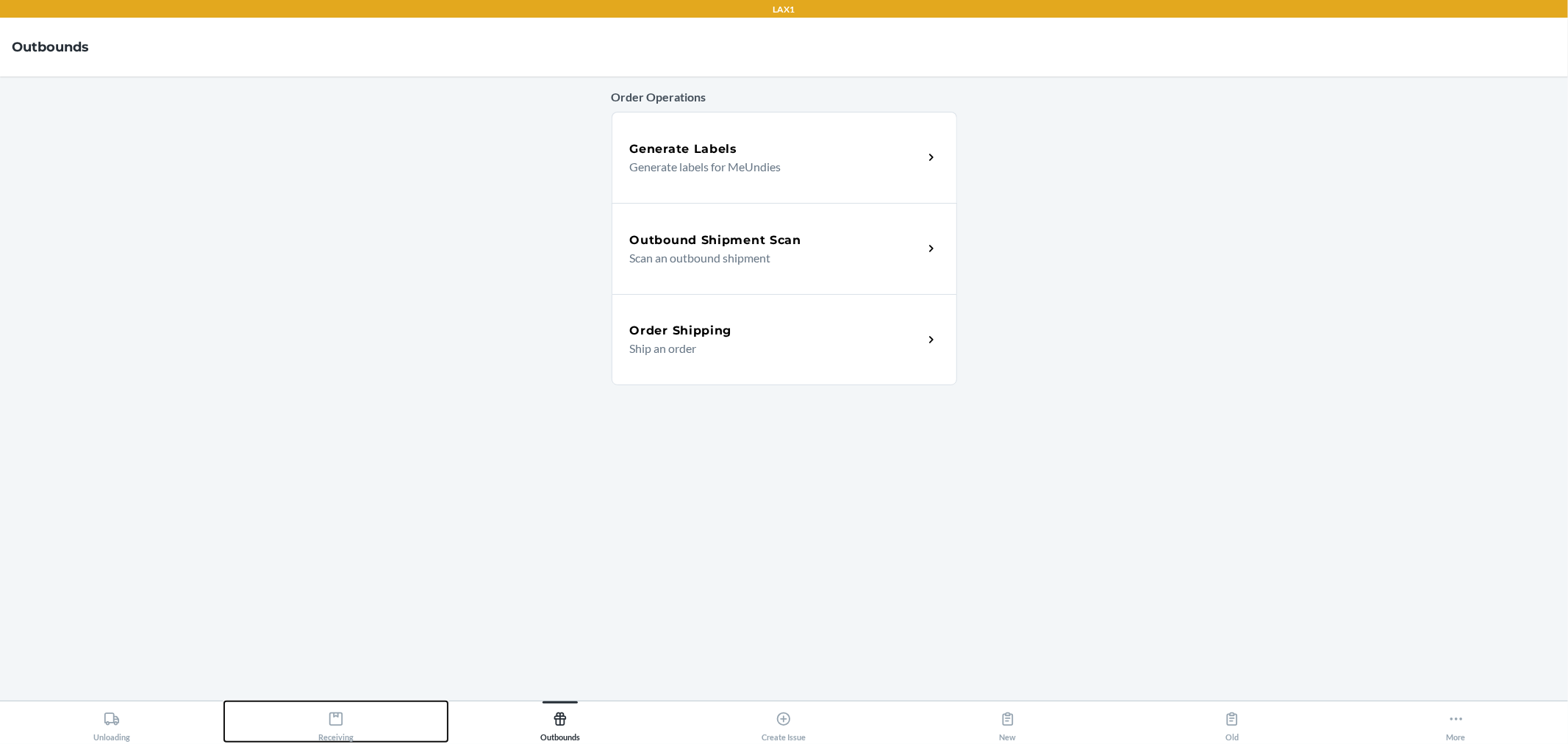
click at [355, 711] on button "Receiving" at bounding box center [337, 722] width 224 height 40
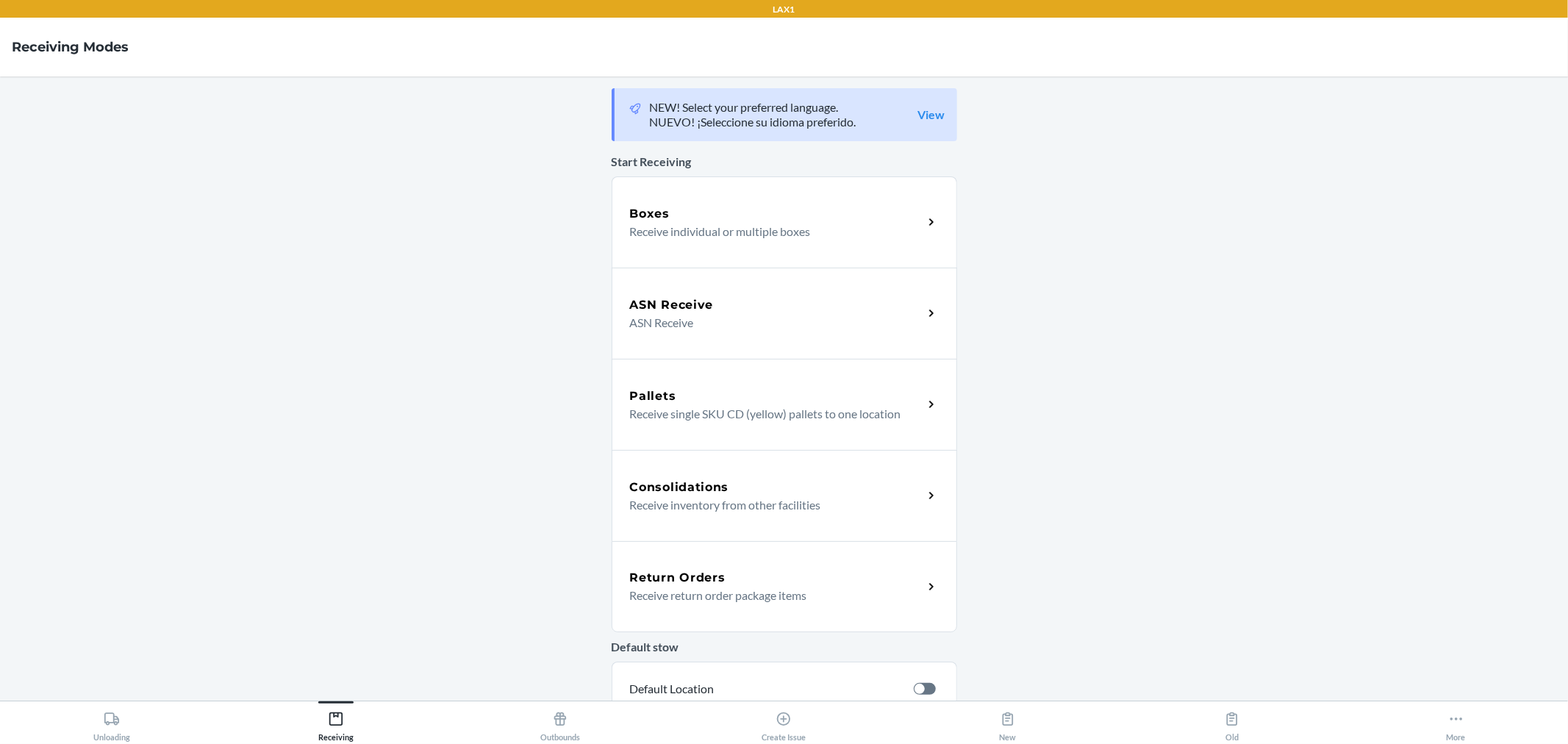
click at [730, 320] on p "ASN Receive" at bounding box center [771, 323] width 281 height 18
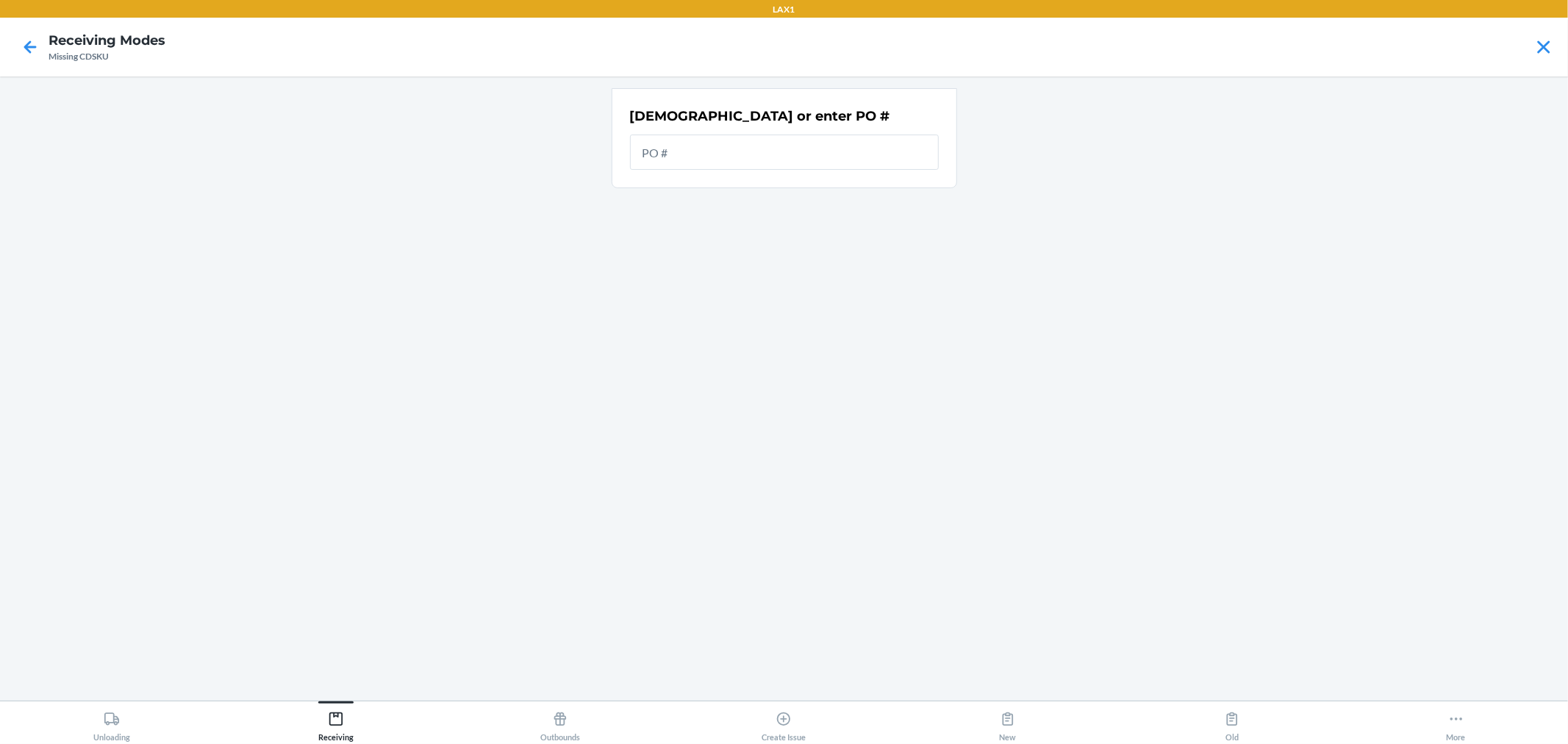
drag, startPoint x: 845, startPoint y: 210, endPoint x: 791, endPoint y: 143, distance: 86.1
type input "9877910"
click at [661, 132] on div "Scan or enter PO # This field is required." at bounding box center [784, 147] width 309 height 91
click at [664, 169] on input "This field is required." at bounding box center [784, 152] width 309 height 35
click at [357, 730] on button "Receiving" at bounding box center [337, 722] width 224 height 40
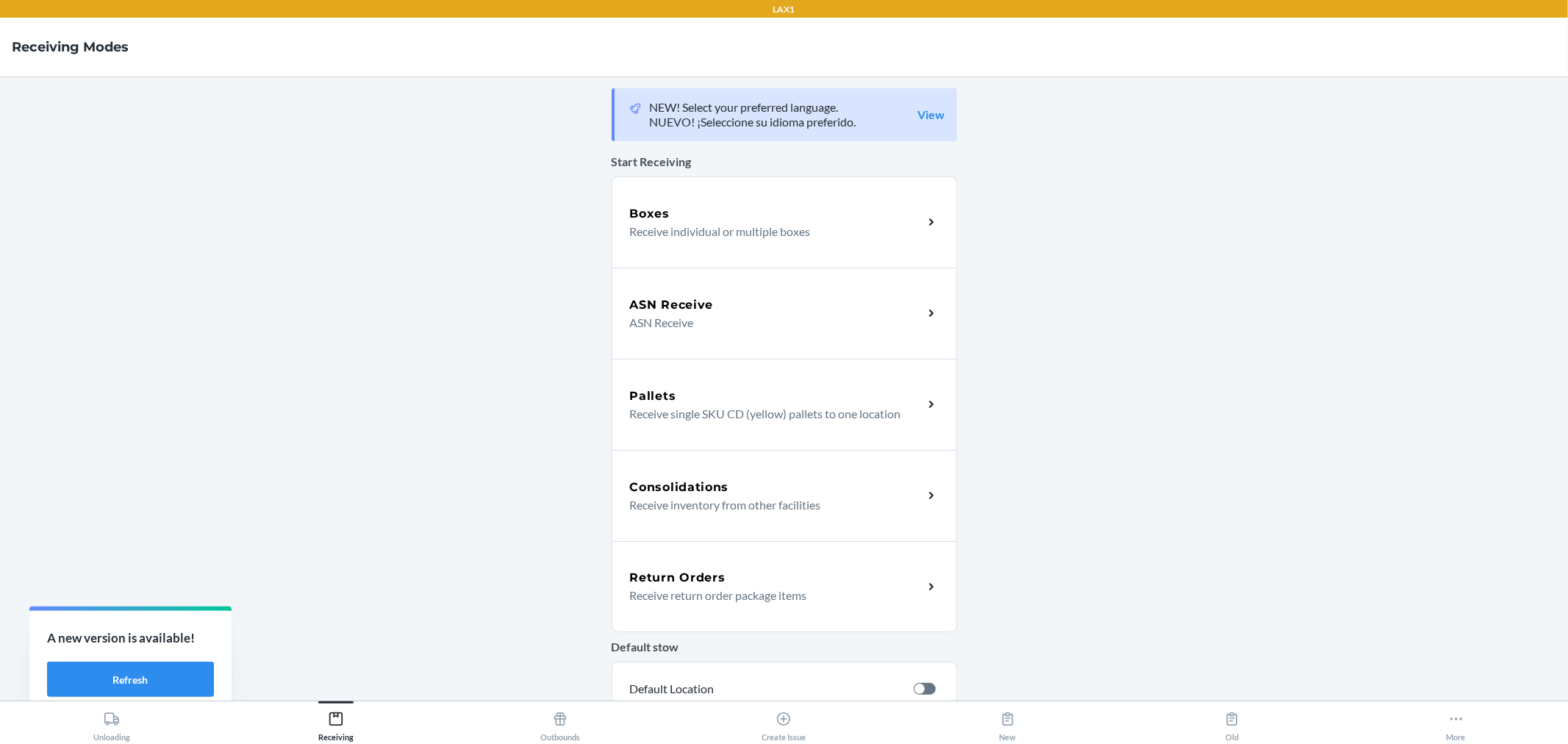
click at [851, 203] on div "Boxes Receive individual or multiple boxes" at bounding box center [785, 222] width 346 height 91
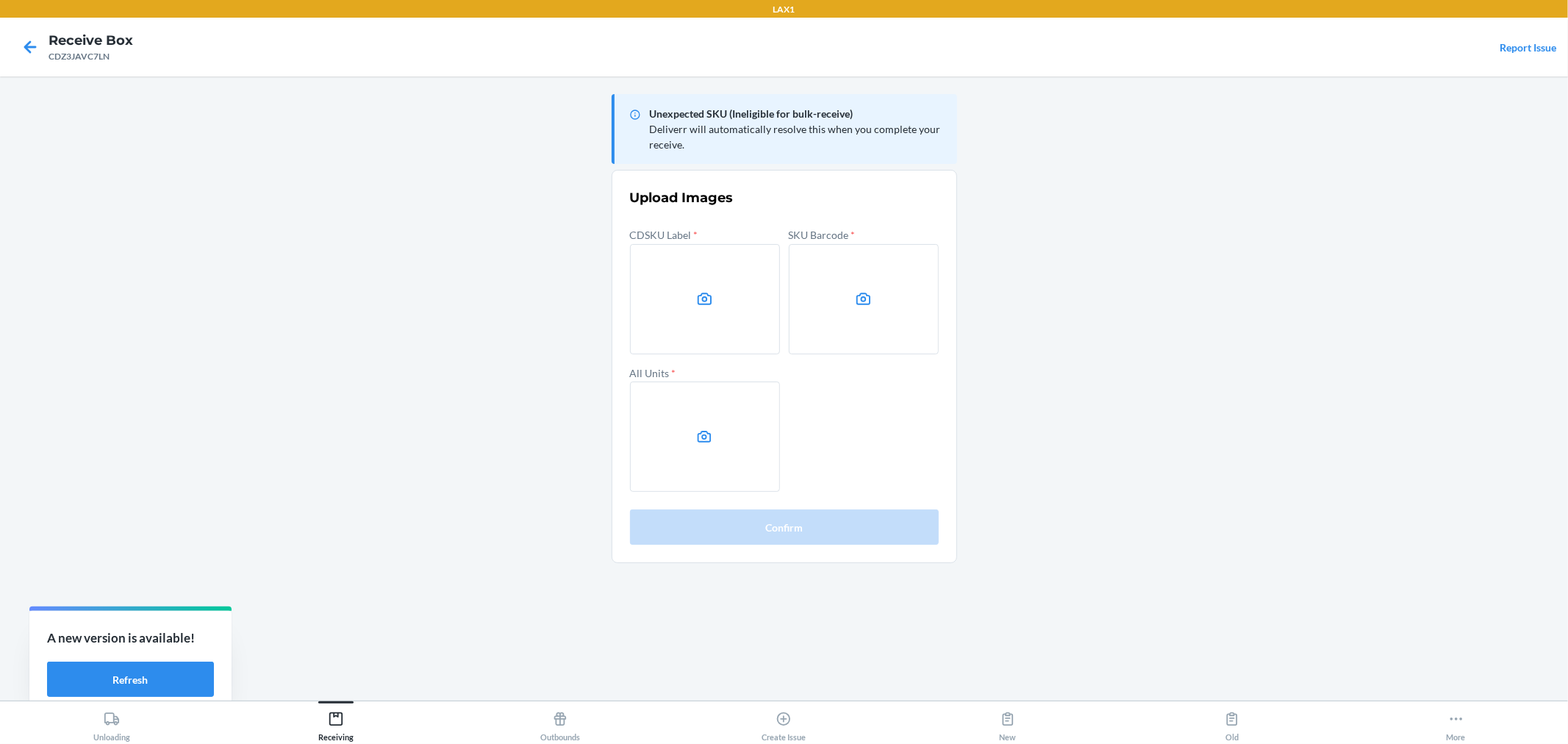
click at [1261, 70] on nav "Receive Box CDZ3JAVC7LN Report Issue" at bounding box center [784, 47] width 1568 height 59
click at [1356, 228] on main "Unexpected SKU (Ineligible for bulk-receive) Deliverr will automatically resolv…" at bounding box center [784, 388] width 1568 height 624
click at [667, 309] on label at bounding box center [705, 299] width 150 height 110
click at [0, 0] on input "file" at bounding box center [0, 0] width 0 height 0
click at [819, 269] on label at bounding box center [863, 299] width 150 height 110
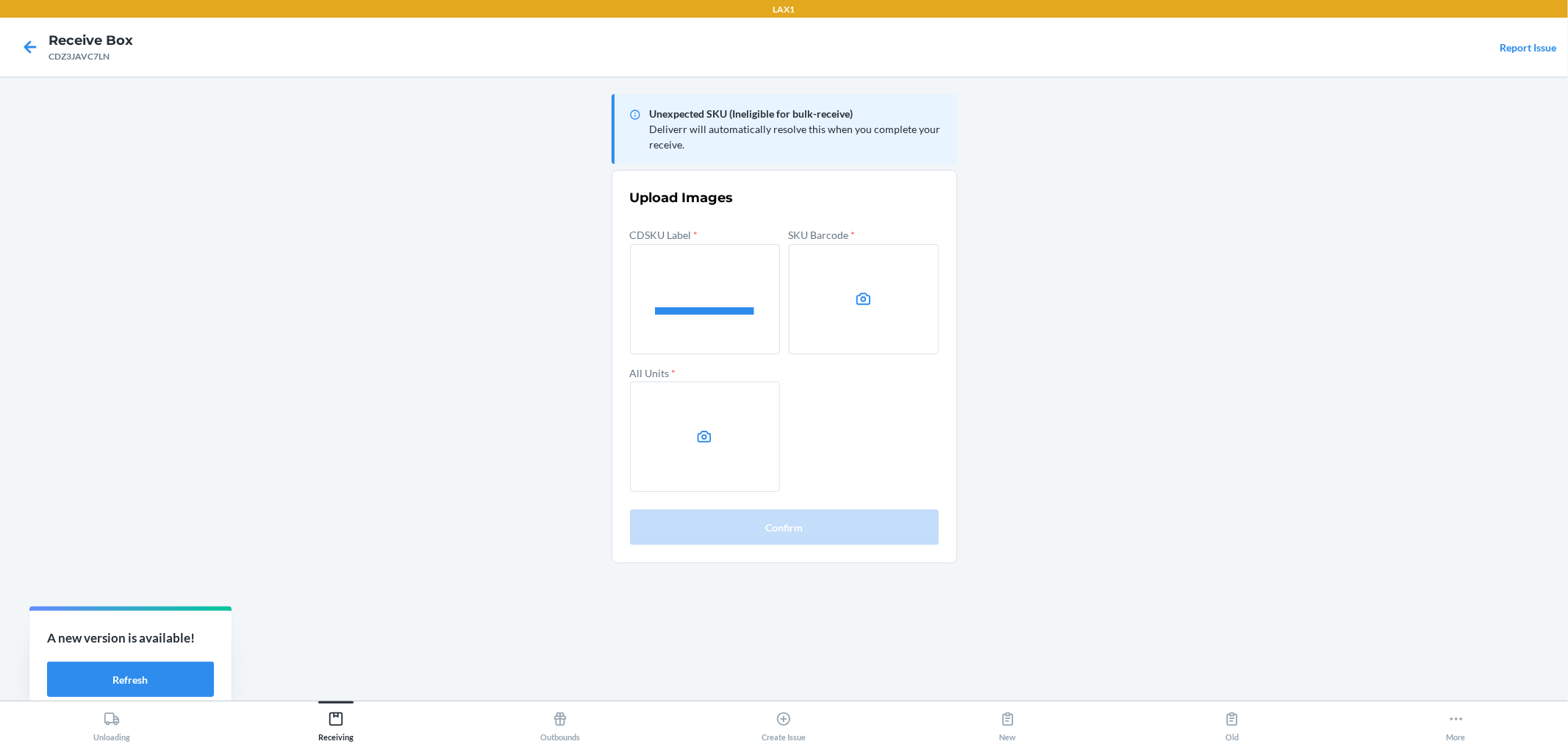
click at [0, 0] on input "file" at bounding box center [0, 0] width 0 height 0
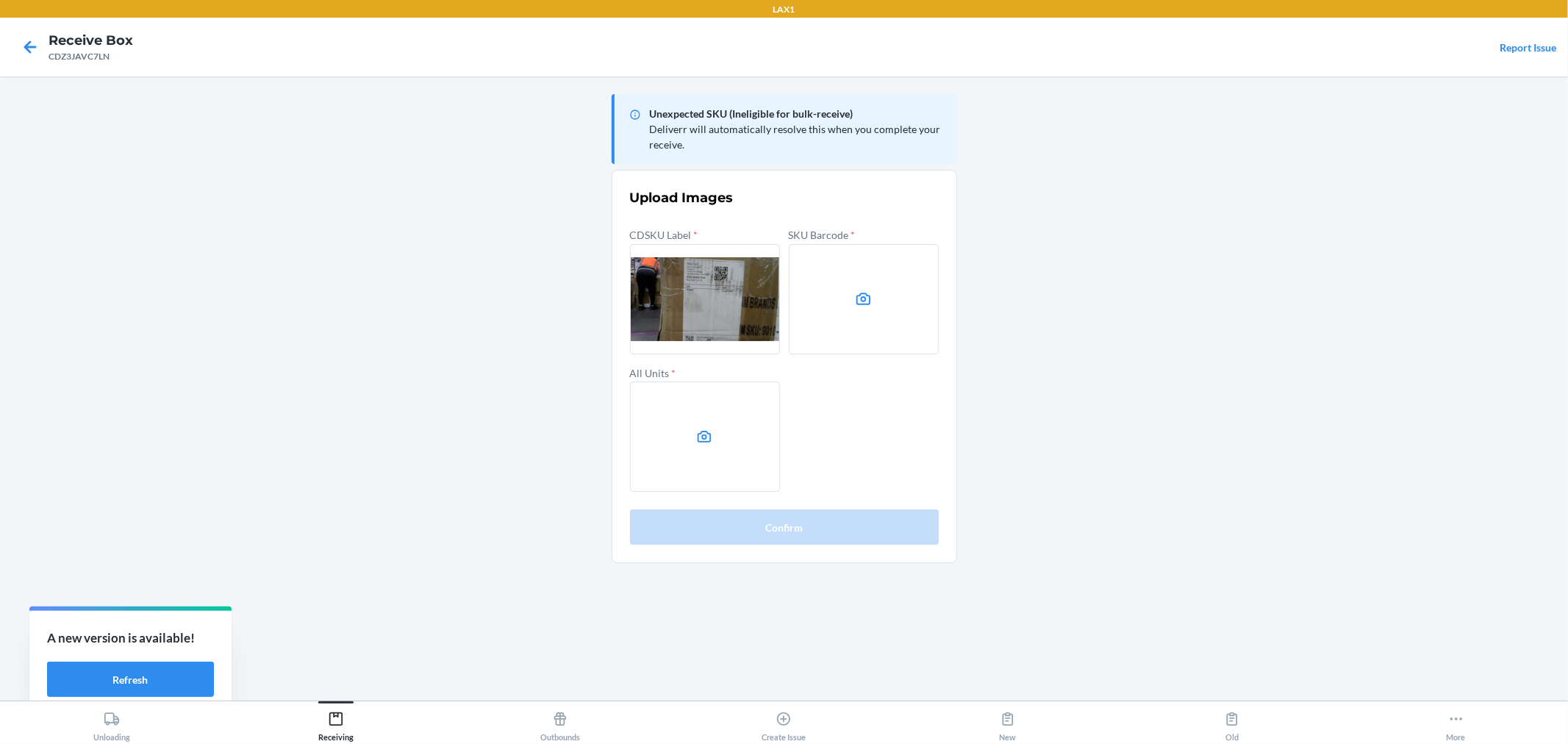
click at [689, 421] on label at bounding box center [705, 436] width 150 height 110
click at [0, 0] on input "file" at bounding box center [0, 0] width 0 height 0
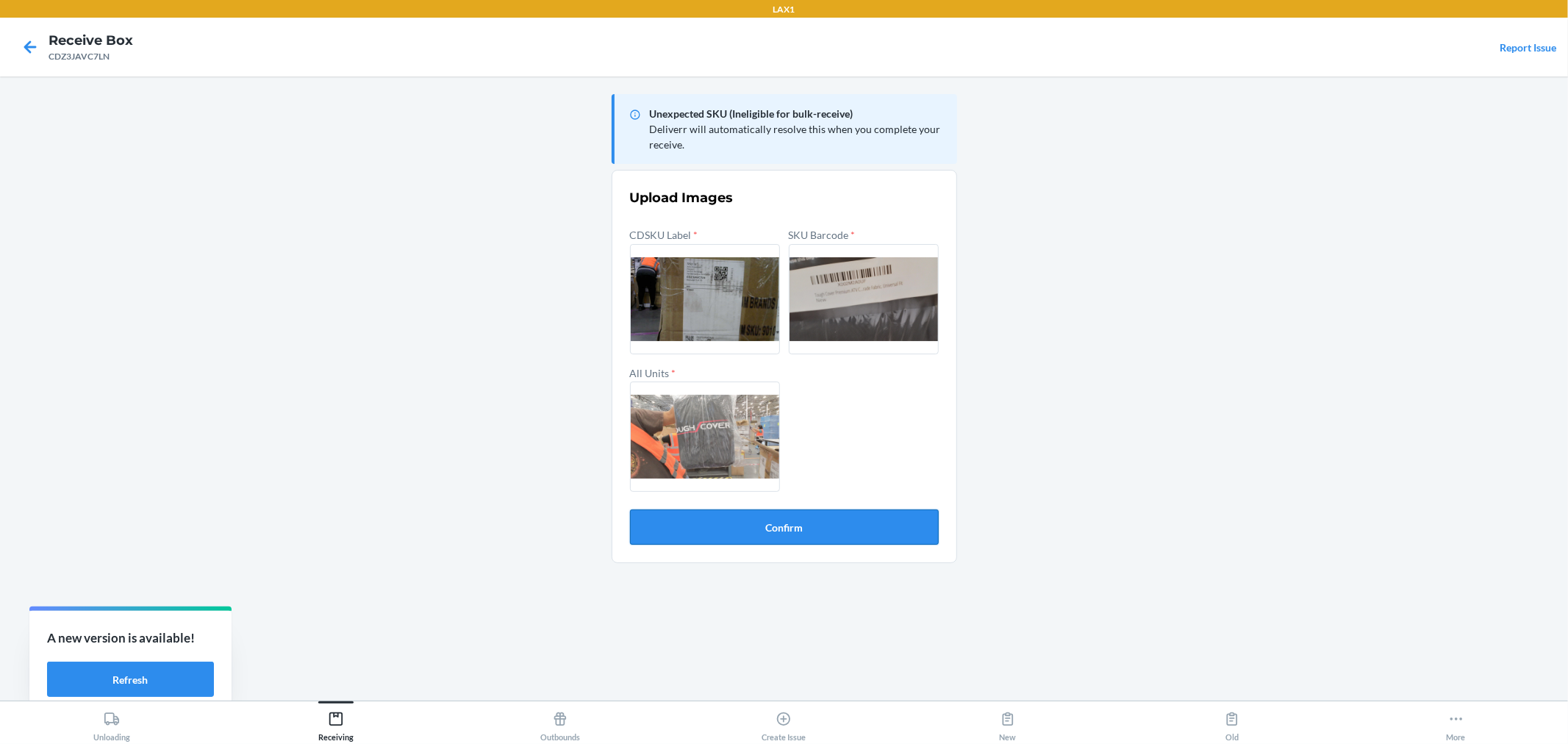
click at [789, 519] on button "Confirm" at bounding box center [784, 527] width 309 height 35
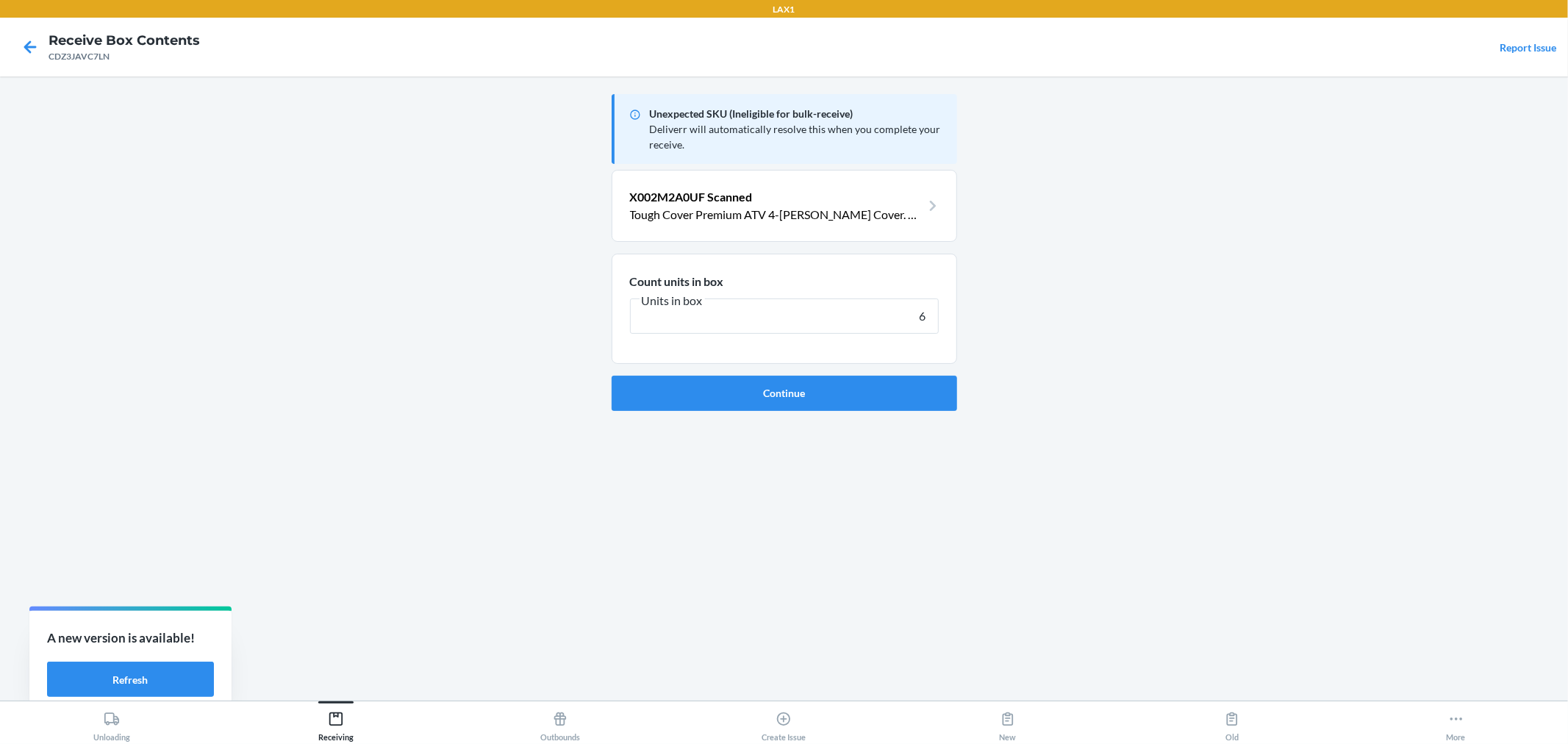
type input "6"
click at [612, 376] on button "Continue" at bounding box center [785, 393] width 346 height 35
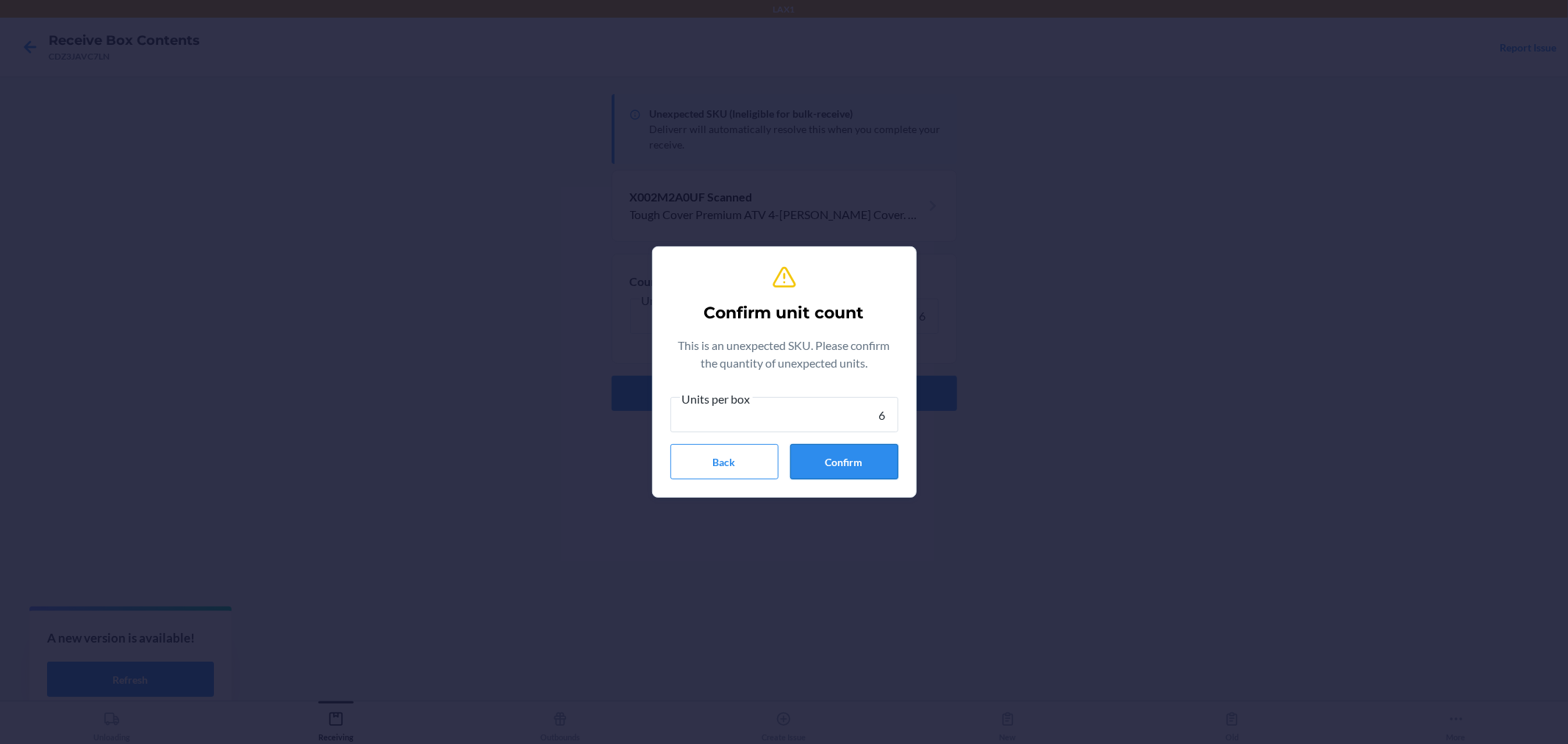
type input "6"
click at [877, 466] on button "Confirm" at bounding box center [844, 462] width 108 height 35
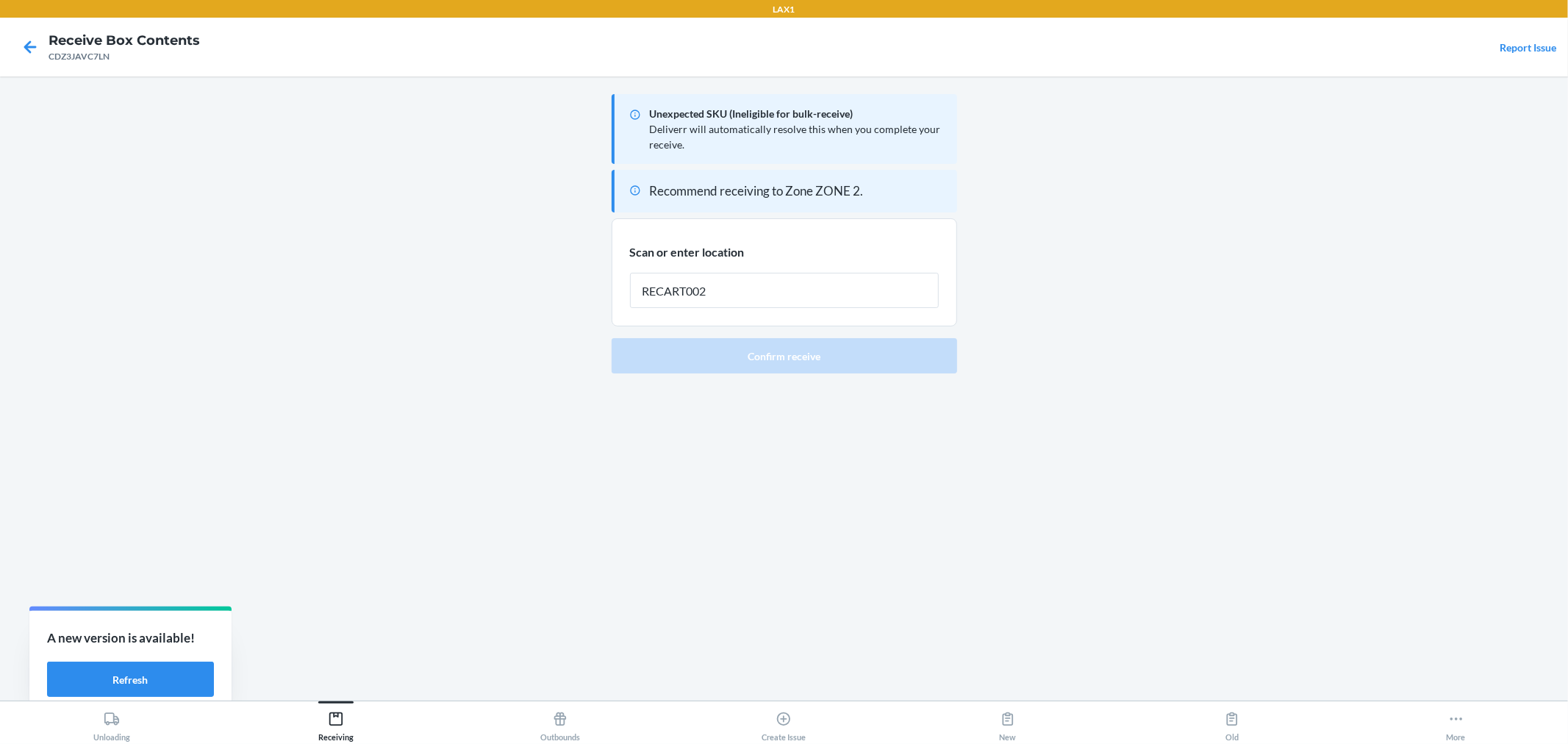
type input "RECART002"
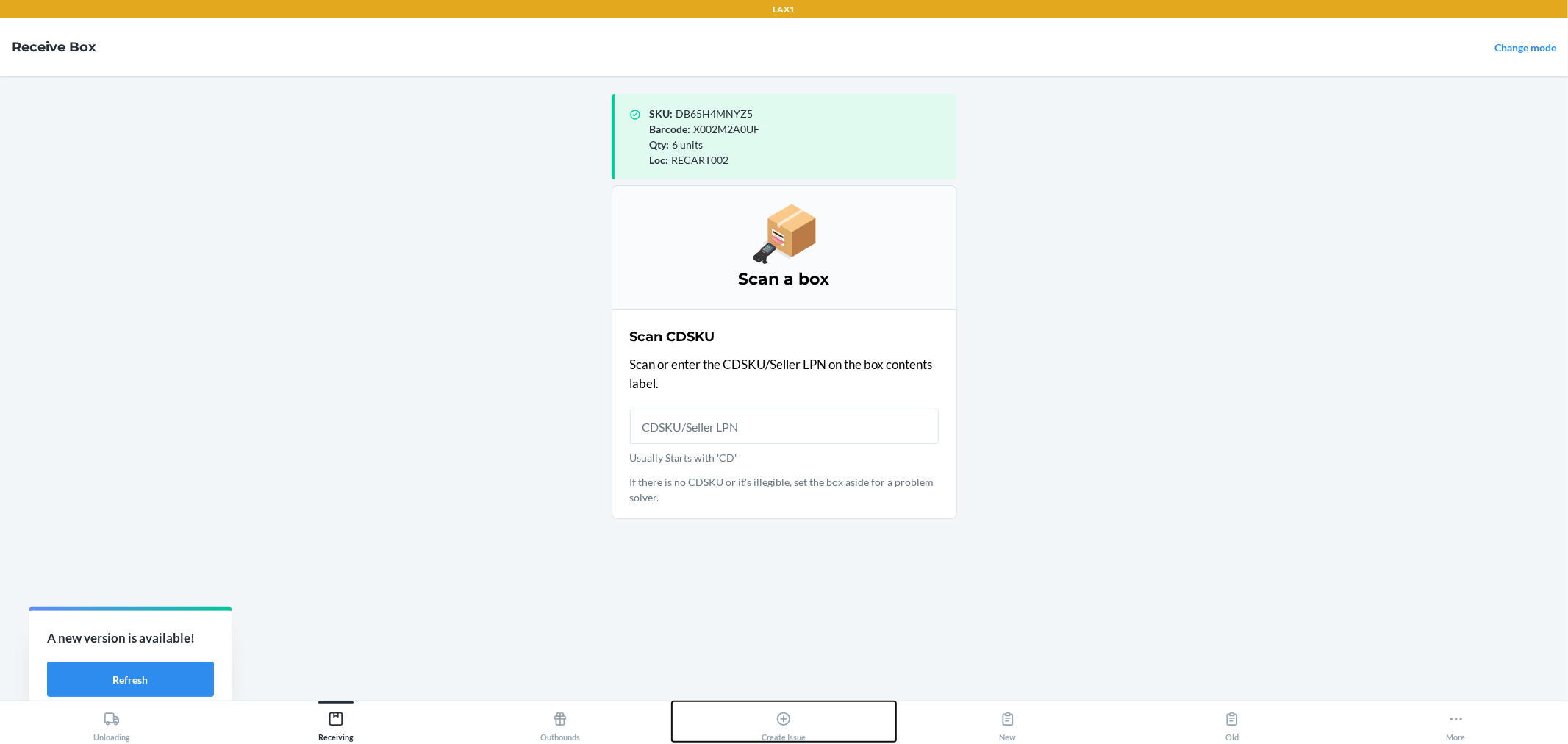
click at [780, 714] on icon at bounding box center [784, 719] width 13 height 13
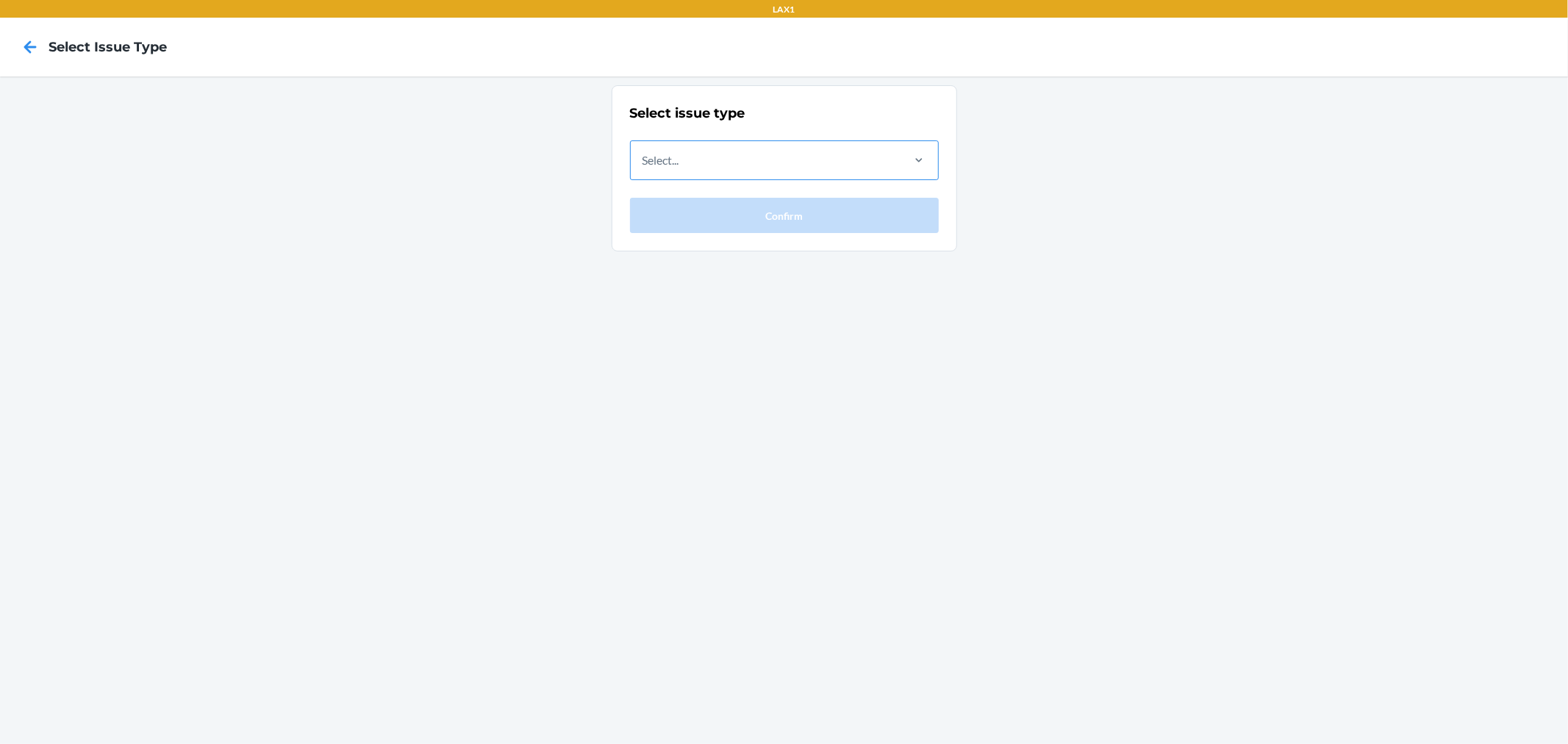
click at [738, 159] on div "Select..." at bounding box center [765, 160] width 269 height 38
click at [644, 159] on input "Select..." at bounding box center [643, 160] width 1 height 18
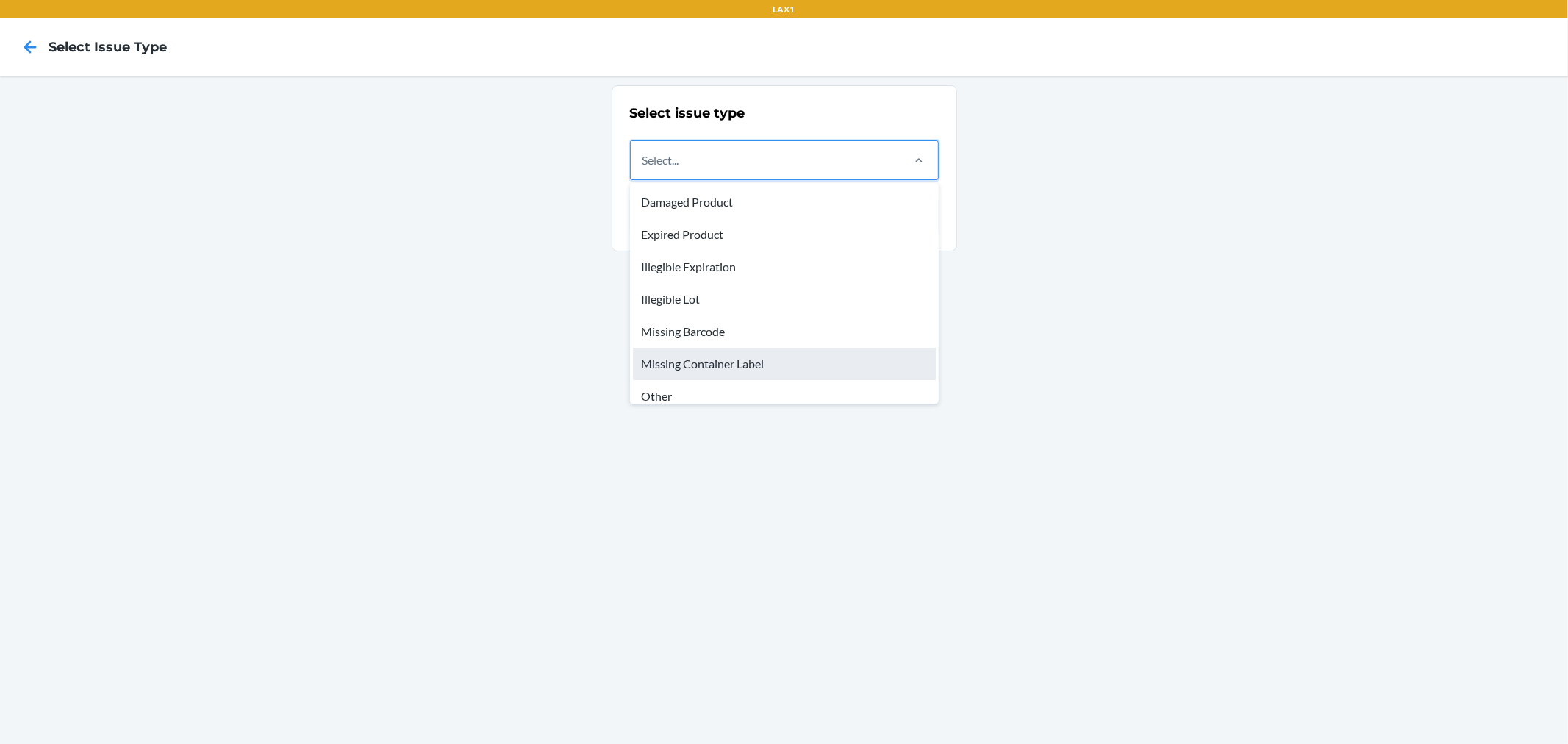
click at [702, 359] on div "Missing Container Label" at bounding box center [784, 364] width 303 height 32
click at [644, 169] on input "option Missing Container Label focused, 6 of 8. 8 results available. Use Up and…" at bounding box center [643, 160] width 1 height 18
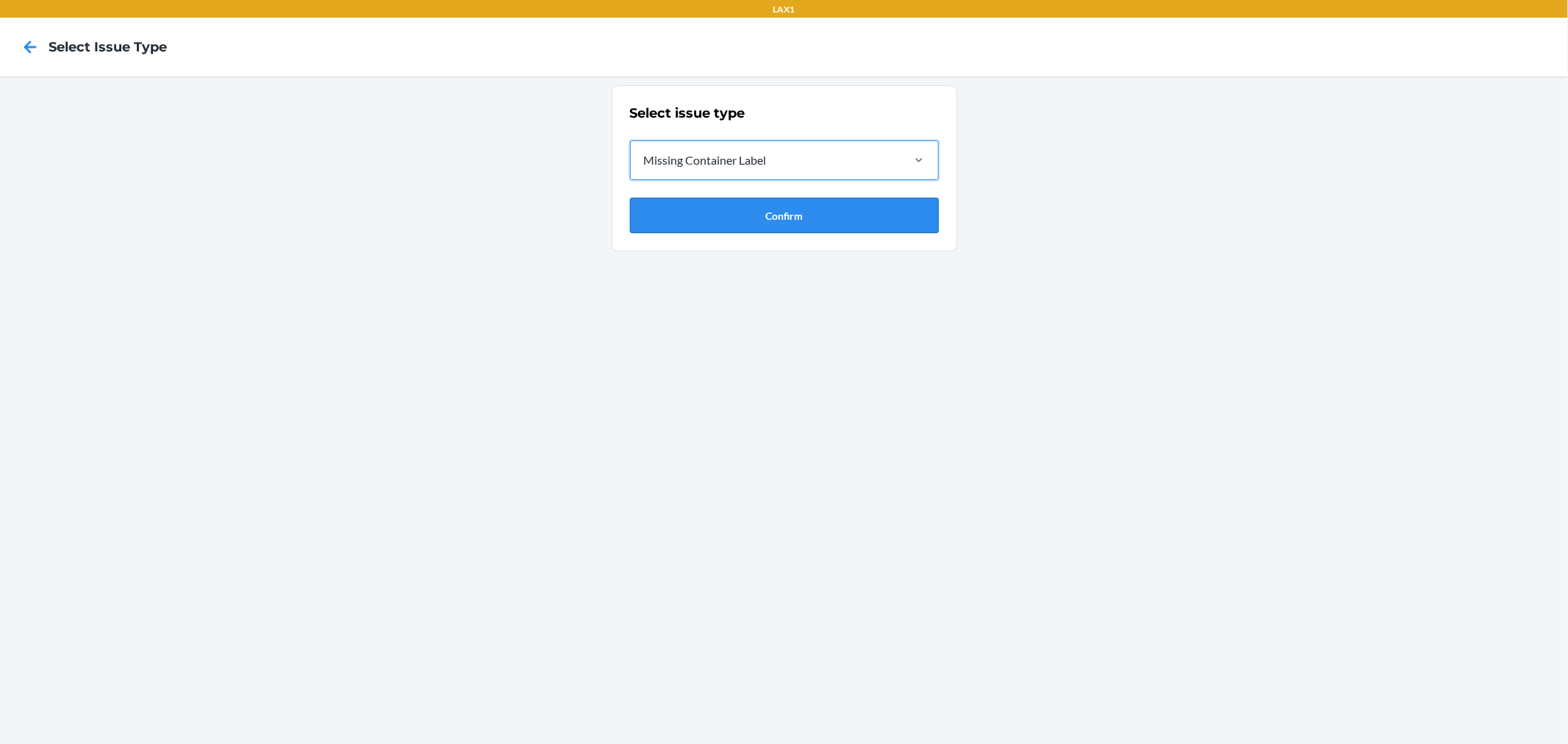
click at [735, 219] on button "Confirm" at bounding box center [784, 215] width 309 height 35
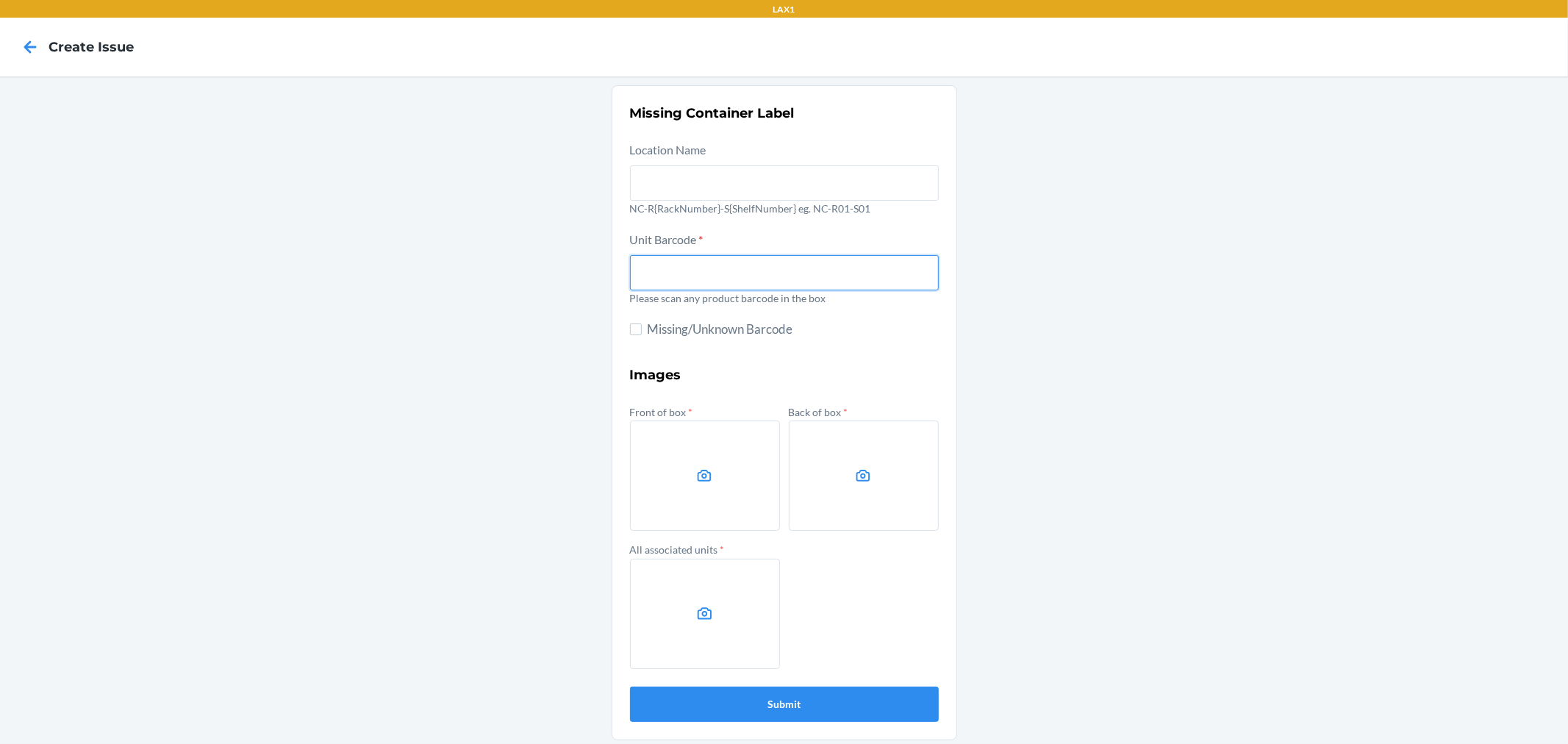
click at [723, 269] on input "text" at bounding box center [784, 272] width 309 height 35
type input "810112718720"
click at [630, 687] on button "Submit" at bounding box center [784, 704] width 309 height 35
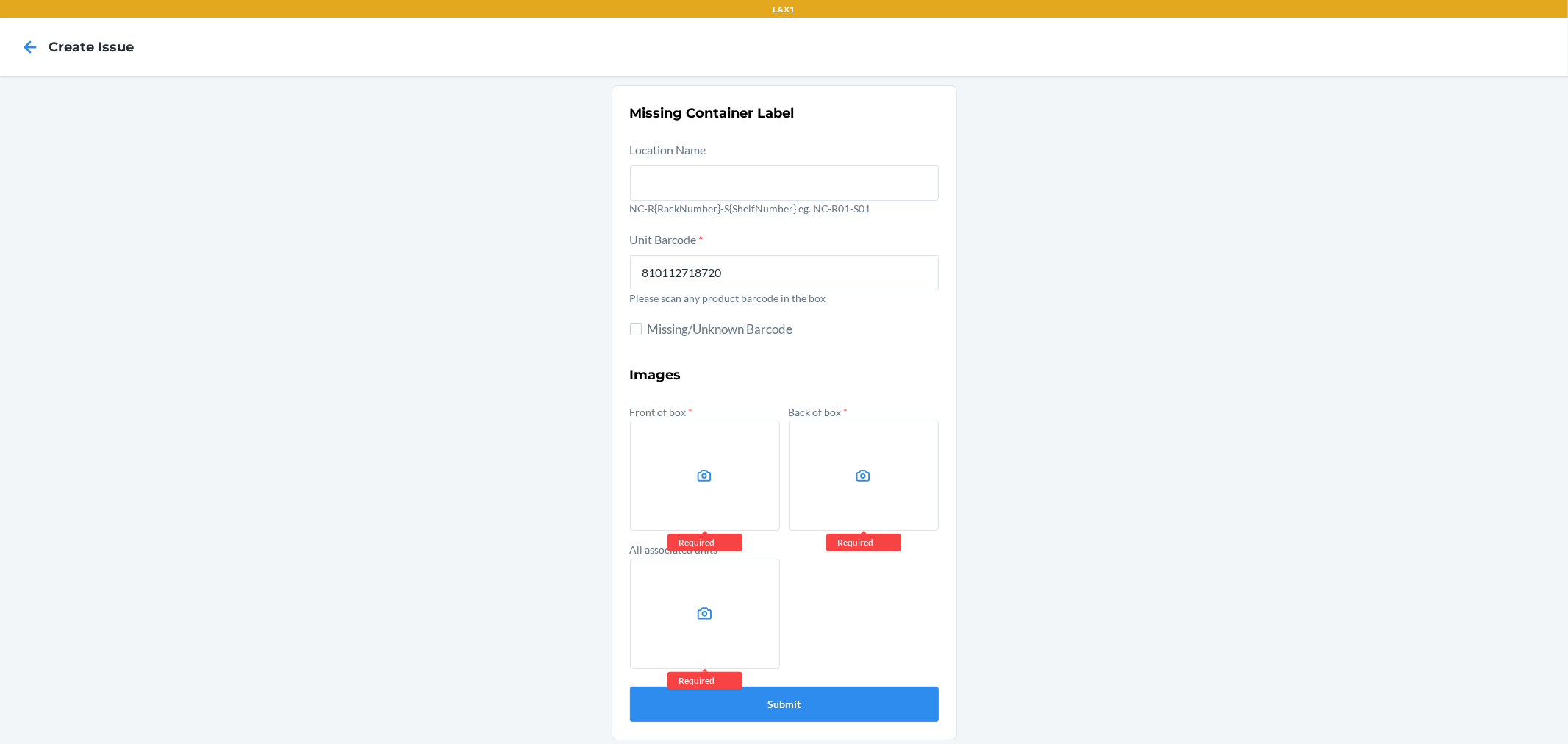
drag, startPoint x: 1275, startPoint y: 207, endPoint x: 1183, endPoint y: 288, distance: 122.6
click at [1275, 207] on div "Missing Container Label Location Name NC-R{RackNumber}-S{ShelfNumber} eg. NC-R0…" at bounding box center [784, 412] width 1568 height 673
drag, startPoint x: 1492, startPoint y: 603, endPoint x: 1482, endPoint y: 603, distance: 10.0
click at [1492, 603] on div "Missing Container Label Location Name NC-R{RackNumber}-S{ShelfNumber} eg. NC-R0…" at bounding box center [784, 412] width 1568 height 673
click at [720, 515] on label at bounding box center [705, 475] width 150 height 110
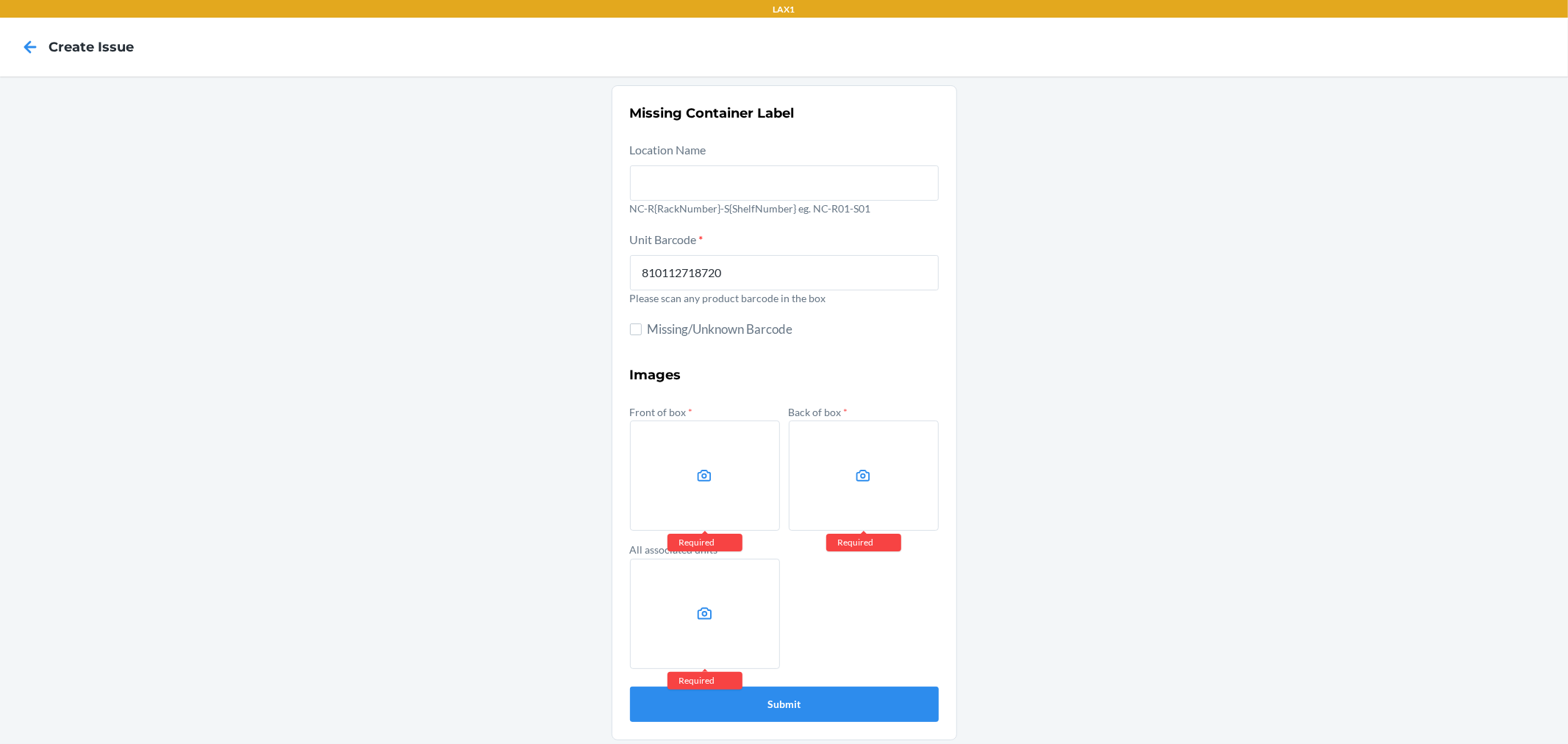
click at [0, 0] on input "file" at bounding box center [0, 0] width 0 height 0
click at [788, 439] on label at bounding box center [863, 475] width 150 height 110
click at [0, 0] on input "file" at bounding box center [0, 0] width 0 height 0
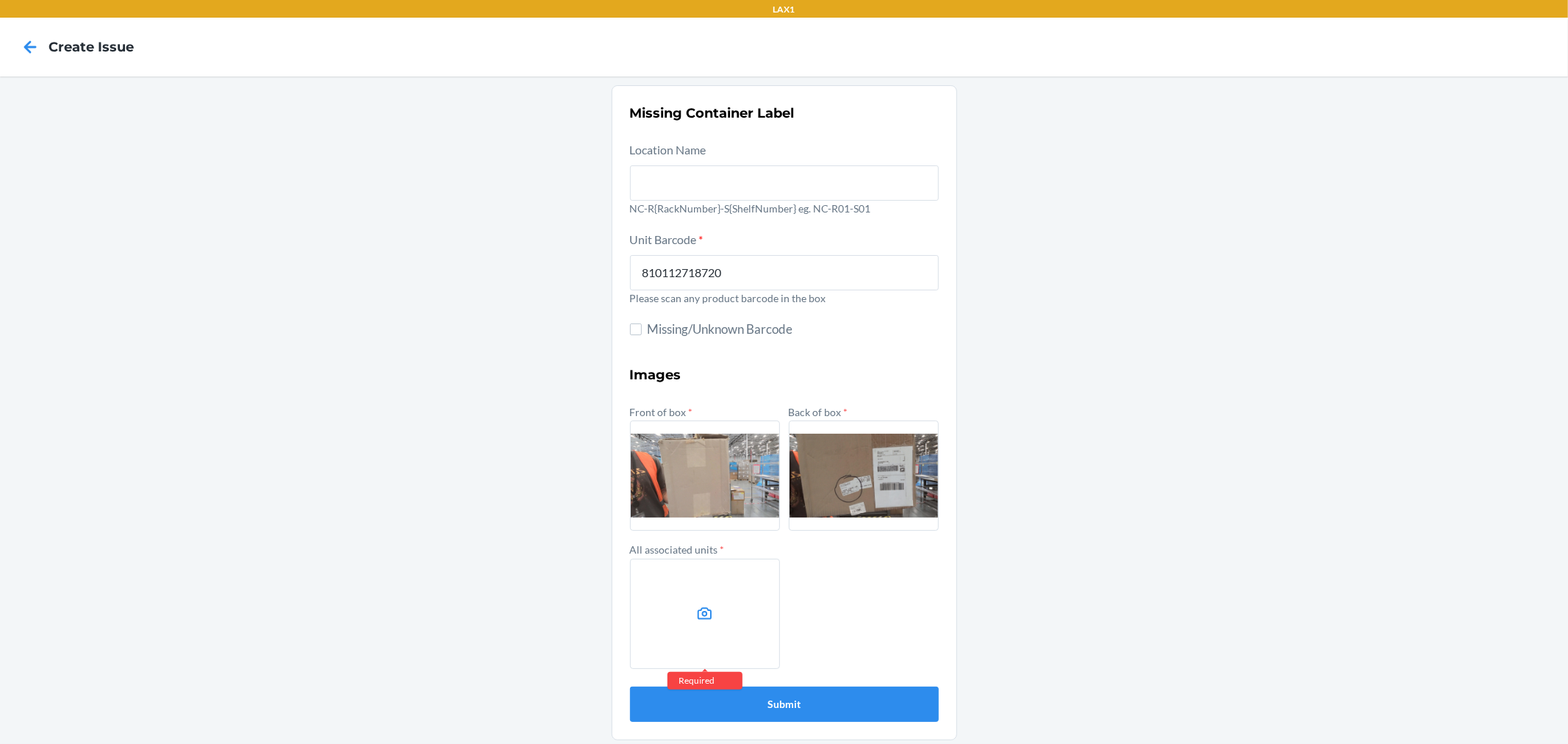
click at [670, 585] on label at bounding box center [705, 614] width 150 height 110
click at [0, 0] on input "file" at bounding box center [0, 0] width 0 height 0
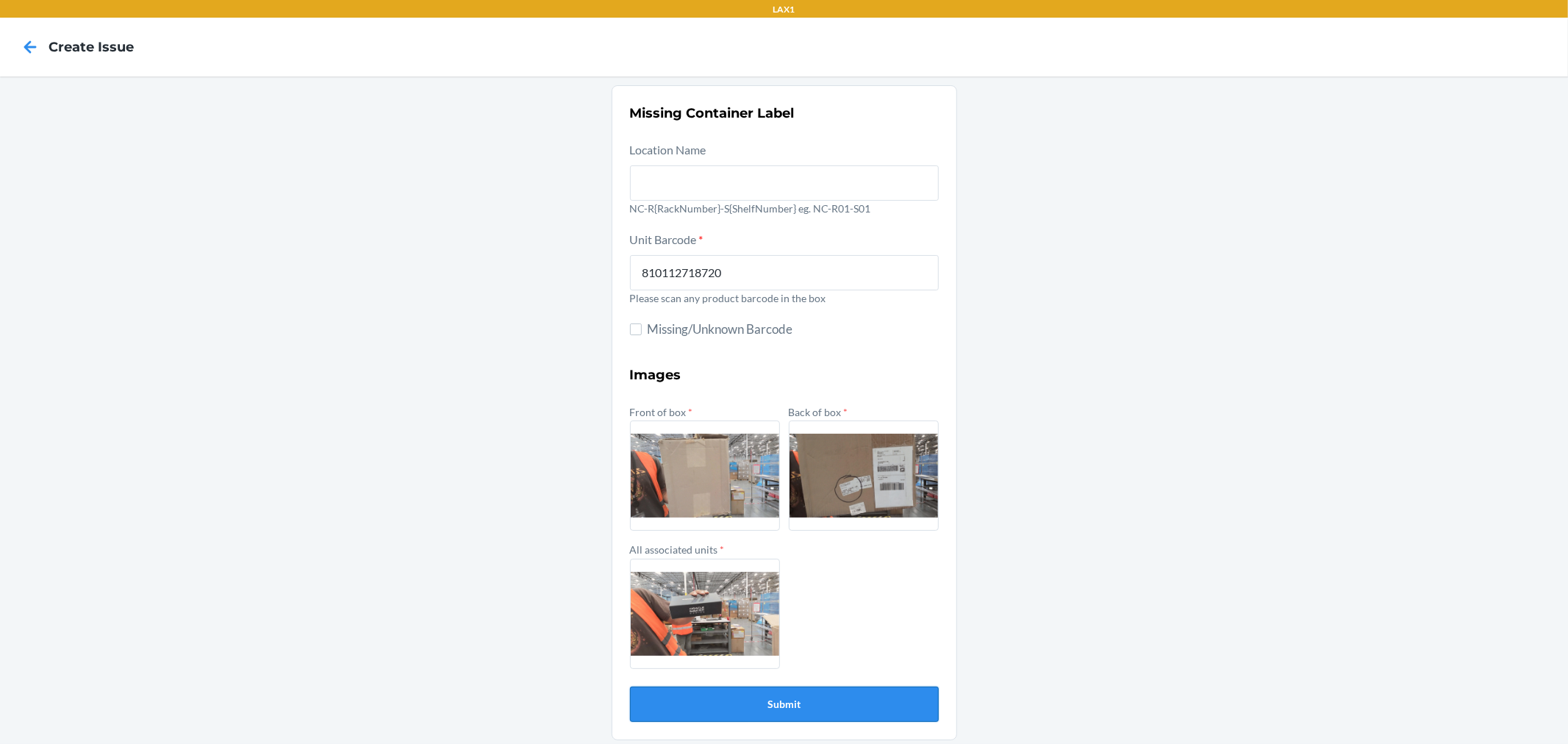
click at [820, 703] on button "Submit" at bounding box center [784, 704] width 309 height 35
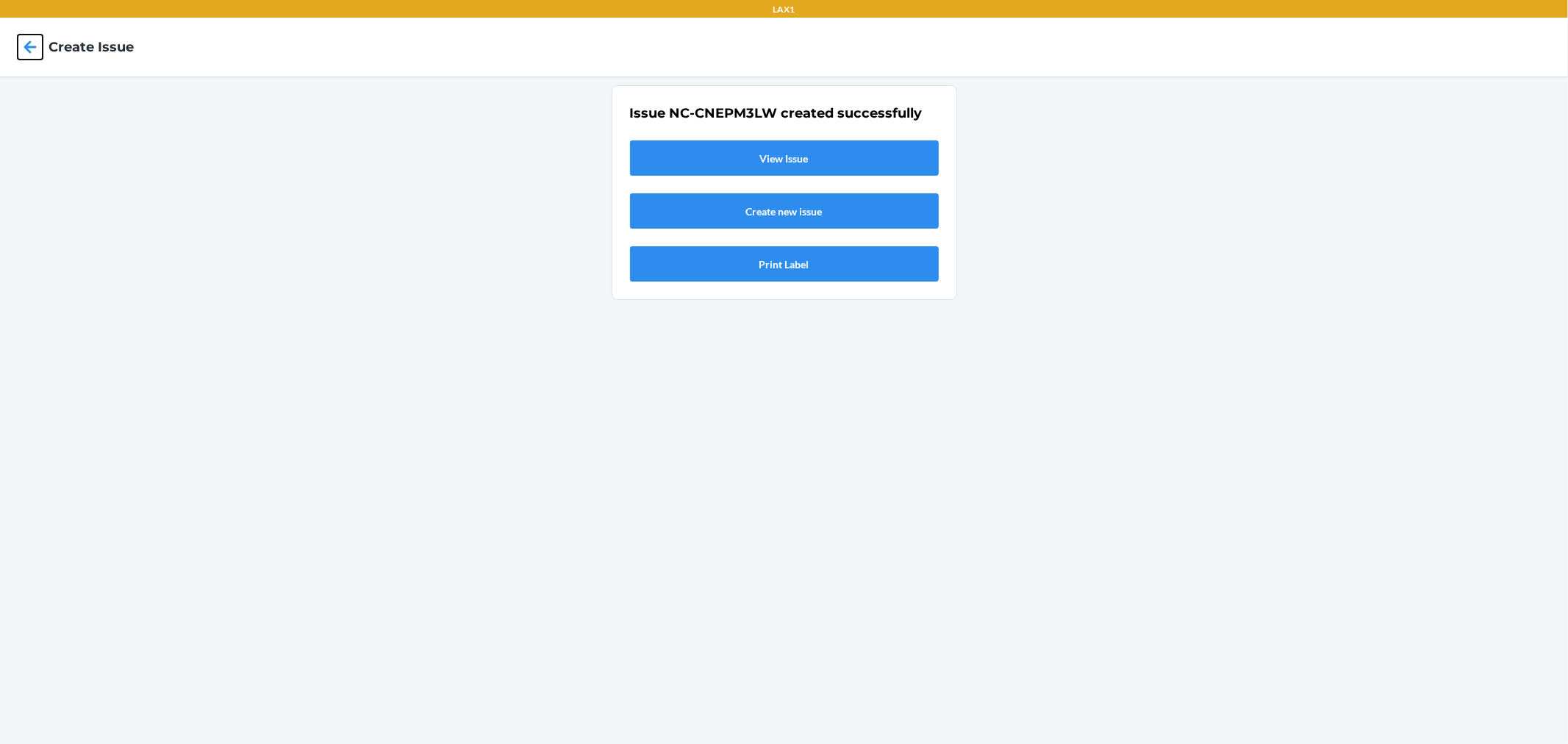
click at [22, 43] on icon at bounding box center [30, 46] width 25 height 25
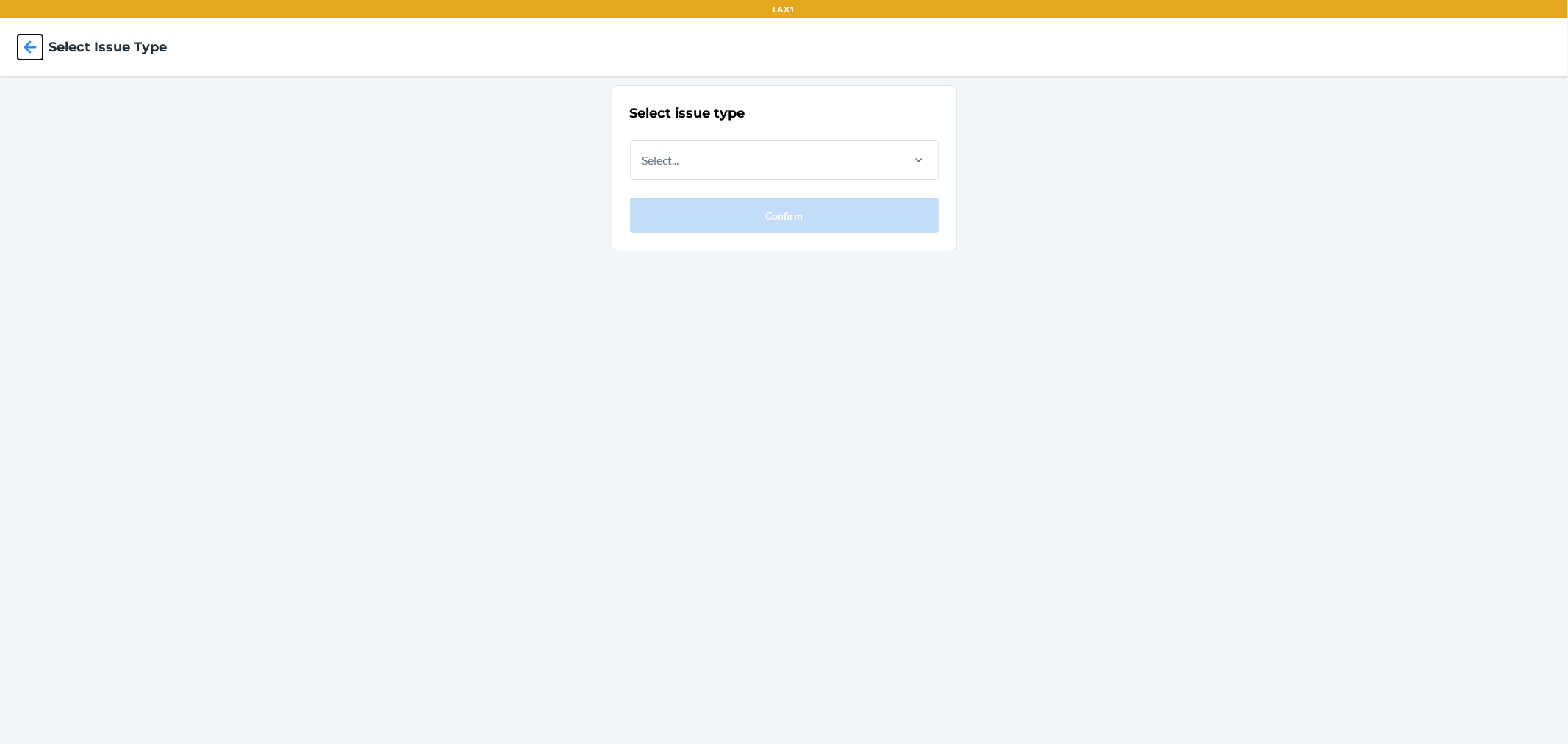
click at [22, 43] on icon at bounding box center [30, 46] width 25 height 25
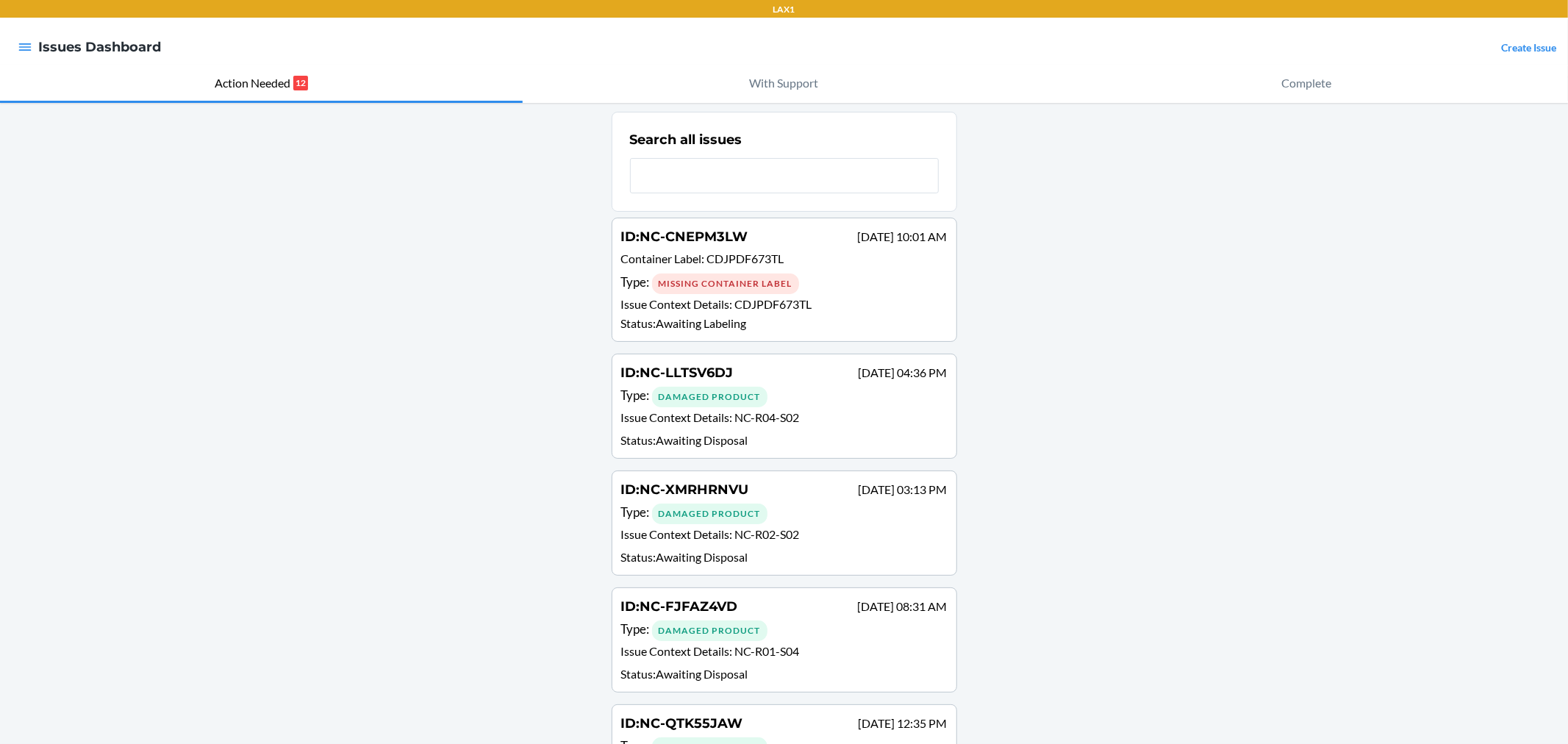
click at [744, 265] on span "CDJPDF673TL" at bounding box center [745, 258] width 77 height 14
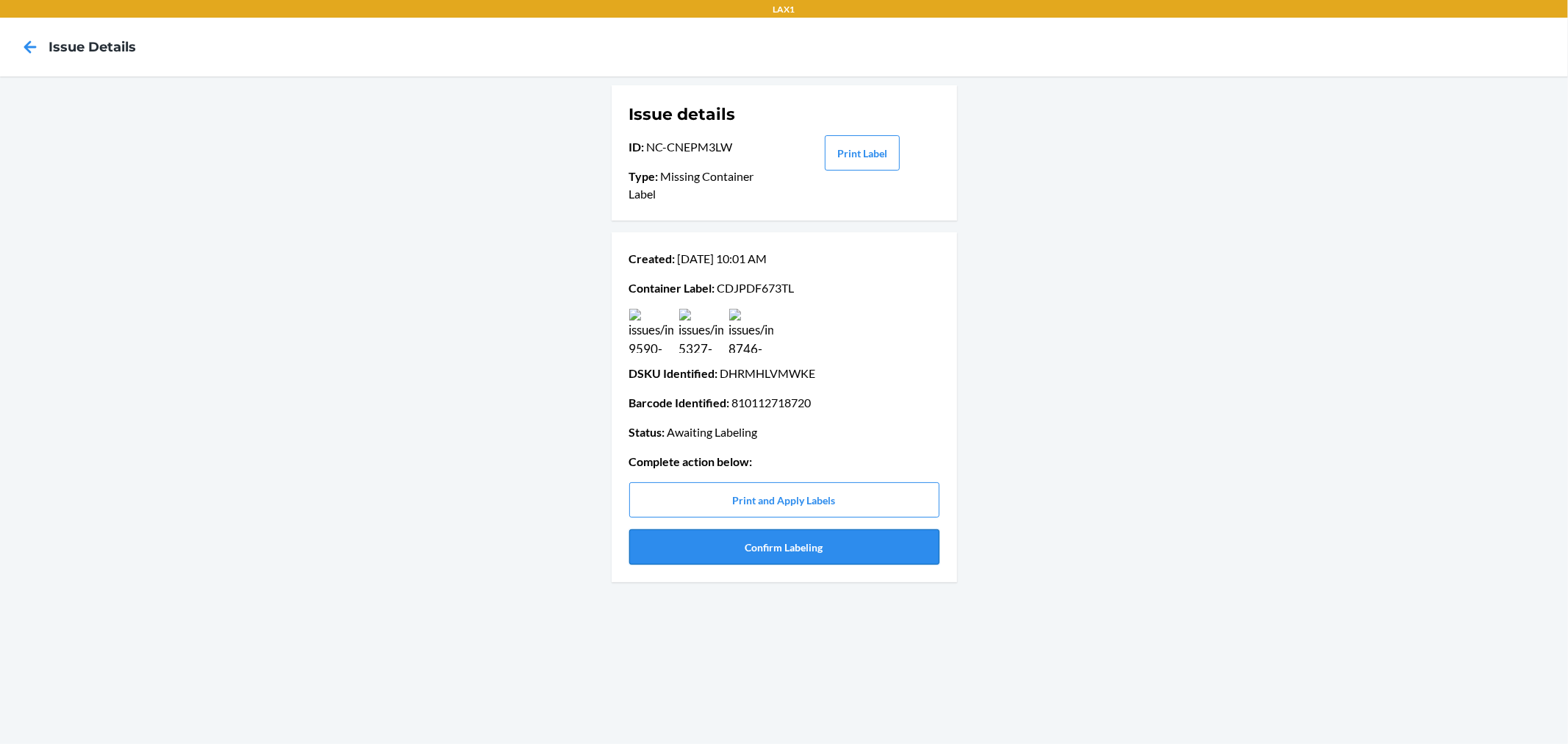
click at [787, 554] on button "Confirm Labeling" at bounding box center [784, 547] width 310 height 35
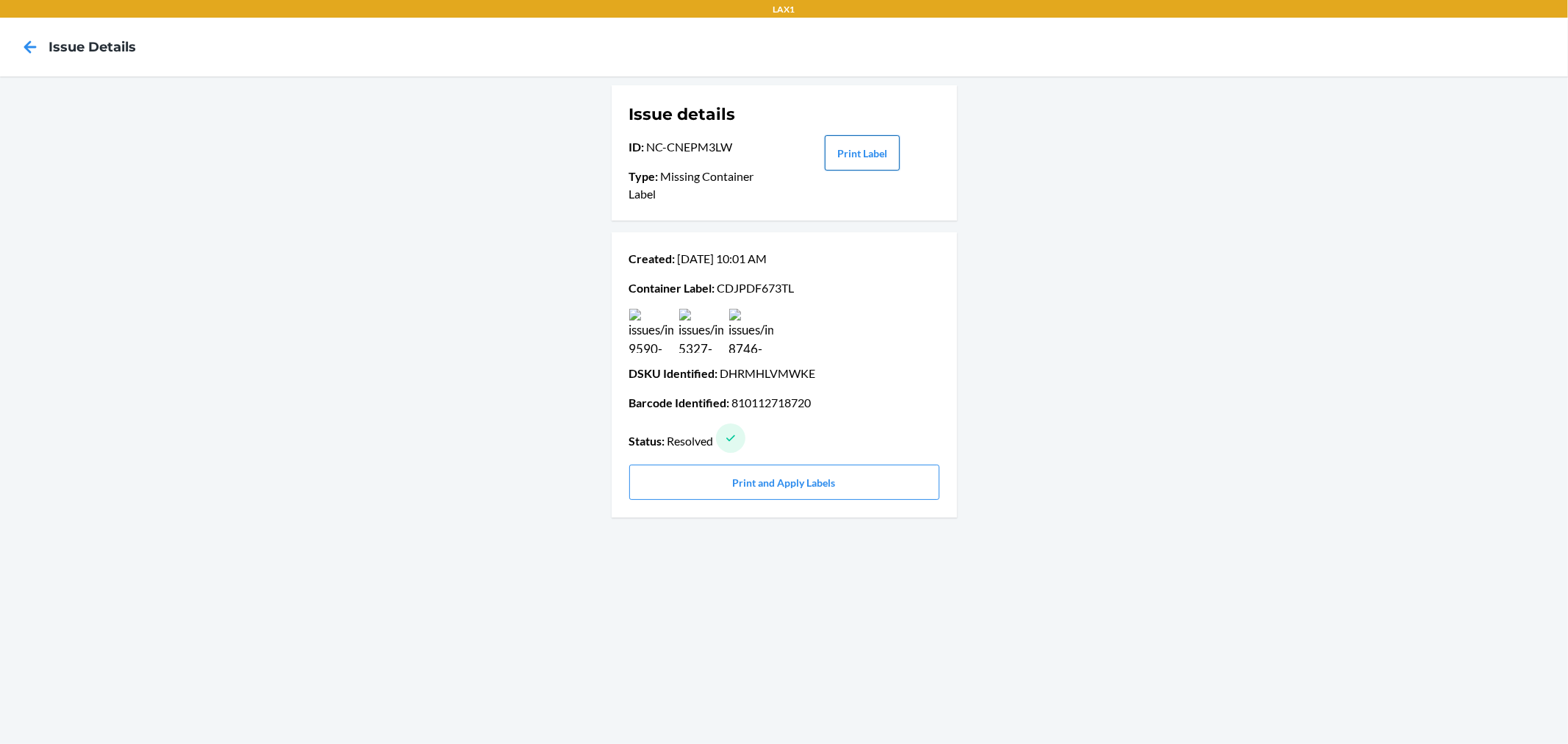
click at [864, 156] on button "Print Label" at bounding box center [863, 153] width 75 height 35
click at [23, 41] on icon at bounding box center [30, 46] width 25 height 25
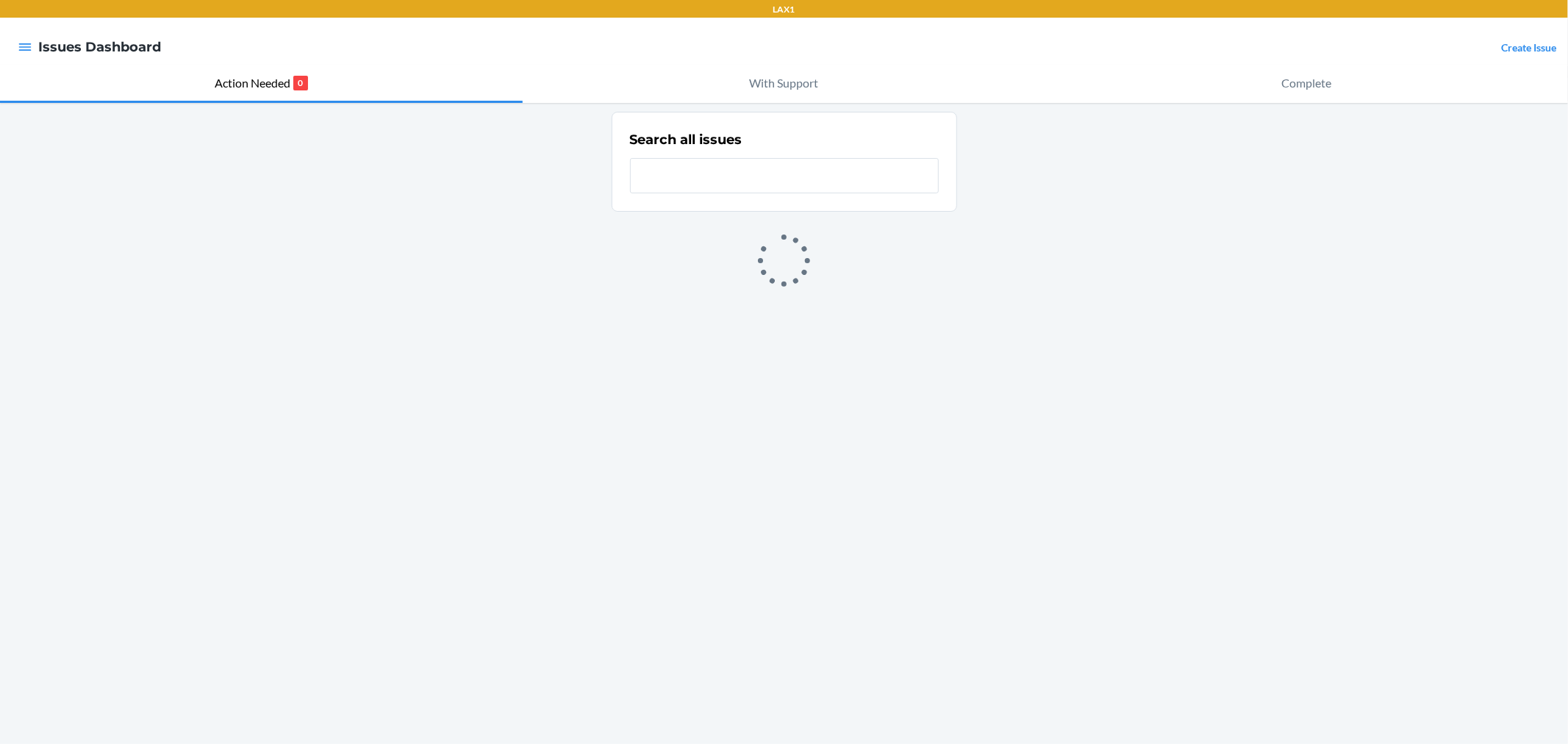
click at [23, 41] on icon "button" at bounding box center [25, 47] width 15 height 15
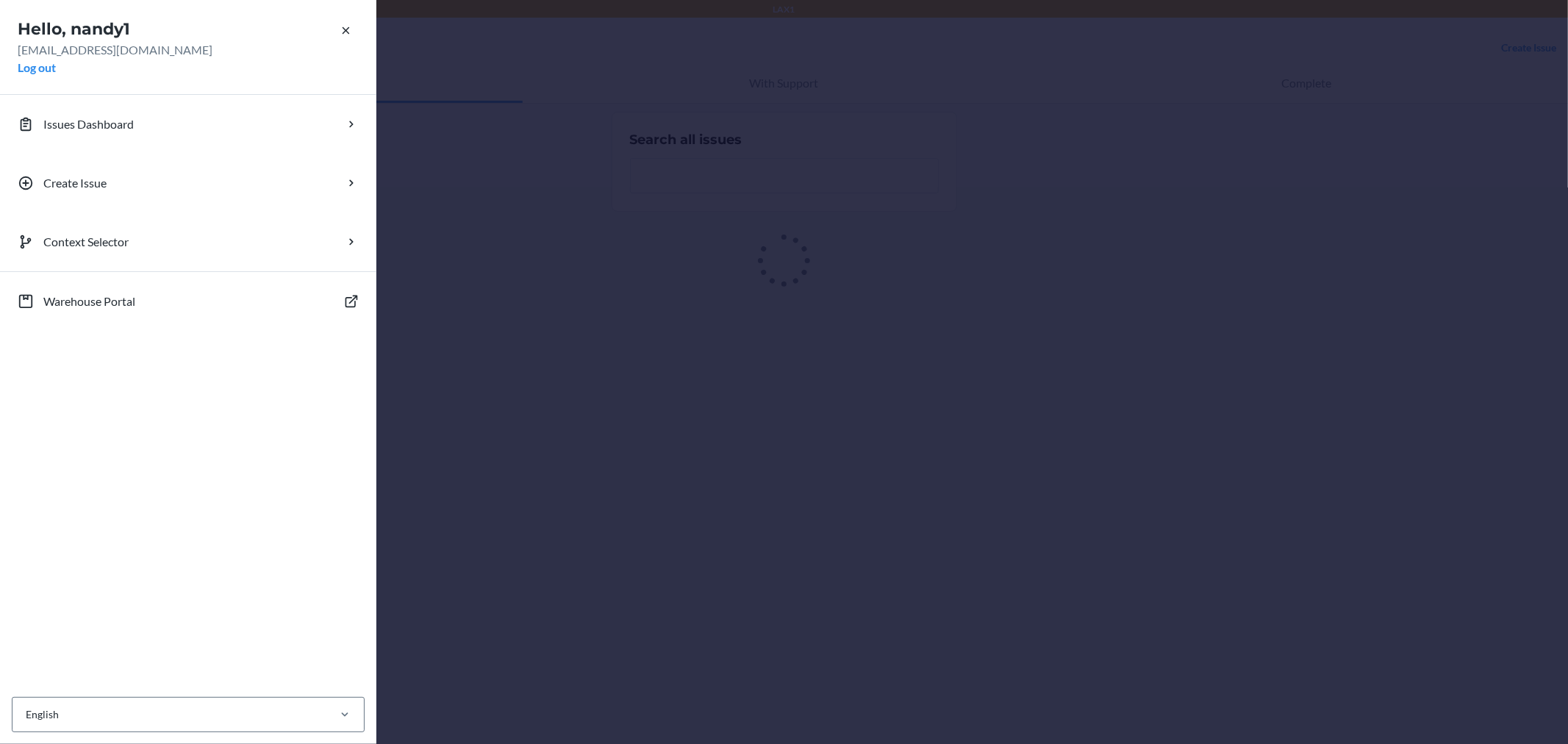
click at [423, 89] on div "Hello, nandy1 nandy1@lax1.com Log out Issues Dashboard Create Issue Context Sel…" at bounding box center [784, 372] width 1568 height 744
